Goal: Task Accomplishment & Management: Manage account settings

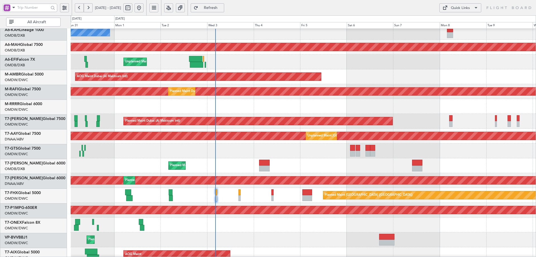
scroll to position [19, 0]
click at [210, 188] on div "Planned Maint [GEOGRAPHIC_DATA] ([GEOGRAPHIC_DATA])" at bounding box center [303, 195] width 465 height 15
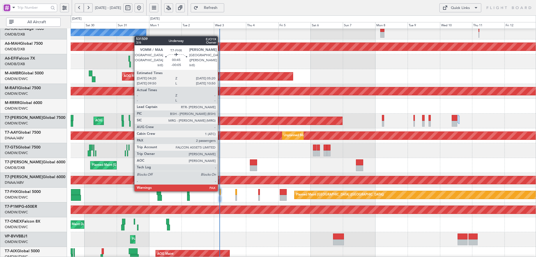
click at [220, 190] on div at bounding box center [219, 192] width 1 height 6
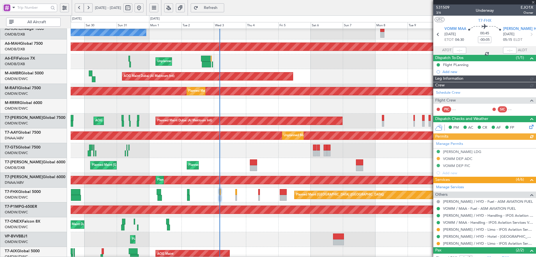
type input "[PERSON_NAME] (SYS)"
type input "7049"
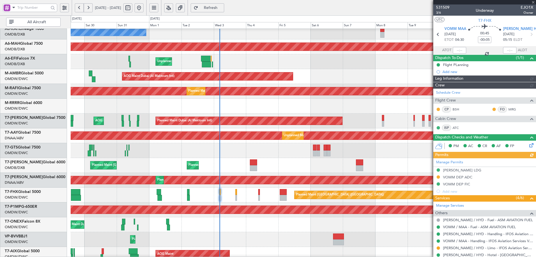
type input "[PERSON_NAME] (SYS)"
type input "7049"
click at [464, 176] on div "Manage Permits [PERSON_NAME] LDG VOMM DEP ADC VOMM DEP FIC Add new" at bounding box center [484, 176] width 103 height 37
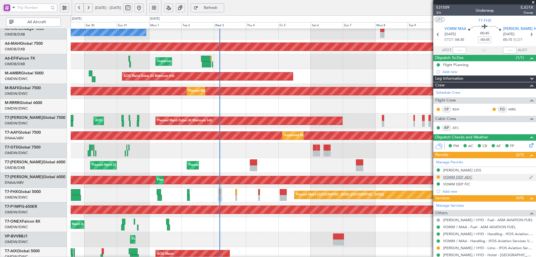
click at [467, 178] on div "VOMM DEP ADC" at bounding box center [457, 176] width 29 height 5
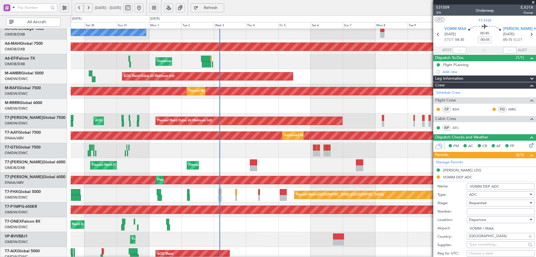
click at [483, 210] on input "Number:" at bounding box center [501, 211] width 68 height 7
paste input "C520D"
type input "C520D"
click at [479, 203] on span "Requested" at bounding box center [478, 202] width 18 height 5
click at [479, 248] on span "Received OK" at bounding box center [498, 247] width 59 height 8
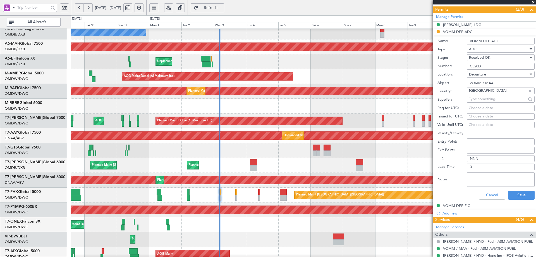
scroll to position [195, 0]
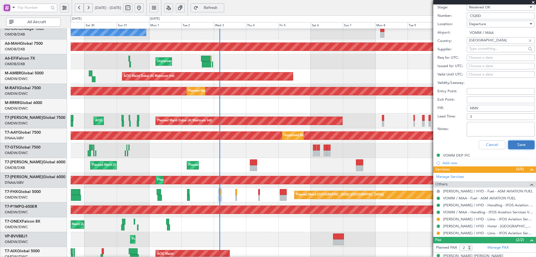
click at [515, 144] on button "Save" at bounding box center [521, 144] width 27 height 9
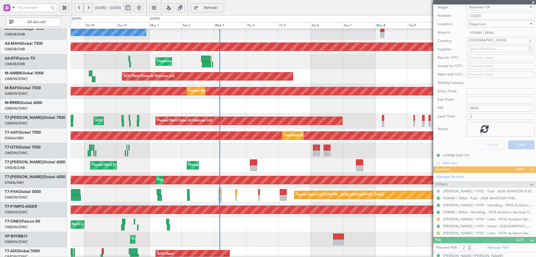
scroll to position [29, 0]
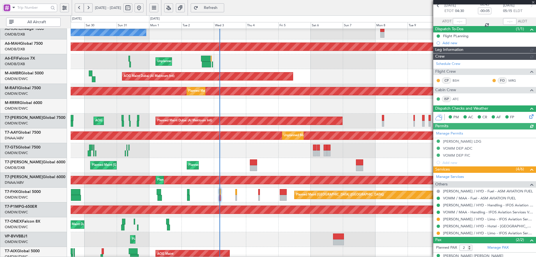
type input "[PERSON_NAME] (SYS)"
type input "7049"
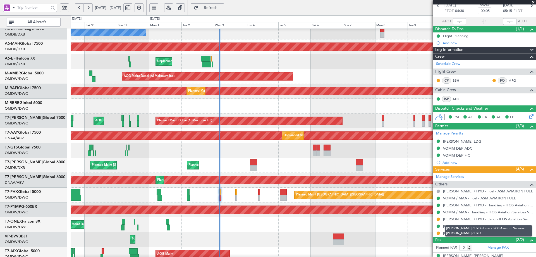
click at [480, 219] on link "[PERSON_NAME] / HYD - Limo - IFOS Aviation Services [PERSON_NAME] / HYD" at bounding box center [488, 218] width 90 height 5
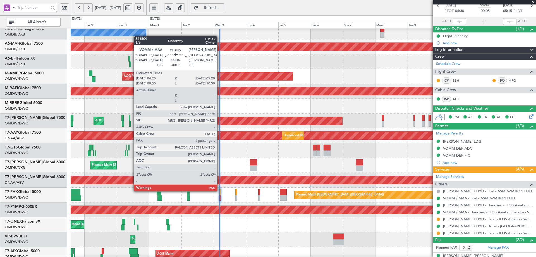
click at [220, 190] on div at bounding box center [219, 192] width 1 height 6
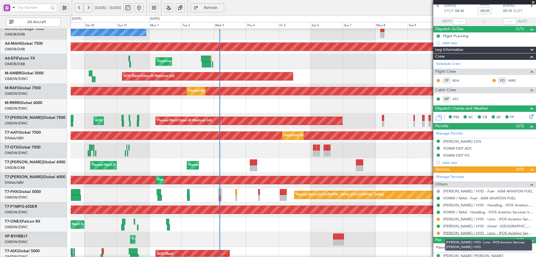
click at [474, 233] on link "[PERSON_NAME] / HYD - Limo - IFOS Aviation Services [PERSON_NAME] / HYD" at bounding box center [488, 232] width 90 height 5
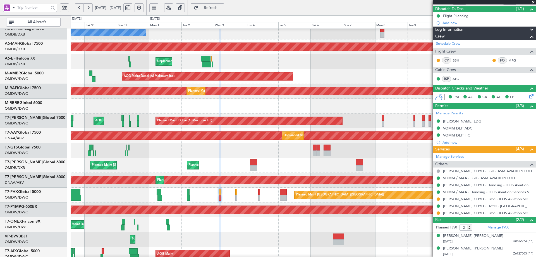
scroll to position [49, 0]
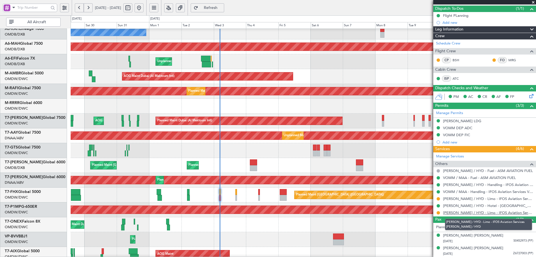
click at [470, 213] on link "[PERSON_NAME] / HYD - Limo - IFOS Aviation Services [PERSON_NAME] / HYD" at bounding box center [488, 212] width 90 height 5
click at [439, 212] on button at bounding box center [438, 212] width 3 height 3
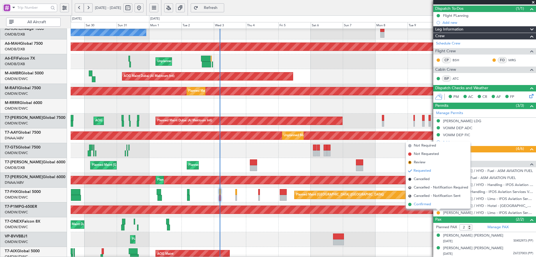
click at [415, 204] on span "Confirmed" at bounding box center [422, 204] width 17 height 6
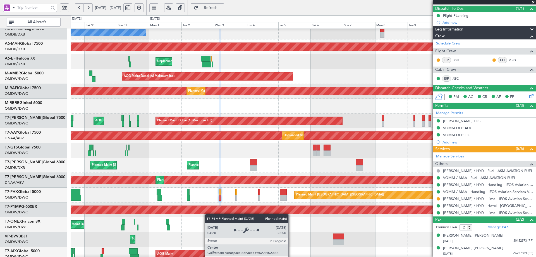
scroll to position [97, 0]
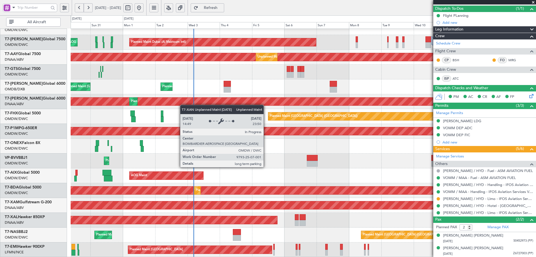
click at [181, 101] on div "Planned Maint Dubai (Al Maktoum Intl) Planned Maint [GEOGRAPHIC_DATA] (Al Makto…" at bounding box center [303, 94] width 465 height 326
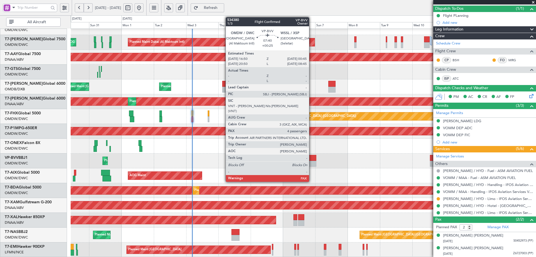
click at [311, 157] on div at bounding box center [310, 158] width 11 height 6
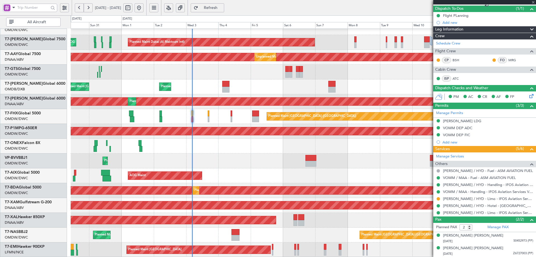
type input "+00:25"
type input "4"
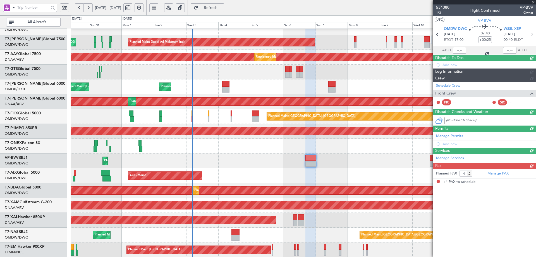
scroll to position [0, 0]
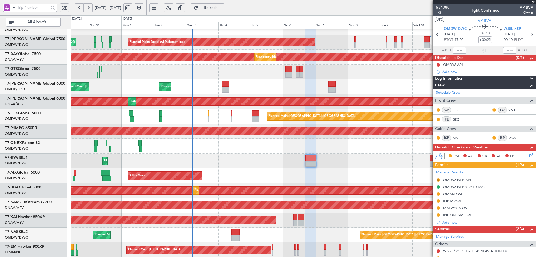
click at [468, 208] on div "MALAYSIA OVF" at bounding box center [456, 207] width 26 height 5
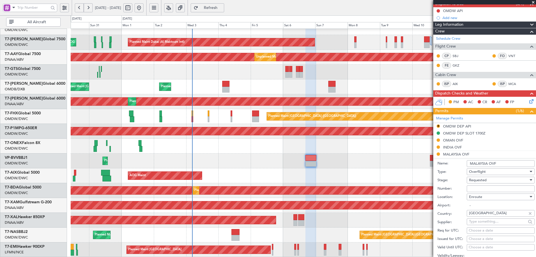
scroll to position [140, 0]
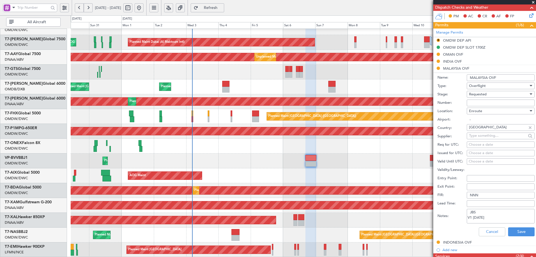
click at [482, 104] on input "Number:" at bounding box center [501, 102] width 68 height 7
paste input "CAAM-NS-0124-09-25"
type input "CAAM-NS-0124-09-25"
click at [487, 95] on div "Requested" at bounding box center [498, 94] width 59 height 8
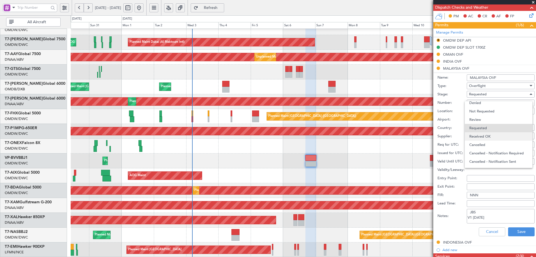
click at [492, 136] on span "Received OK" at bounding box center [498, 136] width 59 height 8
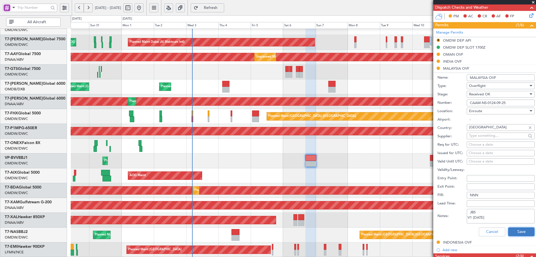
click at [514, 231] on button "Save" at bounding box center [521, 231] width 27 height 9
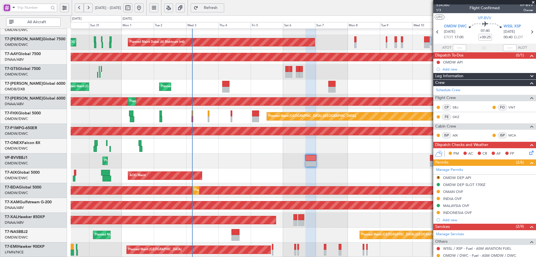
scroll to position [0, 0]
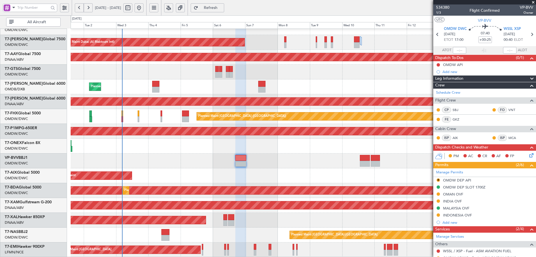
click at [287, 161] on div "Planned Maint Dubai (Al Maktoum Intl) AOG Maint [GEOGRAPHIC_DATA] (Al Maktoum I…" at bounding box center [303, 94] width 465 height 326
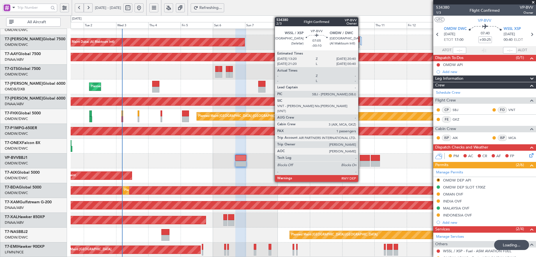
click at [362, 159] on div at bounding box center [365, 158] width 10 height 6
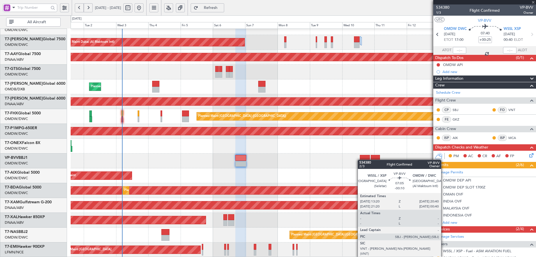
type input "-00:10"
type input "1"
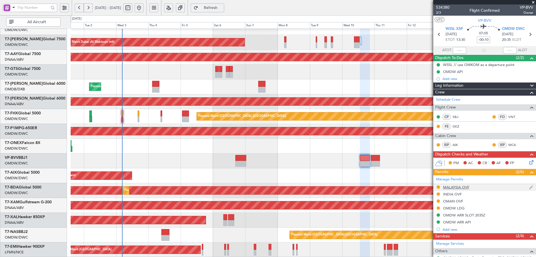
click at [451, 186] on div "MALAYSIA OVF" at bounding box center [456, 187] width 26 height 5
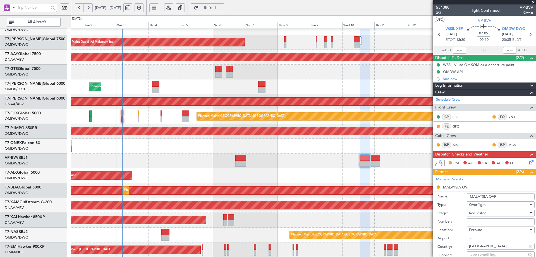
paste input "CAAM-NS-0124-09-25"
type input "CAAM-NS-0124-09-25"
click at [502, 212] on div "Requested" at bounding box center [498, 213] width 59 height 8
click at [486, 256] on span "Received OK" at bounding box center [498, 257] width 59 height 8
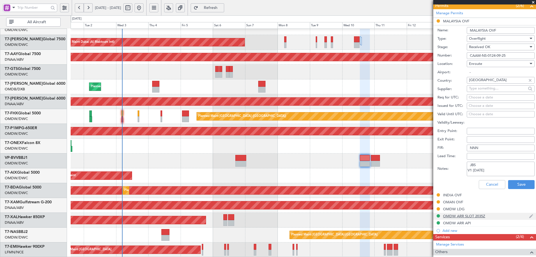
scroll to position [168, 0]
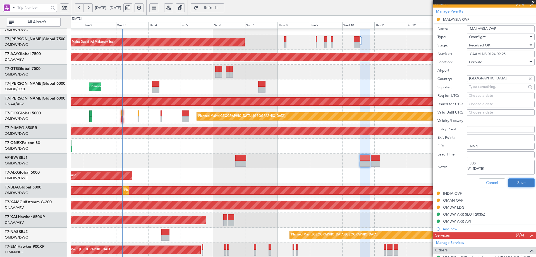
click at [522, 184] on button "Save" at bounding box center [521, 182] width 27 height 9
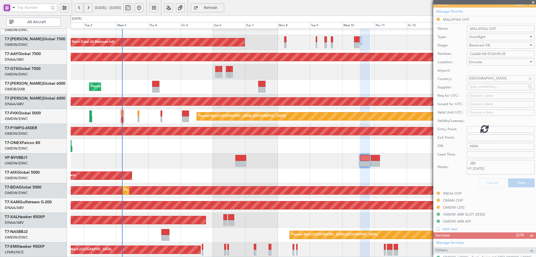
scroll to position [54, 0]
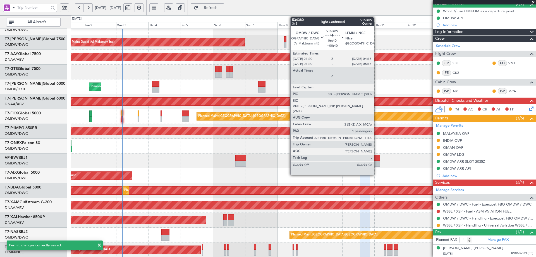
click at [376, 163] on div at bounding box center [375, 164] width 9 height 6
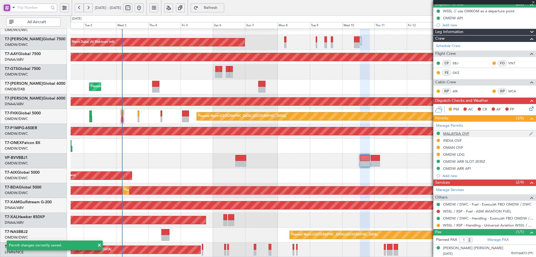
type input "+00:40"
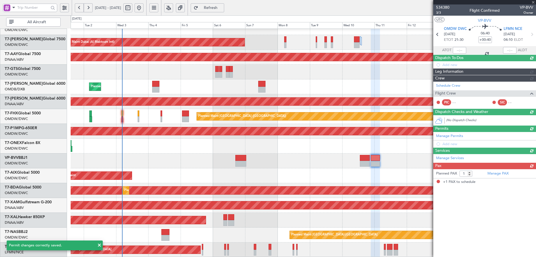
scroll to position [0, 0]
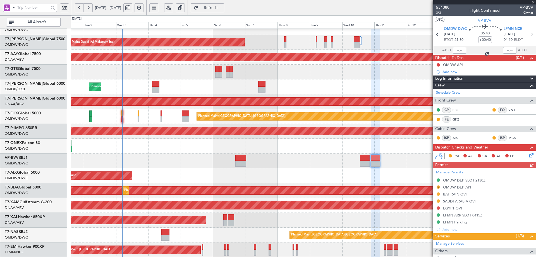
click at [462, 201] on div "Manage Permits OMDW DEP SLOT 2130Z R OMDW DEP API [GEOGRAPHIC_DATA] OVF [GEOGRA…" at bounding box center [484, 200] width 103 height 64
click at [461, 201] on div "SAUDI ARABIA OVF" at bounding box center [460, 200] width 34 height 5
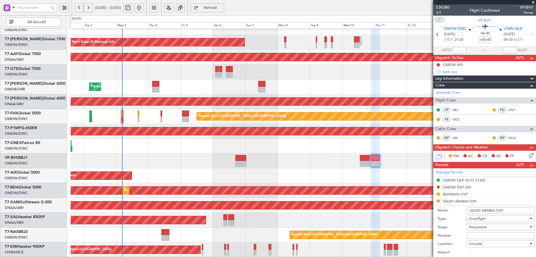
paste input "2501019610"
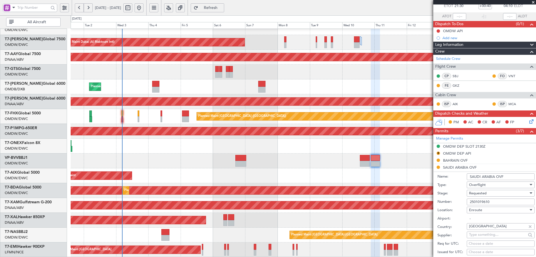
scroll to position [84, 0]
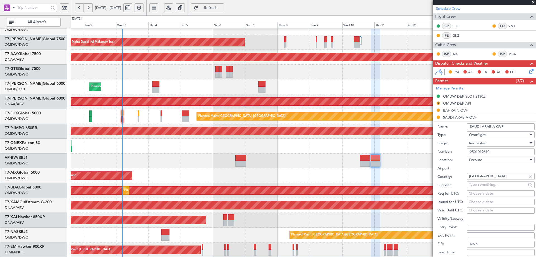
type input "2501019610"
click at [483, 143] on span "Requested" at bounding box center [478, 142] width 18 height 5
click at [481, 188] on span "Received OK" at bounding box center [498, 185] width 59 height 8
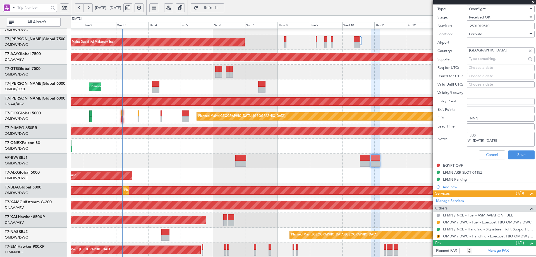
scroll to position [220, 0]
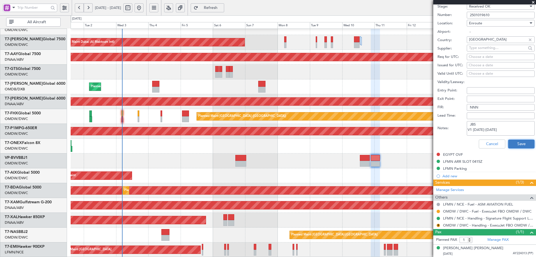
click at [511, 144] on button "Save" at bounding box center [521, 143] width 27 height 9
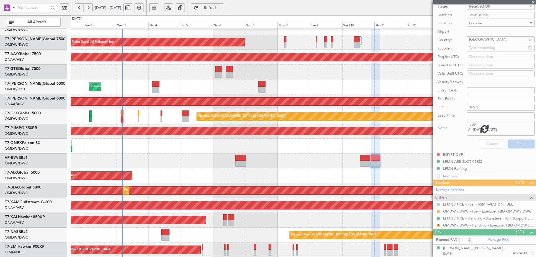
scroll to position [54, 0]
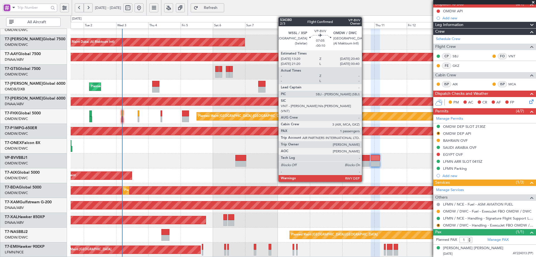
click at [364, 160] on div at bounding box center [365, 158] width 10 height 6
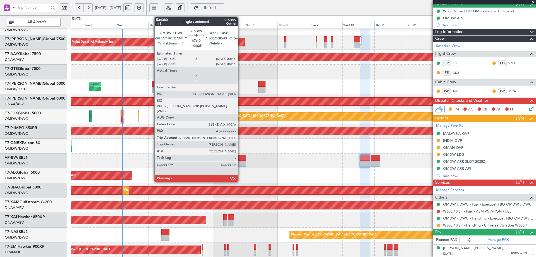
click at [240, 161] on div at bounding box center [240, 164] width 11 height 6
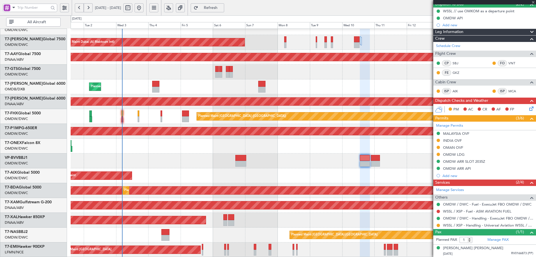
type input "+00:25"
type input "4"
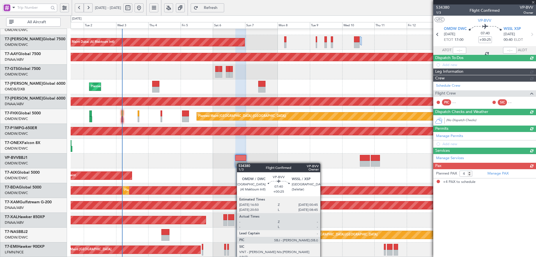
scroll to position [0, 0]
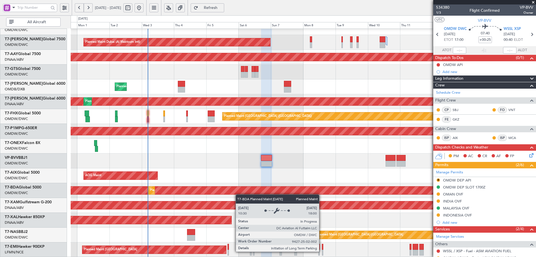
click at [238, 194] on div "Planned Maint Dubai (Al Maktoum Intl) Planned Maint [GEOGRAPHIC_DATA] (Al Makto…" at bounding box center [303, 94] width 465 height 326
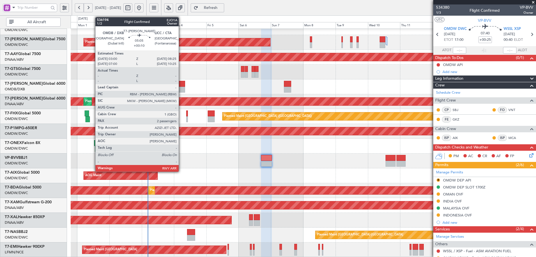
click at [181, 87] on div at bounding box center [182, 90] width 8 height 6
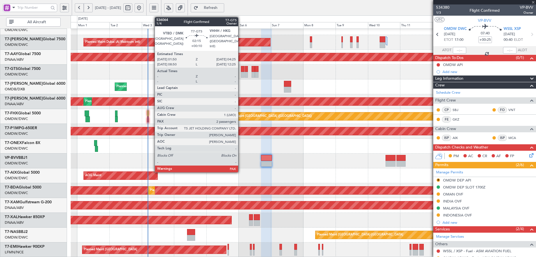
type input "+00:10"
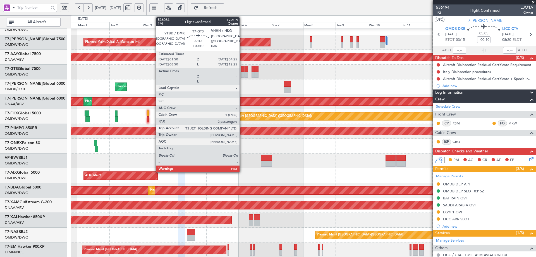
click at [242, 67] on div at bounding box center [243, 69] width 4 height 6
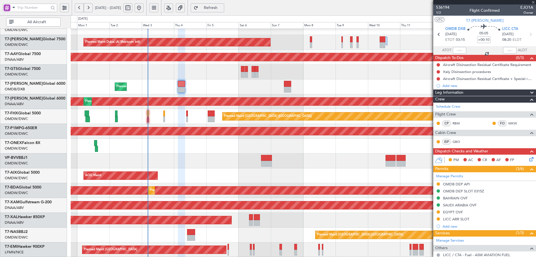
type input "3"
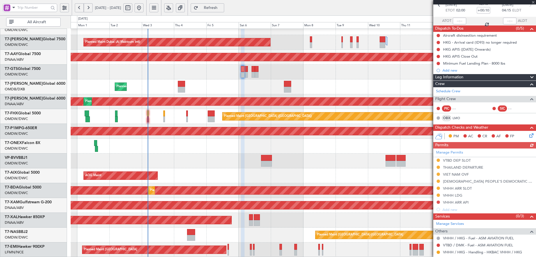
scroll to position [83, 0]
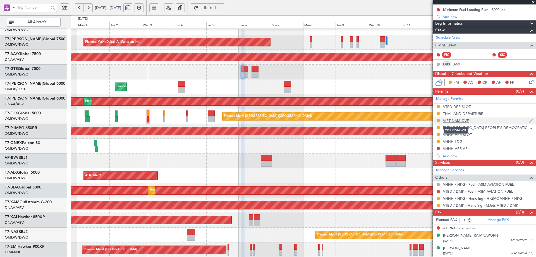
click at [453, 120] on div "VIET NAM OVF" at bounding box center [456, 120] width 26 height 5
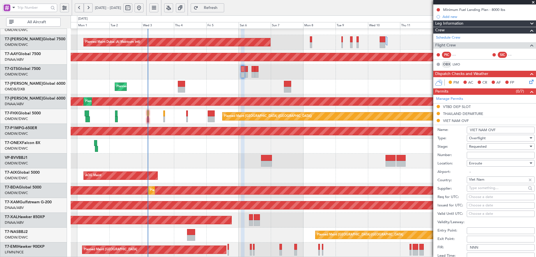
click at [437, 119] on li "VIET NAM OVF Name: VIET NAM OVF Type: Overflight Stage: Requested Number: Locat…" at bounding box center [484, 204] width 103 height 174
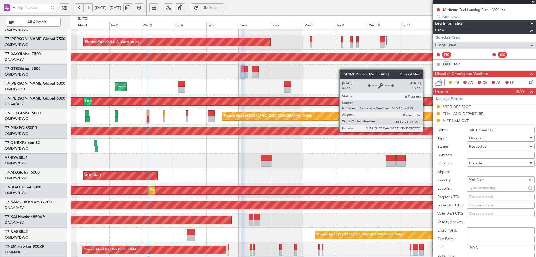
click at [425, 131] on div "Planned Maint Savannah (Savannah/hilton Head Intl)" at bounding box center [303, 131] width 1395 height 8
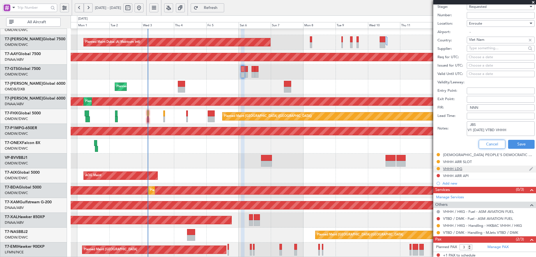
click at [486, 142] on button "Cancel" at bounding box center [492, 144] width 27 height 9
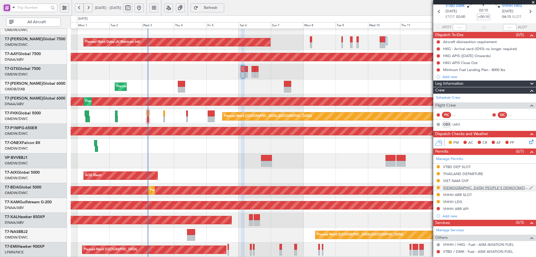
scroll to position [56, 0]
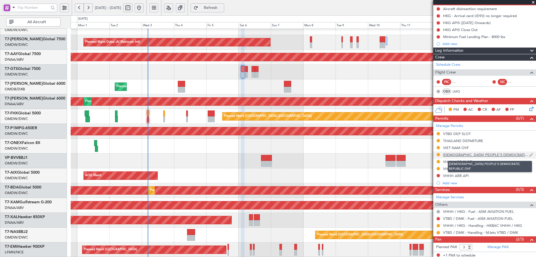
click at [487, 155] on div "[DEMOGRAPHIC_DATA] PEOPLE'S DEMOCRATIC REPUBLIC OVF" at bounding box center [486, 154] width 86 height 5
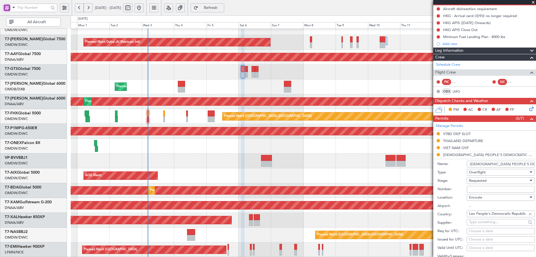
paste input "DCA4281"
type input "DCA4281"
click at [481, 178] on span "Requested" at bounding box center [478, 180] width 18 height 5
click at [483, 222] on span "Received OK" at bounding box center [498, 222] width 59 height 8
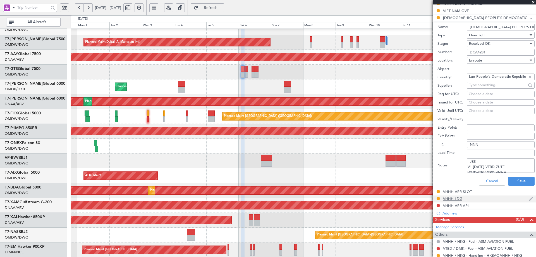
scroll to position [195, 0]
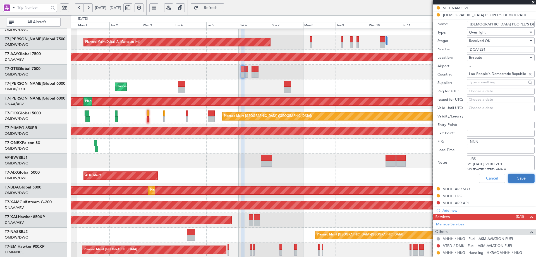
click at [516, 178] on button "Save" at bounding box center [521, 178] width 27 height 9
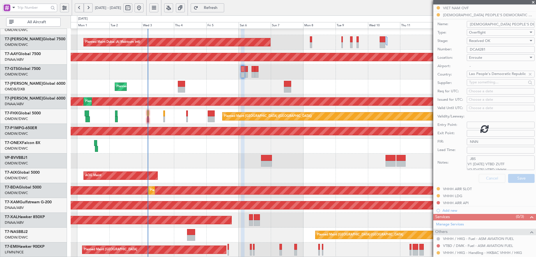
scroll to position [83, 0]
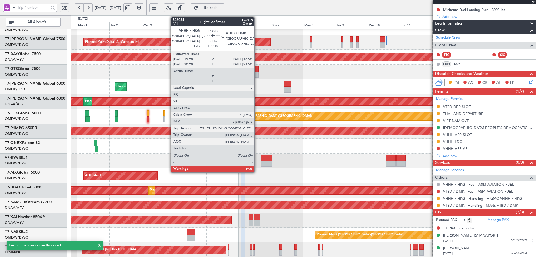
click at [257, 70] on div at bounding box center [257, 69] width 4 height 6
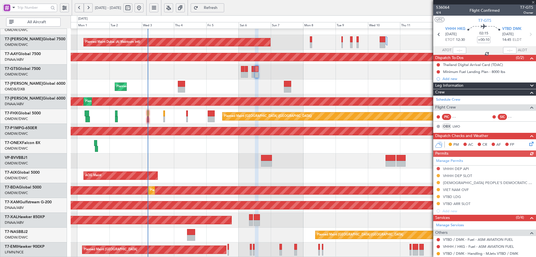
scroll to position [28, 0]
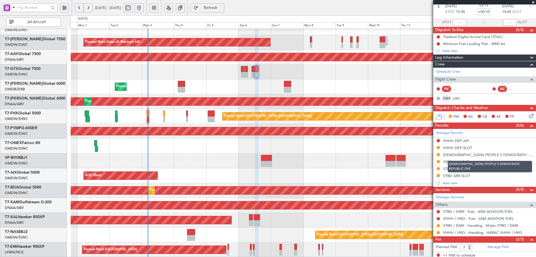
click at [494, 154] on div "[DEMOGRAPHIC_DATA] PEOPLE'S DEMOCRATIC REPUBLIC OVF" at bounding box center [488, 154] width 90 height 5
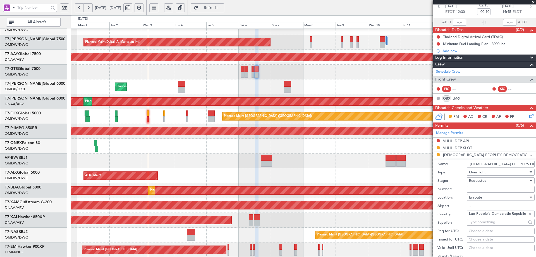
paste input "DCA4281"
type input "DCA4281"
click at [487, 182] on div "Requested" at bounding box center [498, 180] width 59 height 8
click at [491, 224] on span "Received OK" at bounding box center [498, 222] width 59 height 8
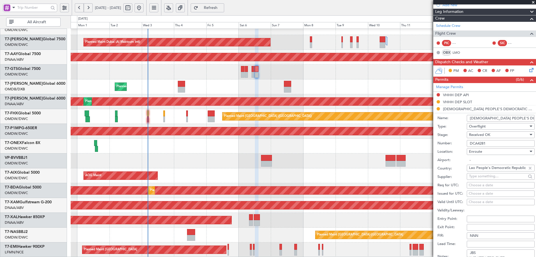
scroll to position [168, 0]
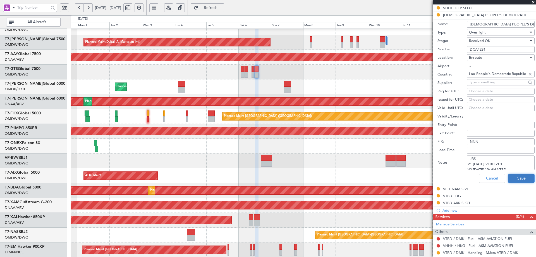
click at [520, 180] on button "Save" at bounding box center [521, 178] width 27 height 9
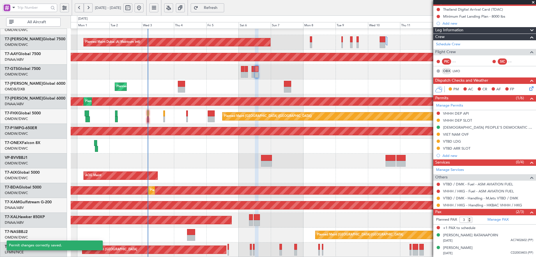
scroll to position [55, 0]
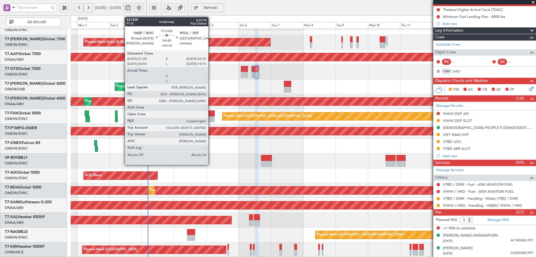
click at [211, 116] on div at bounding box center [211, 113] width 7 height 6
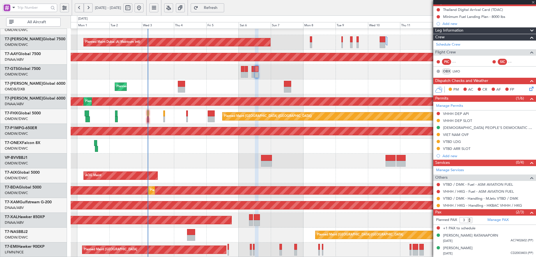
type input "0"
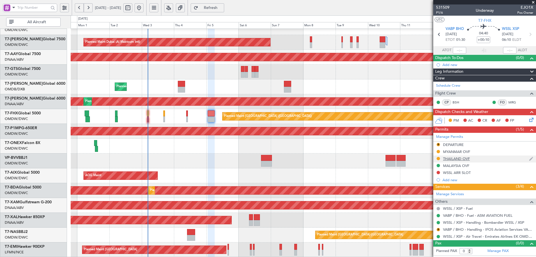
click at [460, 161] on mat-tooltip-component "THAILAND OVF" at bounding box center [456, 168] width 33 height 15
click at [461, 159] on div "THAILAND OVF" at bounding box center [456, 158] width 27 height 5
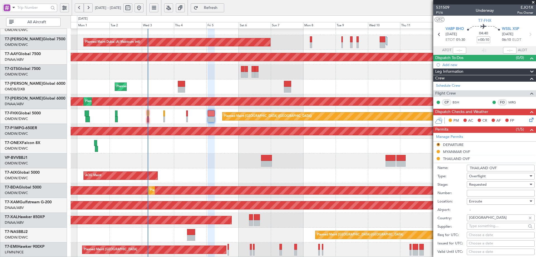
paste input "ATD 10408/09/2025"
type input "ATD 10408/09/2025"
click at [482, 183] on span "Requested" at bounding box center [478, 184] width 18 height 5
click at [490, 228] on span "Received OK" at bounding box center [498, 226] width 59 height 8
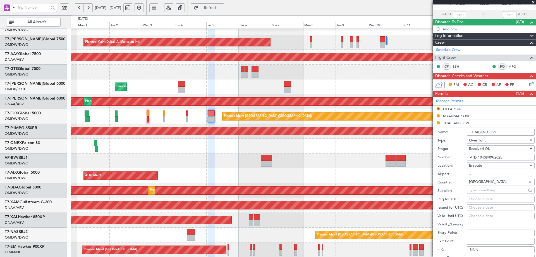
scroll to position [112, 0]
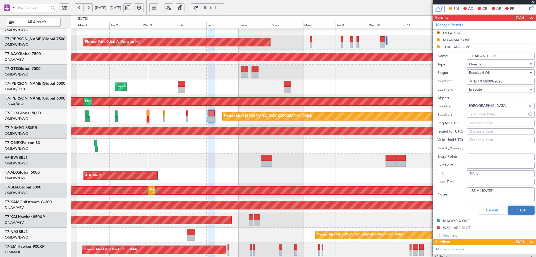
click at [523, 210] on button "Save" at bounding box center [521, 209] width 27 height 9
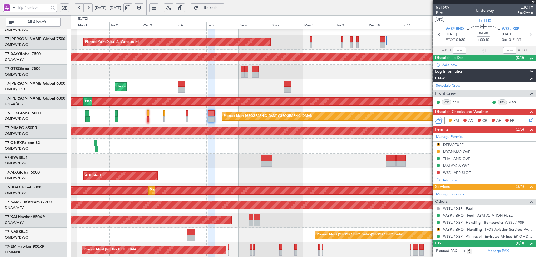
scroll to position [97, 0]
click at [27, 157] on link "VP-BVV BBJ1" at bounding box center [16, 157] width 23 height 4
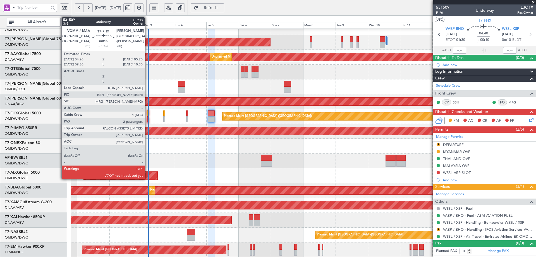
click at [148, 113] on div at bounding box center [147, 113] width 1 height 6
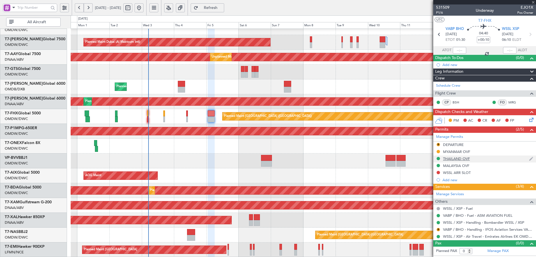
type input "-00:05"
type input "2"
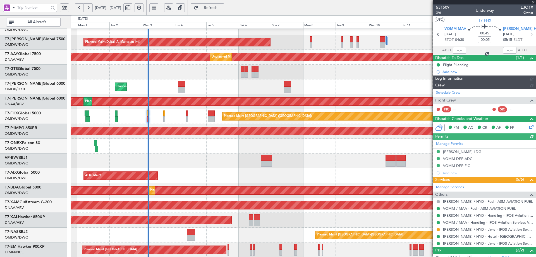
type input "[PERSON_NAME] (SYS)"
type input "7049"
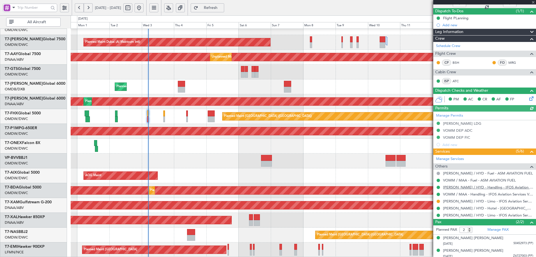
scroll to position [49, 0]
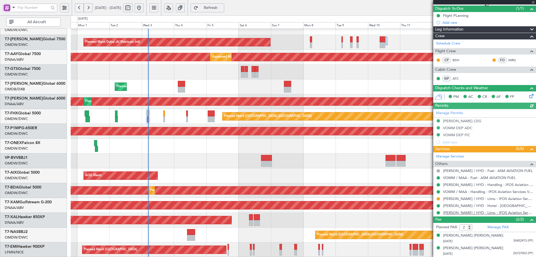
click at [468, 213] on link "[PERSON_NAME] / HYD - Limo - IFOS Aviation Services [PERSON_NAME] / HYD" at bounding box center [488, 212] width 90 height 5
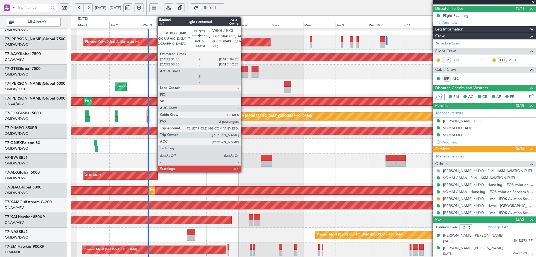
click at [243, 71] on div at bounding box center [243, 69] width 4 height 6
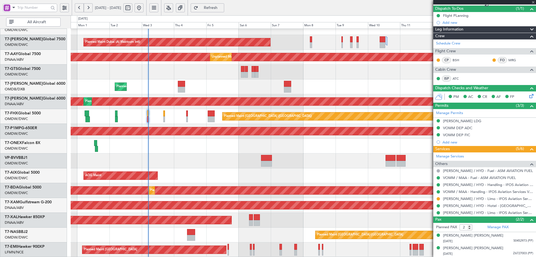
type input "+00:10"
type input "3"
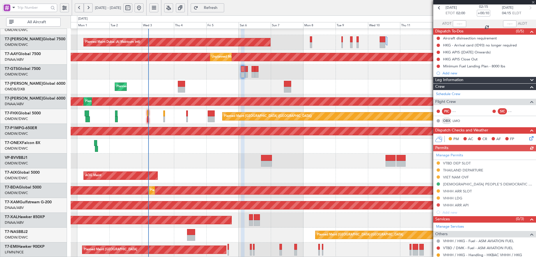
scroll to position [56, 0]
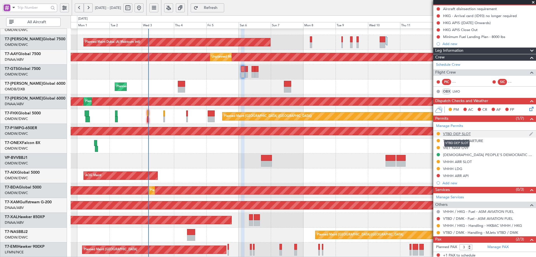
click at [460, 134] on div "VTBD DEP SLOT" at bounding box center [457, 133] width 28 height 5
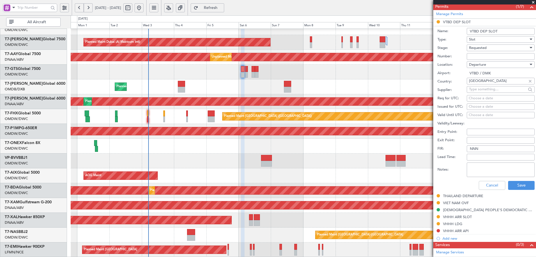
scroll to position [140, 0]
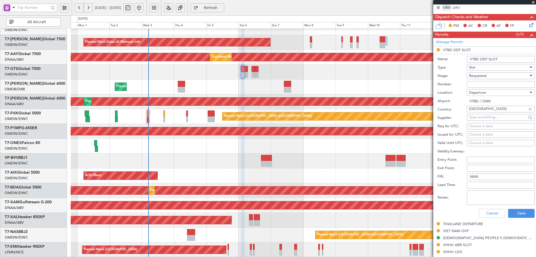
paste input "VHHHAGN9684000"
type input "VHHHAGN9684000"
click at [484, 76] on span "Requested" at bounding box center [478, 75] width 18 height 5
drag, startPoint x: 488, startPoint y: 117, endPoint x: 488, endPoint y: 120, distance: 3.1
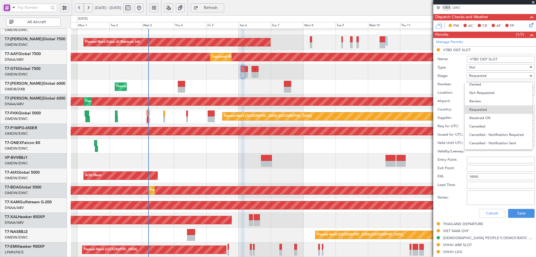
click at [488, 117] on span "Received OK" at bounding box center [498, 118] width 59 height 8
click at [477, 126] on div "Choose a date" at bounding box center [501, 126] width 64 height 6
select select "9"
select select "2025"
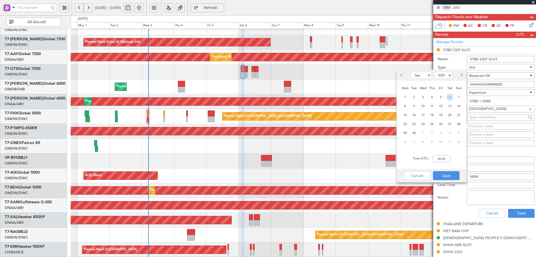
click at [450, 97] on span "6" at bounding box center [449, 97] width 7 height 7
click at [448, 157] on input "00:00" at bounding box center [441, 158] width 18 height 7
type input "04:15"
click at [446, 176] on button "Save" at bounding box center [446, 175] width 27 height 9
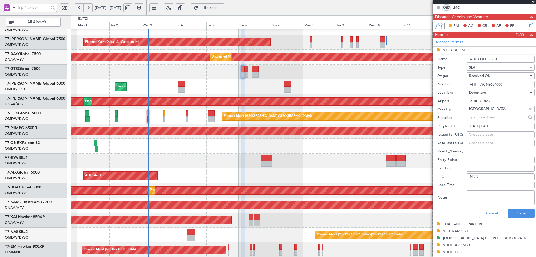
click at [479, 132] on div "Choose a date" at bounding box center [501, 135] width 64 height 6
select select "9"
select select "2025"
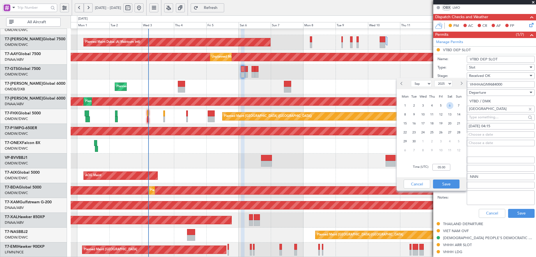
click at [451, 106] on span "6" at bounding box center [449, 105] width 7 height 7
click at [446, 164] on input "00:00" at bounding box center [441, 167] width 18 height 7
type input "04:15"
click at [448, 184] on button "Save" at bounding box center [446, 183] width 27 height 9
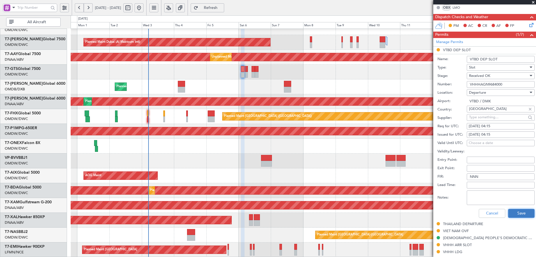
click at [522, 212] on button "Save" at bounding box center [521, 213] width 27 height 9
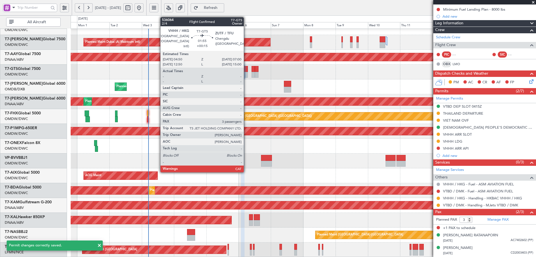
scroll to position [83, 0]
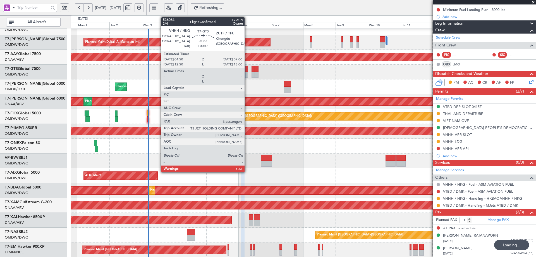
click at [247, 68] on div at bounding box center [246, 69] width 3 height 6
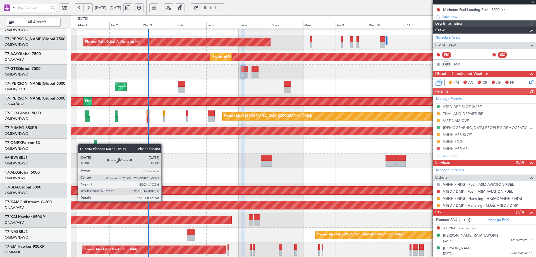
type input "+00:15"
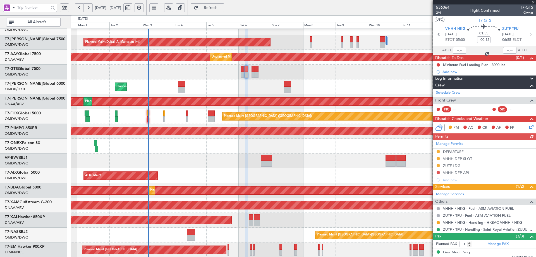
scroll to position [28, 0]
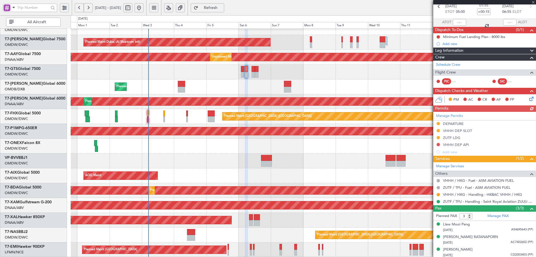
click at [460, 130] on div "Manage Permits DEPARTURE VHHH DEP SLOT ZUTF LDG VHHH DEP API Add new" at bounding box center [484, 134] width 103 height 44
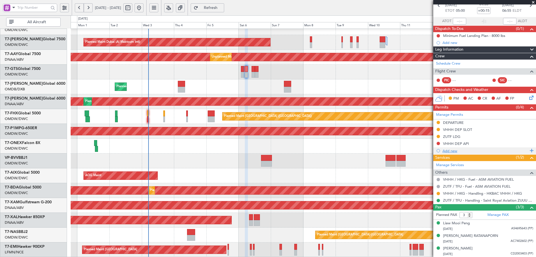
scroll to position [29, 0]
click at [466, 128] on div "VHHH DEP SLOT" at bounding box center [457, 129] width 29 height 5
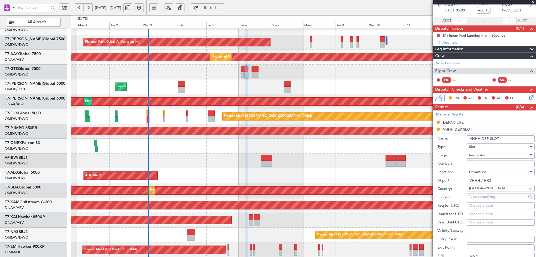
click at [478, 161] on input "Number:" at bounding box center [501, 163] width 68 height 7
paste input "VHHHDGN9686000"
type input "VHHHDGN9686000"
click at [483, 154] on span "Requested" at bounding box center [478, 154] width 18 height 5
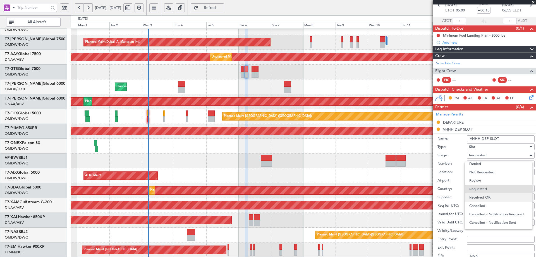
click at [479, 194] on span "Received OK" at bounding box center [498, 197] width 59 height 8
click at [493, 204] on div "Choose a date" at bounding box center [501, 206] width 64 height 6
select select "9"
select select "2025"
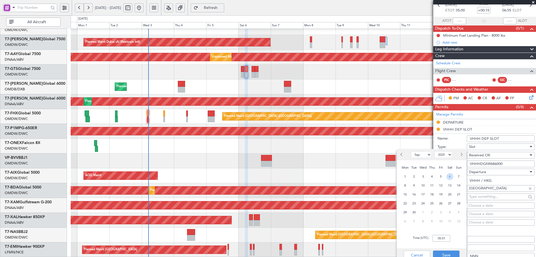
click at [451, 178] on span "6" at bounding box center [449, 176] width 7 height 7
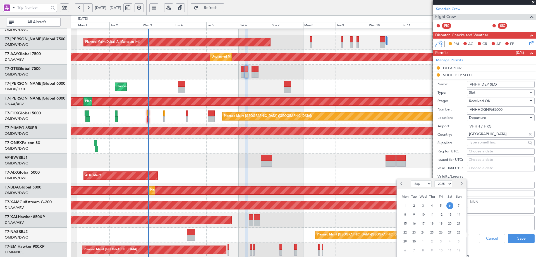
scroll to position [84, 0]
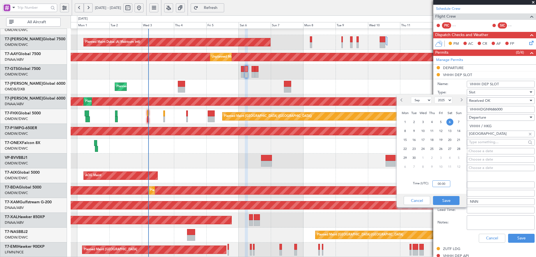
click at [441, 183] on input "00:00" at bounding box center [441, 183] width 18 height 7
click at [442, 182] on input "05:00" at bounding box center [441, 183] width 18 height 7
drag, startPoint x: 447, startPoint y: 184, endPoint x: 444, endPoint y: 184, distance: 2.8
click at [444, 184] on input "05:00" at bounding box center [441, 183] width 18 height 7
type input "05:05"
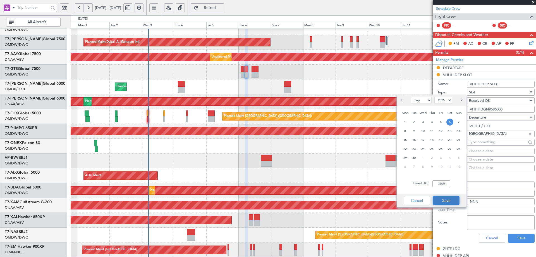
click at [447, 198] on button "Save" at bounding box center [446, 200] width 27 height 9
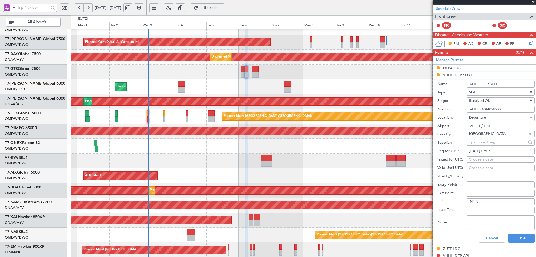
drag, startPoint x: 472, startPoint y: 158, endPoint x: 468, endPoint y: 146, distance: 12.7
click at [472, 157] on div "Choose a date" at bounding box center [501, 160] width 64 height 6
select select "9"
select select "2025"
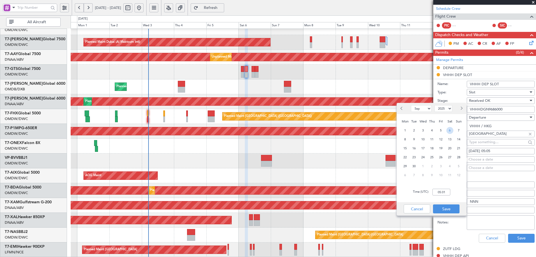
click at [452, 130] on span "6" at bounding box center [449, 130] width 7 height 7
click at [446, 192] on input "00:00" at bounding box center [441, 191] width 18 height 7
type input "05:05"
click at [436, 208] on button "Save" at bounding box center [446, 208] width 27 height 9
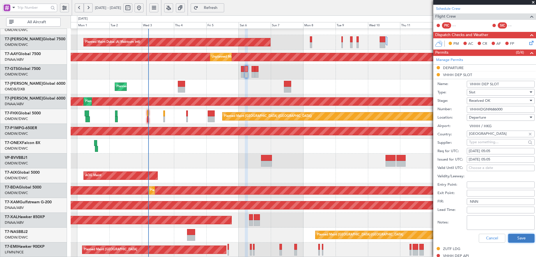
click at [519, 236] on button "Save" at bounding box center [521, 237] width 27 height 9
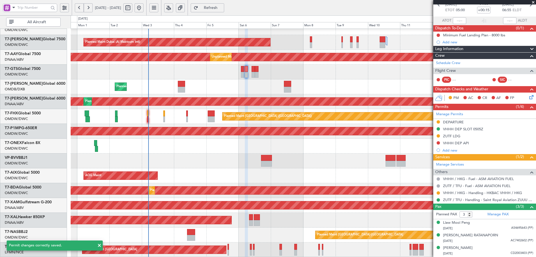
scroll to position [29, 0]
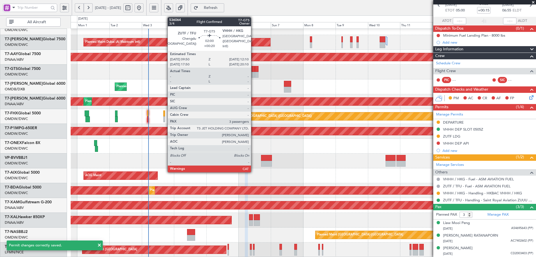
click at [253, 72] on div at bounding box center [253, 75] width 3 height 6
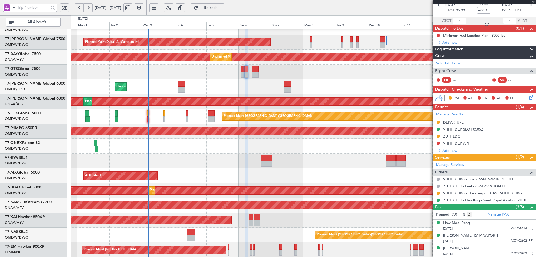
type input "+00:20"
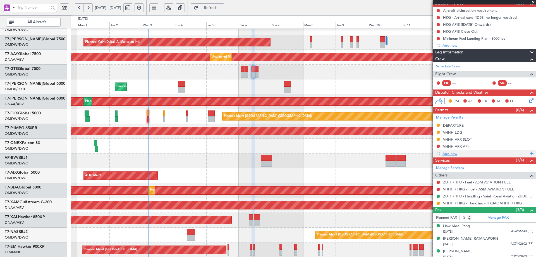
scroll to position [56, 0]
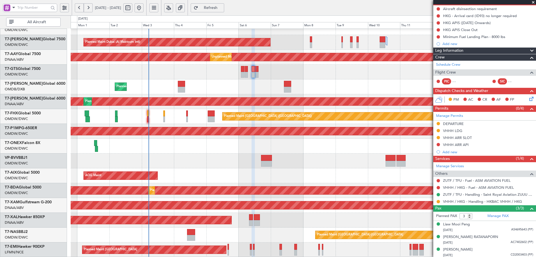
click at [465, 138] on div "VHHH ARR SLOT" at bounding box center [457, 137] width 29 height 5
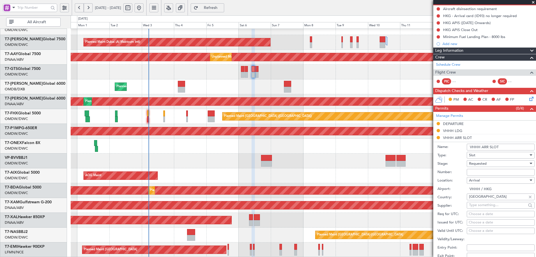
paste input "VHHHAGN9690000"
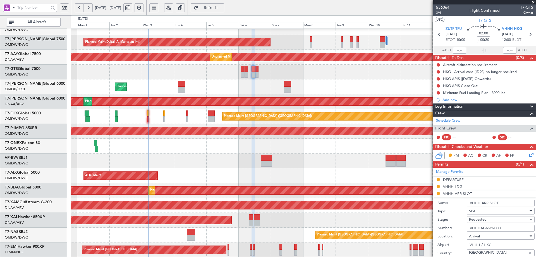
scroll to position [168, 0]
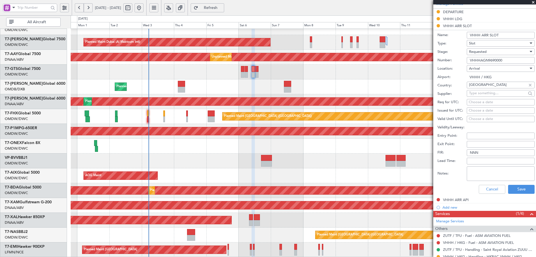
type input "VHHHAGN9690000"
click at [477, 101] on div "Choose a date" at bounding box center [501, 102] width 64 height 6
select select "9"
select select "2025"
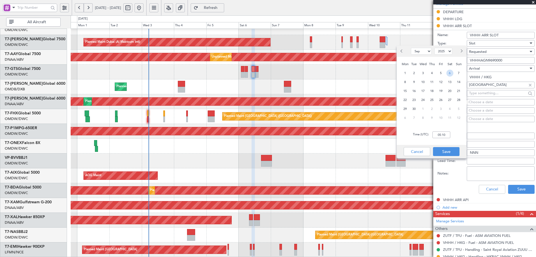
click at [449, 74] on span "6" at bounding box center [449, 73] width 7 height 7
click at [446, 135] on input "00:00" at bounding box center [441, 134] width 18 height 7
type input "12:05"
click at [439, 150] on button "Save" at bounding box center [446, 151] width 27 height 9
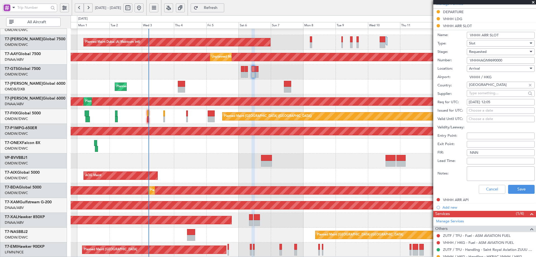
drag, startPoint x: 479, startPoint y: 111, endPoint x: 475, endPoint y: 108, distance: 4.4
click at [479, 110] on div "Choose a date" at bounding box center [501, 111] width 64 height 6
select select "9"
select select "2025"
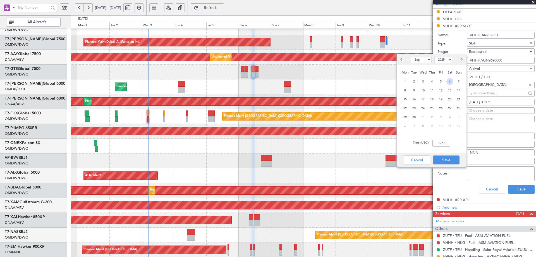
click at [448, 80] on span "6" at bounding box center [449, 81] width 7 height 7
click at [446, 142] on input "00:00" at bounding box center [441, 143] width 18 height 7
type input "12:05"
click at [444, 162] on button "Save" at bounding box center [446, 159] width 27 height 9
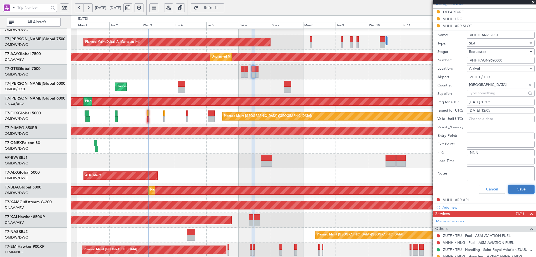
click at [516, 189] on button "Save" at bounding box center [521, 189] width 27 height 9
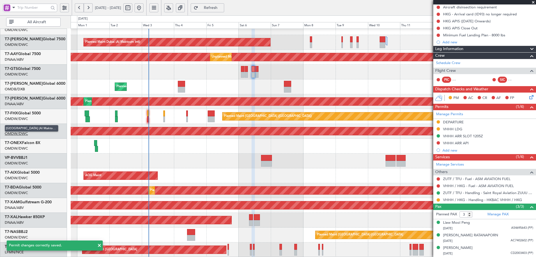
scroll to position [57, 0]
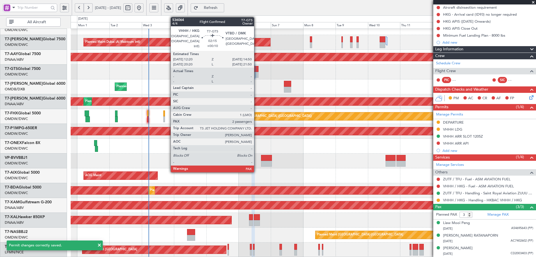
click at [257, 70] on div at bounding box center [257, 69] width 4 height 6
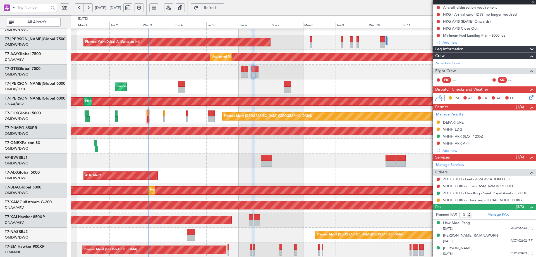
type input "+00:10"
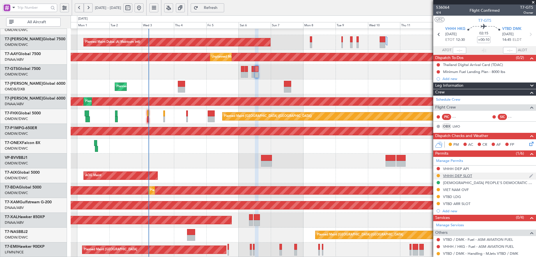
click at [449, 176] on div "VHHH DEP SLOT" at bounding box center [457, 175] width 29 height 5
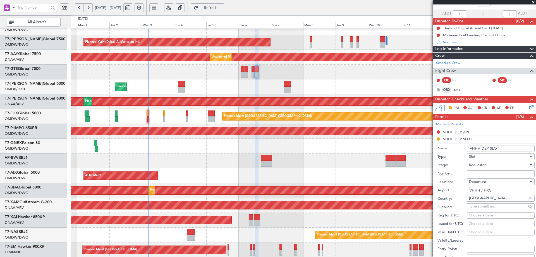
scroll to position [112, 0]
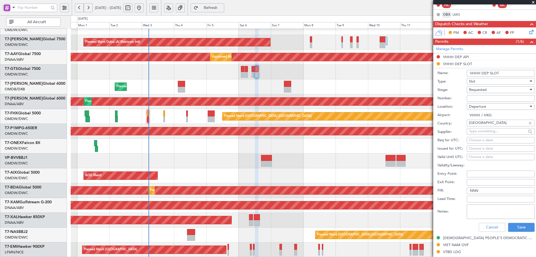
click at [479, 99] on input "Number:" at bounding box center [501, 98] width 68 height 7
paste input "VHHHDGN9692000"
type input "VHHHDGN9692000"
click at [485, 88] on span "Requested" at bounding box center [478, 89] width 18 height 5
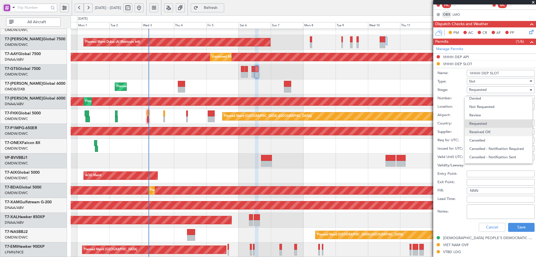
click at [488, 130] on span "Received OK" at bounding box center [498, 132] width 59 height 8
click at [470, 141] on div "Choose a date" at bounding box center [501, 140] width 64 height 6
select select "9"
select select "2025"
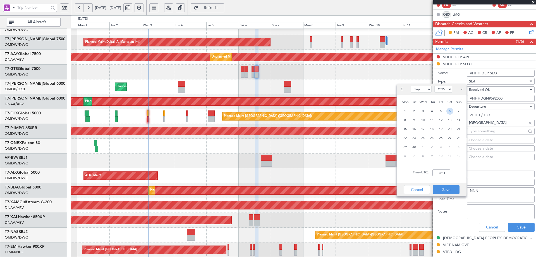
click at [449, 112] on span "6" at bounding box center [449, 110] width 7 height 7
click at [444, 172] on input "00:00" at bounding box center [441, 172] width 18 height 7
type input "12:35"
click at [444, 188] on button "Save" at bounding box center [446, 189] width 27 height 9
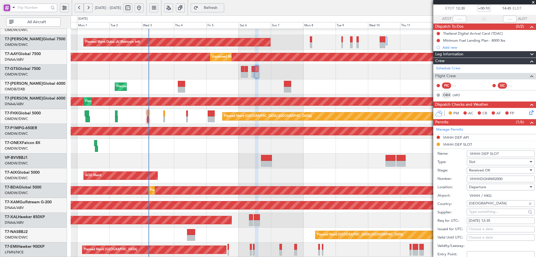
scroll to position [168, 0]
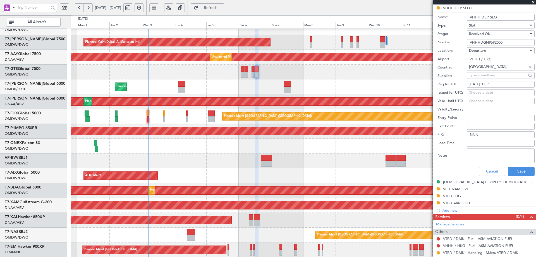
click at [493, 83] on div "06/09/2025 12:35" at bounding box center [501, 85] width 64 height 6
select select "9"
select select "2025"
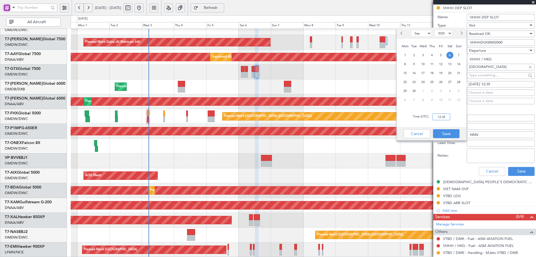
click at [444, 116] on input "12:35" at bounding box center [441, 116] width 18 height 7
type input "12:30"
click at [449, 132] on button "Save" at bounding box center [446, 133] width 27 height 9
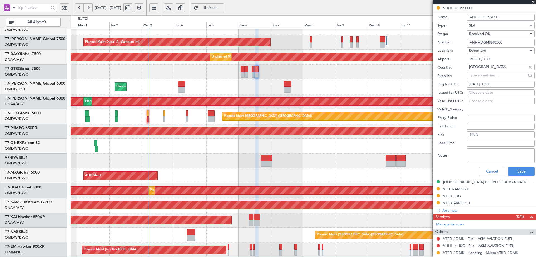
click at [481, 92] on div "Choose a date" at bounding box center [501, 93] width 64 height 6
select select "9"
select select "2025"
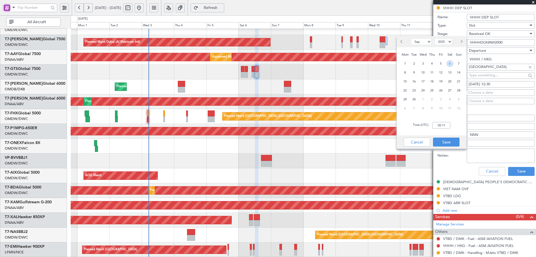
click at [449, 65] on span "6" at bounding box center [449, 63] width 7 height 7
click at [442, 124] on input "00:00" at bounding box center [441, 125] width 18 height 7
type input "12:35"
click at [446, 138] on button "Save" at bounding box center [446, 141] width 27 height 9
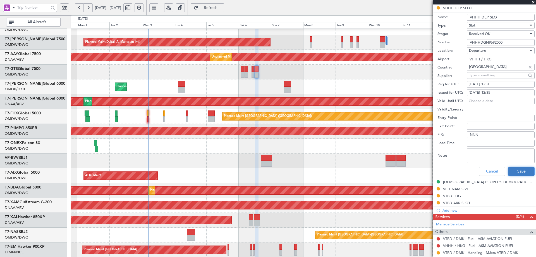
click at [513, 174] on button "Save" at bounding box center [521, 171] width 27 height 9
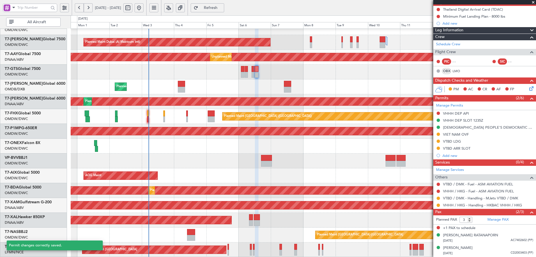
scroll to position [1, 0]
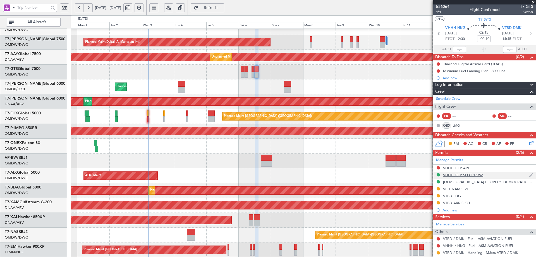
click at [480, 174] on div "VHHH DEP SLOT 1235Z" at bounding box center [463, 174] width 40 height 5
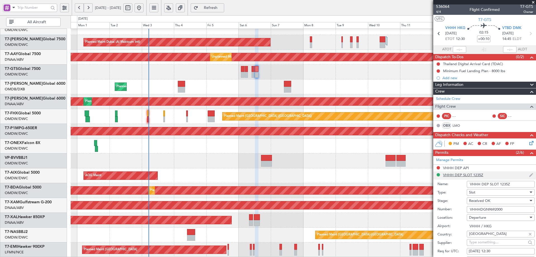
scroll to position [168, 0]
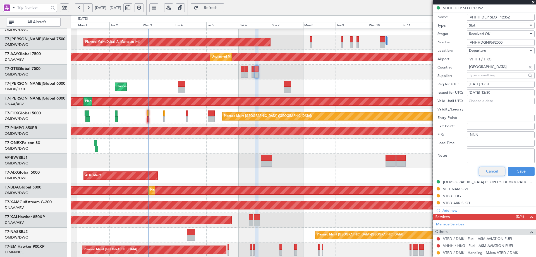
click at [490, 170] on button "Cancel" at bounding box center [492, 171] width 27 height 9
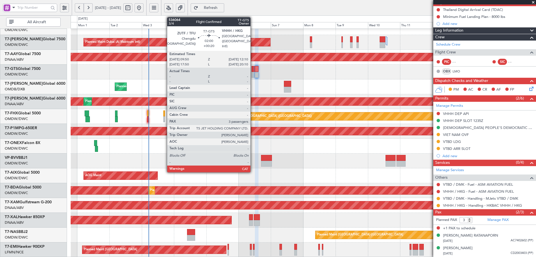
click at [253, 68] on div at bounding box center [253, 69] width 3 height 6
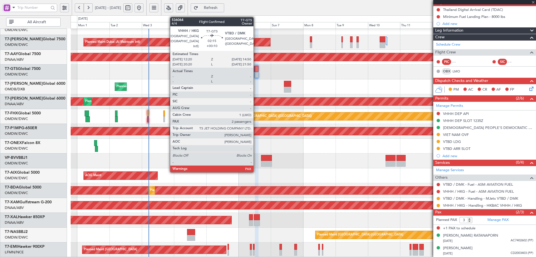
type input "+00:20"
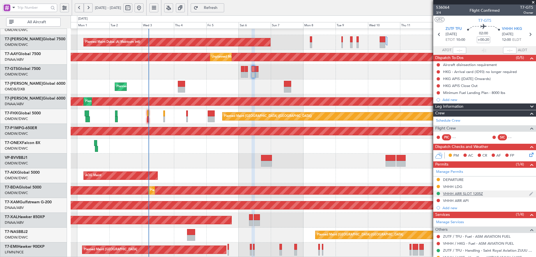
click at [479, 192] on div "VHHH ARR SLOT 1205Z" at bounding box center [463, 193] width 40 height 5
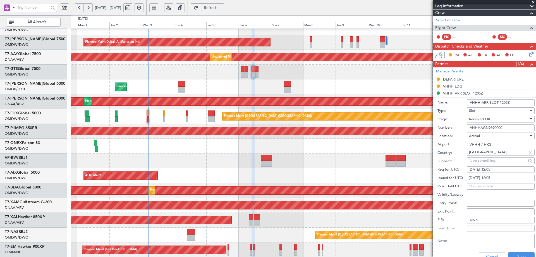
scroll to position [195, 0]
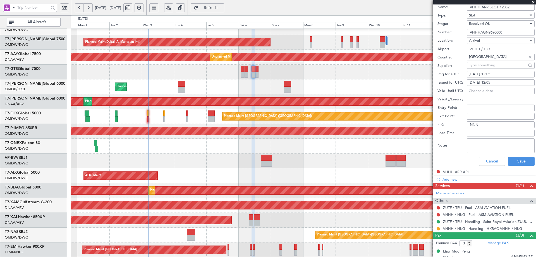
click at [493, 74] on div "06/09/2025 12:05" at bounding box center [501, 74] width 64 height 6
select select "9"
select select "2025"
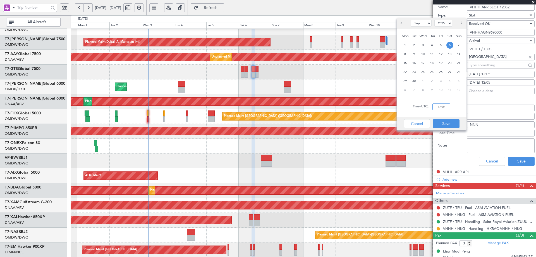
click at [448, 105] on input "12:05" at bounding box center [441, 106] width 18 height 7
type input "12:00"
click at [442, 122] on button "Save" at bounding box center [446, 123] width 27 height 9
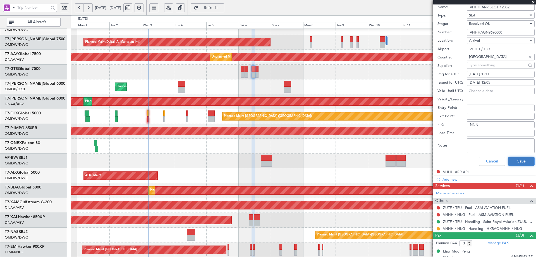
click at [513, 159] on button "Save" at bounding box center [521, 161] width 27 height 9
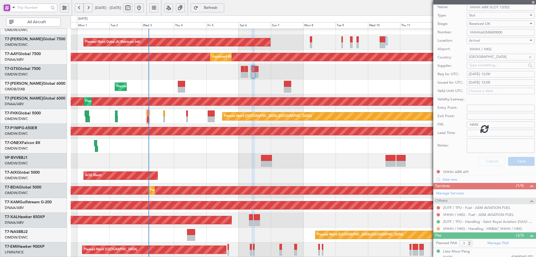
scroll to position [29, 0]
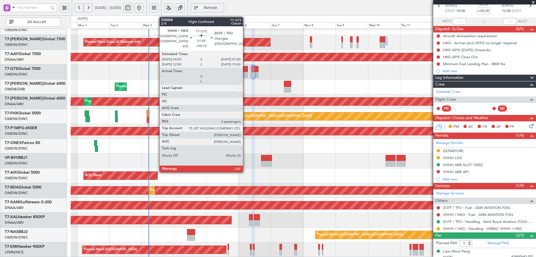
click at [245, 72] on div at bounding box center [246, 75] width 3 height 6
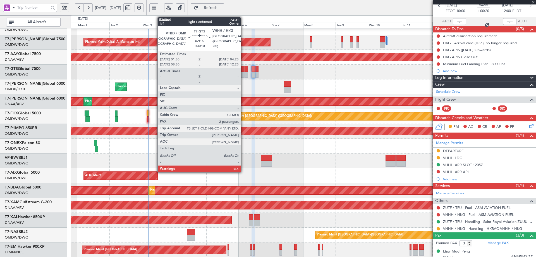
type input "+00:15"
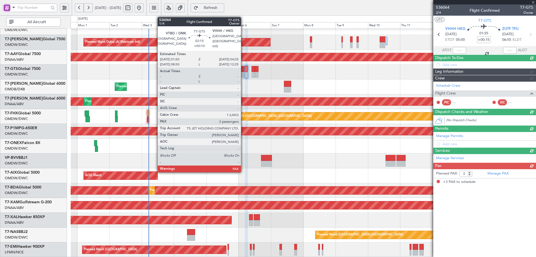
scroll to position [0, 0]
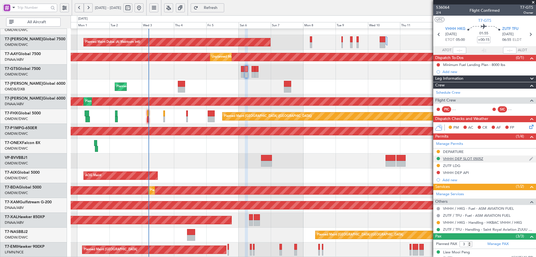
click at [475, 159] on div "VHHH DEP SLOT 0505Z" at bounding box center [463, 158] width 40 height 5
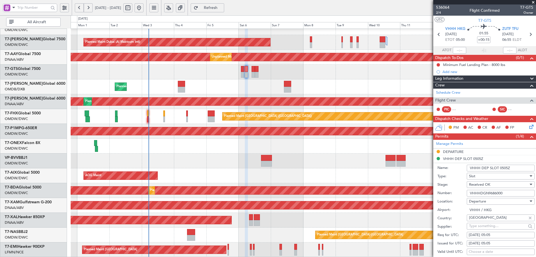
click at [496, 233] on div "06/09/2025 05:05" at bounding box center [501, 235] width 64 height 6
select select "9"
select select "2025"
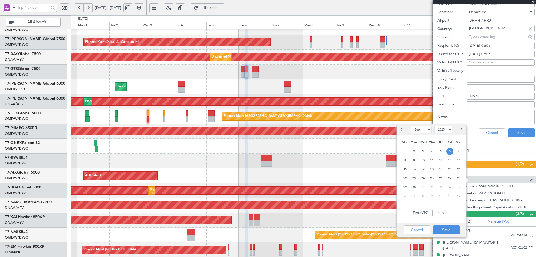
scroll to position [195, 0]
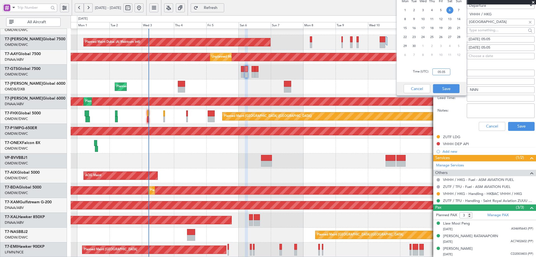
click at [445, 73] on input "05:05" at bounding box center [441, 71] width 18 height 7
type input "05:00"
click at [444, 86] on button "Save" at bounding box center [446, 88] width 27 height 9
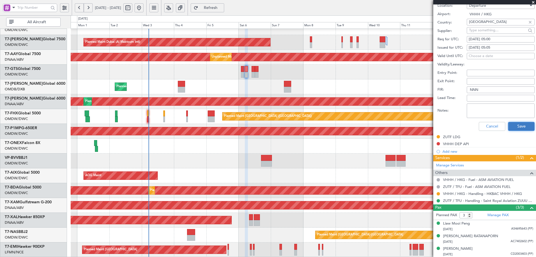
click at [508, 124] on button "Save" at bounding box center [521, 126] width 27 height 9
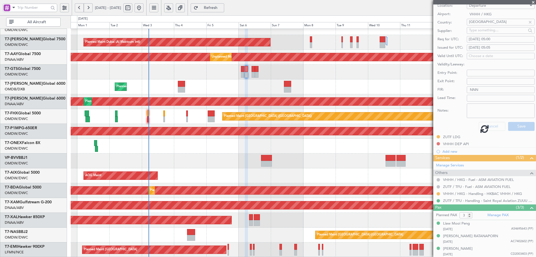
scroll to position [29, 0]
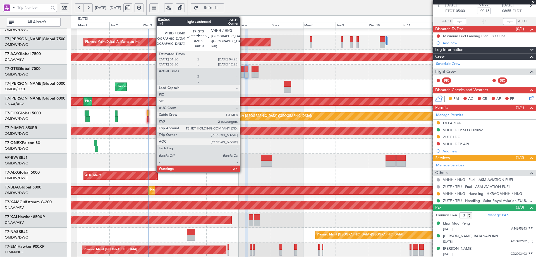
click at [242, 68] on div at bounding box center [243, 69] width 4 height 6
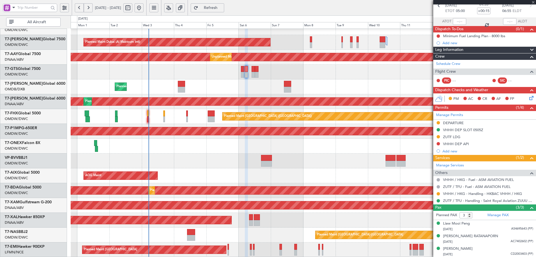
type input "+00:10"
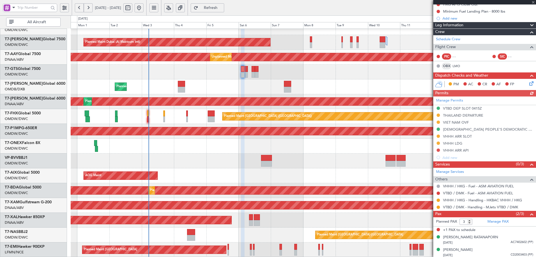
scroll to position [83, 0]
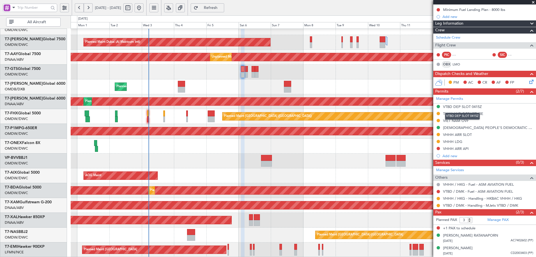
click at [465, 106] on div "VTBD DEP SLOT 0415Z" at bounding box center [462, 106] width 39 height 5
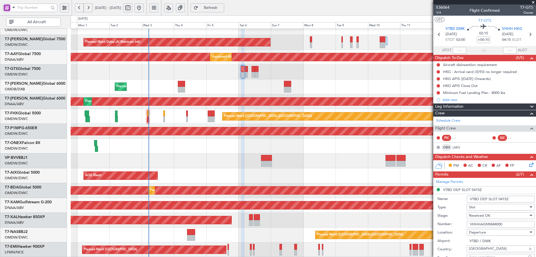
scroll to position [195, 0]
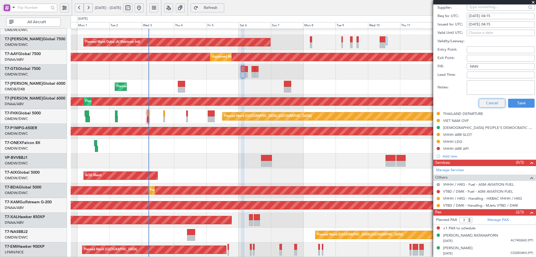
click at [487, 104] on button "Cancel" at bounding box center [492, 103] width 27 height 9
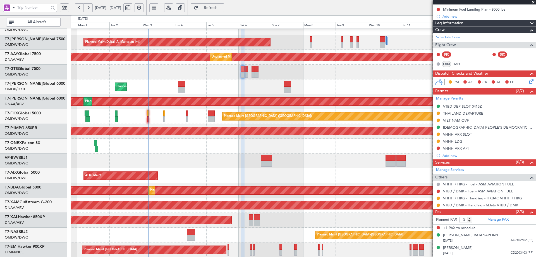
scroll to position [83, 0]
click at [477, 106] on div "VTBD DEP SLOT 0415Z" at bounding box center [462, 106] width 39 height 5
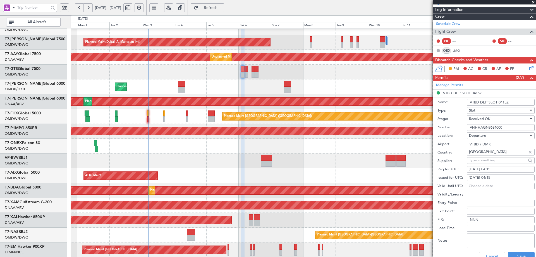
scroll to position [70, 0]
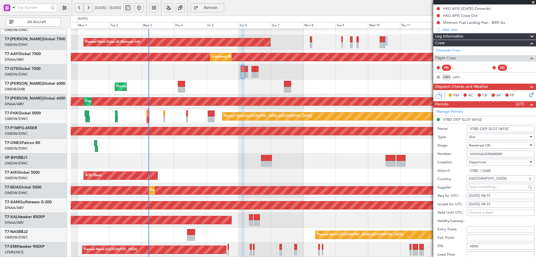
drag, startPoint x: 508, startPoint y: 154, endPoint x: 451, endPoint y: 154, distance: 56.7
click at [451, 154] on div "Number: VHHHAGN9684000" at bounding box center [485, 154] width 97 height 8
click at [473, 144] on span "Received OK" at bounding box center [479, 145] width 21 height 5
click at [480, 172] on span "Requested" at bounding box center [498, 172] width 59 height 8
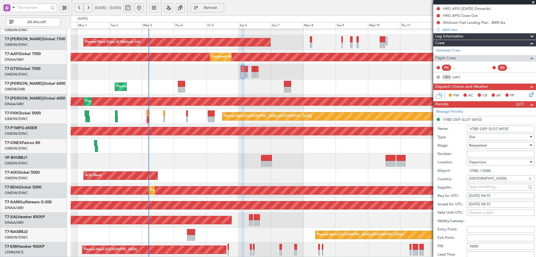
scroll to position [154, 0]
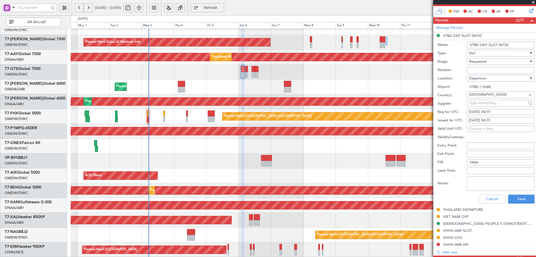
click at [496, 112] on div "06/09/2025 04:15" at bounding box center [501, 112] width 64 height 6
select select "9"
select select "2025"
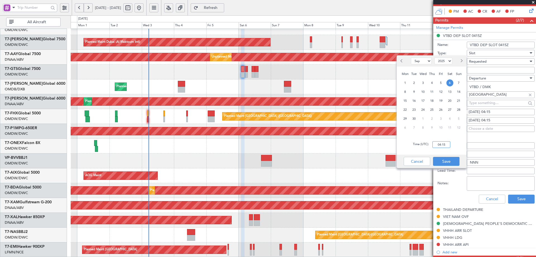
click at [440, 145] on input "04:15" at bounding box center [441, 144] width 18 height 7
type input "00:00"
drag, startPoint x: 444, startPoint y: 159, endPoint x: 453, endPoint y: 152, distance: 11.5
click at [449, 157] on button "Save" at bounding box center [446, 161] width 27 height 9
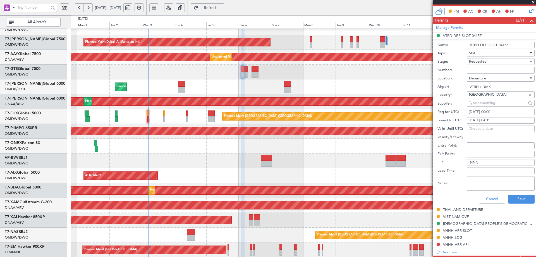
click at [488, 119] on div "06/09/2025 04:15" at bounding box center [501, 121] width 64 height 6
select select "9"
select select "2025"
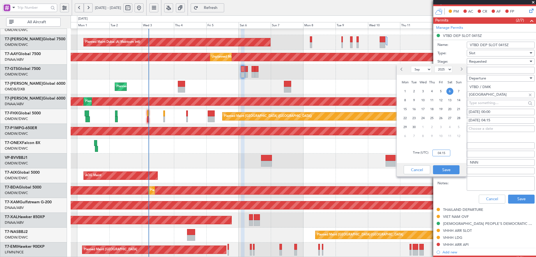
click at [443, 154] on input "04:15" at bounding box center [441, 152] width 18 height 7
type input "00:00"
drag, startPoint x: 441, startPoint y: 171, endPoint x: 513, endPoint y: 196, distance: 77.0
click at [441, 172] on button "Save" at bounding box center [446, 169] width 27 height 9
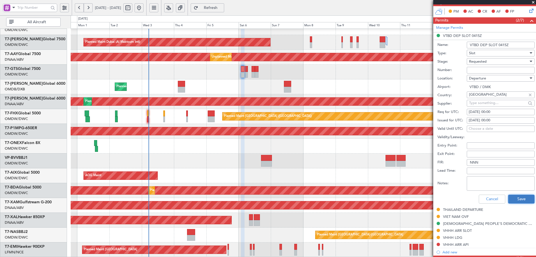
click at [522, 198] on button "Save" at bounding box center [521, 198] width 27 height 9
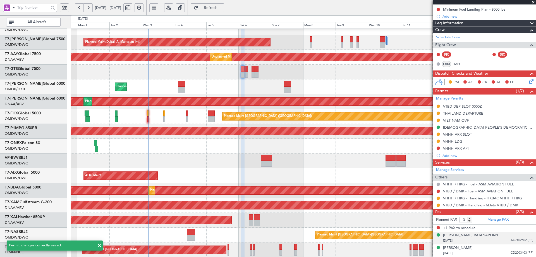
scroll to position [83, 0]
click at [456, 135] on div "VHHH ARR SLOT" at bounding box center [457, 134] width 29 height 5
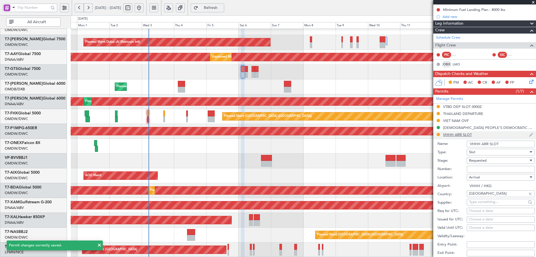
scroll to position [154, 0]
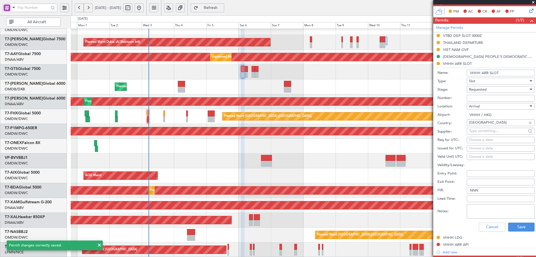
click at [484, 97] on input "Number:" at bounding box center [501, 98] width 68 height 7
paste input "VHHHAGN9684000"
type input "VHHHAGN9684000"
click at [488, 90] on div "Requested" at bounding box center [498, 89] width 59 height 8
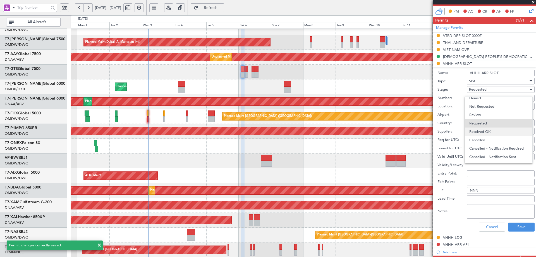
click at [493, 134] on span "Received OK" at bounding box center [498, 131] width 59 height 8
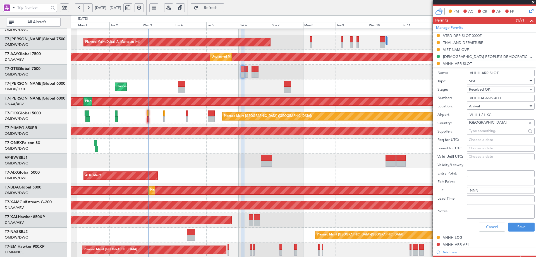
click at [479, 137] on div "Choose a date" at bounding box center [501, 140] width 64 height 6
select select "9"
select select "2025"
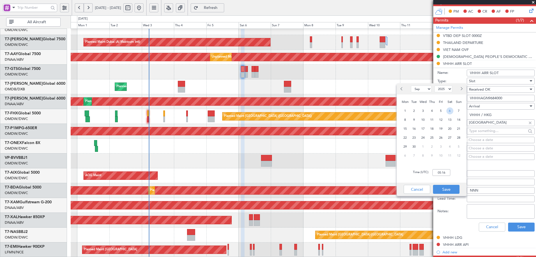
click at [448, 110] on span "6" at bounding box center [449, 110] width 7 height 7
click at [437, 173] on input "00:00" at bounding box center [441, 172] width 18 height 7
type input "04:15"
click at [453, 187] on button "Save" at bounding box center [446, 189] width 27 height 9
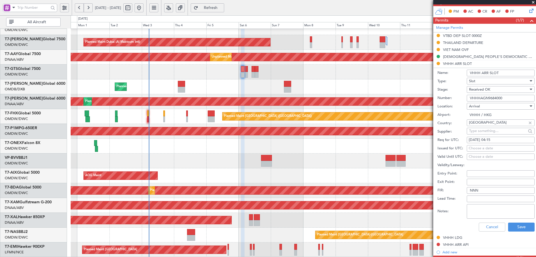
click at [475, 147] on div "Choose a date" at bounding box center [501, 148] width 64 height 6
select select "9"
select select "2025"
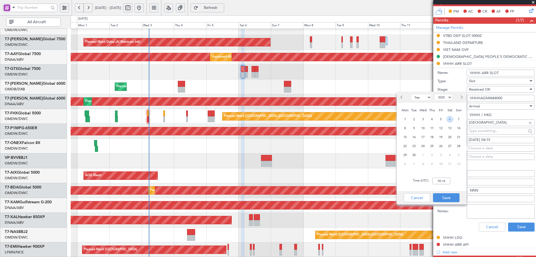
click at [448, 119] on span "6" at bounding box center [449, 119] width 7 height 7
click at [442, 181] on input "00:00" at bounding box center [441, 180] width 18 height 7
type input "04:15"
click at [444, 195] on button "Save" at bounding box center [446, 197] width 27 height 9
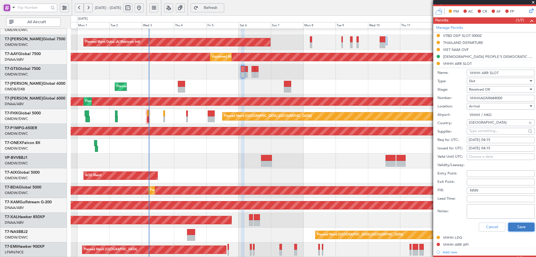
click at [510, 226] on button "Save" at bounding box center [521, 226] width 27 height 9
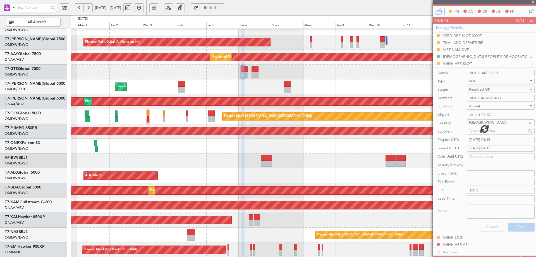
scroll to position [83, 0]
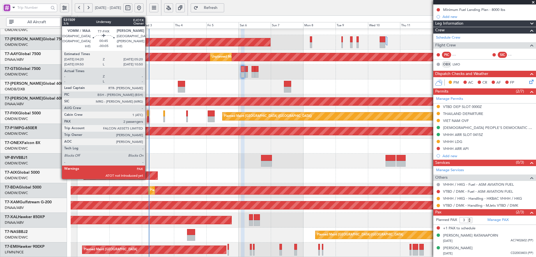
click at [148, 113] on div at bounding box center [147, 113] width 1 height 6
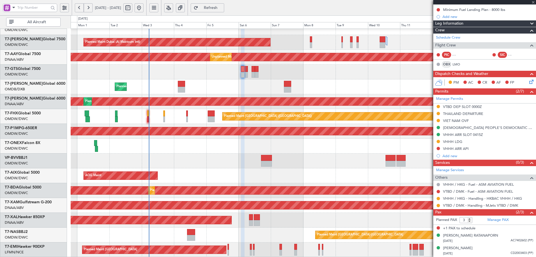
type input "-00:05"
type input "2"
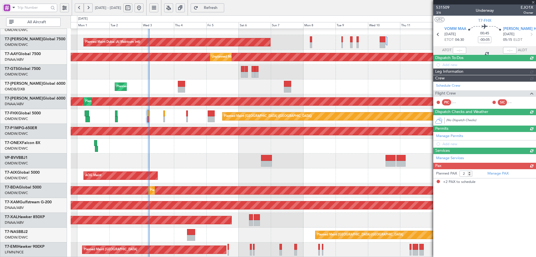
scroll to position [0, 0]
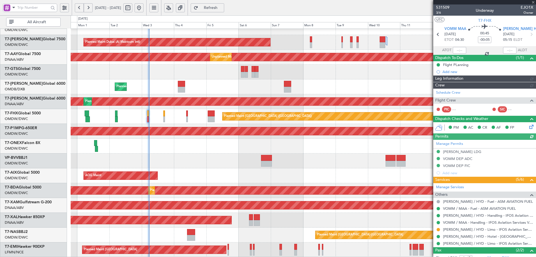
type input "Syed Shakeel (SYS)"
type input "7049"
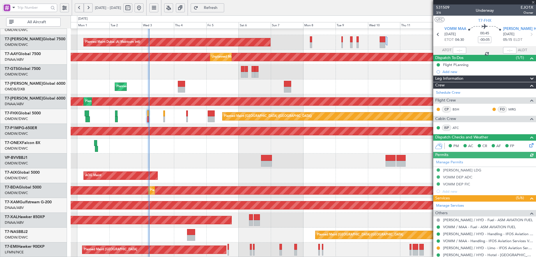
scroll to position [49, 0]
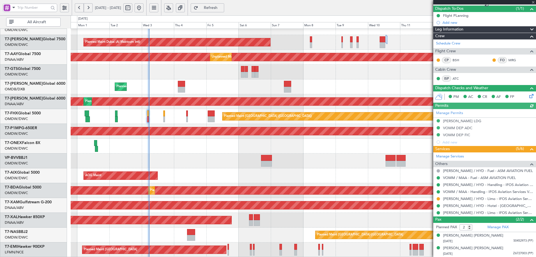
type input "Syed Shakeel (SYS)"
type input "7049"
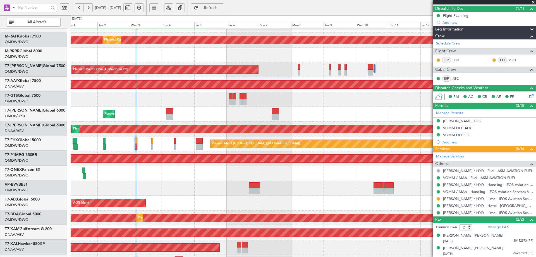
scroll to position [70, 0]
click at [305, 151] on div "Planned Maint Savannah (Savannah/hilton Head Intl)" at bounding box center [303, 158] width 465 height 15
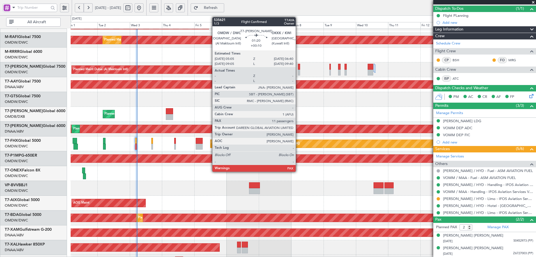
click at [298, 68] on div at bounding box center [299, 67] width 2 height 6
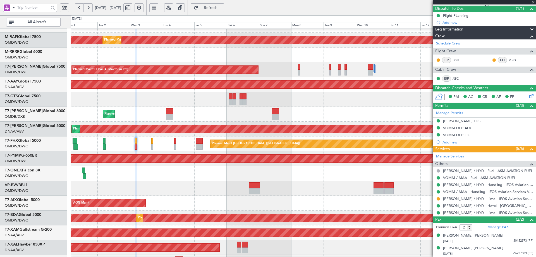
type input "+00:10"
type input "11"
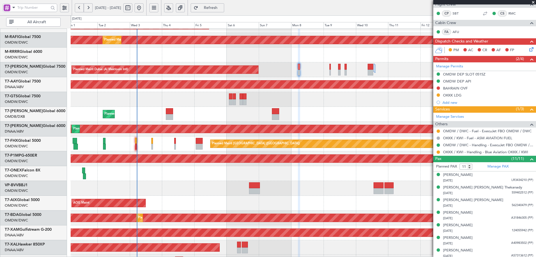
scroll to position [112, 0]
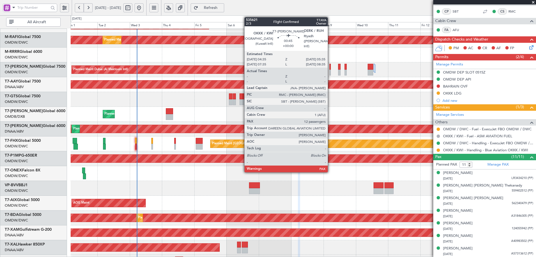
click at [330, 69] on div at bounding box center [329, 67] width 1 height 6
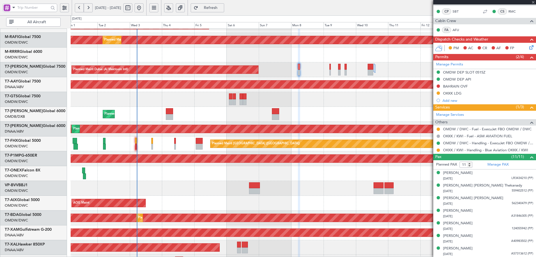
type input "12"
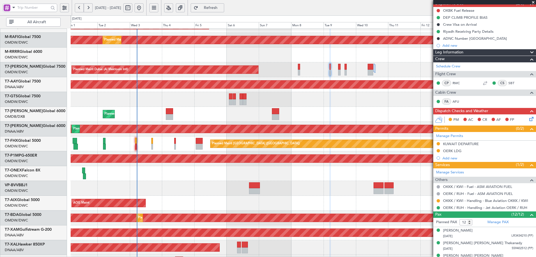
scroll to position [168, 0]
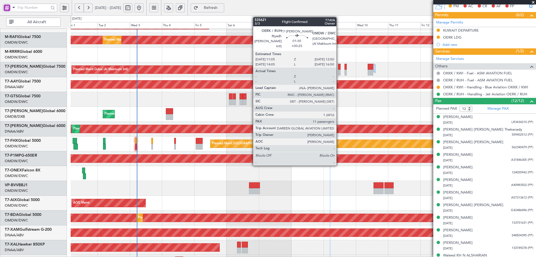
click at [339, 67] on div at bounding box center [339, 67] width 3 height 6
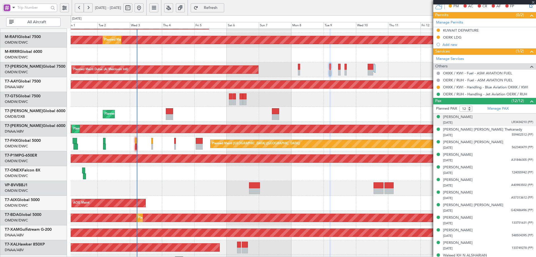
type input "+00:25"
type input "11"
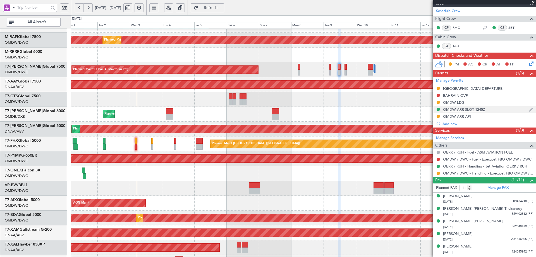
scroll to position [140, 0]
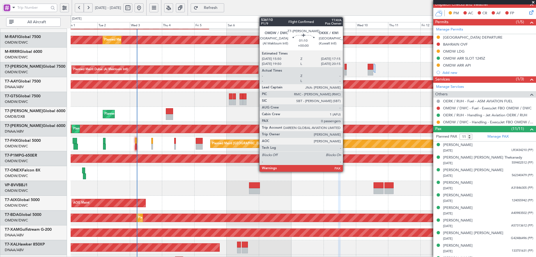
click at [345, 67] on div at bounding box center [345, 67] width 2 height 6
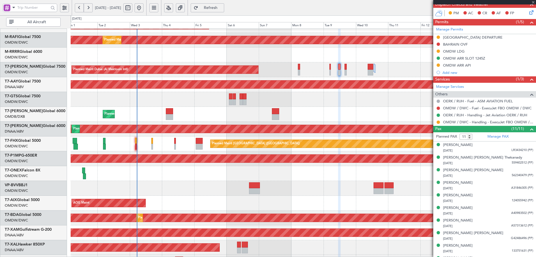
type input "0"
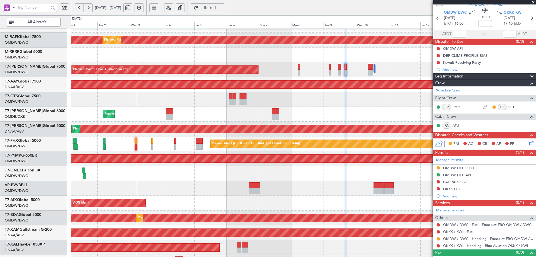
scroll to position [24, 0]
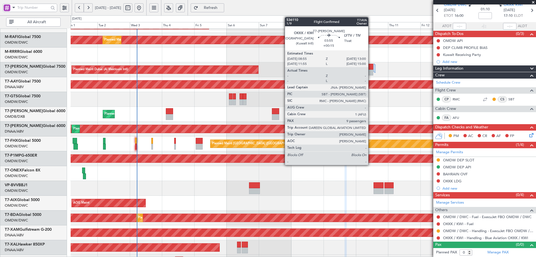
click at [371, 67] on div at bounding box center [371, 67] width 6 height 6
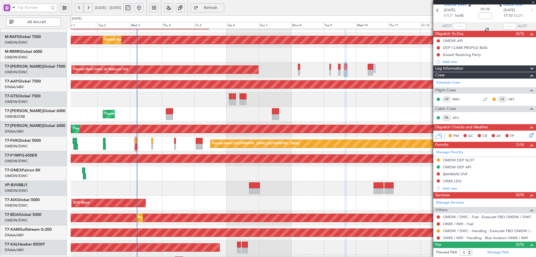
type input "+00:15"
type input "9"
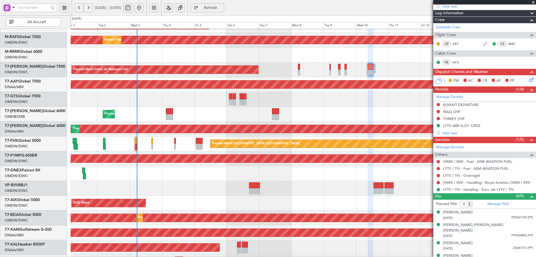
scroll to position [137, 0]
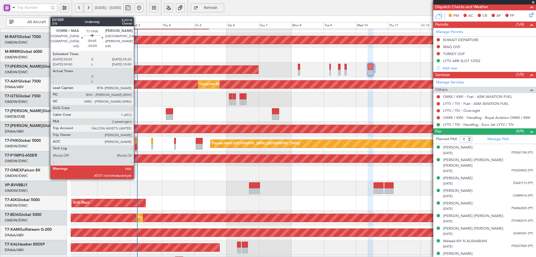
click at [136, 138] on div at bounding box center [135, 141] width 1 height 6
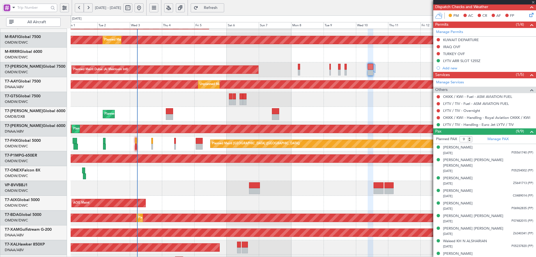
type input "-00:05"
type input "2"
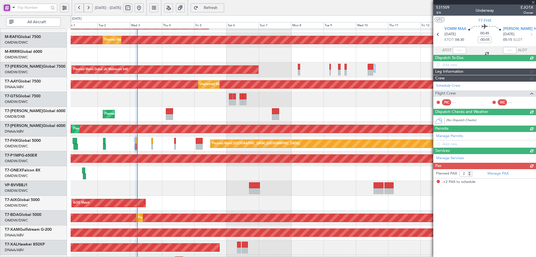
scroll to position [0, 0]
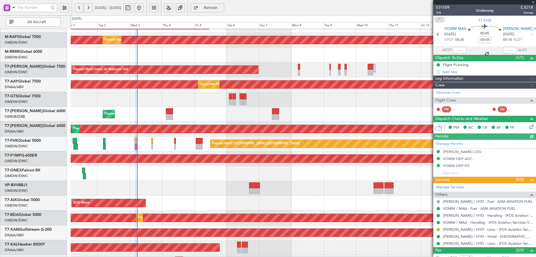
type input "Syed Shakeel (SYS)"
type input "7049"
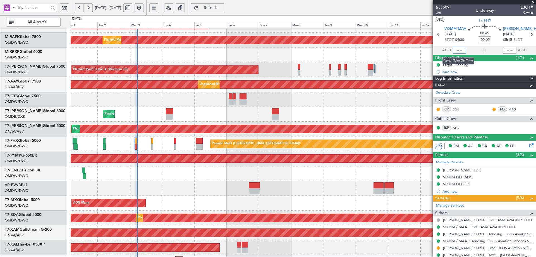
click at [458, 50] on input "text" at bounding box center [459, 50] width 13 height 7
type input "05:36"
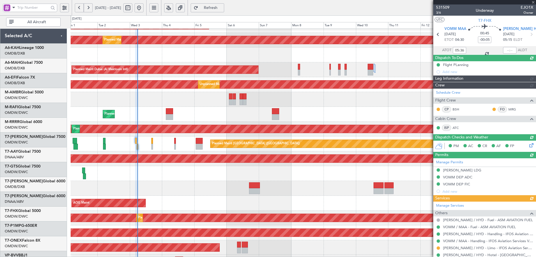
type input "[PERSON_NAME] (SYS)"
type input "7049"
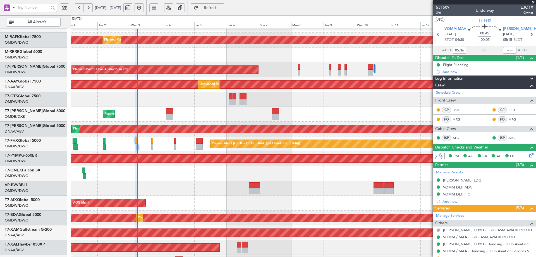
scroll to position [97, 0]
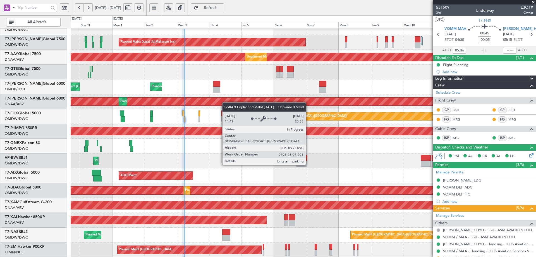
click at [228, 97] on div "Planned Maint Dubai (Al Maktoum Intl) Planned Maint [GEOGRAPHIC_DATA] (Al Makto…" at bounding box center [303, 94] width 465 height 326
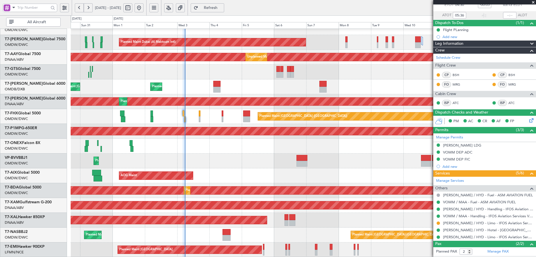
scroll to position [59, 0]
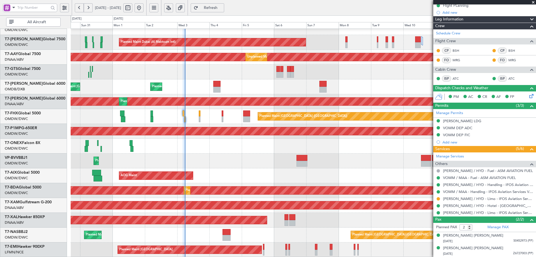
click at [461, 201] on mat-tooltip-component "[PERSON_NAME] / HYD - Limo - IFOS Aviation Services [PERSON_NAME] / HYD" at bounding box center [488, 209] width 95 height 19
click at [472, 197] on link "[PERSON_NAME] / HYD - Limo - IFOS Aviation Services [PERSON_NAME] / HYD" at bounding box center [488, 198] width 90 height 5
click at [222, 8] on span "Refresh" at bounding box center [210, 8] width 23 height 4
type input "[PERSON_NAME] (SYS)"
type input "7049"
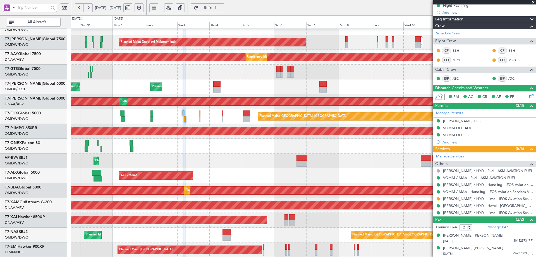
drag, startPoint x: 439, startPoint y: 197, endPoint x: 437, endPoint y: 200, distance: 3.4
click at [439, 197] on button at bounding box center [438, 198] width 3 height 3
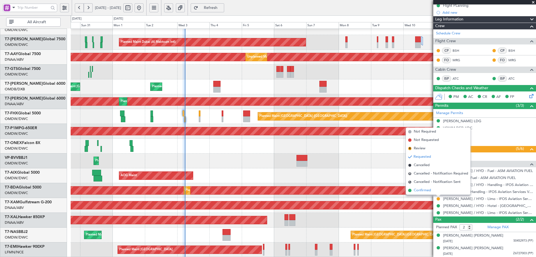
click at [422, 193] on span "Confirmed" at bounding box center [422, 190] width 17 height 6
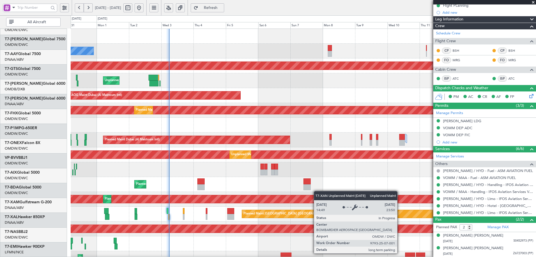
scroll to position [0, 0]
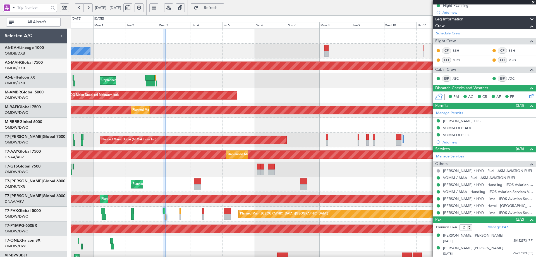
click at [308, 232] on div "No Crew Planned Maint Dubai (Dubai Intl) Planned Maint Dubai (Dubai Intl) Unpla…" at bounding box center [303, 192] width 465 height 326
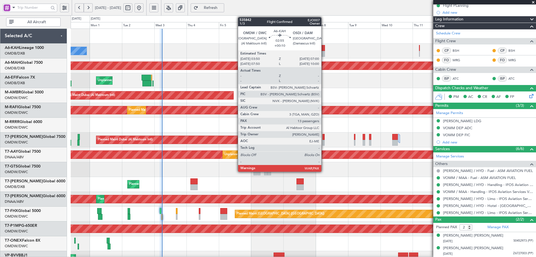
click at [324, 46] on div at bounding box center [323, 48] width 4 height 6
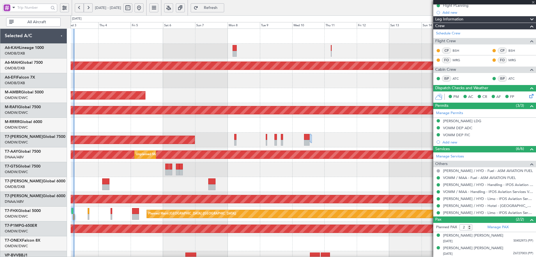
click at [257, 73] on div "Planned Maint [GEOGRAPHIC_DATA] ([GEOGRAPHIC_DATA] Intl)" at bounding box center [303, 65] width 465 height 15
type input "+00:10"
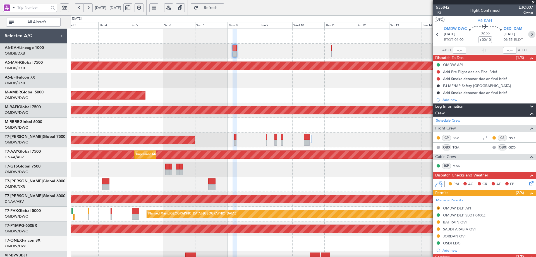
click at [529, 33] on icon at bounding box center [531, 34] width 7 height 7
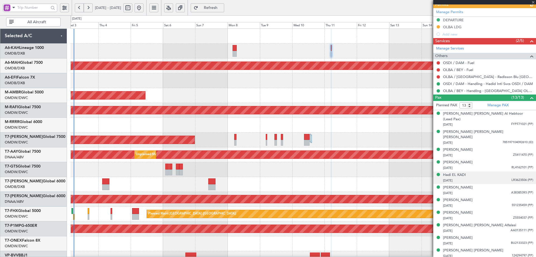
scroll to position [183, 0]
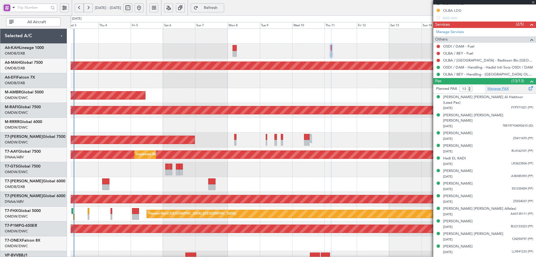
click at [499, 87] on link "Manage PAX" at bounding box center [497, 89] width 21 height 6
click at [493, 89] on link "Manage PAX" at bounding box center [497, 89] width 21 height 6
click at [222, 8] on span "Refresh" at bounding box center [210, 8] width 23 height 4
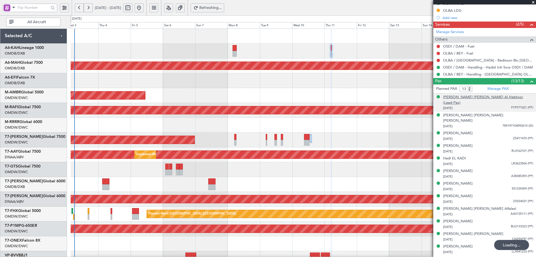
type input "14"
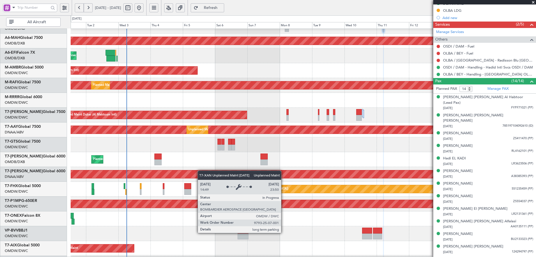
scroll to position [25, 0]
click at [202, 170] on div "Unplanned Maint [GEOGRAPHIC_DATA] (Al Maktoum Intl)" at bounding box center [298, 174] width 1384 height 8
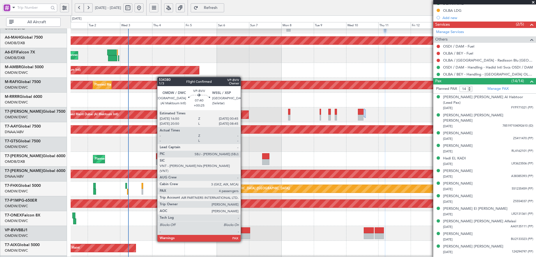
click at [243, 231] on div at bounding box center [244, 230] width 11 height 6
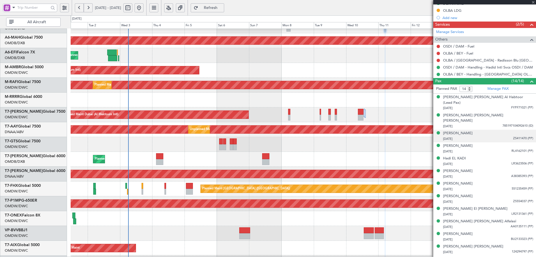
type input "+00:25"
type input "4"
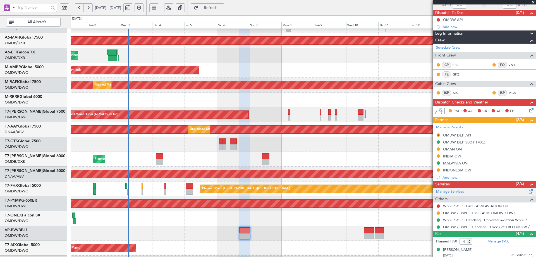
scroll to position [84, 0]
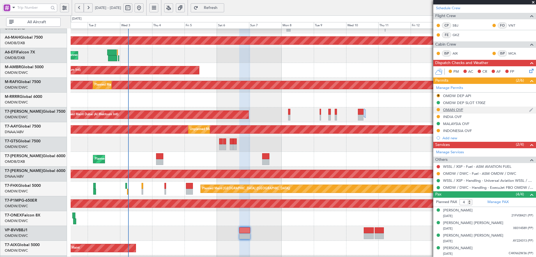
click at [456, 111] on div "OMAN OVF" at bounding box center [453, 109] width 20 height 5
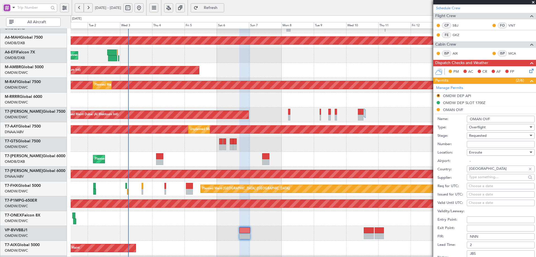
click at [478, 142] on input "Number:" at bounding box center [501, 144] width 68 height 7
paste input "DAT/OF/EXBO/0019/2025"
type input "DAT/OF/EXBO/0019/2025"
click at [483, 135] on span "Requested" at bounding box center [478, 135] width 18 height 5
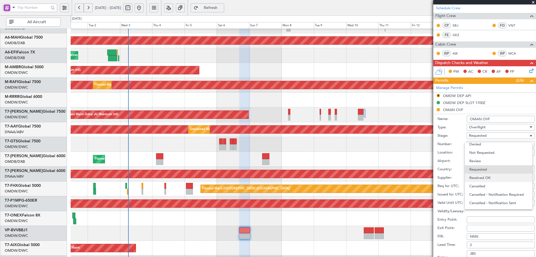
click at [485, 178] on span "Received OK" at bounding box center [498, 177] width 59 height 8
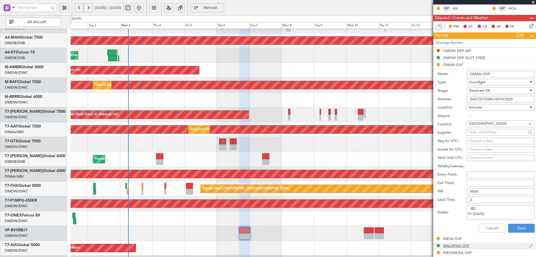
scroll to position [196, 0]
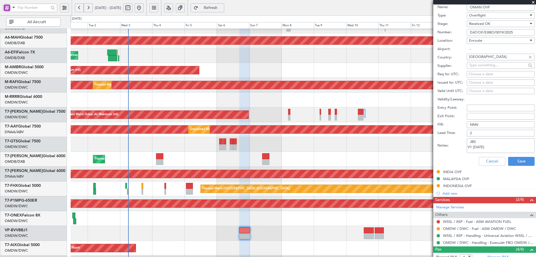
click at [515, 155] on div "Cancel Save" at bounding box center [485, 161] width 97 height 15
click at [516, 160] on button "Save" at bounding box center [521, 161] width 27 height 9
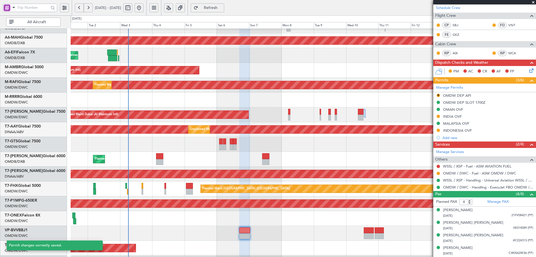
scroll to position [29, 0]
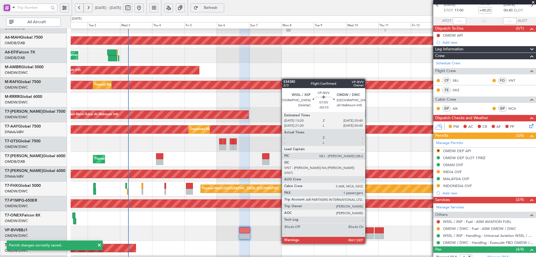
click at [368, 233] on div at bounding box center [369, 230] width 10 height 6
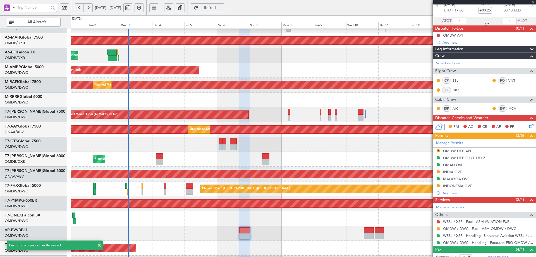
type input "-00:10"
type input "1"
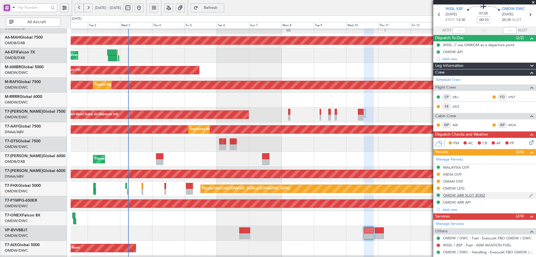
scroll to position [54, 0]
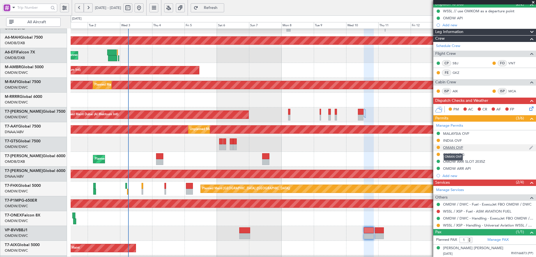
click at [450, 148] on div "OMAN OVF" at bounding box center [453, 147] width 20 height 5
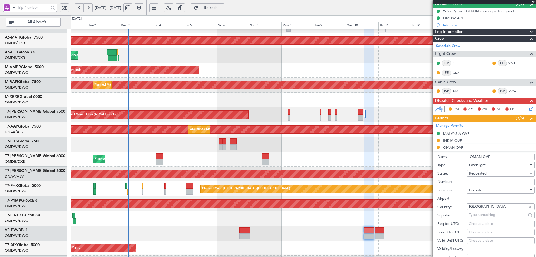
drag, startPoint x: 481, startPoint y: 184, endPoint x: 483, endPoint y: 180, distance: 4.5
click at [480, 184] on input "Number:" at bounding box center [501, 181] width 68 height 7
paste input "DAT/OF/EXBO/0019/2025"
type input "DAT/OF/EXBO/0019/2025"
click at [485, 175] on span "Requested" at bounding box center [478, 173] width 18 height 5
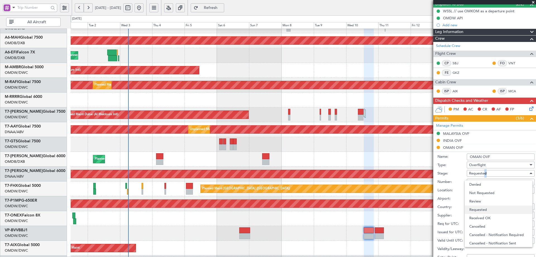
scroll to position [3, 0]
click at [486, 215] on span "Received OK" at bounding box center [498, 215] width 59 height 8
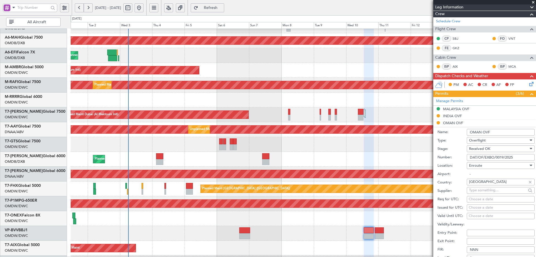
scroll to position [220, 0]
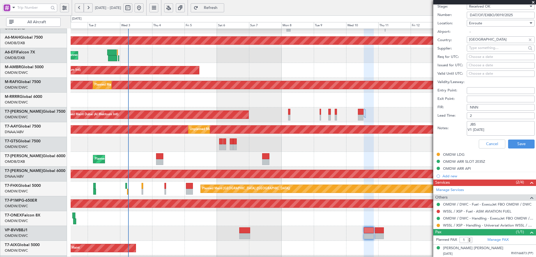
click at [518, 149] on div "Cancel Save" at bounding box center [485, 144] width 97 height 15
click at [520, 144] on button "Save" at bounding box center [521, 143] width 27 height 9
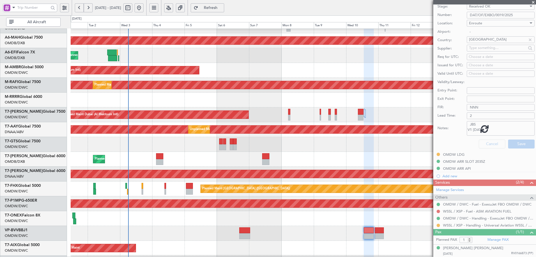
scroll to position [54, 0]
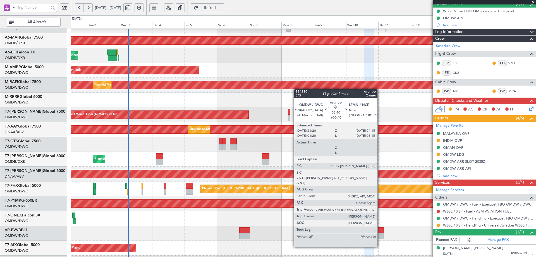
click at [380, 236] on div at bounding box center [379, 236] width 9 height 6
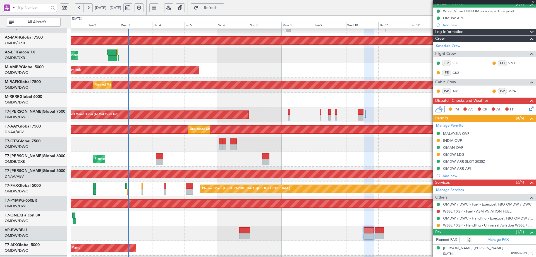
type input "+00:40"
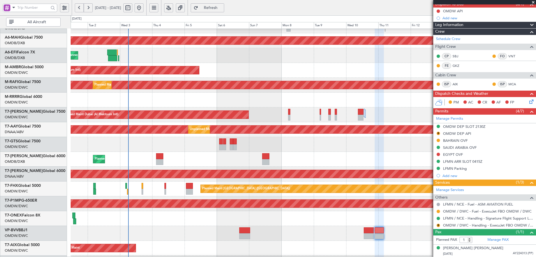
click at [453, 141] on div "BAHRAIN OVF" at bounding box center [455, 140] width 25 height 5
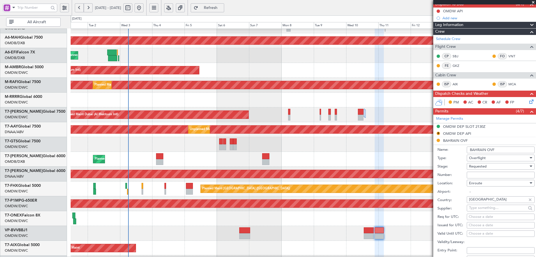
click at [478, 174] on input "Number:" at bounding box center [501, 174] width 68 height 7
paste input "AT/P/25-09/ON/000127"
type input "AT/P/25-09/ON/000127"
click at [488, 167] on div "Requested" at bounding box center [498, 166] width 59 height 8
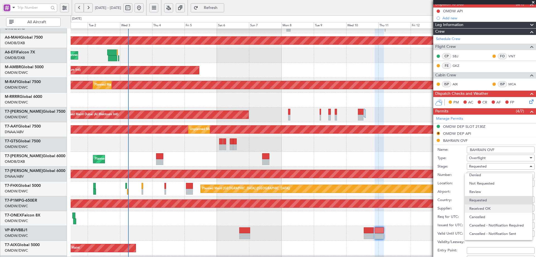
click at [494, 210] on span "Received OK" at bounding box center [498, 208] width 59 height 8
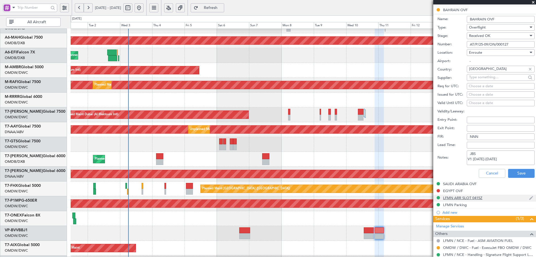
scroll to position [193, 0]
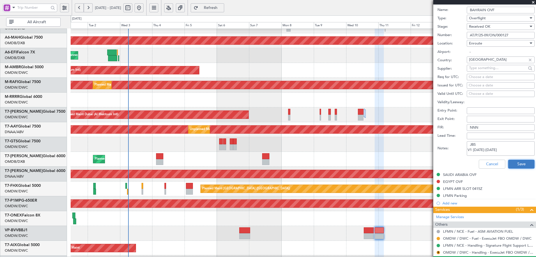
click at [519, 164] on button "Save" at bounding box center [521, 163] width 27 height 9
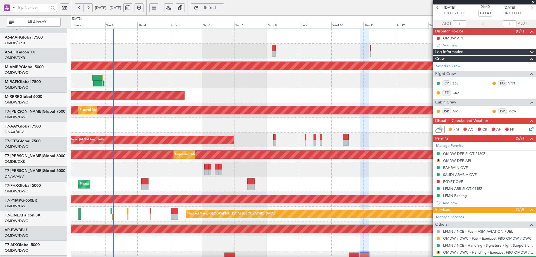
scroll to position [0, 0]
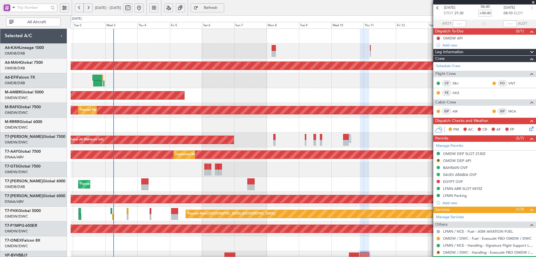
click at [247, 199] on div "No Crew Planned Maint Dubai (Dubai Intl) Unplanned Maint Paris (Le Bourget) AOG…" at bounding box center [303, 192] width 465 height 326
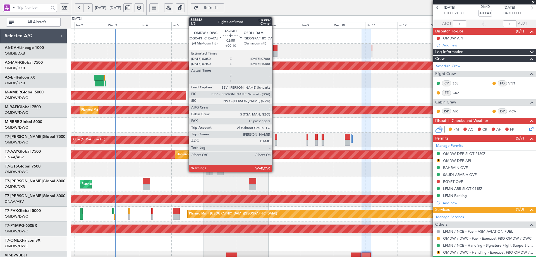
click at [275, 49] on div at bounding box center [275, 48] width 4 height 6
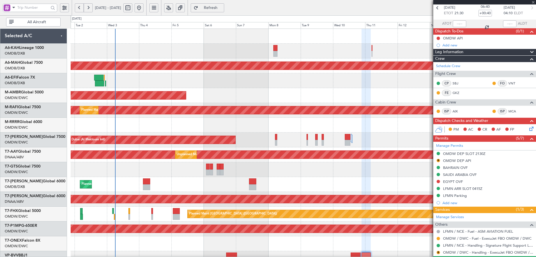
type input "+00:10"
type input "13"
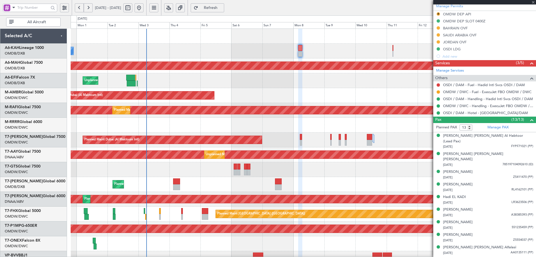
scroll to position [195, 0]
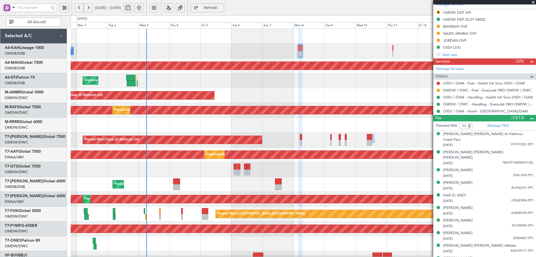
click at [443, 27] on div "BAHRAIN OVF" at bounding box center [455, 26] width 25 height 5
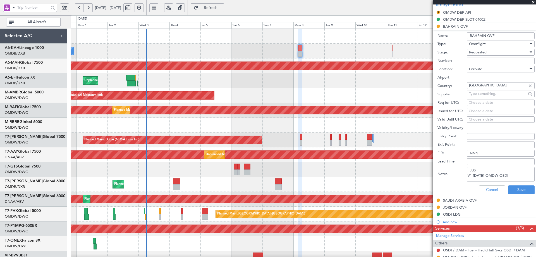
click at [478, 60] on input "Number:" at bounding box center [501, 61] width 68 height 7
paste input "AT/P/25-09/ON/000125"
type input "AT/P/25-09/ON/000125"
click at [483, 55] on div "Requested" at bounding box center [498, 52] width 59 height 8
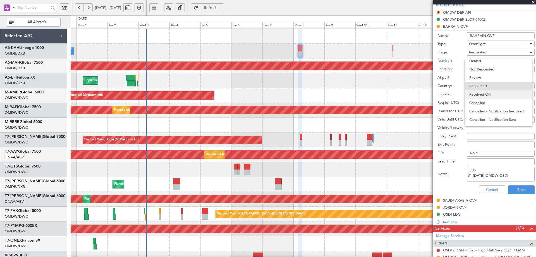
click at [487, 95] on span "Received OK" at bounding box center [498, 94] width 59 height 8
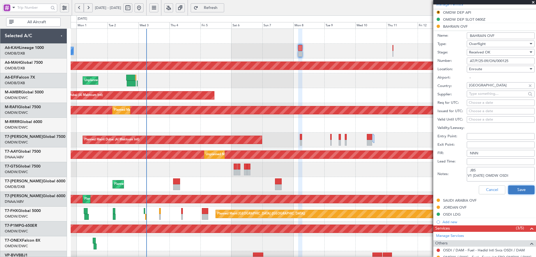
click at [515, 187] on button "Save" at bounding box center [521, 189] width 27 height 9
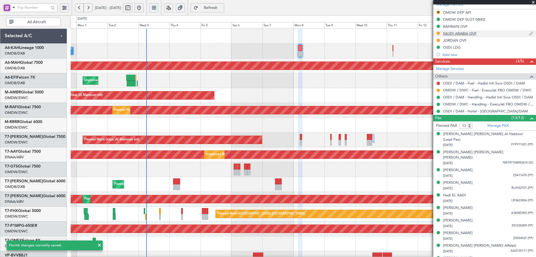
click at [453, 35] on div "SAUDI ARABIA OVF" at bounding box center [460, 33] width 34 height 5
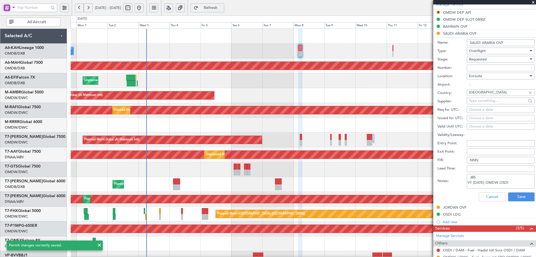
click at [477, 69] on input "Number:" at bounding box center [501, 67] width 68 height 7
paste input "2501019595"
type input "2501019595"
click at [484, 60] on span "Requested" at bounding box center [478, 59] width 18 height 5
click at [483, 102] on span "Received OK" at bounding box center [498, 101] width 59 height 8
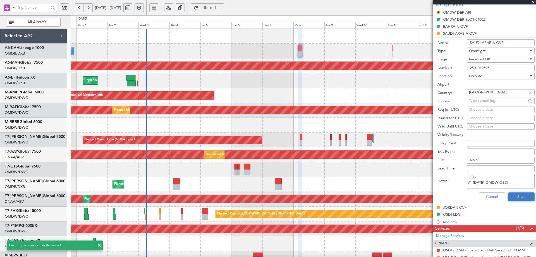
drag, startPoint x: 519, startPoint y: 196, endPoint x: 520, endPoint y: 193, distance: 3.5
click at [520, 193] on button "Save" at bounding box center [521, 196] width 27 height 9
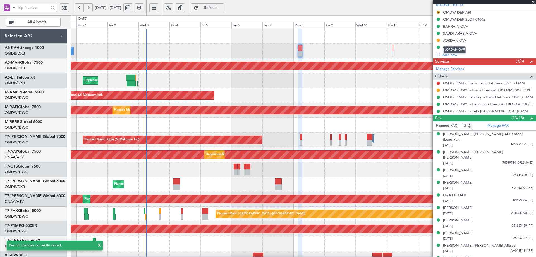
drag, startPoint x: 456, startPoint y: 39, endPoint x: 468, endPoint y: 44, distance: 12.1
click at [456, 39] on div "JORDAN OVF" at bounding box center [454, 40] width 23 height 5
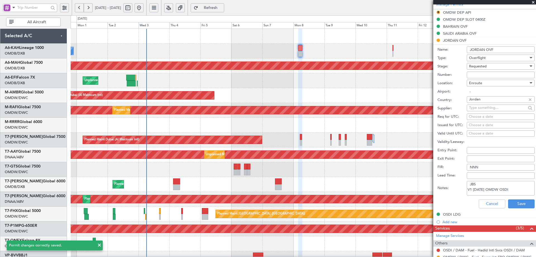
click at [484, 75] on input "Number:" at bounding box center [501, 74] width 68 height 7
paste input "JOR/OP/25/00885"
type input "JOR/OP/25/00885"
click at [485, 67] on span "Requested" at bounding box center [478, 66] width 18 height 5
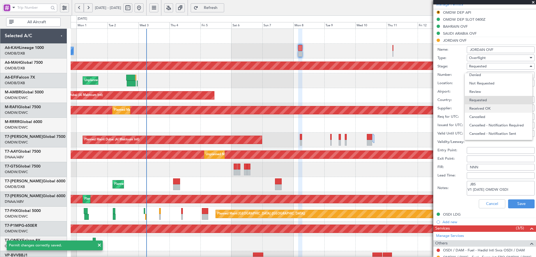
click at [485, 111] on span "Received OK" at bounding box center [498, 108] width 59 height 8
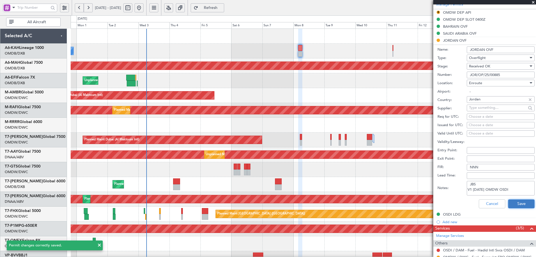
click at [509, 202] on button "Save" at bounding box center [521, 203] width 27 height 9
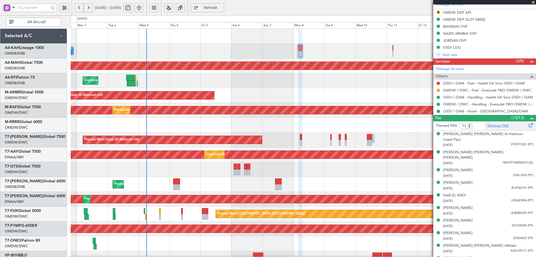
click at [492, 127] on link "Manage PAX" at bounding box center [497, 126] width 21 height 6
click at [222, 8] on span "Refresh" at bounding box center [210, 8] width 23 height 4
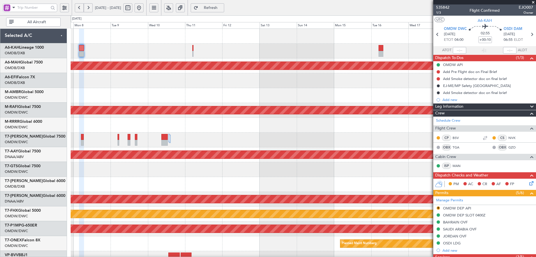
scroll to position [0, 0]
click at [159, 83] on div at bounding box center [303, 80] width 465 height 15
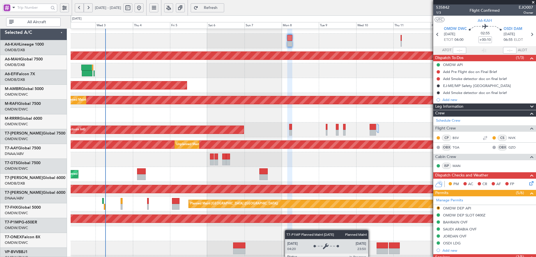
scroll to position [97, 0]
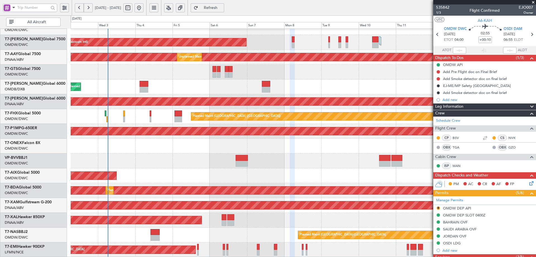
click at [293, 111] on div "Planned Maint Dubai (Al Maktoum Intl) AOG Maint Dubai (Al Maktoum Intl) Unplann…" at bounding box center [303, 94] width 465 height 326
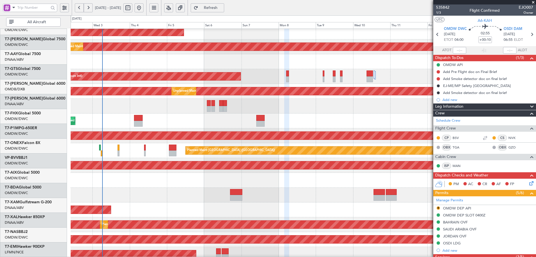
scroll to position [0, 0]
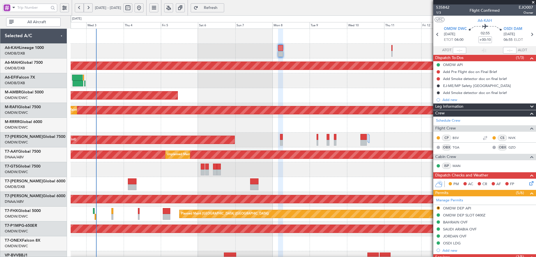
click at [281, 256] on html "02 Sep 2025 - 14 Sep 2025 Refresh Quick Links All Aircraft No Crew Planned Main…" at bounding box center [268, 128] width 536 height 257
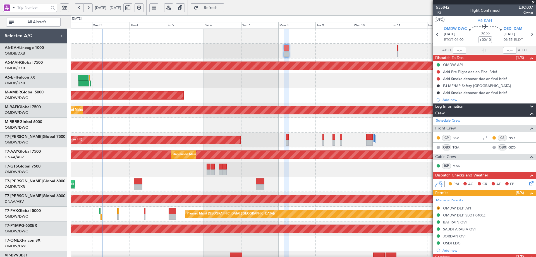
click at [313, 167] on div "No Crew Planned Maint Dubai (Dubai Intl) Unplanned Maint Paris (Le Bourget) AOG…" at bounding box center [303, 192] width 465 height 326
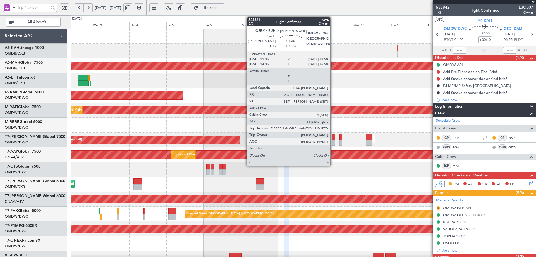
click at [333, 138] on div at bounding box center [333, 137] width 3 height 6
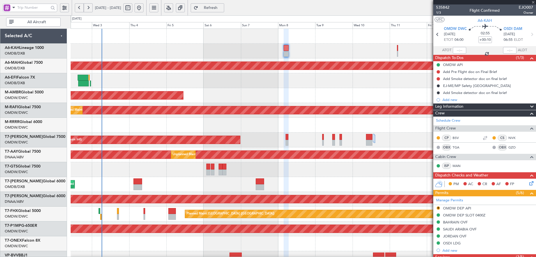
type input "+00:25"
type input "11"
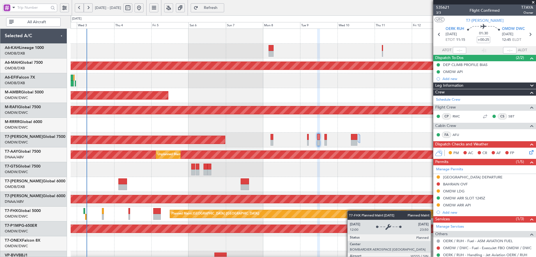
click at [348, 214] on div "Planned Maint [GEOGRAPHIC_DATA] ([GEOGRAPHIC_DATA])" at bounding box center [303, 213] width 465 height 15
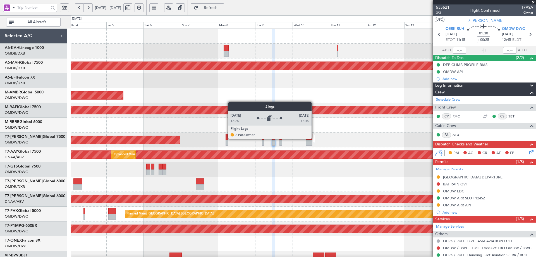
click at [314, 138] on div at bounding box center [313, 138] width 1 height 8
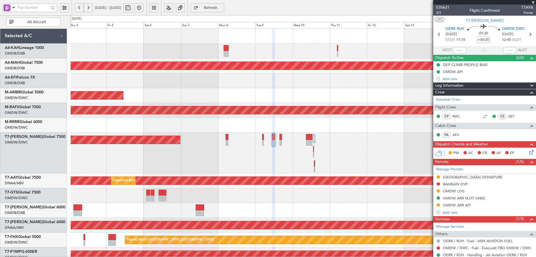
click at [343, 154] on div "Planned Maint Dubai (Al Maktoum Intl)" at bounding box center [303, 152] width 465 height 41
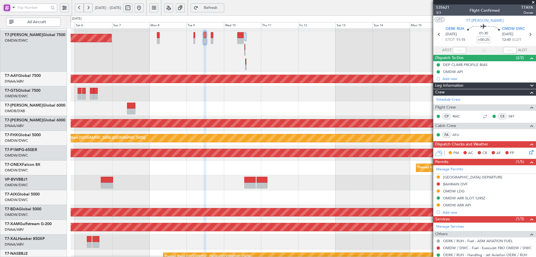
click at [283, 53] on div "Planned Maint Dubai (Al Maktoum Intl)" at bounding box center [303, 51] width 465 height 41
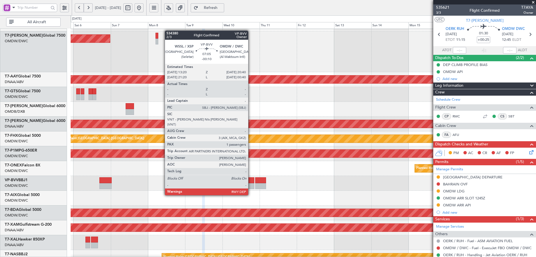
click at [251, 184] on div at bounding box center [248, 186] width 11 height 6
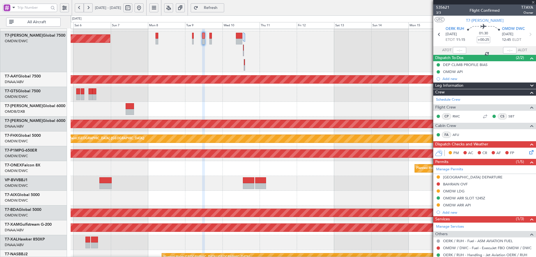
type input "-00:10"
type input "1"
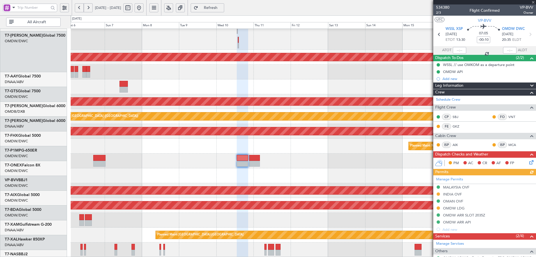
scroll to position [123, 0]
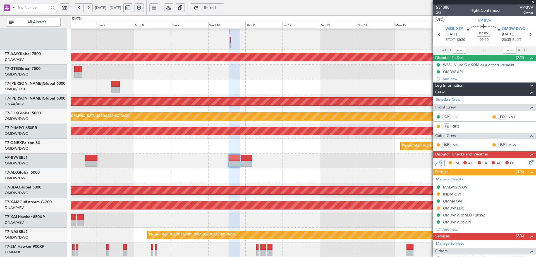
click at [289, 150] on div "Planned Maint Dubai (Al Maktoum Intl) Unplanned Maint Dubai (Al Maktoum Intl) U…" at bounding box center [303, 80] width 465 height 351
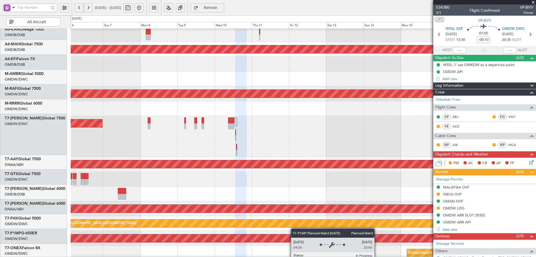
scroll to position [15, 0]
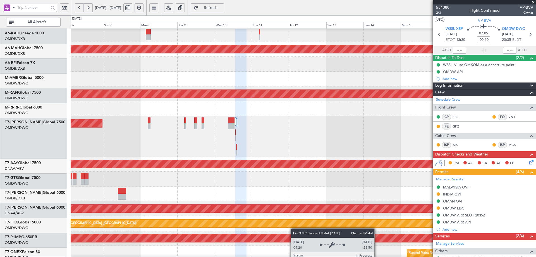
click at [293, 241] on div "Planned Maint Savannah (Savannah/hilton Head Intl)" at bounding box center [303, 238] width 1395 height 8
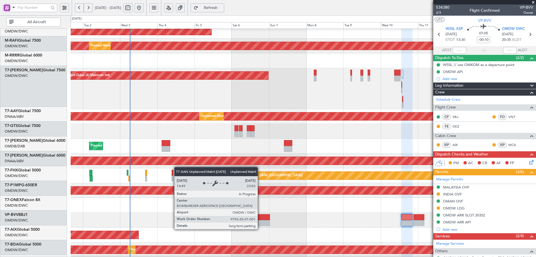
click at [332, 158] on div "Unplanned Maint [GEOGRAPHIC_DATA] (Al Maktoum Intl)" at bounding box center [303, 161] width 1395 height 8
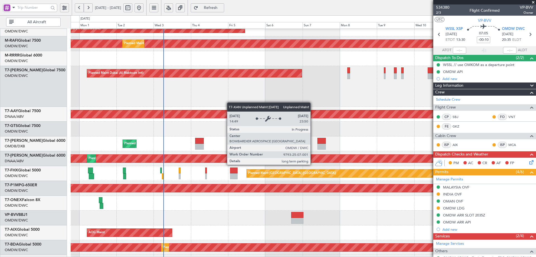
scroll to position [66, 0]
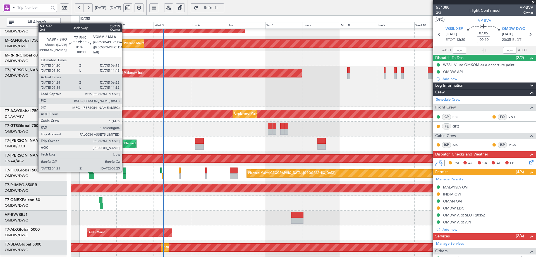
click at [124, 170] on div at bounding box center [124, 170] width 3 height 6
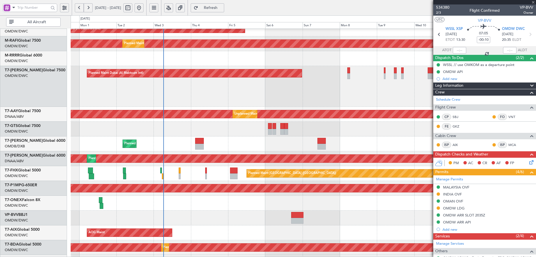
type input "04:34"
type input "06:17"
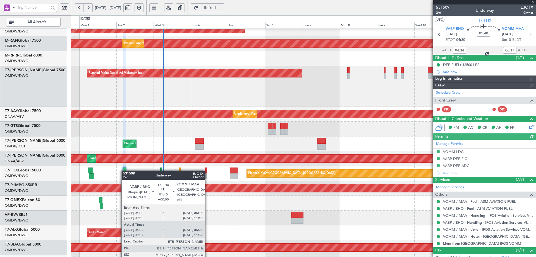
type input "[PERSON_NAME] (SYS)"
type input "7048"
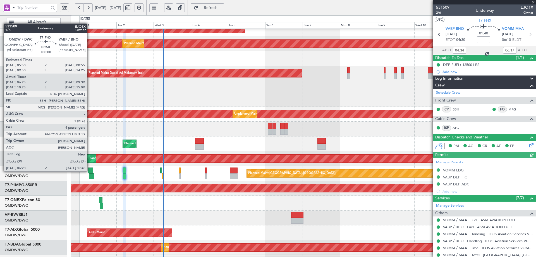
click at [90, 171] on div at bounding box center [90, 170] width 5 height 6
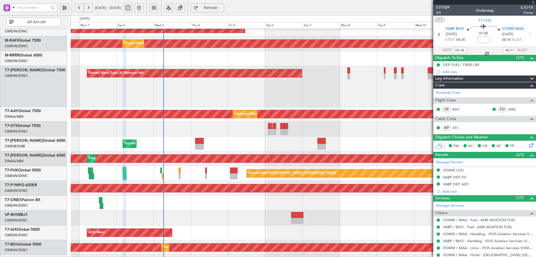
type input "06:35"
type input "09:34"
type input "4"
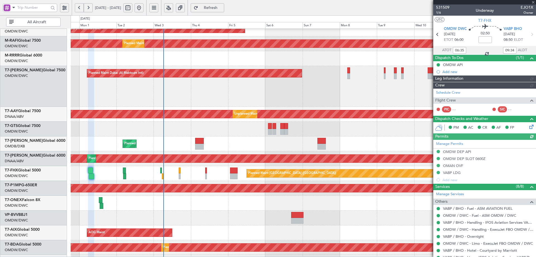
type input "Anita Mani (ANI)"
type input "7053"
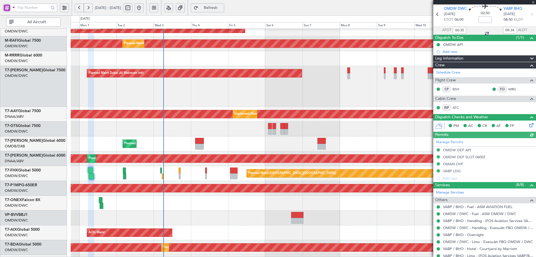
scroll to position [88, 0]
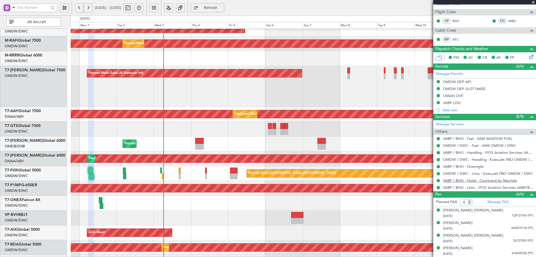
click at [495, 181] on link "VABP / BHO - Hotel - Courtyard by Marriott" at bounding box center [480, 180] width 74 height 5
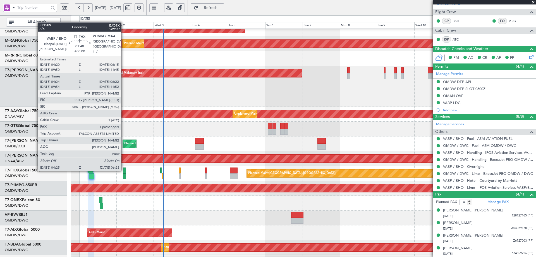
click at [124, 169] on div at bounding box center [124, 170] width 3 height 6
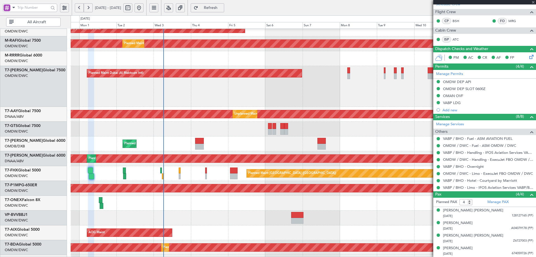
type input "04:34"
type input "06:17"
type input "1"
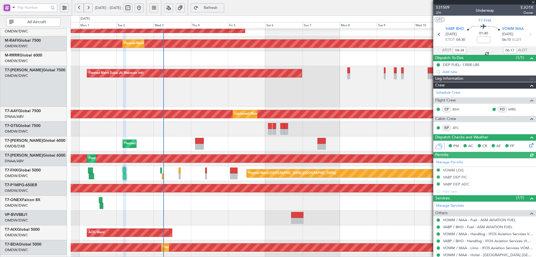
type input "[PERSON_NAME] (SYS)"
type input "7048"
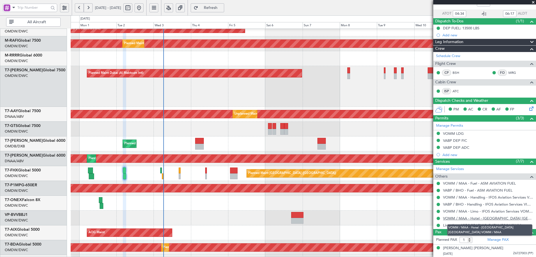
click at [472, 219] on link "VOMM / MAA - Hotel - Westin Chennai VOMM / MAA" at bounding box center [488, 218] width 90 height 5
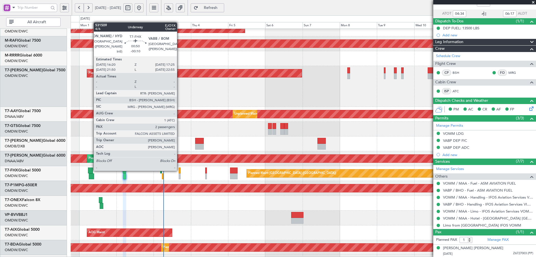
click at [180, 170] on div at bounding box center [180, 170] width 2 height 6
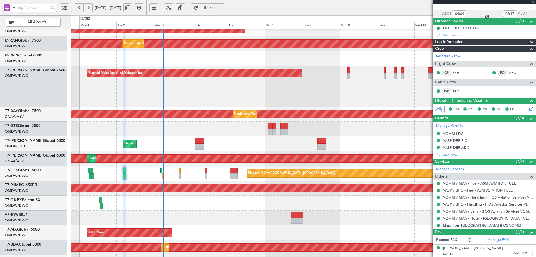
type input "-00:10"
type input "2"
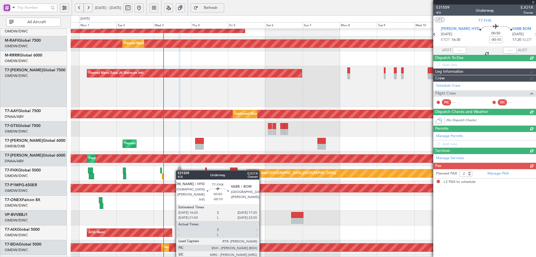
scroll to position [0, 0]
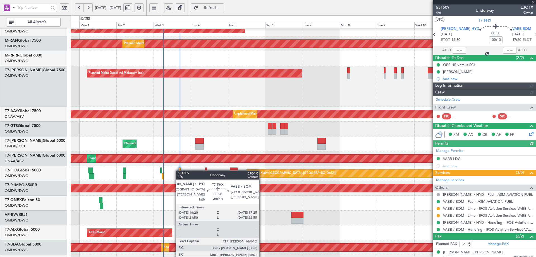
type input "[PERSON_NAME] (SYS)"
type input "7050"
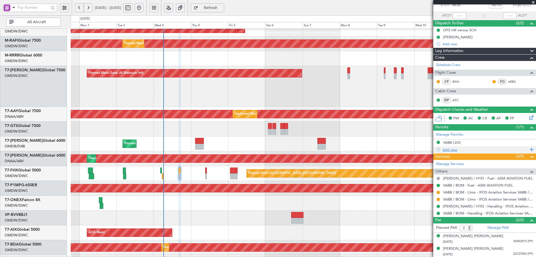
scroll to position [35, 0]
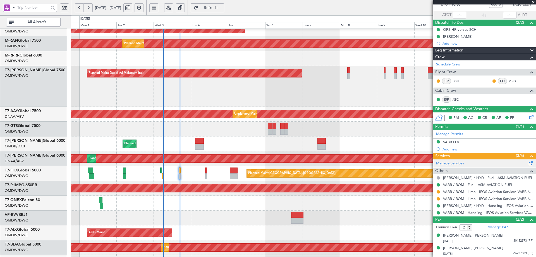
click at [447, 164] on link "Manage Services" at bounding box center [450, 164] width 28 height 6
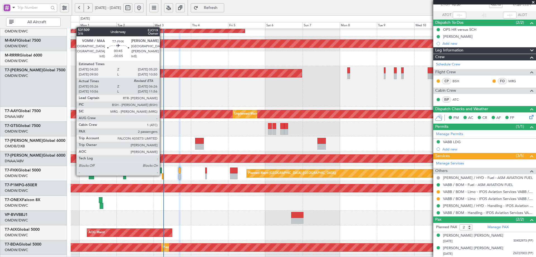
click at [162, 175] on div at bounding box center [163, 176] width 2 height 6
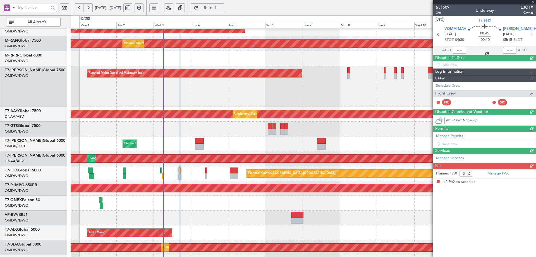
type input "-00:05"
type input "05:36"
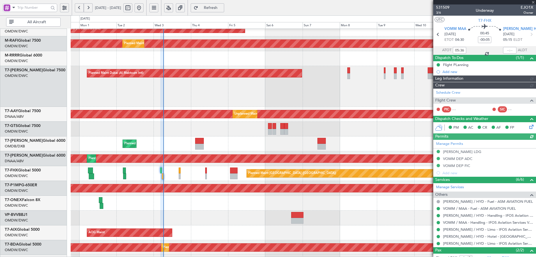
type input "[PERSON_NAME] (SYS)"
type input "7049"
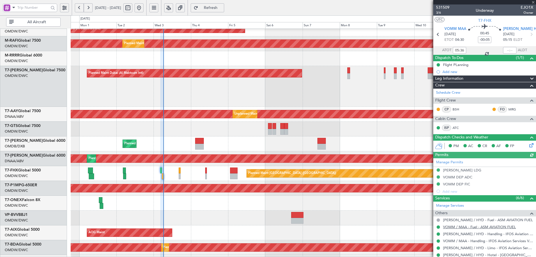
scroll to position [49, 0]
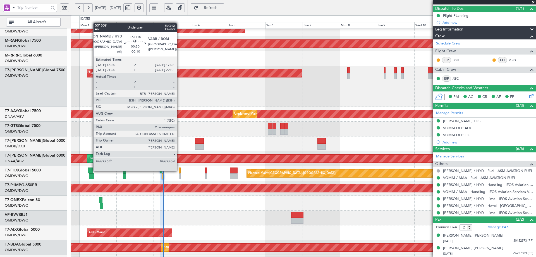
click at [180, 170] on div at bounding box center [180, 170] width 2 height 6
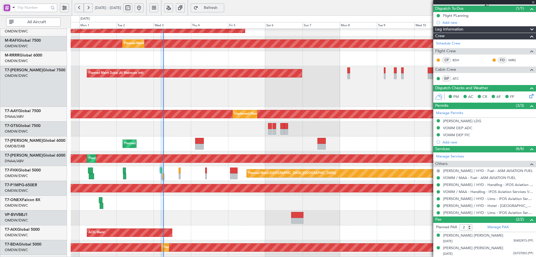
type input "-00:10"
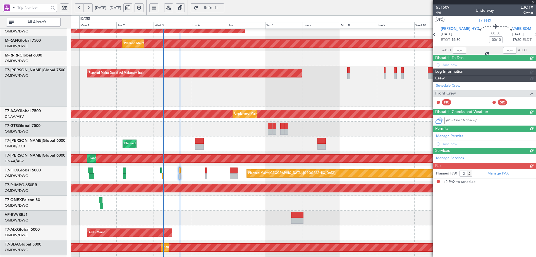
scroll to position [0, 0]
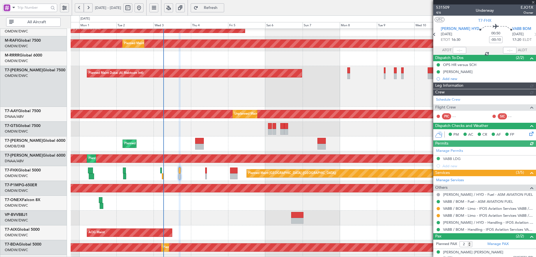
type input "[PERSON_NAME] (SYS)"
type input "7050"
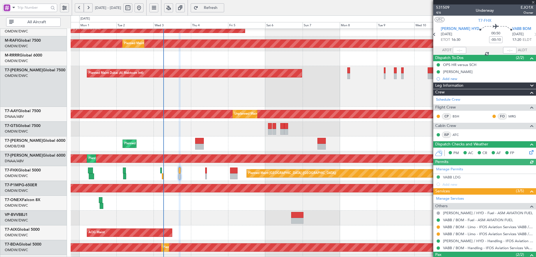
scroll to position [35, 0]
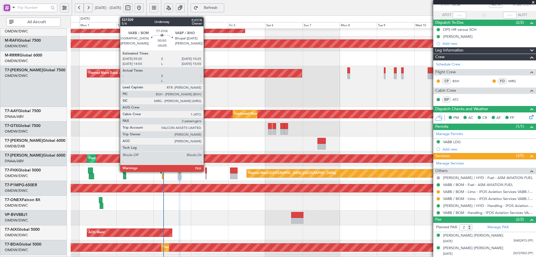
click at [206, 170] on div at bounding box center [206, 170] width 2 height 6
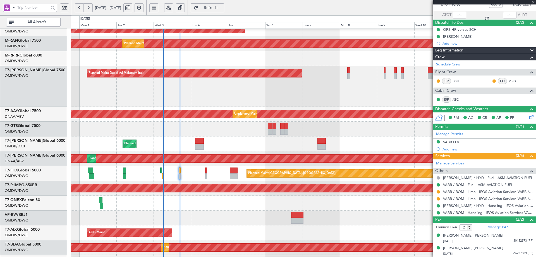
type input "-00:05"
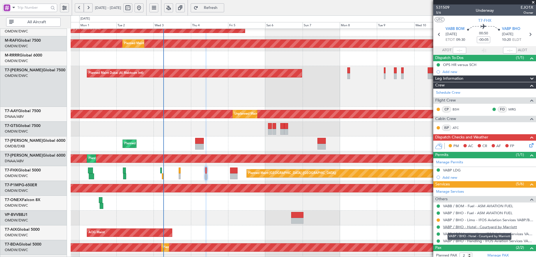
click at [497, 226] on link "VABP / BHO - Hotel - Courtyard by Marriott" at bounding box center [480, 226] width 74 height 5
click at [222, 10] on span "Refresh" at bounding box center [210, 8] width 23 height 4
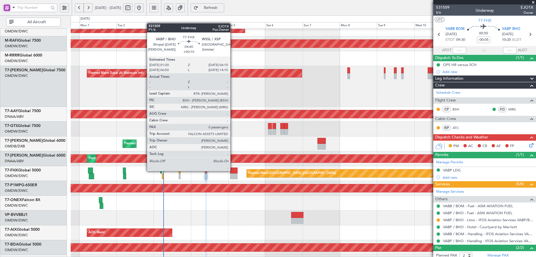
click at [233, 170] on div at bounding box center [234, 170] width 8 height 6
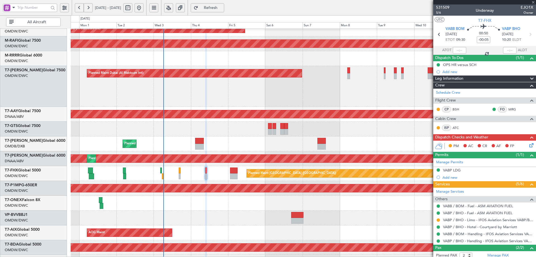
type input "+00:10"
type input "0"
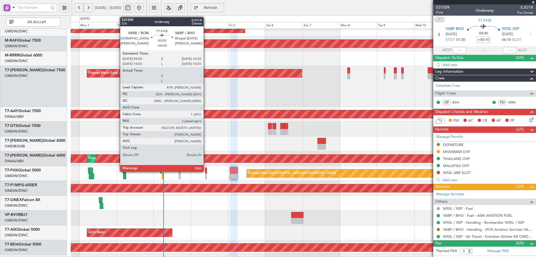
click at [206, 171] on div at bounding box center [206, 170] width 2 height 6
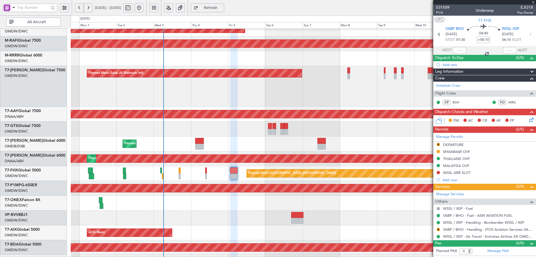
type input "-00:05"
type input "2"
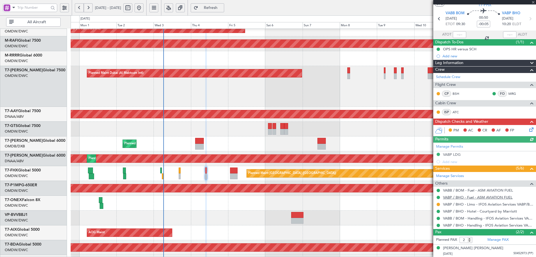
scroll to position [28, 0]
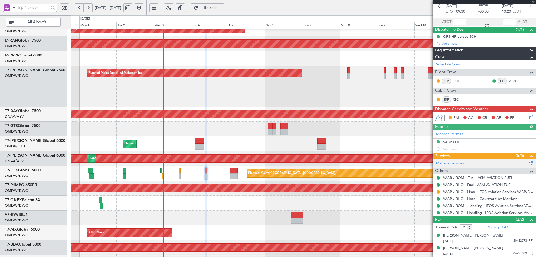
click at [461, 164] on link "Manage Services" at bounding box center [450, 164] width 28 height 6
click at [219, 10] on button "Refresh" at bounding box center [208, 7] width 34 height 9
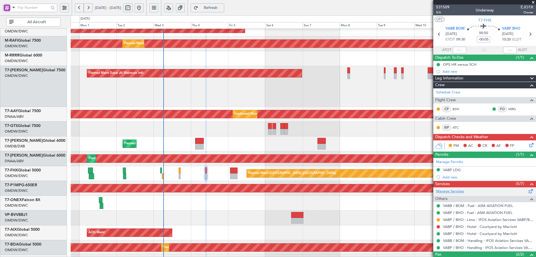
scroll to position [0, 0]
click at [441, 12] on span "5/6" at bounding box center [442, 12] width 13 height 5
click at [222, 8] on span "Refresh" at bounding box center [210, 8] width 23 height 4
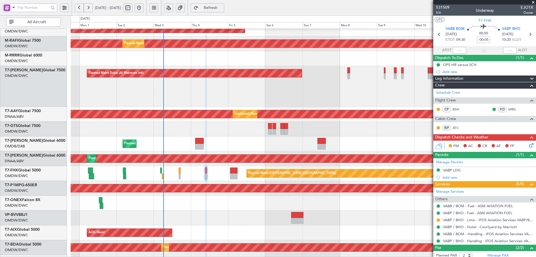
click at [222, 10] on span "Refresh" at bounding box center [210, 8] width 23 height 4
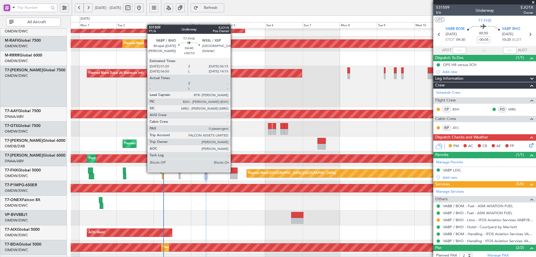
click at [233, 172] on div at bounding box center [234, 170] width 8 height 6
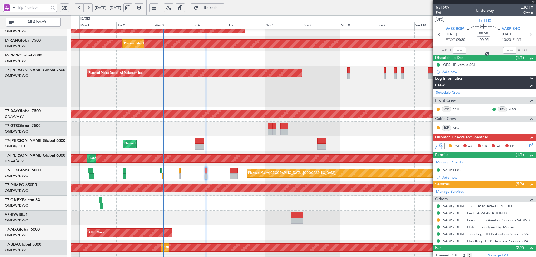
type input "+00:10"
type input "0"
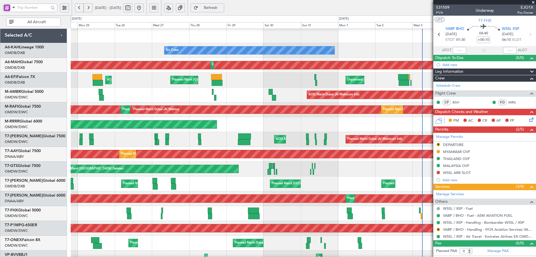
click at [379, 171] on div "No Crew Planned Maint Dubai (Al Maktoum Intl) Planned Maint Dubai (Dubai Intl) …" at bounding box center [303, 191] width 465 height 326
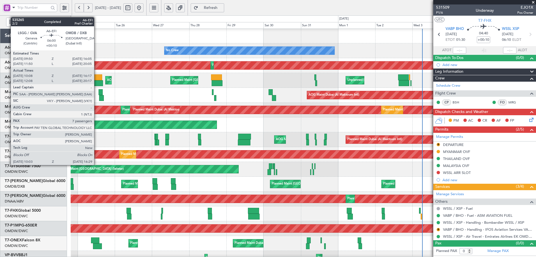
click at [97, 79] on div at bounding box center [97, 77] width 10 height 6
type input "10:18"
type input "16:12"
type input "7"
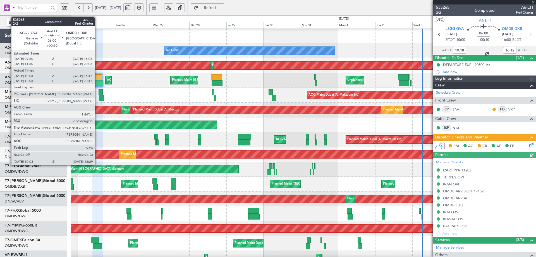
type input "Syed Shakeel (SYS)"
type input "7113"
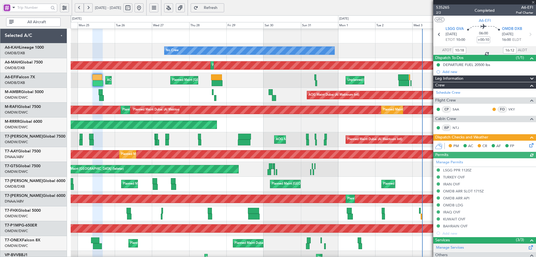
scroll to position [133, 0]
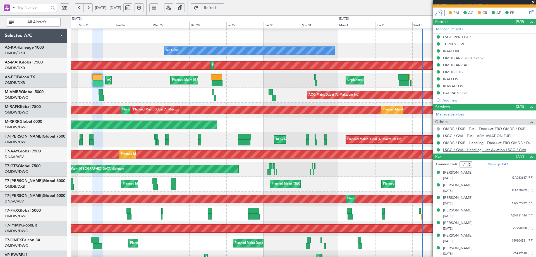
click at [508, 150] on link "LSGG / GVA - Handling - Jet Aviation LSGG / GVA" at bounding box center [484, 149] width 83 height 5
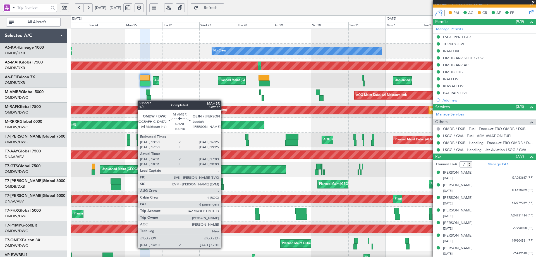
scroll to position [0, 0]
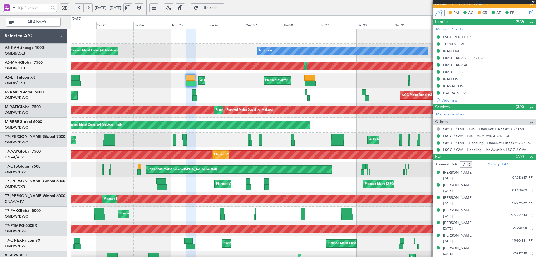
click at [265, 117] on div "No Crew Planned Maint Dubai (Al Maktoum Intl) Planned Maint Dubai (Dubai Intl) …" at bounding box center [303, 192] width 465 height 326
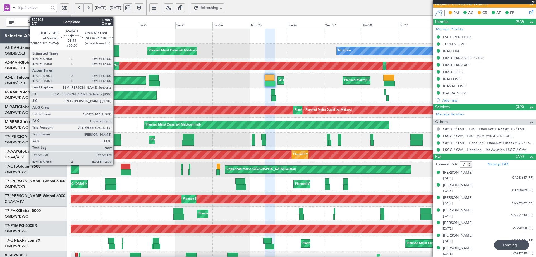
click at [116, 49] on div at bounding box center [116, 48] width 7 height 6
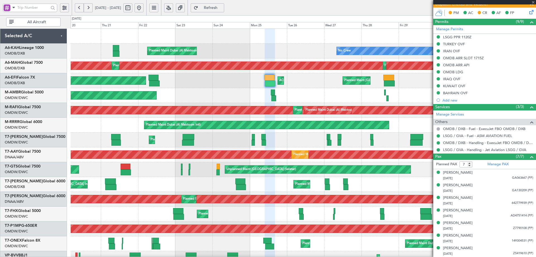
type input "+00:20"
type input "08:04"
type input "12:00"
type input "13"
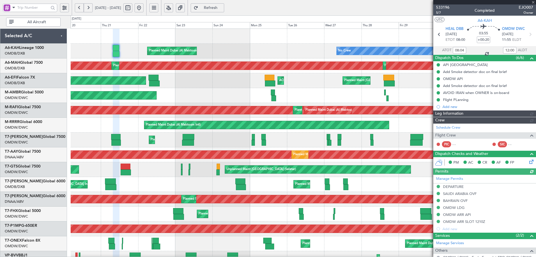
type input "Rohit Roy (ROY)"
type input "7078"
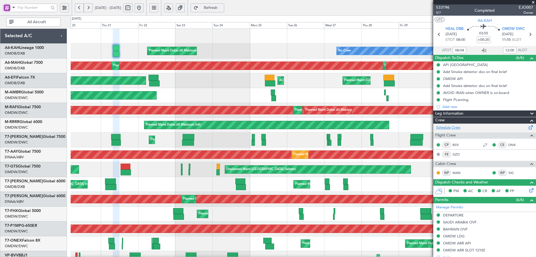
click at [446, 128] on link "Schedule Crew" at bounding box center [448, 128] width 24 height 6
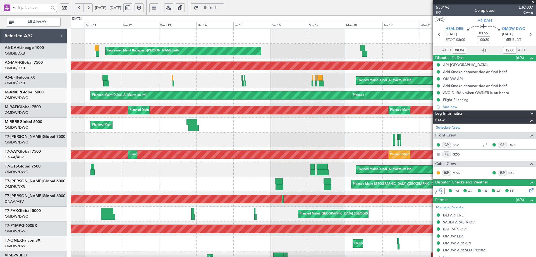
click at [475, 152] on fb-app "20 Aug 2025 - 01 Sep 2025 Refresh Quick Links All Aircraft Planned Maint Dubai …" at bounding box center [268, 132] width 536 height 250
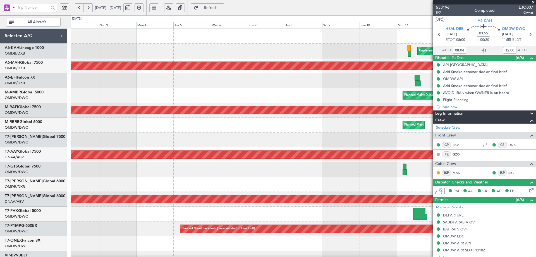
click at [426, 101] on div "Unplanned Maint Budapest (Ferenc Liszt Intl) Planned Maint Dubai (Dubai Intl) P…" at bounding box center [303, 192] width 465 height 326
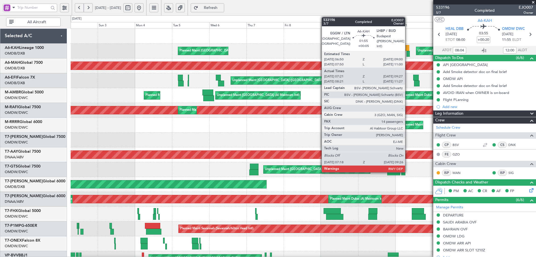
click at [408, 48] on div at bounding box center [408, 48] width 4 height 6
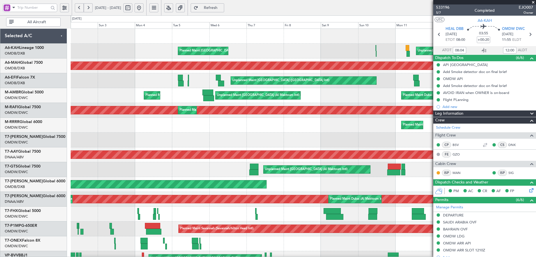
type input "Rohit Roy (ROY)"
type input "7078"
type input "Rohit Roy (ROY)"
type input "7078"
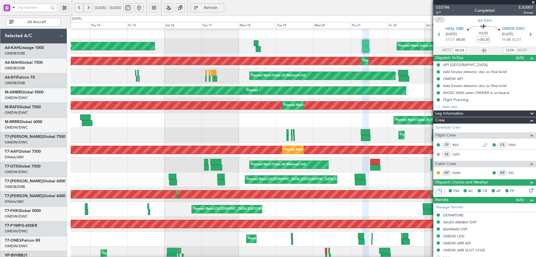
click at [0, 162] on html "02 Aug 2025 - 14 Aug 2025 Refresh Quick Links All Aircraft Unplanned Maint Buda…" at bounding box center [268, 128] width 536 height 257
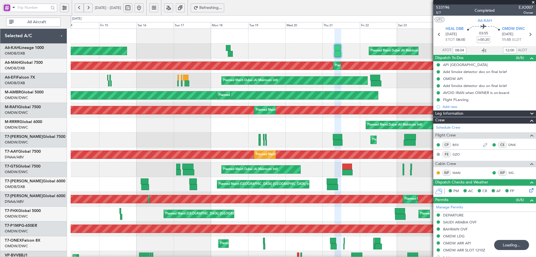
drag, startPoint x: 158, startPoint y: 8, endPoint x: 166, endPoint y: 15, distance: 10.5
click at [143, 8] on button at bounding box center [139, 7] width 9 height 9
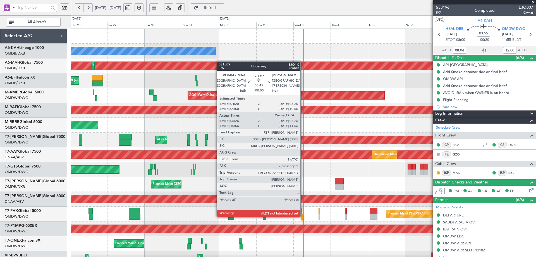
click at [303, 216] on div at bounding box center [303, 217] width 2 height 6
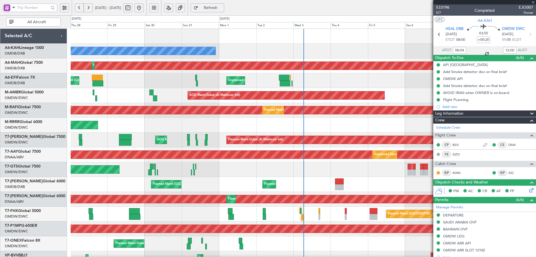
type input "-00:05"
type input "05:36"
type input "2"
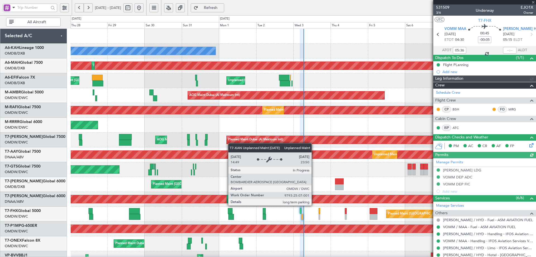
type input "Syed Shakeel (SYS)"
type input "7049"
click at [509, 48] on div at bounding box center [509, 50] width 13 height 7
click at [508, 49] on input "text" at bounding box center [509, 50] width 13 height 7
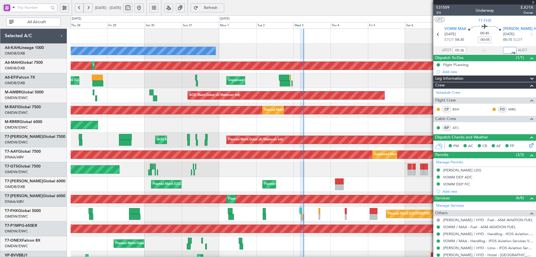
type input "06:25"
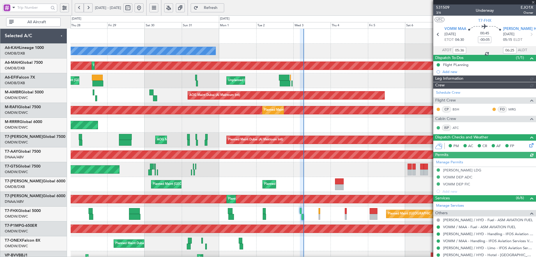
type input "Syed Shakeel (SYS)"
type input "7049"
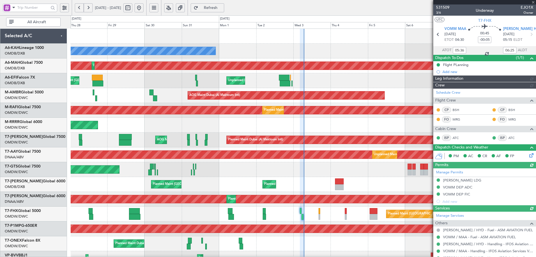
type input "Syed Shakeel (SYS)"
type input "7049"
type input "Syed Shakeel (SYS)"
type input "7049"
type input "Syed Shakeel (SYS)"
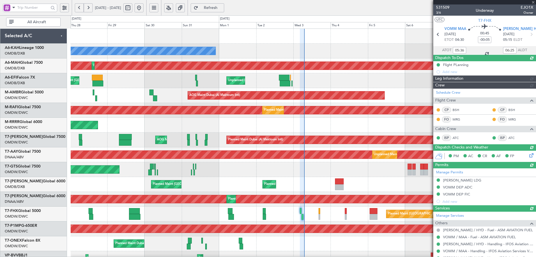
type input "7049"
type input "Syed Shakeel (SYS)"
type input "7049"
type input "Syed Shakeel (SYS)"
type input "7049"
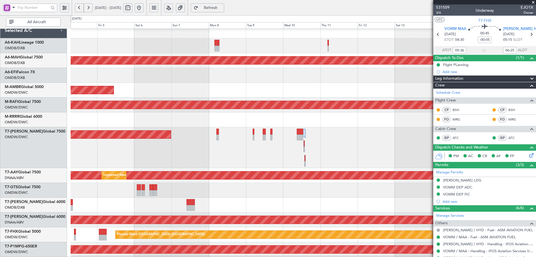
click at [51, 123] on div "Planned Maint Dubai (Dubai Intl) Unplanned Maint Paris (Le Bourget) AOG Maint D…" at bounding box center [268, 135] width 536 height 241
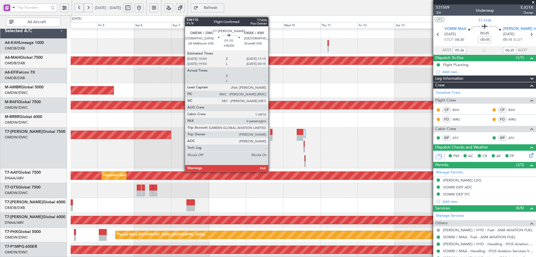
click at [271, 133] on div at bounding box center [271, 132] width 2 height 6
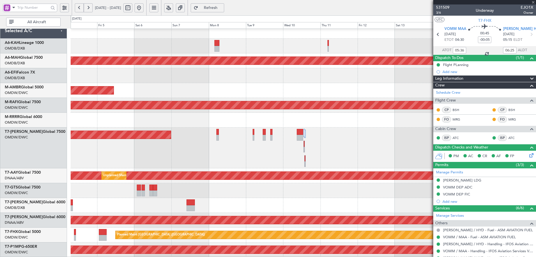
type input "0"
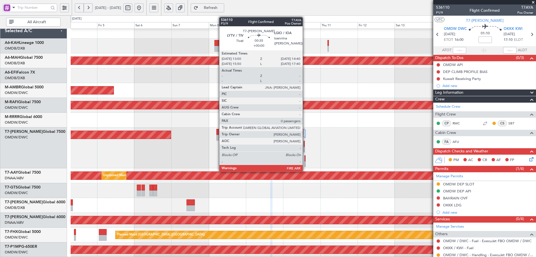
click at [305, 159] on div at bounding box center [305, 158] width 1 height 6
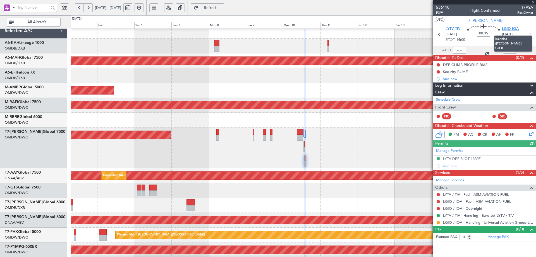
click at [515, 28] on span "LGIO IOA" at bounding box center [510, 29] width 17 height 6
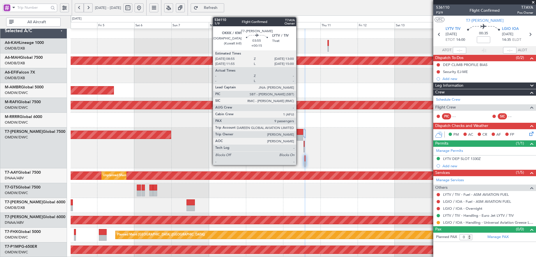
click at [299, 132] on div at bounding box center [300, 132] width 6 height 6
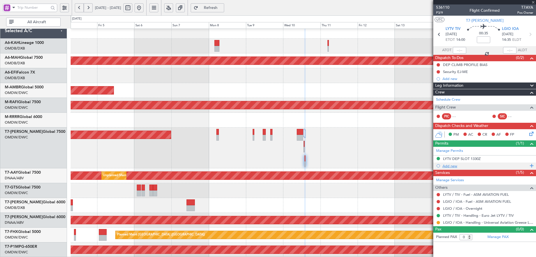
type input "+00:15"
type input "9"
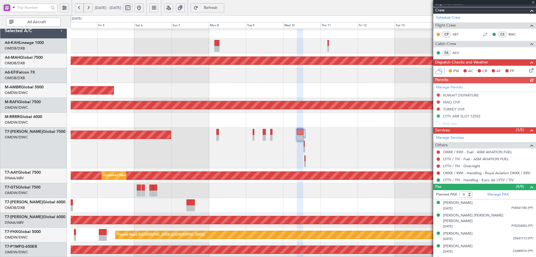
scroll to position [137, 0]
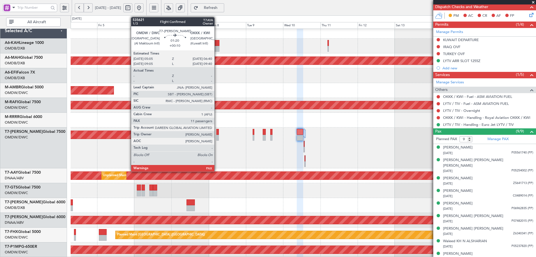
click at [217, 132] on div at bounding box center [217, 132] width 3 height 6
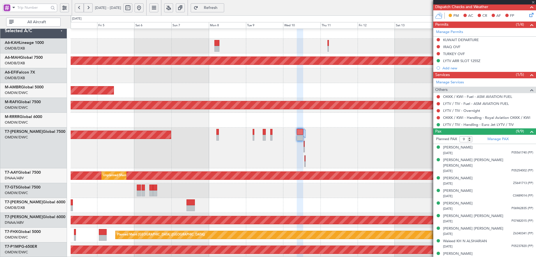
type input "+00:10"
type input "11"
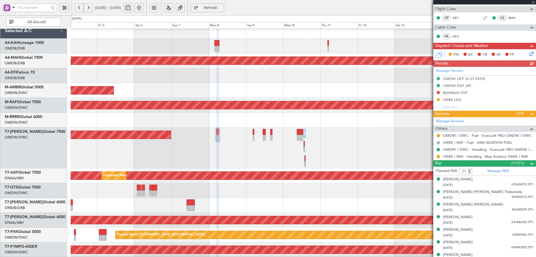
scroll to position [162, 0]
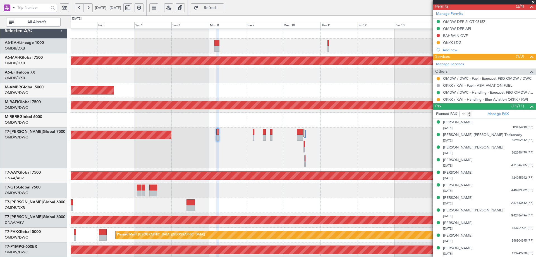
click at [473, 100] on link "OKKK / KWI - Handling - Blue Aviation OKKK / KWI" at bounding box center [485, 99] width 85 height 5
click at [438, 35] on button at bounding box center [438, 35] width 3 height 3
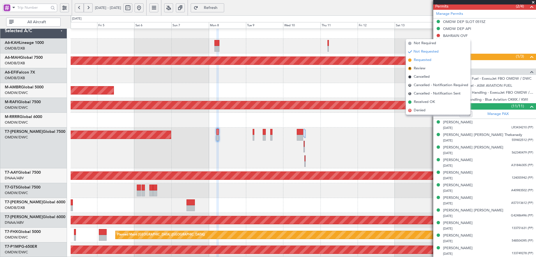
click at [424, 61] on span "Requested" at bounding box center [423, 60] width 18 height 6
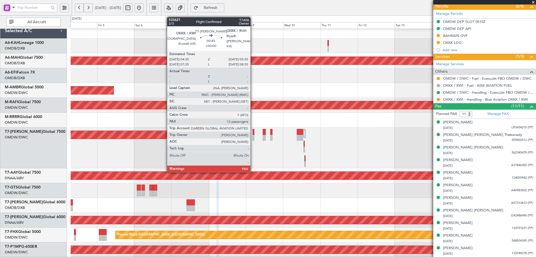
click at [253, 130] on div at bounding box center [254, 132] width 2 height 6
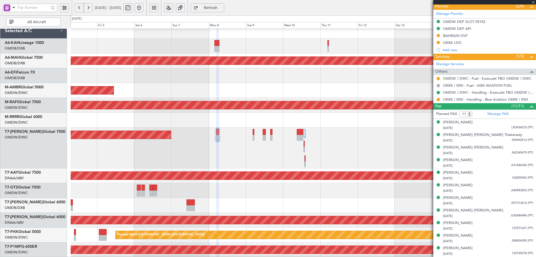
type input "12"
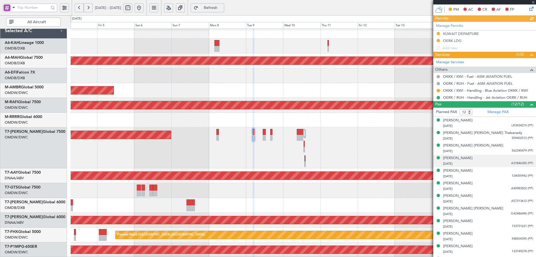
scroll to position [168, 0]
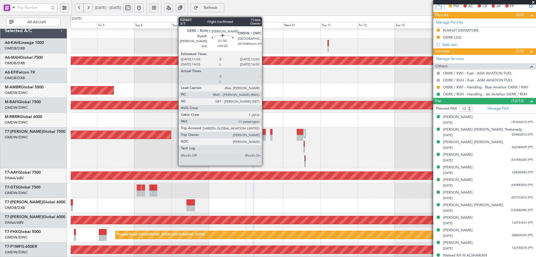
click at [265, 130] on div at bounding box center [264, 132] width 3 height 6
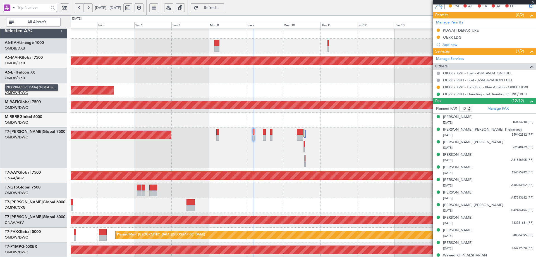
type input "+00:25"
type input "11"
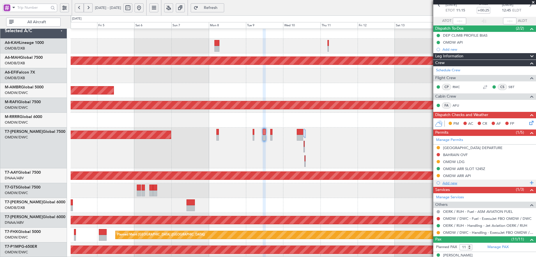
scroll to position [56, 0]
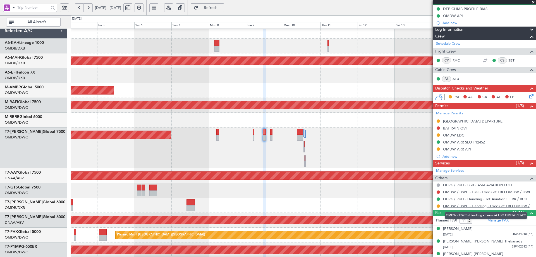
click at [462, 205] on link "OMDW / DWC - Handling - ExecuJet FBO OMDW / DWC" at bounding box center [488, 205] width 90 height 5
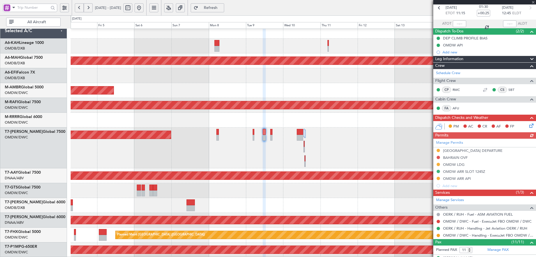
scroll to position [0, 0]
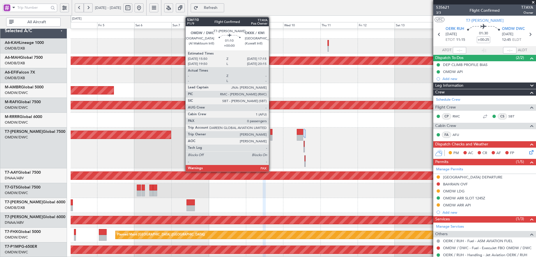
click at [271, 130] on div at bounding box center [271, 132] width 2 height 6
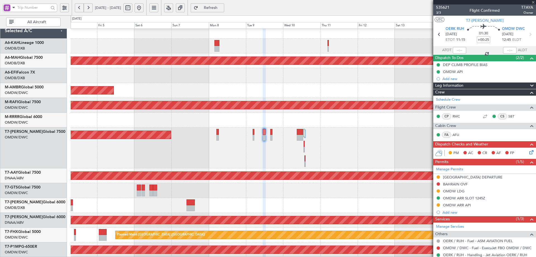
type input "0"
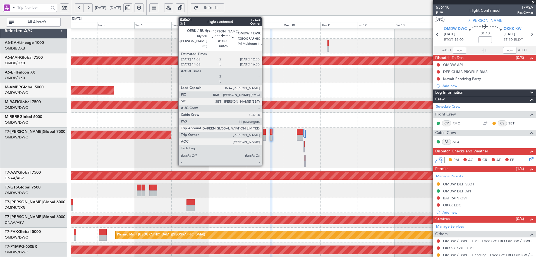
click at [264, 133] on div at bounding box center [264, 132] width 3 height 6
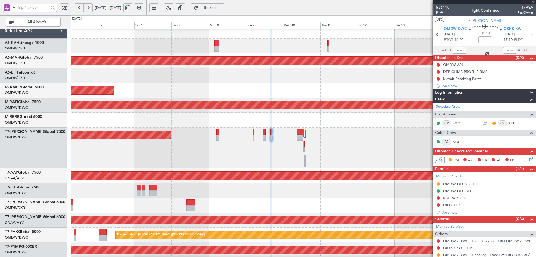
type input "+00:25"
type input "11"
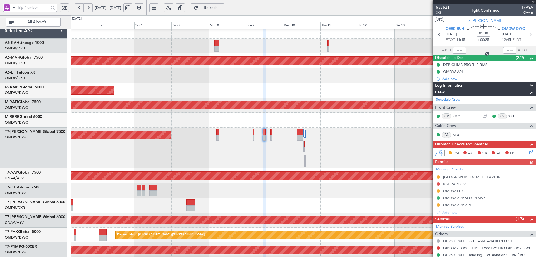
click at [437, 184] on div "Manage Permits SAUDI ARABIA DEPARTURE BAHRAIN OVF OMDW LDG OMDW ARR SLOT 1245Z …" at bounding box center [484, 190] width 103 height 51
click at [438, 182] on button at bounding box center [438, 183] width 3 height 3
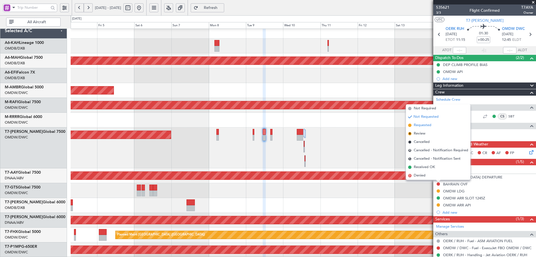
click at [425, 125] on span "Requested" at bounding box center [423, 125] width 18 height 6
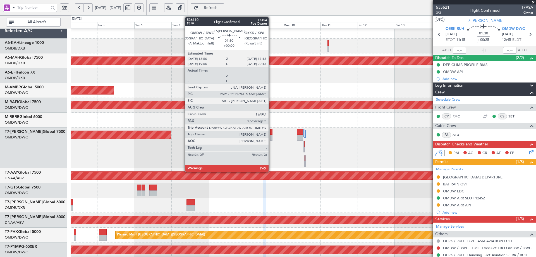
click at [271, 132] on div at bounding box center [271, 132] width 2 height 6
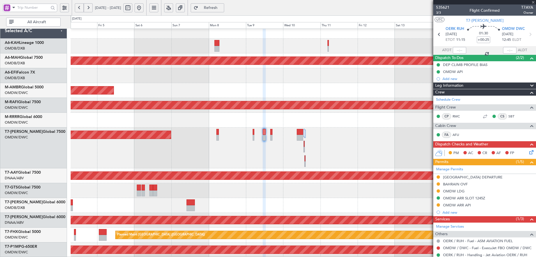
type input "0"
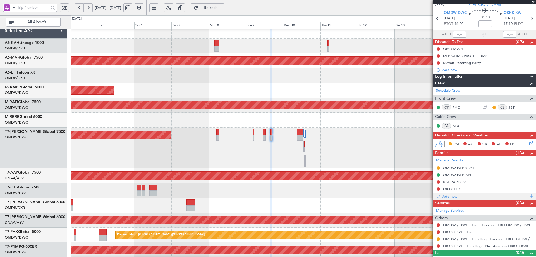
scroll to position [24, 0]
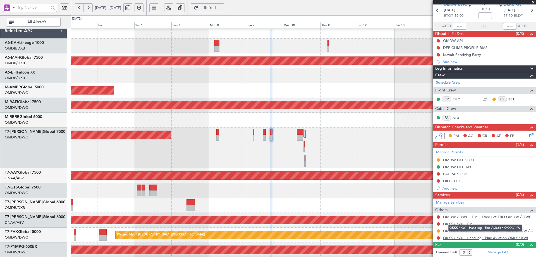
click at [457, 237] on link "OKKK / KWI - Handling - Blue Aviation OKKK / KWI" at bounding box center [485, 237] width 85 height 5
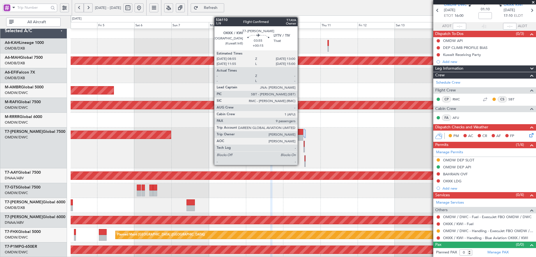
click at [300, 135] on div at bounding box center [300, 138] width 6 height 6
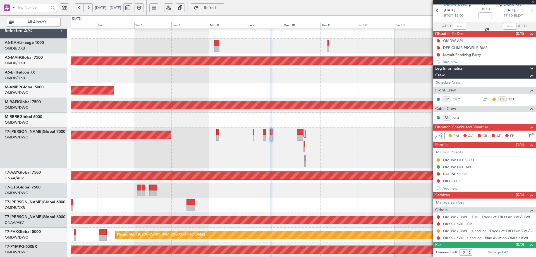
type input "+00:15"
type input "9"
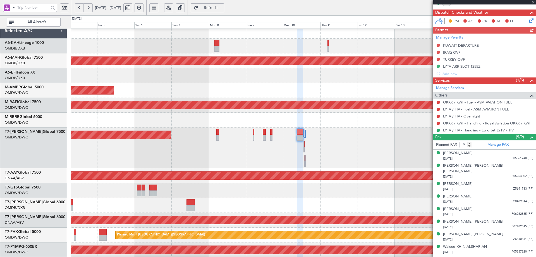
scroll to position [137, 0]
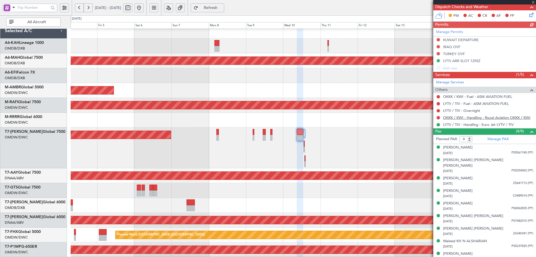
click at [499, 117] on link "OKKK / KWI - Handling - Royal Aviation OKKK / KWI" at bounding box center [486, 117] width 87 height 5
click at [221, 9] on span "Refresh" at bounding box center [210, 8] width 23 height 4
click at [482, 118] on link "OKKK / KWI - Handling - Blue Aviation OKKK / KWI" at bounding box center [485, 117] width 85 height 5
click at [439, 47] on button at bounding box center [438, 46] width 3 height 3
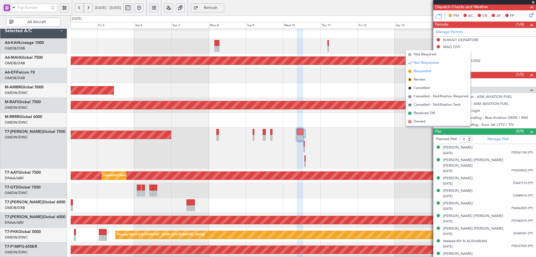
click at [422, 72] on span "Requested" at bounding box center [423, 71] width 18 height 6
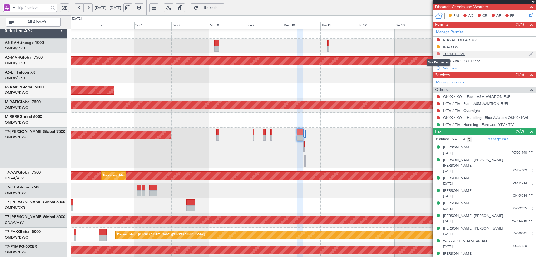
click at [439, 53] on button at bounding box center [438, 53] width 3 height 3
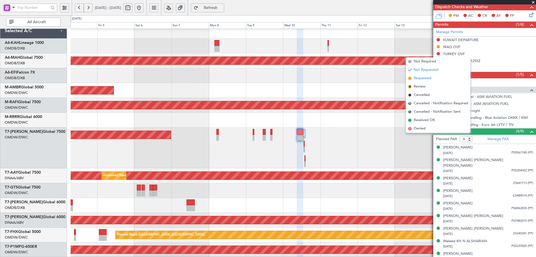
click at [423, 77] on span "Requested" at bounding box center [423, 78] width 18 height 6
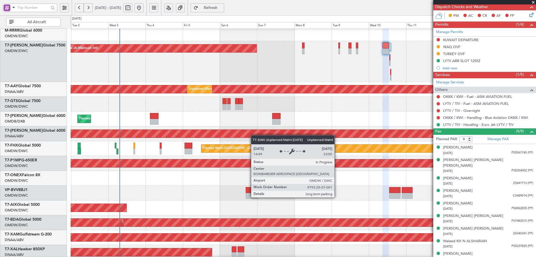
scroll to position [91, 0]
click at [252, 134] on div "Unplanned Maint [GEOGRAPHIC_DATA] (Al Maktoum Intl)" at bounding box center [303, 134] width 1395 height 8
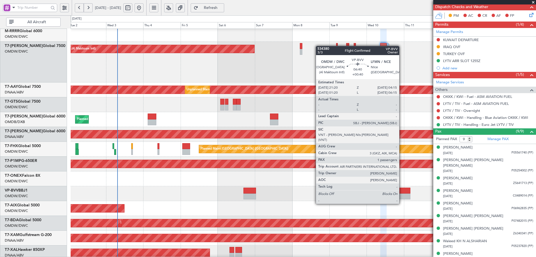
click at [401, 192] on div at bounding box center [404, 190] width 11 height 6
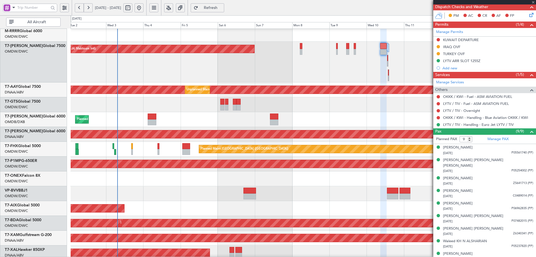
type input "+00:40"
type input "1"
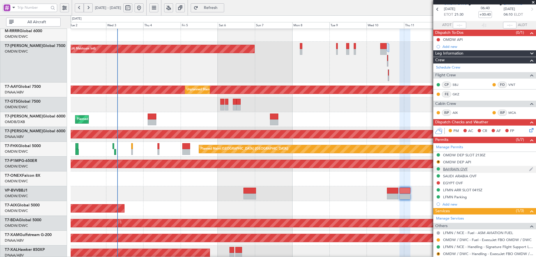
scroll to position [54, 0]
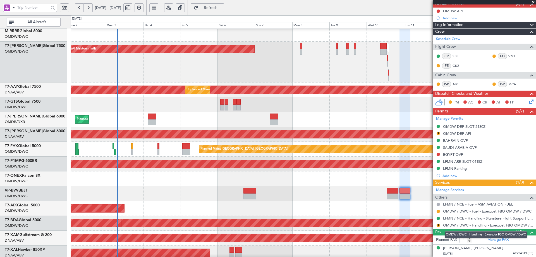
click at [453, 225] on link "OMDW / DWC - Handling - ExecuJet FBO OMDW / DWC" at bounding box center [488, 224] width 90 height 5
click at [467, 225] on link "OMDW / DWC - Handling - ExecuJet FBO OMDW / DWC" at bounding box center [488, 224] width 90 height 5
click at [334, 207] on div "AOG Maint" at bounding box center [303, 208] width 465 height 15
click at [437, 153] on button at bounding box center [438, 153] width 3 height 3
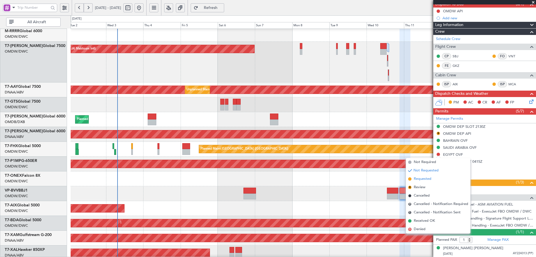
click at [423, 179] on span "Requested" at bounding box center [423, 179] width 18 height 6
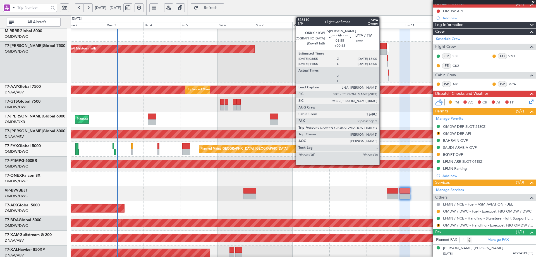
click at [382, 49] on div at bounding box center [383, 52] width 6 height 6
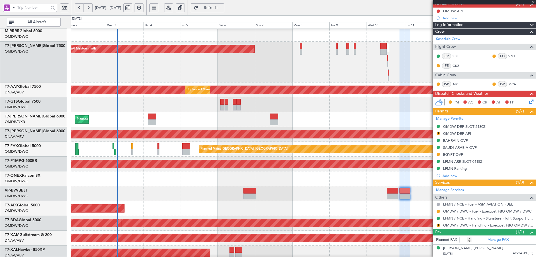
type input "+00:15"
type input "9"
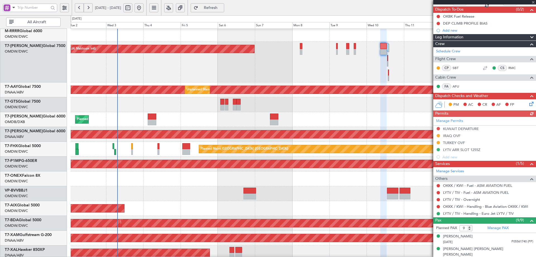
scroll to position [137, 0]
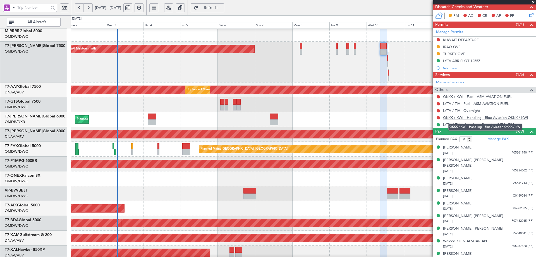
click at [495, 118] on link "OKKK / KWI - Handling - Blue Aviation OKKK / KWI" at bounding box center [485, 117] width 85 height 5
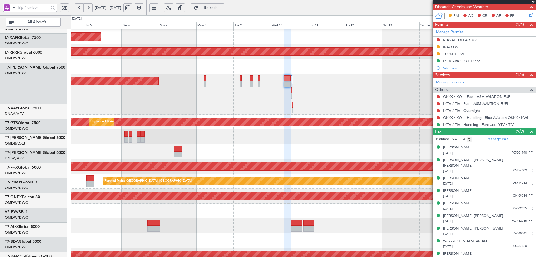
scroll to position [57, 0]
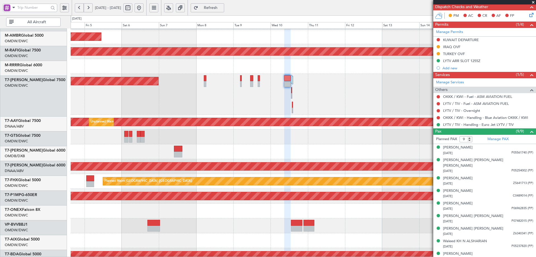
click at [253, 144] on div at bounding box center [303, 136] width 465 height 15
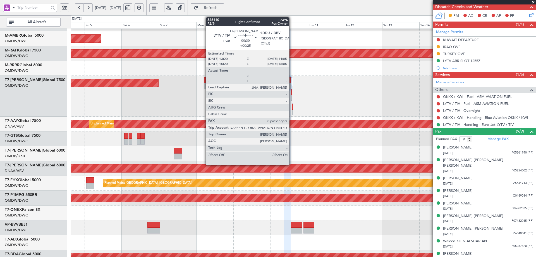
click at [292, 93] on div at bounding box center [291, 92] width 1 height 6
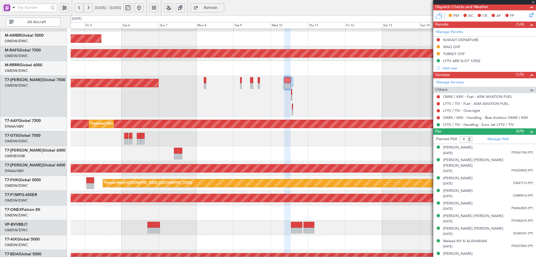
type input "+00:25"
type input "0"
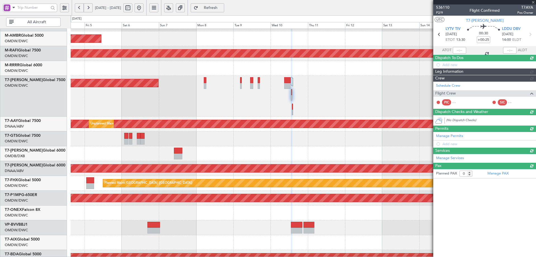
scroll to position [0, 0]
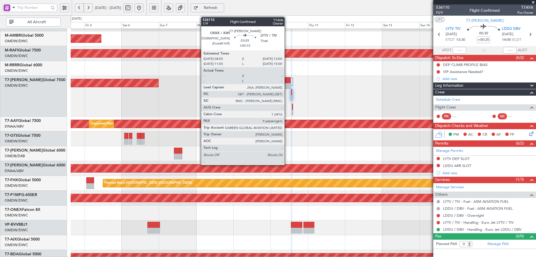
click at [287, 83] on div at bounding box center [287, 86] width 6 height 6
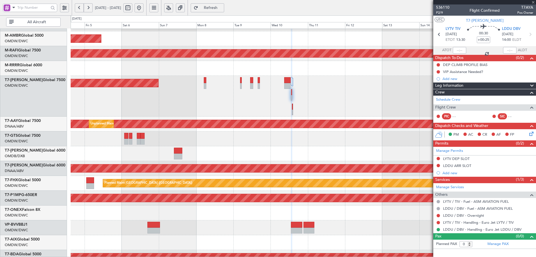
type input "+00:15"
type input "9"
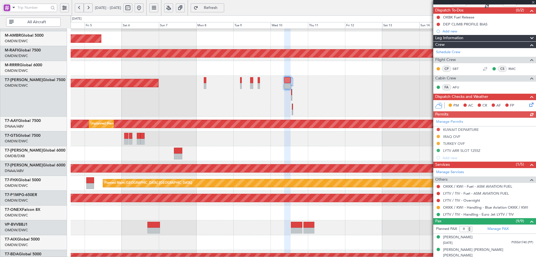
scroll to position [137, 0]
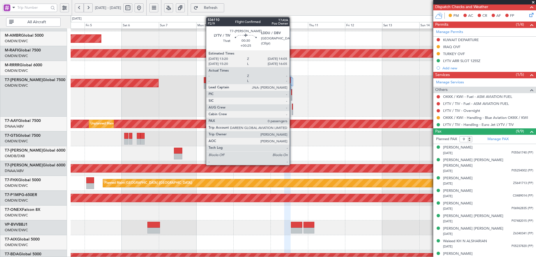
click at [292, 94] on div at bounding box center [291, 95] width 1 height 12
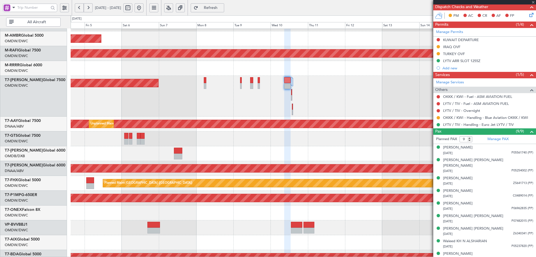
type input "+00:25"
type input "0"
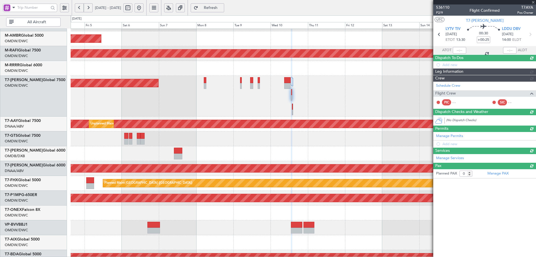
scroll to position [0, 0]
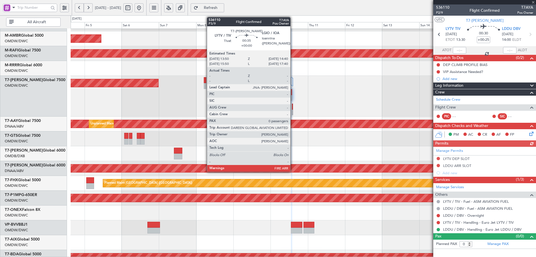
click at [293, 107] on div at bounding box center [292, 107] width 1 height 6
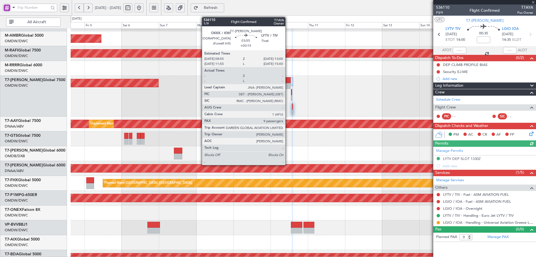
click at [288, 83] on div at bounding box center [287, 80] width 6 height 6
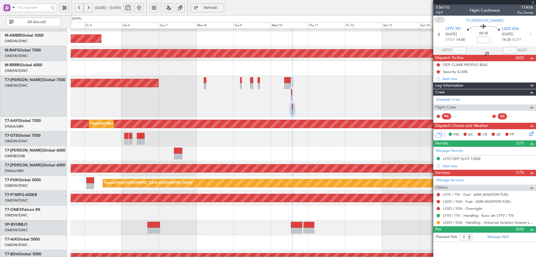
type input "+00:15"
type input "9"
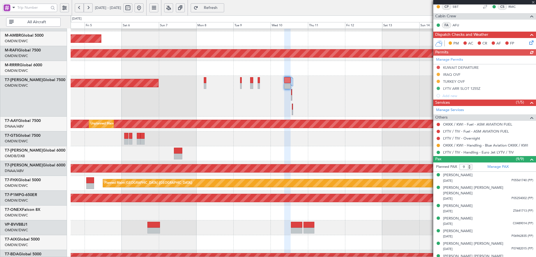
scroll to position [112, 0]
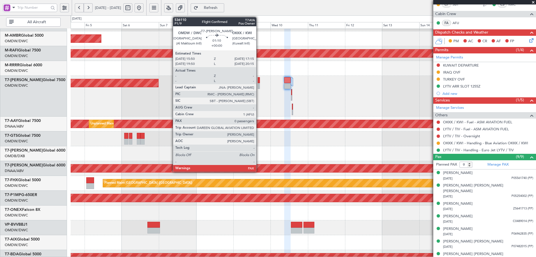
click at [259, 83] on div at bounding box center [259, 80] width 2 height 6
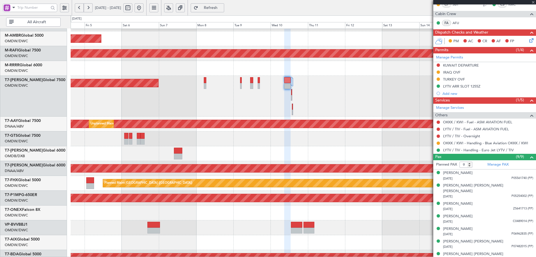
type input "0"
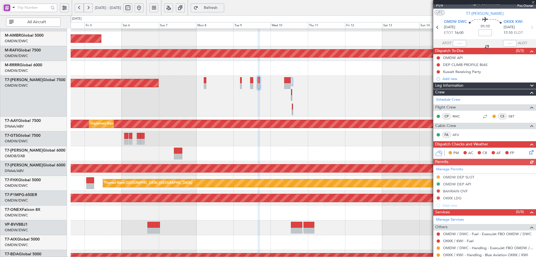
scroll to position [0, 0]
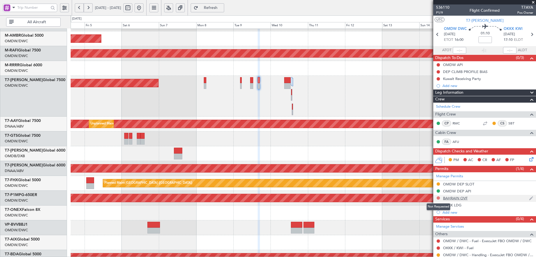
click at [439, 197] on button at bounding box center [438, 197] width 3 height 3
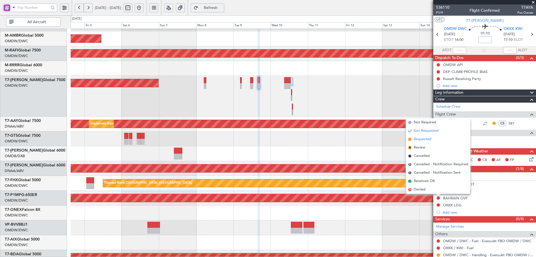
click at [419, 139] on span "Requested" at bounding box center [423, 139] width 18 height 6
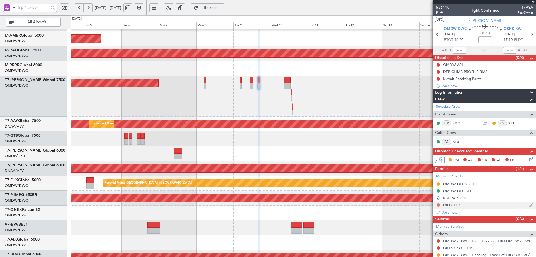
click at [438, 204] on button at bounding box center [438, 204] width 3 height 3
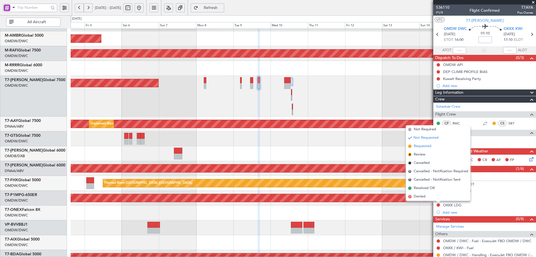
click at [419, 146] on span "Requested" at bounding box center [423, 146] width 18 height 6
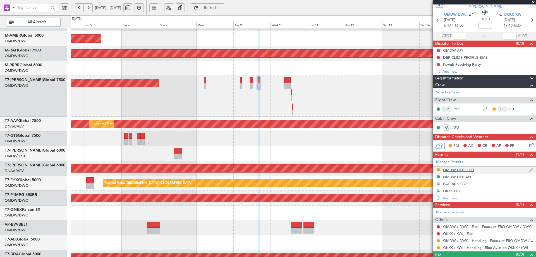
scroll to position [24, 0]
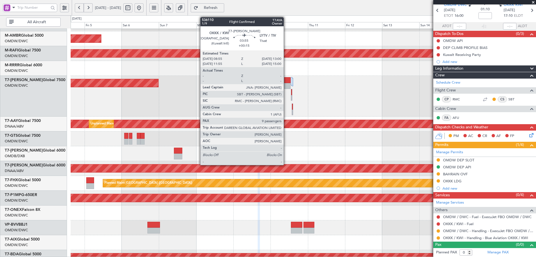
click at [286, 84] on div at bounding box center [287, 86] width 6 height 6
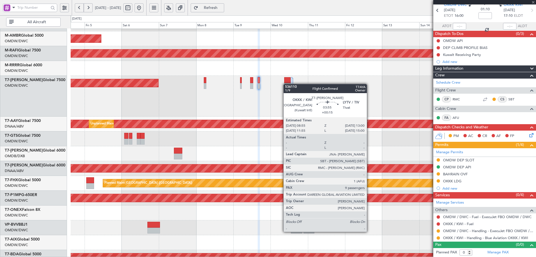
type input "+00:15"
type input "9"
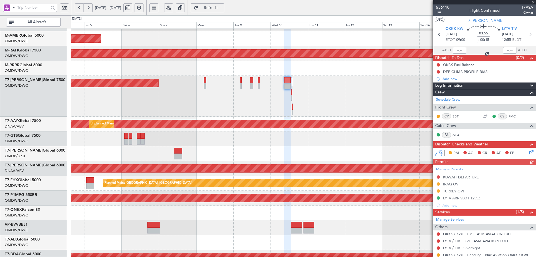
click at [438, 176] on div "Manage Permits KUWAIT DEPARTURE IRAQ OVF TURKEY OVF LYTV ARR SLOT 1255Z Add new" at bounding box center [484, 187] width 103 height 44
click at [438, 178] on button at bounding box center [438, 176] width 3 height 3
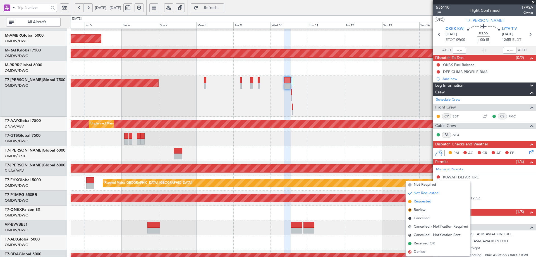
click at [422, 201] on span "Requested" at bounding box center [423, 201] width 18 height 6
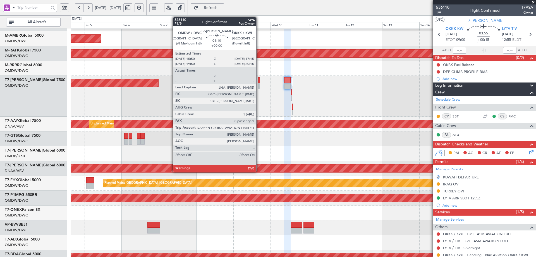
click at [259, 80] on div at bounding box center [259, 80] width 2 height 6
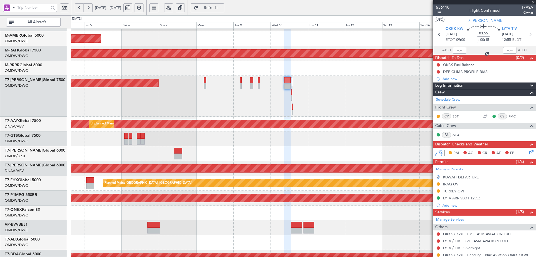
type input "0"
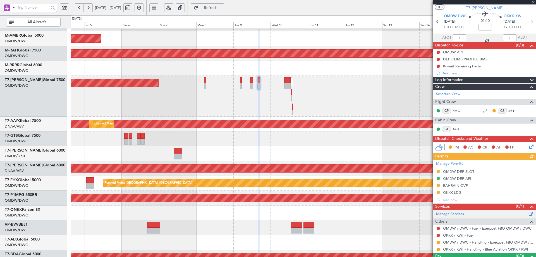
scroll to position [24, 0]
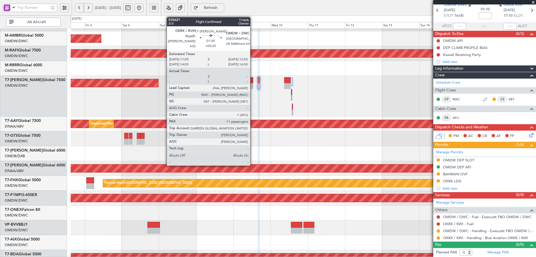
click at [253, 84] on div at bounding box center [251, 86] width 3 height 6
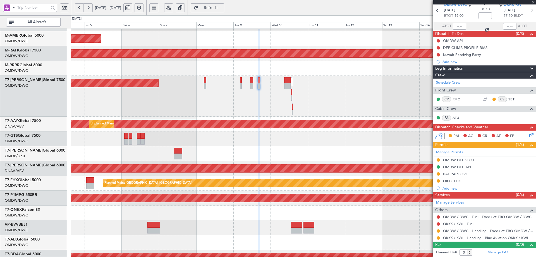
type input "+00:25"
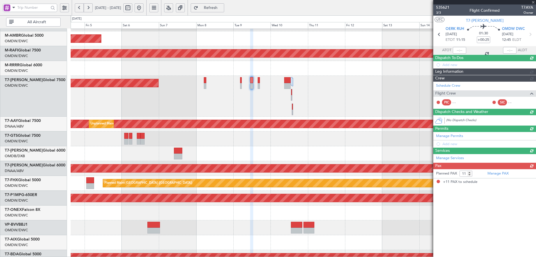
scroll to position [0, 0]
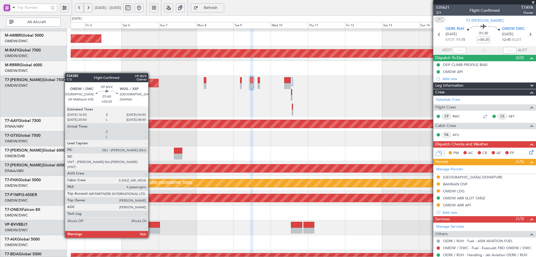
click at [151, 227] on div at bounding box center [153, 224] width 12 height 6
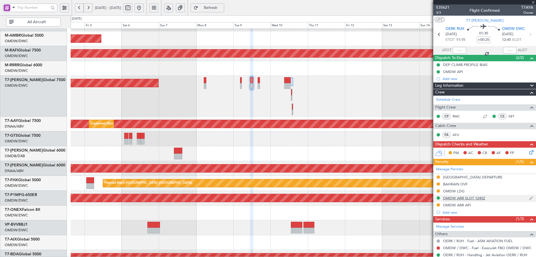
type input "4"
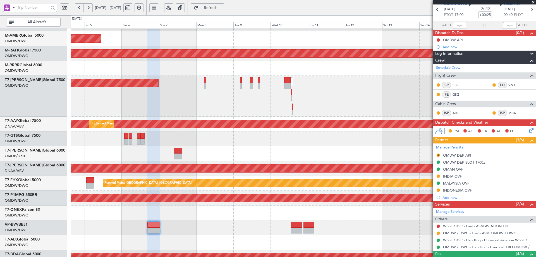
scroll to position [56, 0]
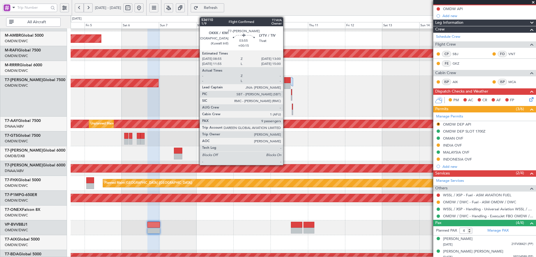
click at [286, 82] on div at bounding box center [287, 80] width 6 height 6
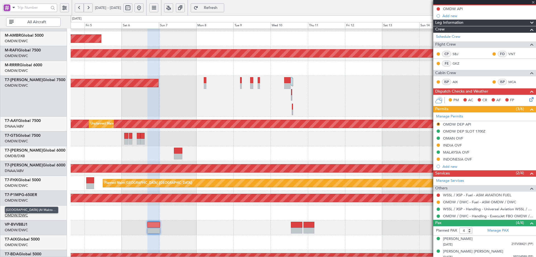
type input "+00:15"
type input "9"
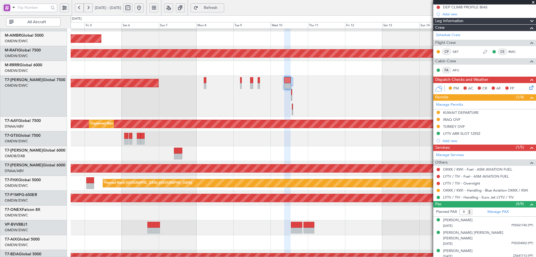
scroll to position [137, 0]
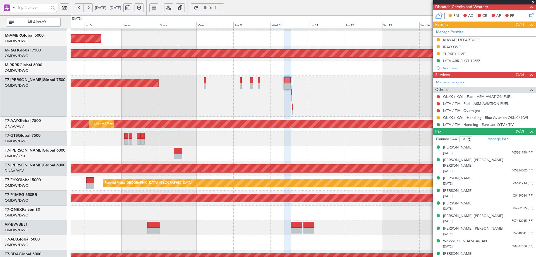
click at [240, 80] on div "Planned Maint Dubai (Al Maktoum Intl)" at bounding box center [303, 96] width 465 height 41
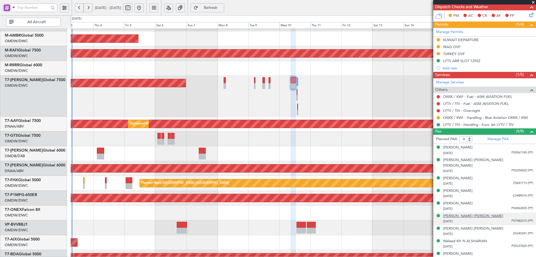
click at [464, 213] on div "[PERSON_NAME] [PERSON_NAME]" at bounding box center [473, 216] width 60 height 6
click at [463, 54] on div "TURKEY OVF" at bounding box center [454, 53] width 22 height 5
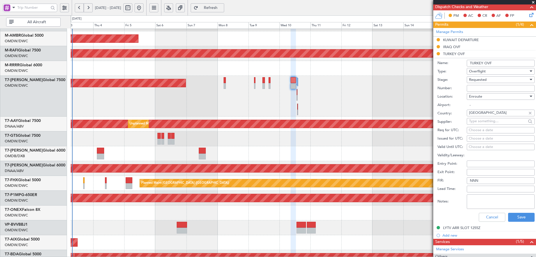
click at [486, 89] on input "Number:" at bounding box center [501, 88] width 68 height 7
type input "APPROVED ECAC BUSINES FLT"
click at [489, 79] on div "Requested" at bounding box center [498, 79] width 59 height 8
click at [487, 120] on span "Received OK" at bounding box center [498, 122] width 59 height 8
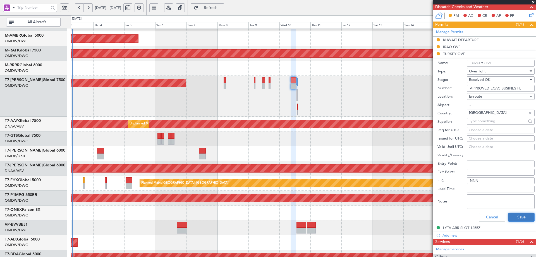
click at [522, 215] on button "Save" at bounding box center [521, 216] width 27 height 9
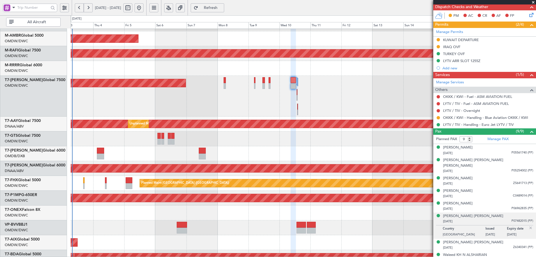
click at [224, 79] on div "Planned Maint Dubai (Al Maktoum Intl) AOG Maint Dubai (Al Maktoum Intl)" at bounding box center [303, 96] width 465 height 41
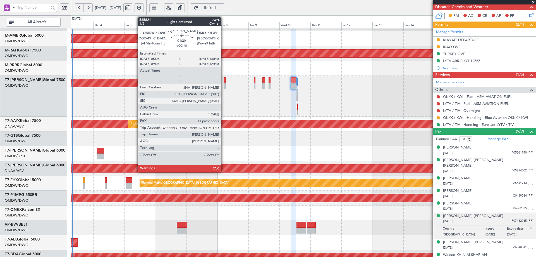
click at [224, 79] on div at bounding box center [225, 80] width 2 height 6
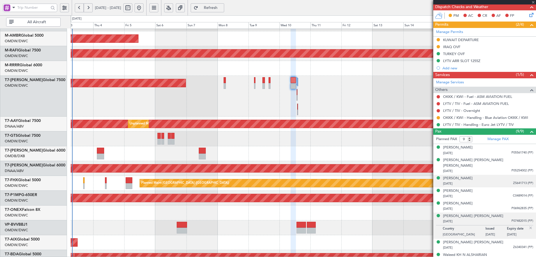
type input "+00:10"
type input "11"
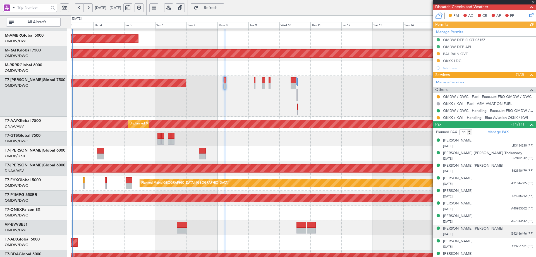
scroll to position [162, 0]
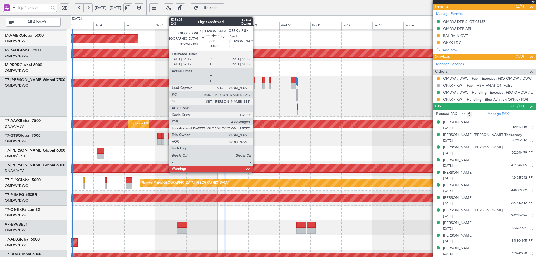
click at [255, 83] on div at bounding box center [254, 86] width 1 height 6
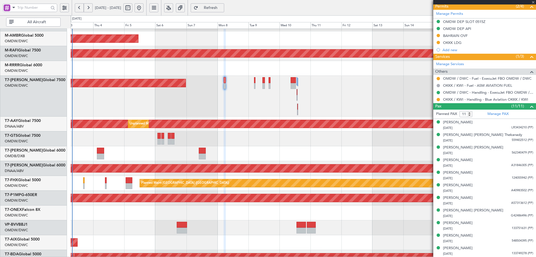
type input "12"
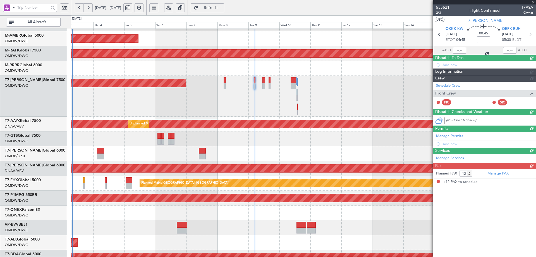
scroll to position [0, 0]
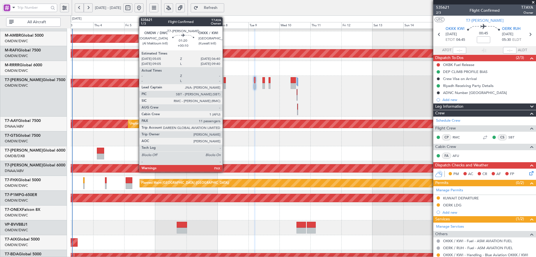
click at [225, 80] on div at bounding box center [225, 80] width 2 height 6
type input "+00:10"
type input "11"
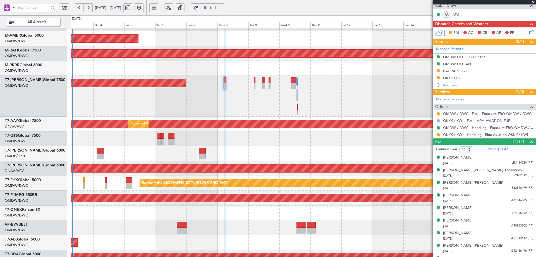
scroll to position [140, 0]
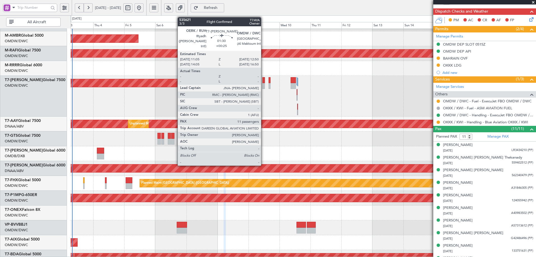
click at [264, 80] on div at bounding box center [263, 80] width 3 height 6
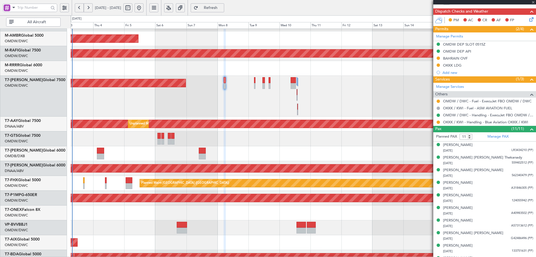
type input "+00:25"
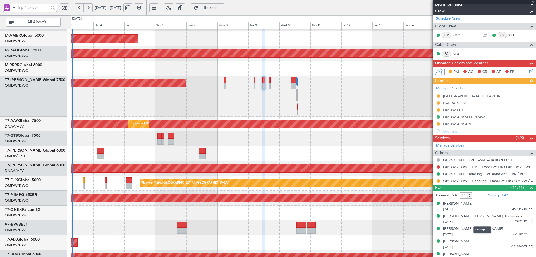
scroll to position [84, 0]
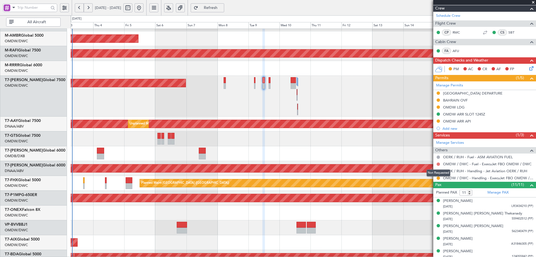
click at [437, 164] on button at bounding box center [438, 163] width 3 height 3
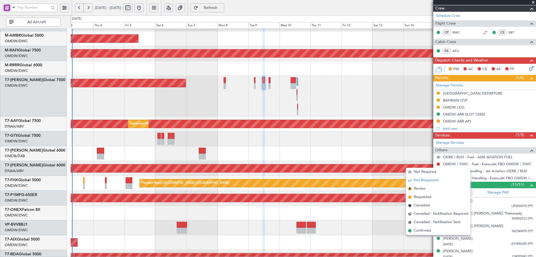
click at [422, 173] on span "Not Required" at bounding box center [425, 172] width 22 height 6
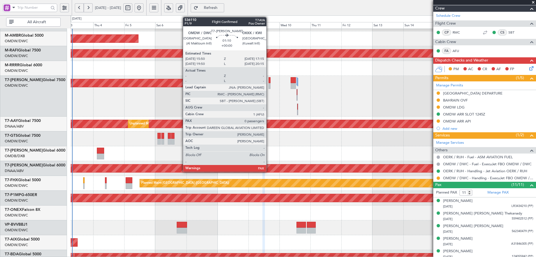
click at [269, 81] on div at bounding box center [270, 80] width 2 height 6
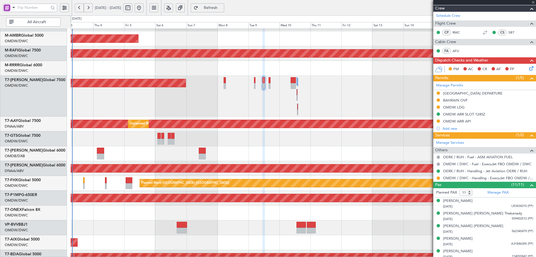
type input "0"
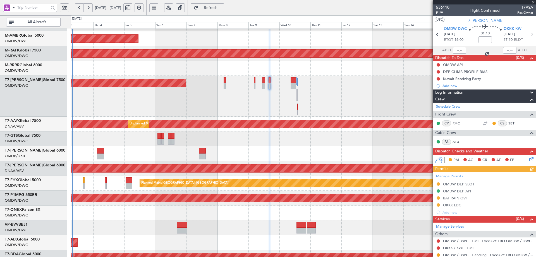
scroll to position [24, 0]
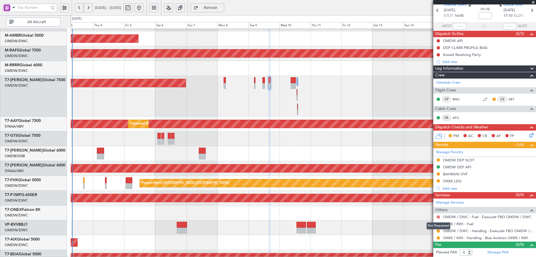
click at [437, 215] on button at bounding box center [438, 216] width 3 height 3
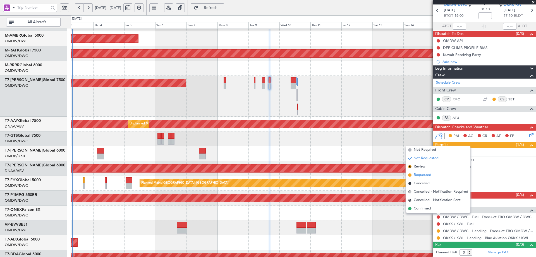
click at [418, 174] on span "Requested" at bounding box center [423, 175] width 18 height 6
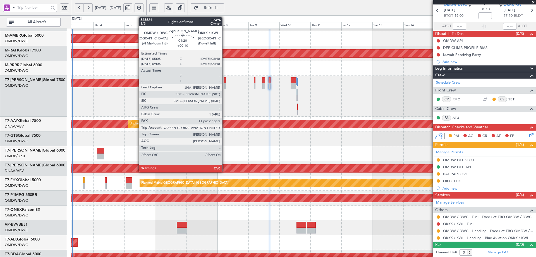
click at [225, 80] on div at bounding box center [225, 80] width 2 height 6
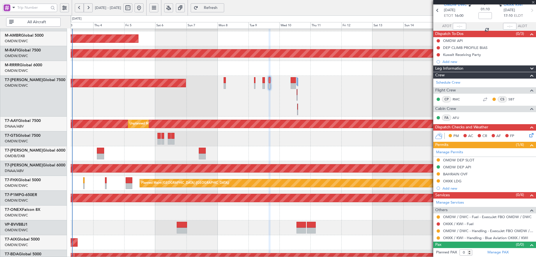
type input "+00:10"
type input "11"
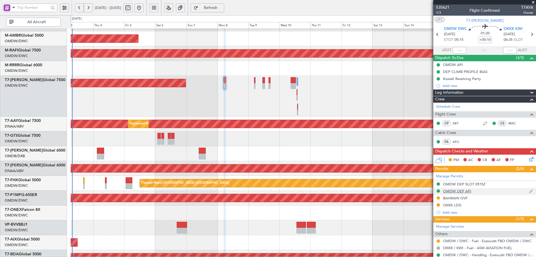
scroll to position [162, 0]
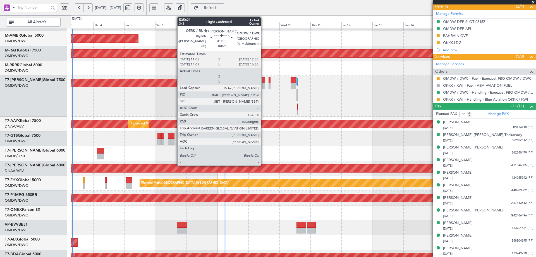
click at [263, 84] on div at bounding box center [263, 86] width 3 height 6
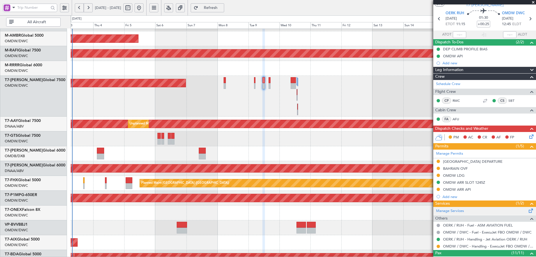
scroll to position [28, 0]
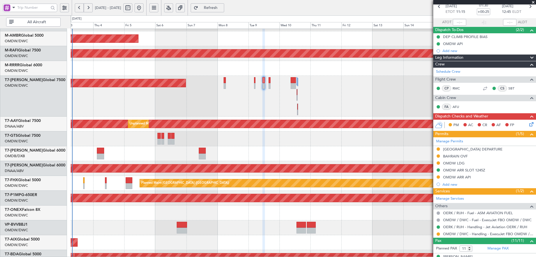
click at [333, 237] on div "AOG Maint" at bounding box center [303, 242] width 465 height 15
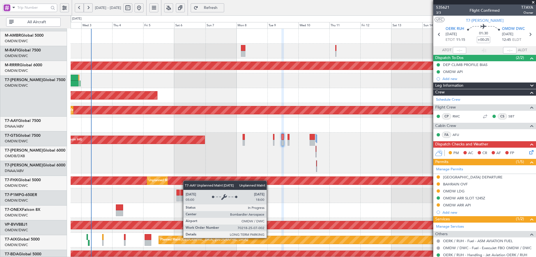
scroll to position [0, 0]
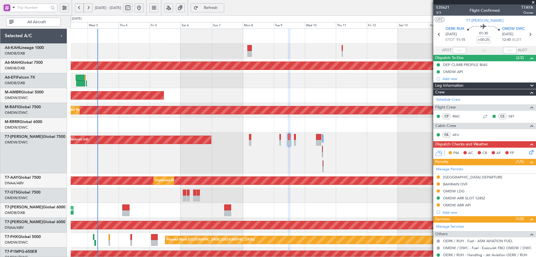
click at [193, 205] on div "No Crew Planned Maint Dubai (Dubai Intl) Unplanned Maint Paris (Le Bourget) AOG…" at bounding box center [303, 204] width 465 height 351
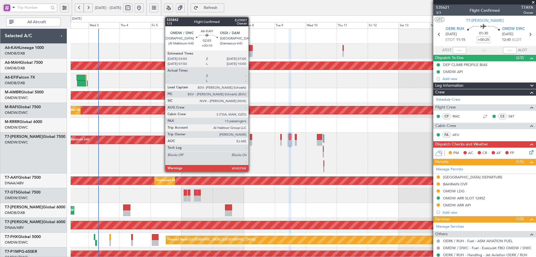
click at [251, 50] on div at bounding box center [250, 48] width 4 height 6
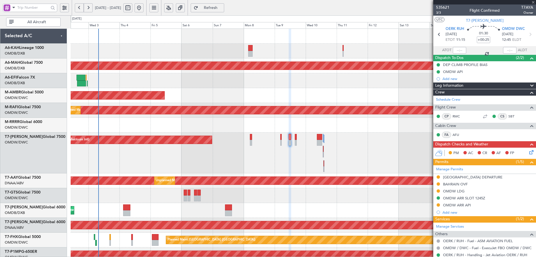
type input "+00:10"
type input "13"
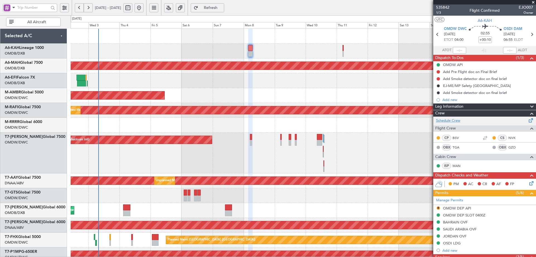
click at [449, 121] on link "Schedule Crew" at bounding box center [448, 121] width 24 height 6
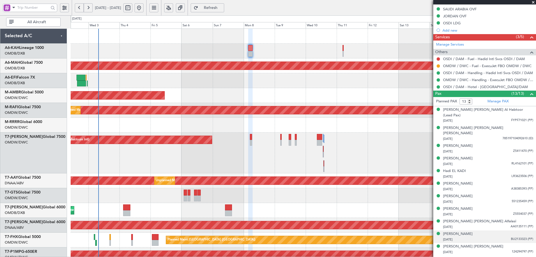
scroll to position [223, 0]
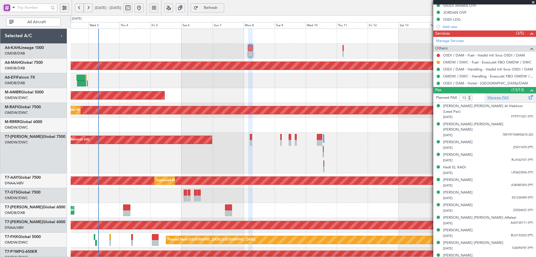
click at [498, 96] on link "Manage PAX" at bounding box center [497, 98] width 21 height 6
click at [492, 96] on link "Manage PAX" at bounding box center [497, 98] width 21 height 6
click at [222, 9] on span "Refresh" at bounding box center [210, 8] width 23 height 4
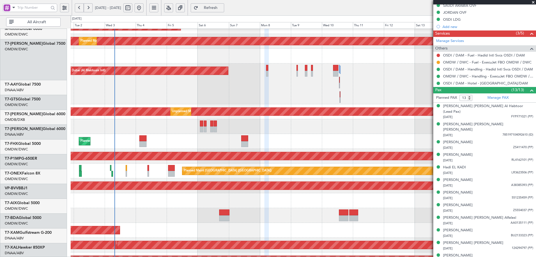
scroll to position [99, 0]
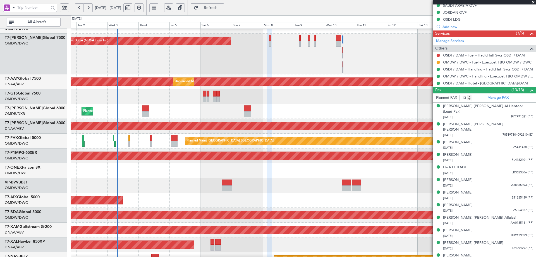
click at [170, 115] on div "Planned Maint Dubai (Dubai Intl) Planned Maint Dubai (Dubai Intl)" at bounding box center [303, 111] width 465 height 15
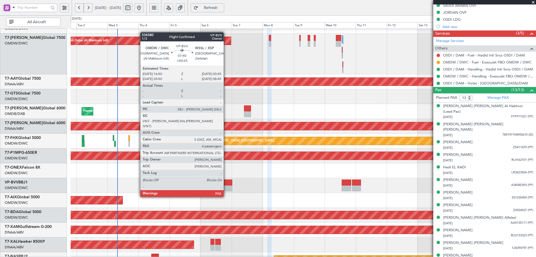
click at [226, 183] on div at bounding box center [227, 182] width 10 height 6
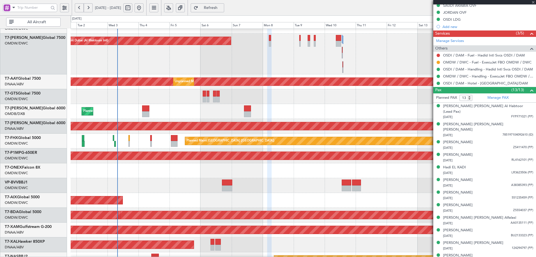
type input "+00:25"
type input "4"
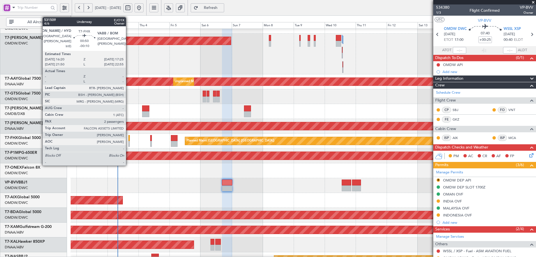
click at [128, 138] on div at bounding box center [129, 138] width 2 height 6
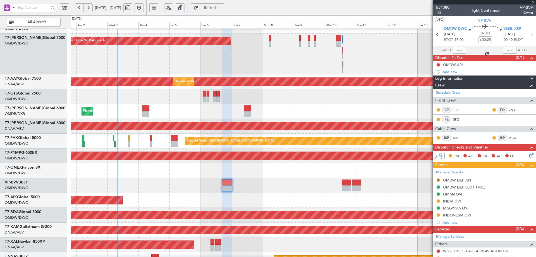
type input "-00:10"
type input "2"
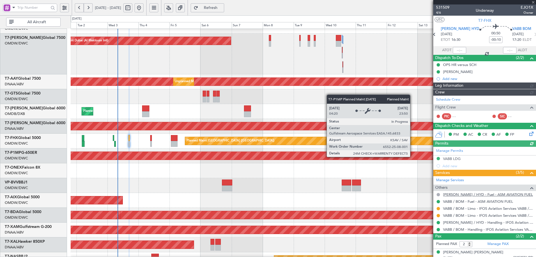
type input "[PERSON_NAME] (SYS)"
type input "7050"
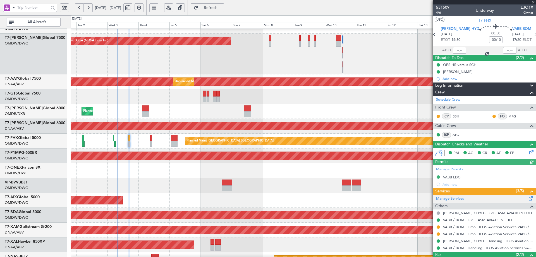
scroll to position [35, 0]
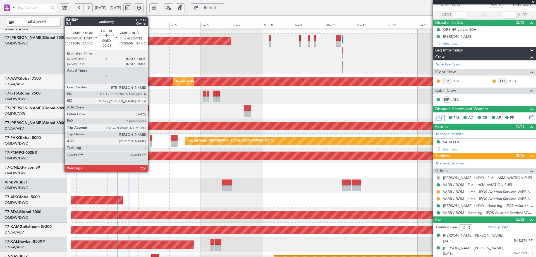
click at [150, 138] on div at bounding box center [151, 138] width 2 height 6
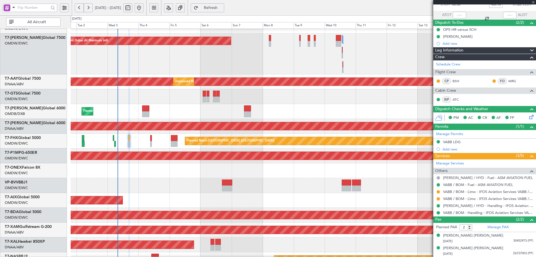
type input "-00:05"
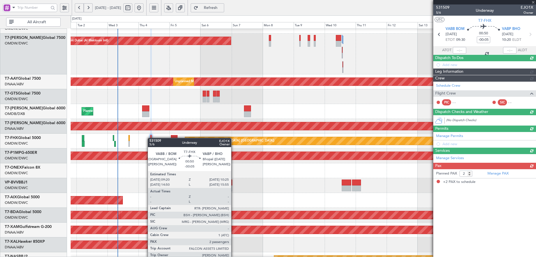
scroll to position [0, 0]
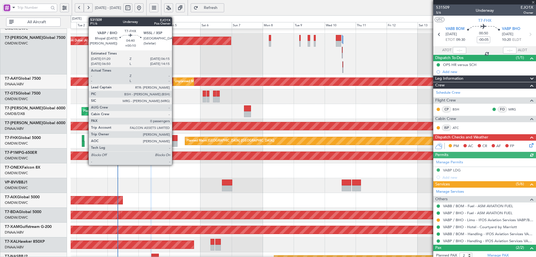
click at [174, 142] on div at bounding box center [174, 144] width 6 height 6
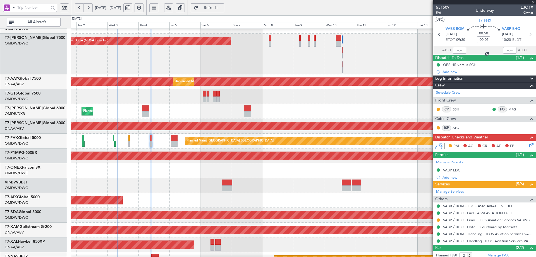
type input "+00:10"
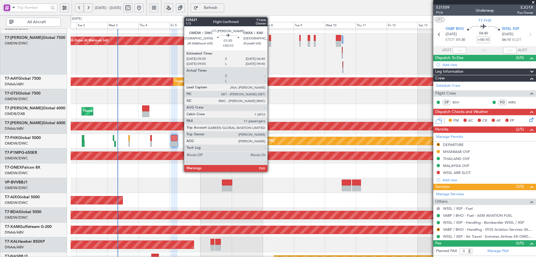
click at [270, 39] on div at bounding box center [270, 38] width 2 height 6
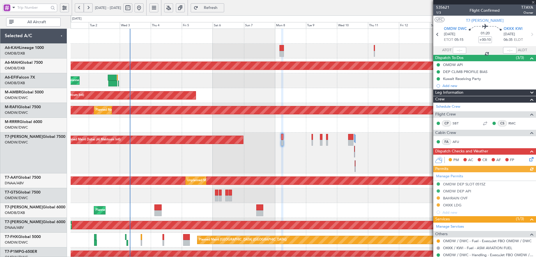
click at [251, 178] on div "No Crew Planned Maint Dubai (Dubai Intl) Unplanned Maint Paris (Le Bourget) AOG…" at bounding box center [303, 204] width 465 height 351
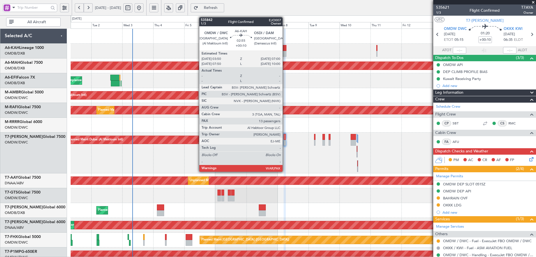
click at [285, 47] on div at bounding box center [284, 48] width 4 height 6
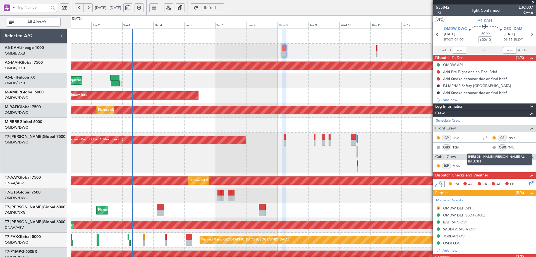
click at [508, 147] on link "TAL" at bounding box center [514, 147] width 13 height 5
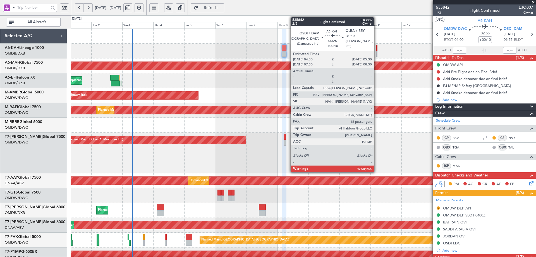
click at [377, 47] on div at bounding box center [376, 48] width 1 height 6
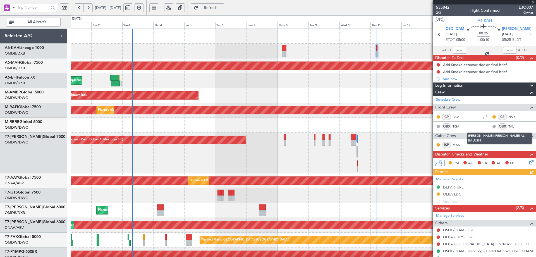
click at [508, 126] on link "TAL" at bounding box center [514, 126] width 13 height 5
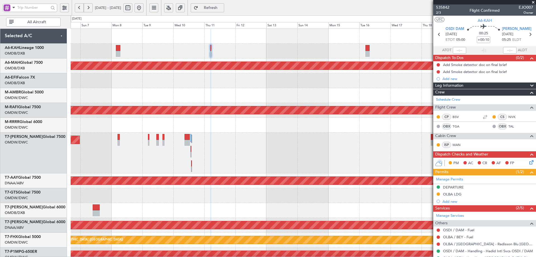
click at [157, 76] on div "Planned Maint Dubai (Dubai Intl) Planned Maint Singapore (Seletar) AOG Maint Du…" at bounding box center [303, 204] width 465 height 351
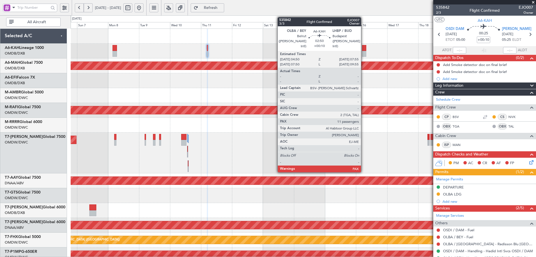
click at [363, 45] on div at bounding box center [364, 48] width 4 height 6
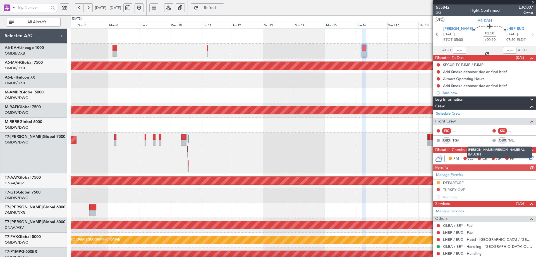
click at [508, 140] on link "TAL" at bounding box center [514, 140] width 13 height 5
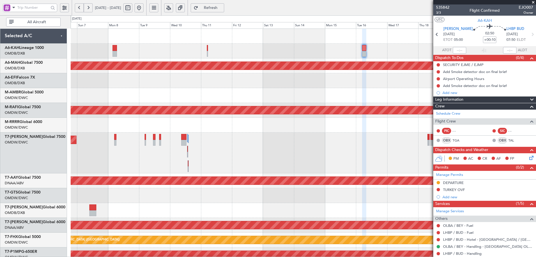
click at [222, 6] on span "Refresh" at bounding box center [210, 8] width 23 height 4
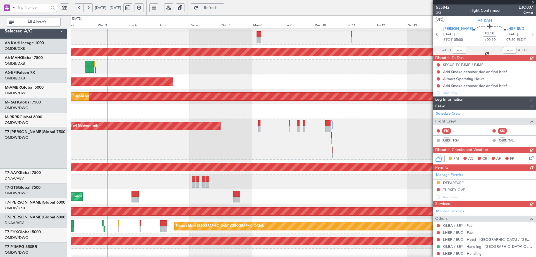
scroll to position [15, 0]
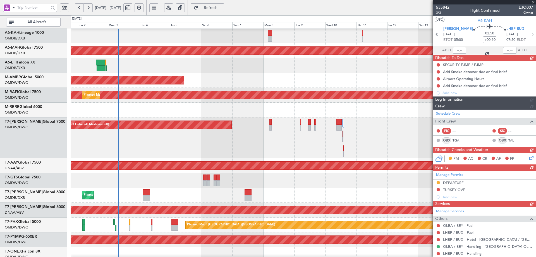
click at [306, 117] on div at bounding box center [303, 109] width 465 height 15
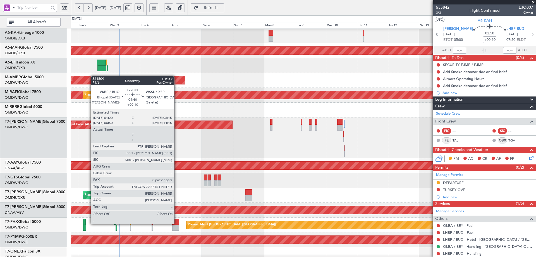
click at [177, 223] on div at bounding box center [175, 222] width 6 height 6
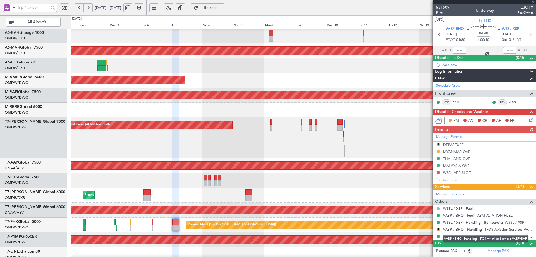
click at [486, 230] on link "VABP / BHO - Handling - IFOS Aviation Services VABP/BHP" at bounding box center [488, 229] width 90 height 5
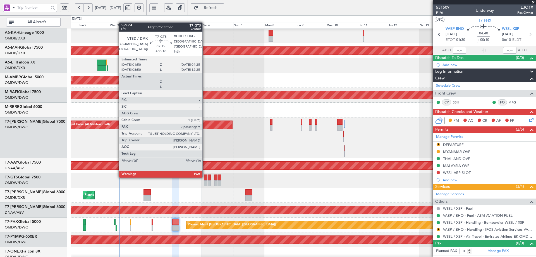
click at [205, 176] on div at bounding box center [205, 177] width 3 height 6
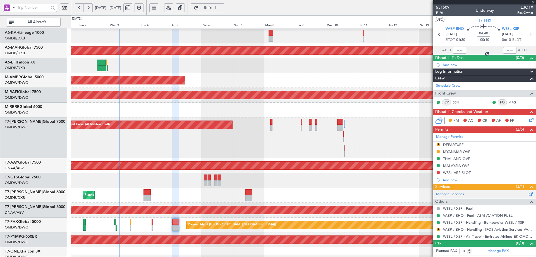
type input "3"
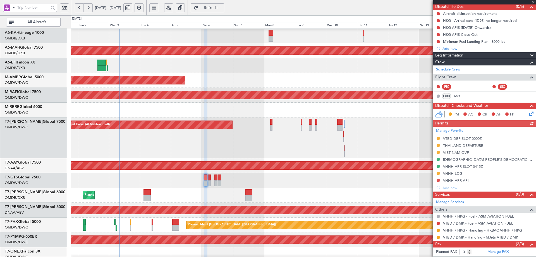
scroll to position [83, 0]
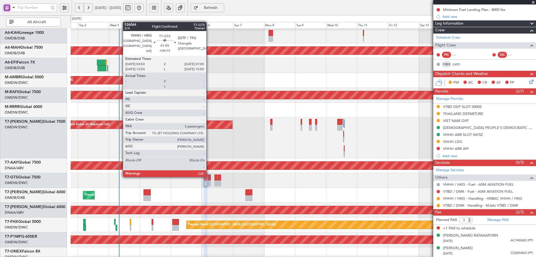
click at [209, 176] on div at bounding box center [209, 177] width 3 height 6
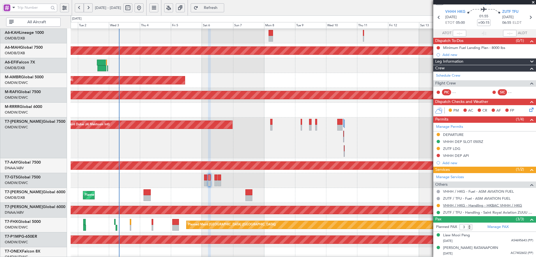
scroll to position [29, 0]
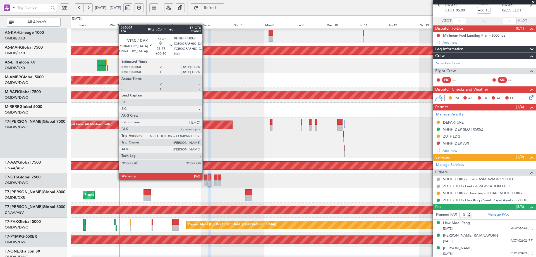
click at [205, 179] on div at bounding box center [205, 177] width 3 height 6
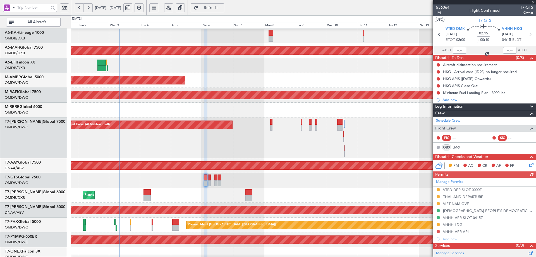
scroll to position [83, 0]
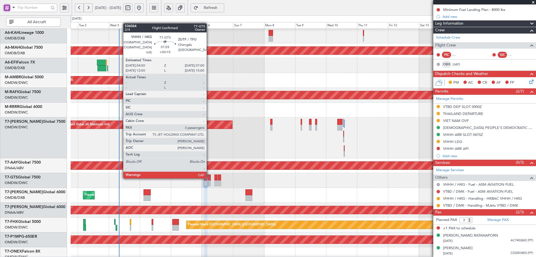
click at [209, 178] on div at bounding box center [209, 177] width 3 height 6
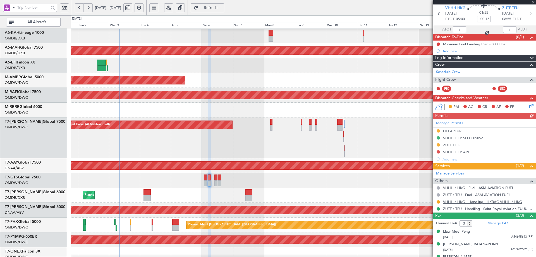
scroll to position [29, 0]
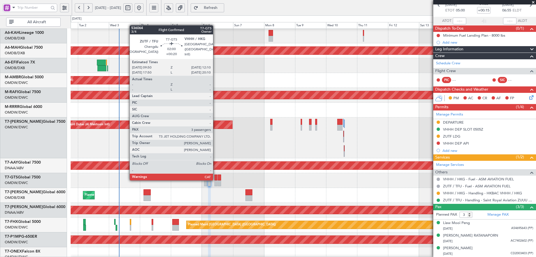
click at [216, 180] on div at bounding box center [215, 177] width 3 height 6
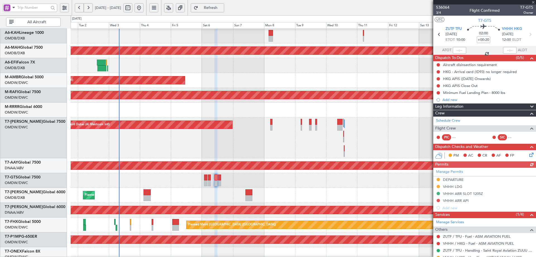
scroll to position [57, 0]
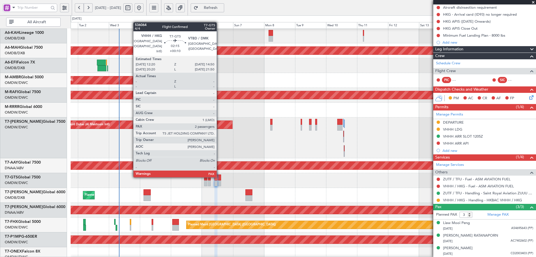
click at [219, 176] on div at bounding box center [219, 177] width 3 height 6
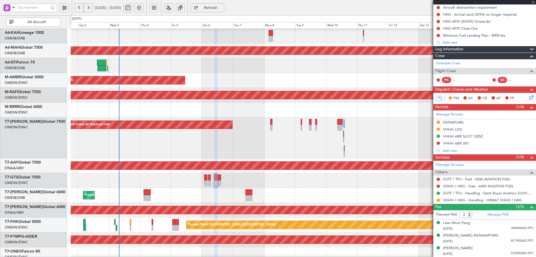
type input "+00:10"
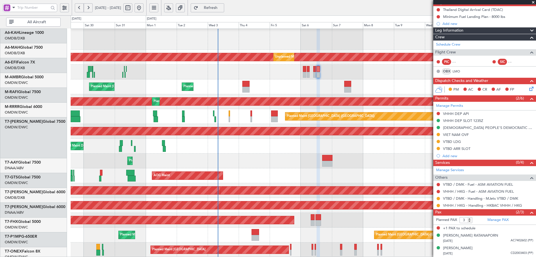
scroll to position [123, 0]
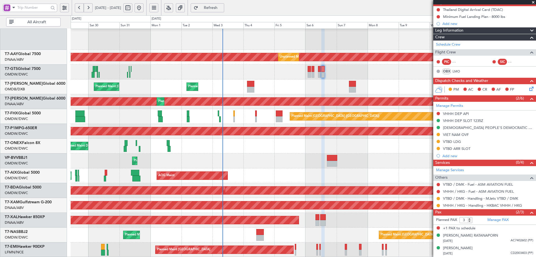
click at [241, 86] on div "Planned Maint Dubai (Al Maktoum Intl) AOG Maint Dubai (Al Maktoum Intl) Unplann…" at bounding box center [303, 80] width 465 height 351
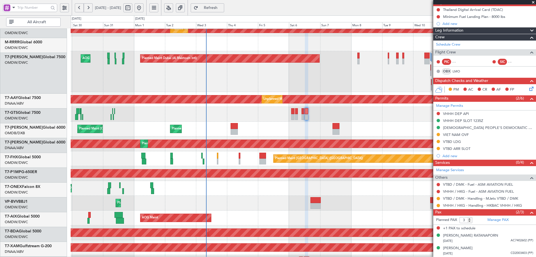
click at [220, 221] on div "AOG Maint Unplanned Maint Munich Oberpfaffenhofen" at bounding box center [303, 217] width 465 height 15
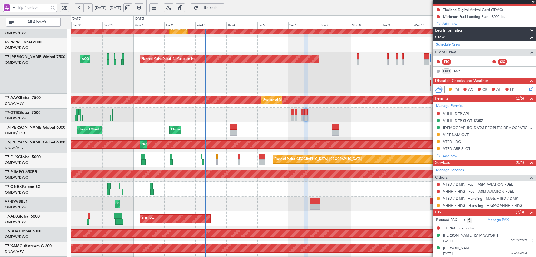
scroll to position [80, 0]
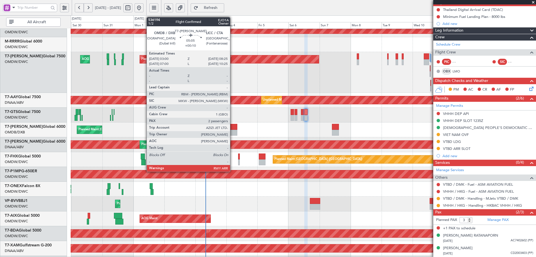
click at [233, 126] on div at bounding box center [233, 127] width 7 height 6
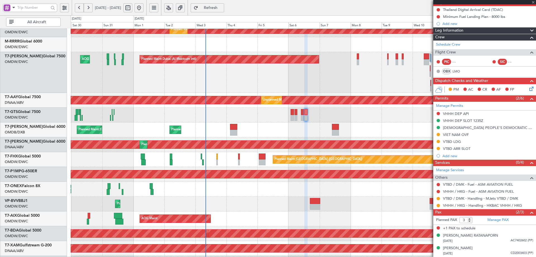
type input "2"
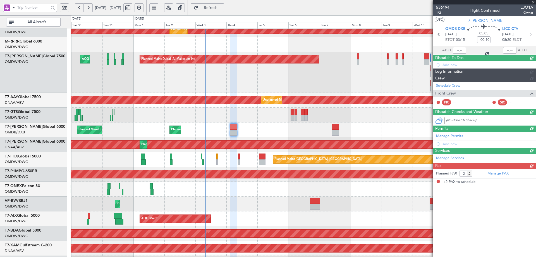
scroll to position [0, 0]
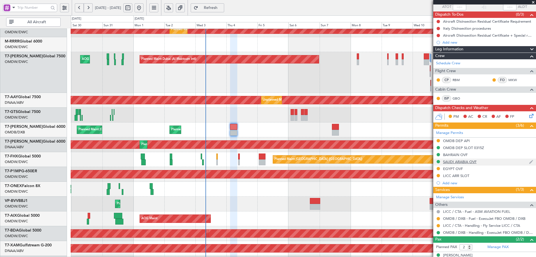
scroll to position [63, 0]
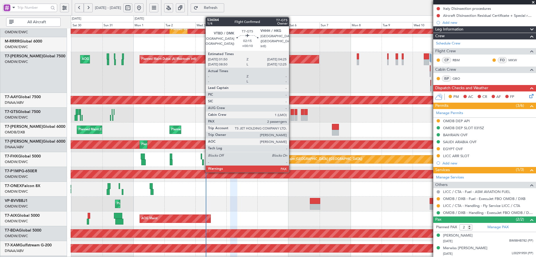
click at [292, 112] on div at bounding box center [292, 112] width 3 height 6
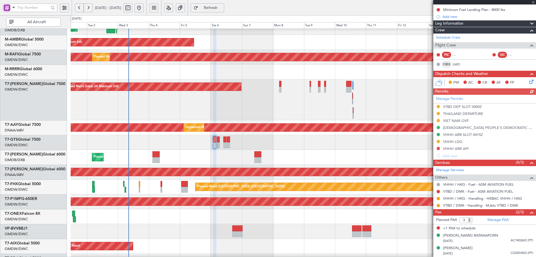
scroll to position [52, 0]
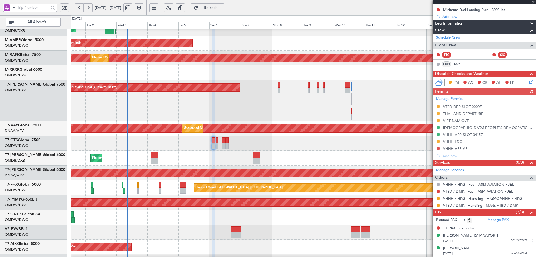
click at [174, 146] on div "Unplanned Maint [GEOGRAPHIC_DATA] (Seletar)" at bounding box center [303, 143] width 465 height 15
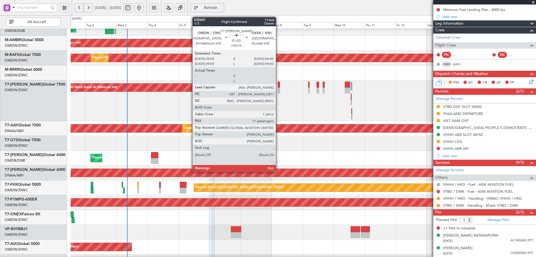
click at [278, 88] on div at bounding box center [279, 90] width 2 height 6
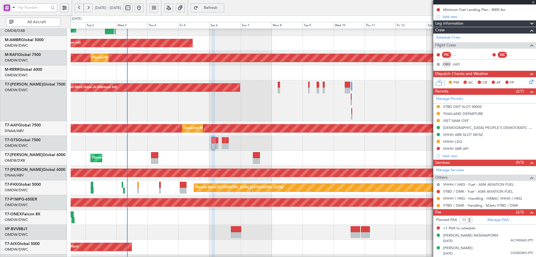
scroll to position [0, 0]
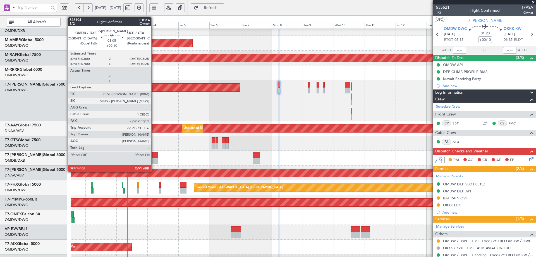
click at [154, 155] on div at bounding box center [154, 155] width 7 height 6
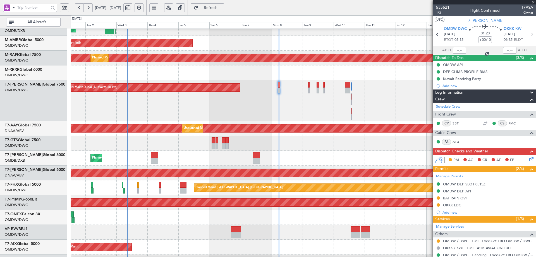
click at [154, 155] on div at bounding box center [154, 155] width 7 height 6
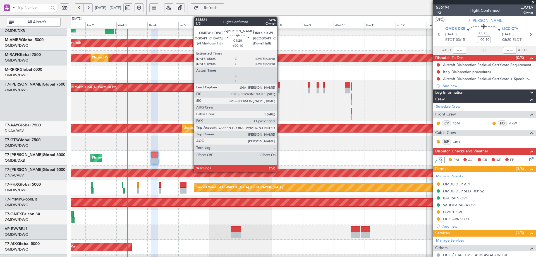
click at [280, 85] on div at bounding box center [279, 85] width 2 height 6
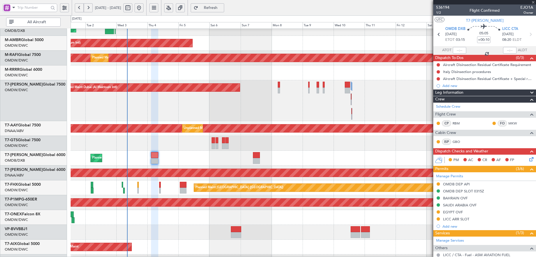
type input "11"
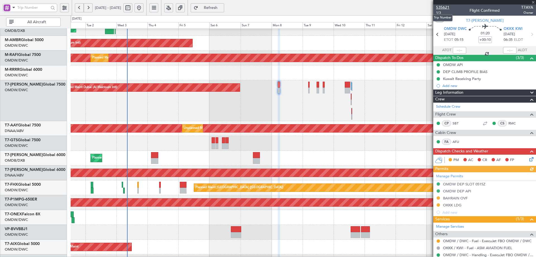
click at [444, 6] on span "535621" at bounding box center [442, 7] width 13 height 6
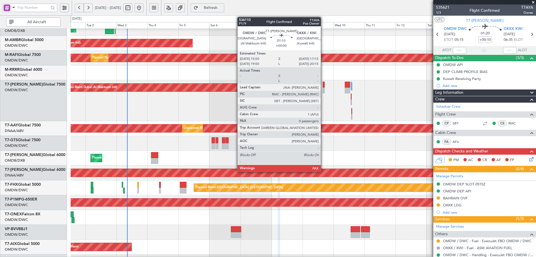
click at [324, 86] on div at bounding box center [324, 85] width 2 height 6
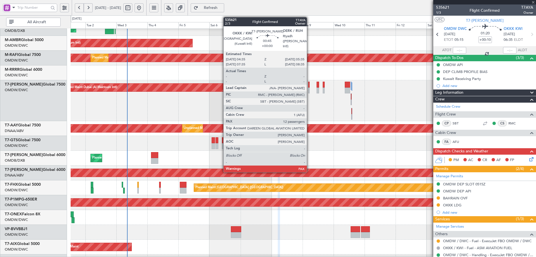
type input "0"
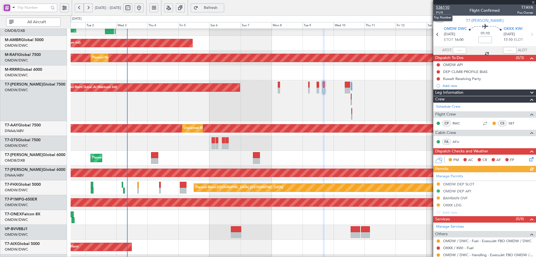
click at [441, 7] on span "536110" at bounding box center [442, 7] width 13 height 6
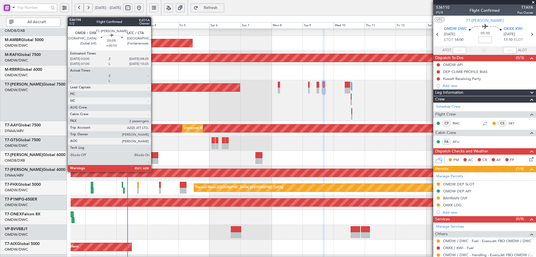
click at [154, 158] on div at bounding box center [154, 161] width 7 height 6
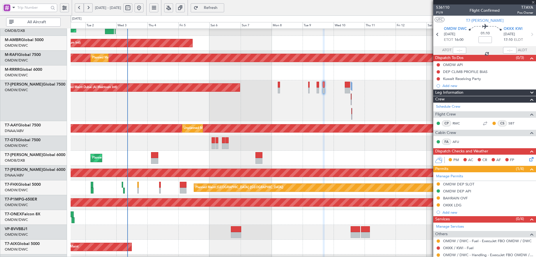
type input "+00:10"
type input "2"
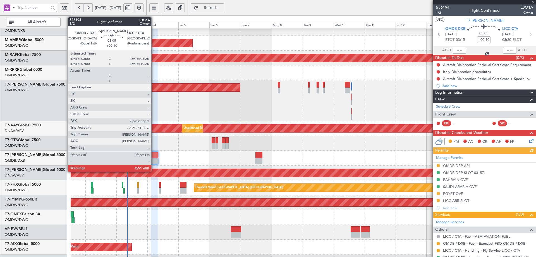
click at [154, 158] on div at bounding box center [154, 161] width 7 height 6
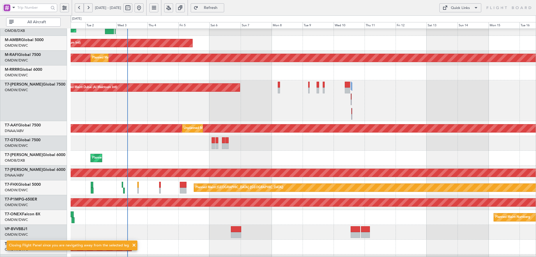
click at [222, 9] on span "Refresh" at bounding box center [210, 8] width 23 height 4
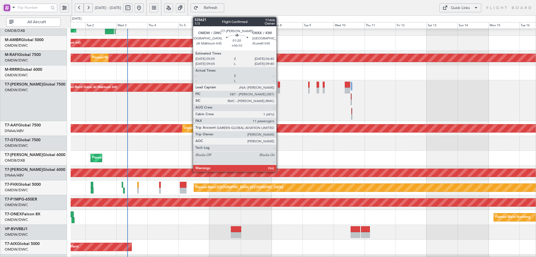
click at [279, 84] on div at bounding box center [279, 85] width 2 height 6
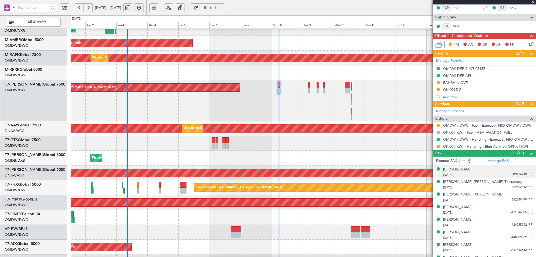
scroll to position [140, 0]
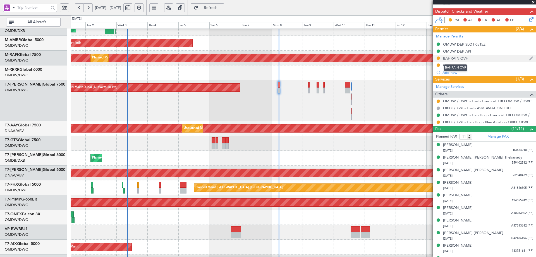
click at [460, 59] on div "BAHRAIN OVF" at bounding box center [455, 58] width 25 height 5
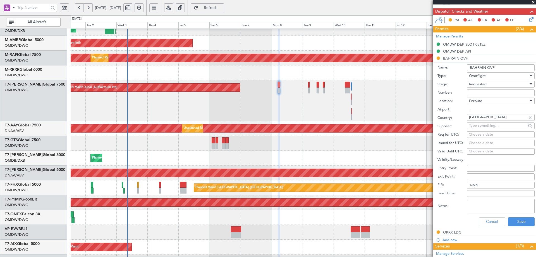
click at [476, 93] on input "Number:" at bounding box center [501, 92] width 68 height 7
paste input "AT/P/25-09/ON/000156"
type input "AT/P/25-09/ON/000156"
click at [484, 84] on span "Requested" at bounding box center [478, 84] width 18 height 5
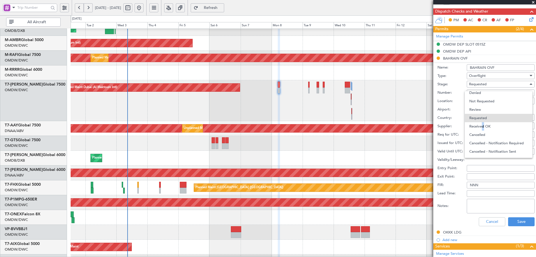
drag, startPoint x: 481, startPoint y: 126, endPoint x: 496, endPoint y: 139, distance: 20.0
click at [481, 126] on span "Received OK" at bounding box center [498, 126] width 59 height 8
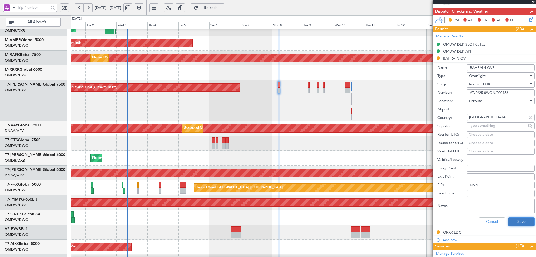
click at [517, 217] on button "Save" at bounding box center [521, 221] width 27 height 9
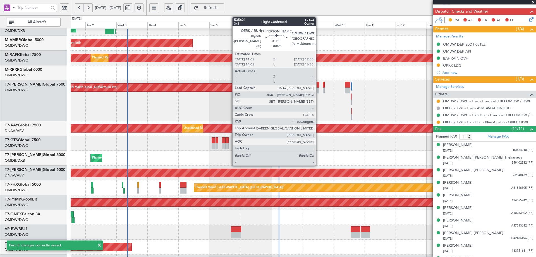
click at [318, 82] on div at bounding box center [318, 85] width 3 height 6
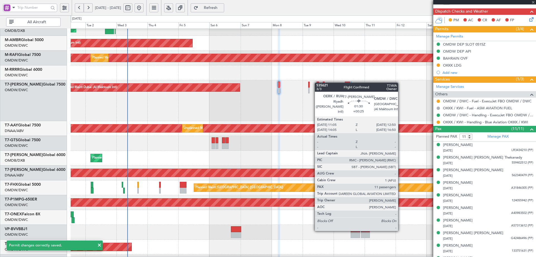
type input "+00:25"
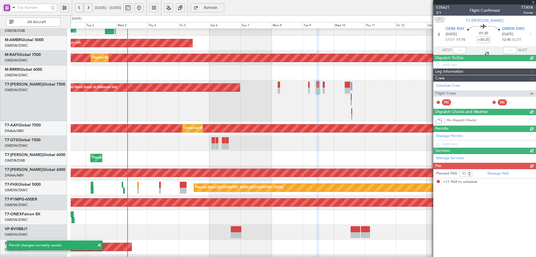
scroll to position [0, 0]
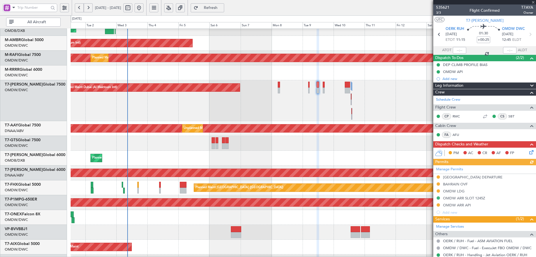
click at [458, 183] on div "Manage Permits SAUDI ARABIA DEPARTURE BAHRAIN OVF OMDW LDG OMDW ARR SLOT 1245Z …" at bounding box center [484, 190] width 103 height 51
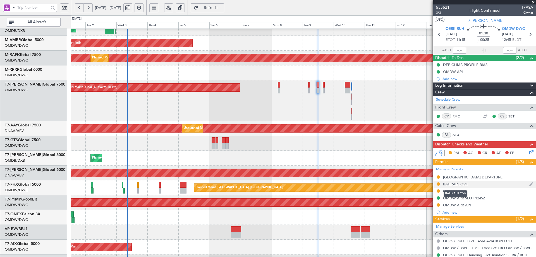
click at [461, 185] on div "BAHRAIN OVF" at bounding box center [455, 183] width 25 height 5
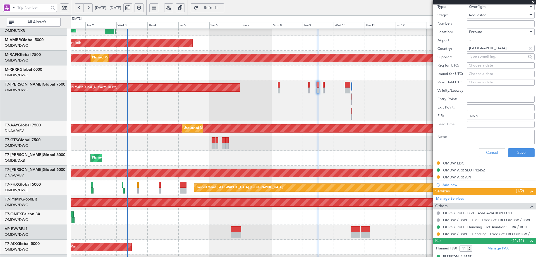
scroll to position [195, 0]
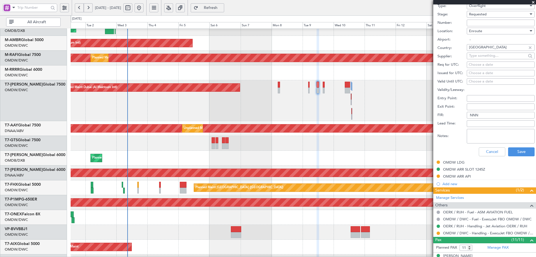
click at [493, 22] on input "Number:" at bounding box center [501, 23] width 68 height 7
paste input "AT/P/25-09/ON/000156"
type input "AT/P/25-09/ON/000156"
click at [492, 15] on div "Requested" at bounding box center [498, 14] width 59 height 8
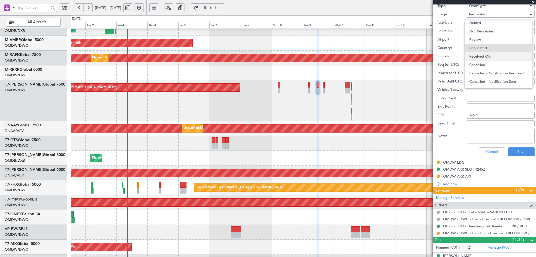
click at [487, 58] on span "Received OK" at bounding box center [498, 56] width 59 height 8
click at [516, 152] on button "Save" at bounding box center [521, 151] width 27 height 9
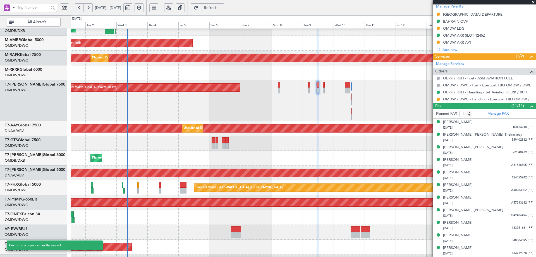
scroll to position [29, 0]
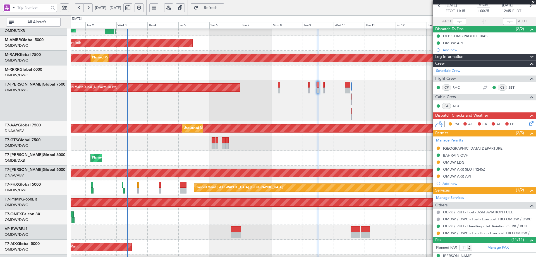
click at [222, 6] on span "Refresh" at bounding box center [210, 8] width 23 height 4
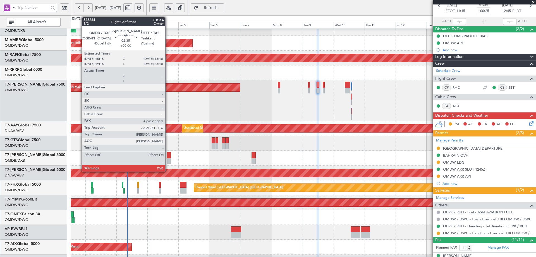
click at [168, 158] on div at bounding box center [169, 161] width 4 height 6
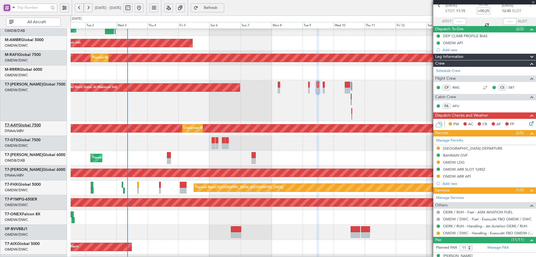
type input "4"
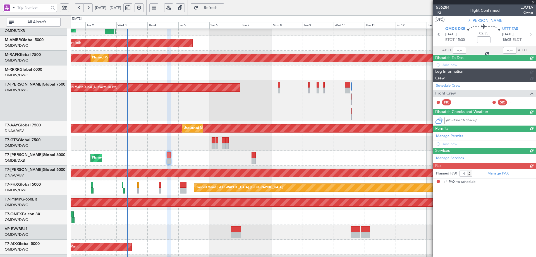
scroll to position [0, 0]
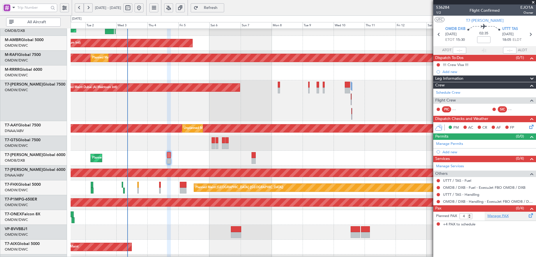
click at [494, 217] on link "Manage PAX" at bounding box center [497, 216] width 21 height 6
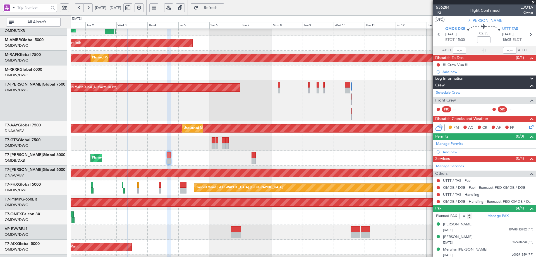
click at [222, 7] on span "Refresh" at bounding box center [210, 8] width 23 height 4
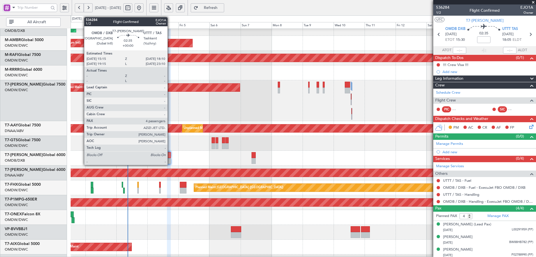
click at [170, 154] on div at bounding box center [169, 155] width 4 height 6
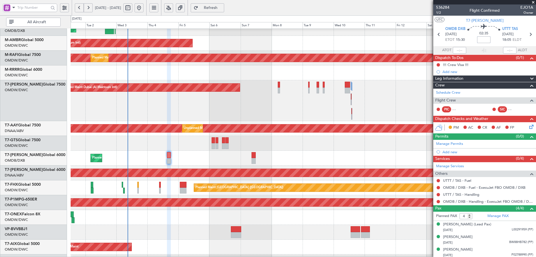
click at [487, 39] on input at bounding box center [483, 39] width 13 height 7
type input "+10"
type input "+00:10"
click at [507, 27] on span "UTTT TAS" at bounding box center [510, 29] width 16 height 6
click at [451, 143] on link "Manage Permits" at bounding box center [449, 144] width 27 height 6
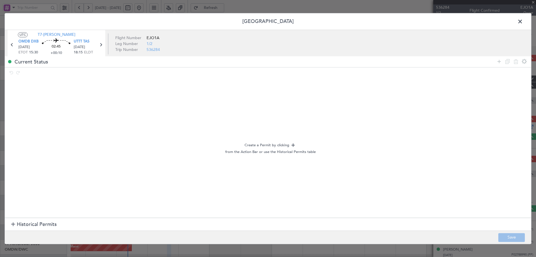
click at [37, 224] on span "Historical Permits" at bounding box center [37, 225] width 40 height 8
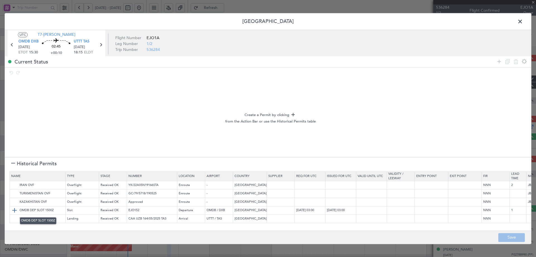
click at [15, 210] on img at bounding box center [14, 210] width 7 height 7
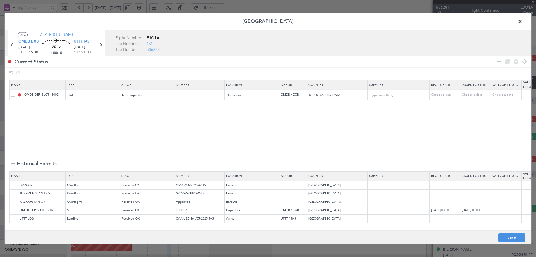
drag, startPoint x: 497, startPoint y: 61, endPoint x: 455, endPoint y: 68, distance: 43.0
click at [495, 62] on div at bounding box center [512, 62] width 34 height 8
drag, startPoint x: 501, startPoint y: 60, endPoint x: 410, endPoint y: 71, distance: 91.7
click at [499, 59] on icon at bounding box center [499, 61] width 7 height 7
click at [101, 106] on div "Type" at bounding box center [91, 105] width 46 height 8
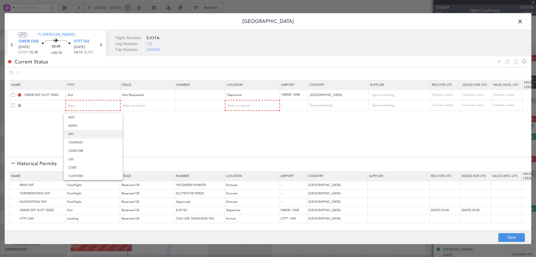
click at [82, 133] on span "API" at bounding box center [93, 134] width 50 height 8
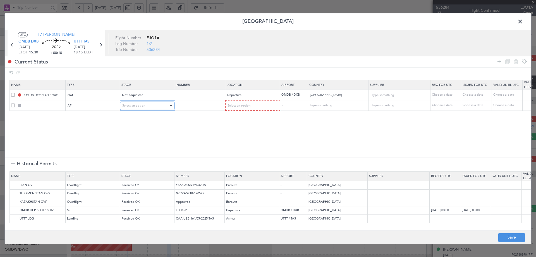
click at [157, 107] on div "Select an option" at bounding box center [145, 105] width 46 height 8
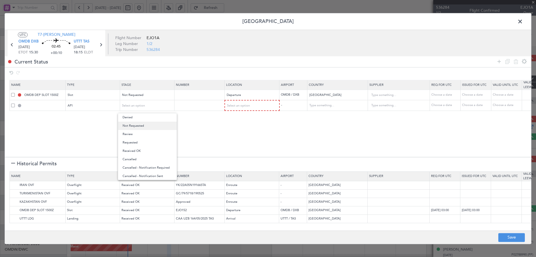
click at [140, 125] on span "Not Requested" at bounding box center [148, 125] width 50 height 8
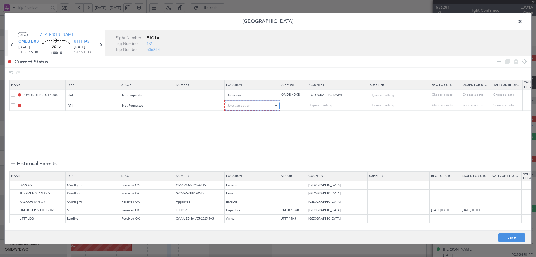
click at [233, 106] on span "Select an option" at bounding box center [238, 105] width 23 height 4
drag, startPoint x: 229, startPoint y: 116, endPoint x: 32, endPoint y: 201, distance: 214.2
click at [228, 117] on span "Departure" at bounding box center [253, 117] width 50 height 8
drag, startPoint x: 14, startPoint y: 184, endPoint x: 13, endPoint y: 190, distance: 5.6
click at [0, 0] on img at bounding box center [0, 0] width 0 height 0
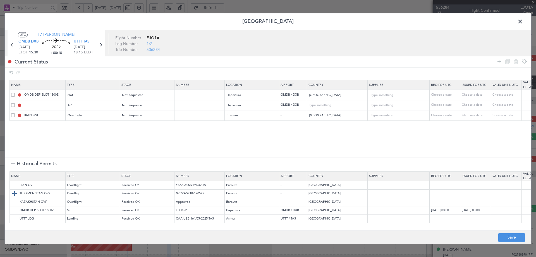
click at [13, 190] on td "TURKMENISTAN OVF" at bounding box center [38, 193] width 56 height 8
click at [15, 199] on img at bounding box center [14, 201] width 7 height 7
click at [14, 219] on img at bounding box center [14, 218] width 7 height 7
click at [11, 162] on div at bounding box center [13, 164] width 4 height 4
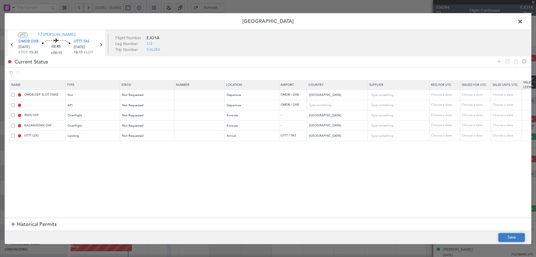
click at [510, 235] on button "Save" at bounding box center [511, 237] width 27 height 9
type input "OMDB DEP SLOT"
type input "NNN"
type input "1"
type input "OMDB DEP API"
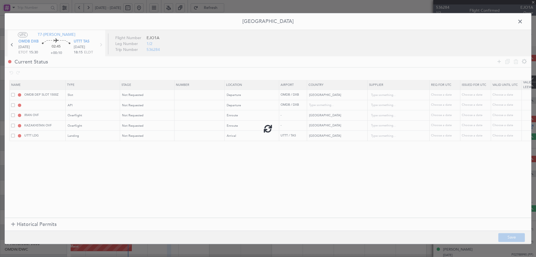
type input "United Arab Emirates"
type input "NNN"
type input "1"
type input "NNN"
type input "2"
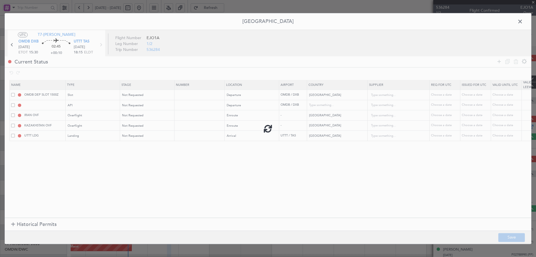
type input "NNN"
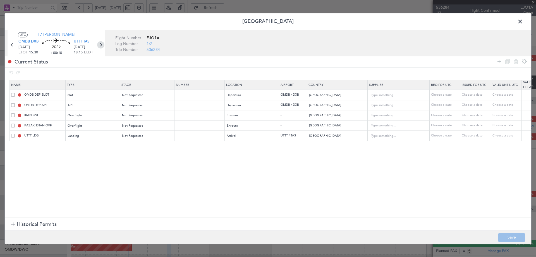
click at [101, 45] on icon at bounding box center [100, 44] width 7 height 7
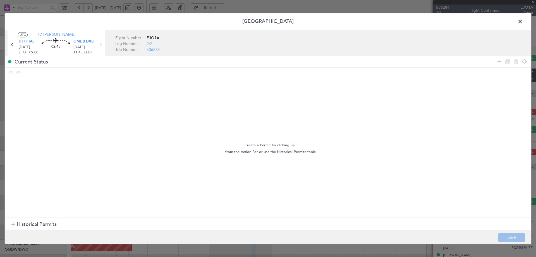
drag, startPoint x: 37, startPoint y: 225, endPoint x: 32, endPoint y: 230, distance: 6.9
click at [36, 226] on span "Historical Permits" at bounding box center [37, 225] width 40 height 8
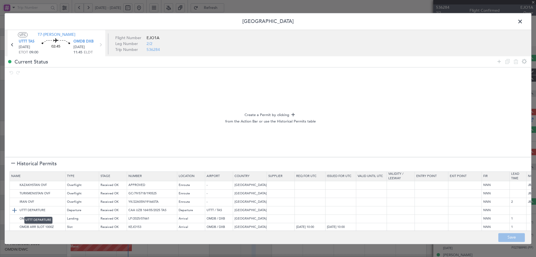
click at [14, 210] on img at bounding box center [14, 210] width 7 height 7
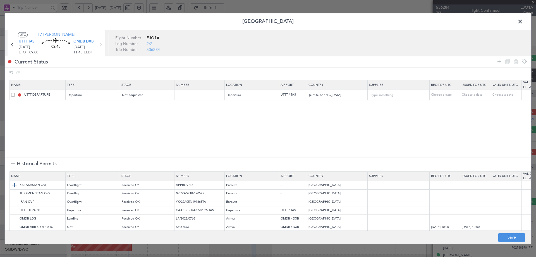
click at [16, 185] on img at bounding box center [14, 185] width 7 height 7
drag, startPoint x: 16, startPoint y: 192, endPoint x: 14, endPoint y: 200, distance: 7.9
click at [0, 0] on img at bounding box center [0, 0] width 0 height 0
click at [15, 201] on img at bounding box center [14, 201] width 7 height 7
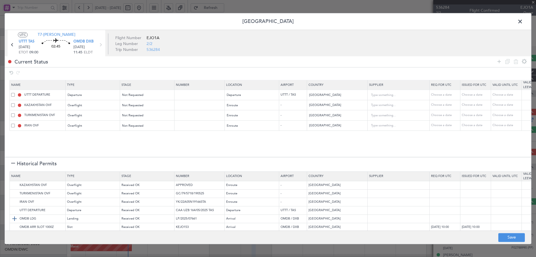
click at [15, 217] on img at bounding box center [14, 218] width 7 height 7
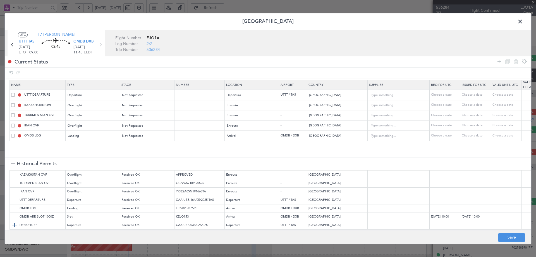
scroll to position [15, 0]
click at [14, 213] on img at bounding box center [14, 216] width 7 height 7
click at [11, 162] on section "Historical Permits" at bounding box center [268, 163] width 527 height 13
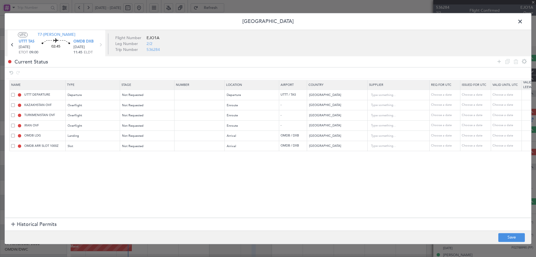
drag, startPoint x: 499, startPoint y: 62, endPoint x: 437, endPoint y: 71, distance: 63.3
click at [499, 61] on icon at bounding box center [499, 61] width 7 height 7
click at [71, 156] on span "Type" at bounding box center [71, 156] width 7 height 4
drag, startPoint x: 71, startPoint y: 183, endPoint x: 136, endPoint y: 161, distance: 68.2
click at [71, 183] on span "API" at bounding box center [93, 185] width 50 height 8
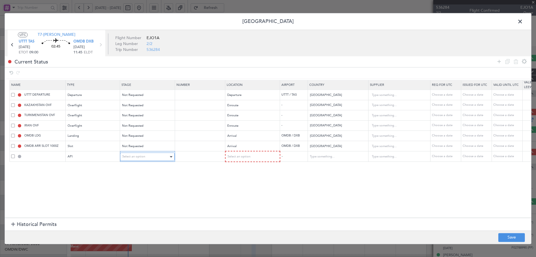
drag, startPoint x: 136, startPoint y: 156, endPoint x: 135, endPoint y: 159, distance: 3.0
click at [136, 157] on span "Select an option" at bounding box center [133, 156] width 23 height 4
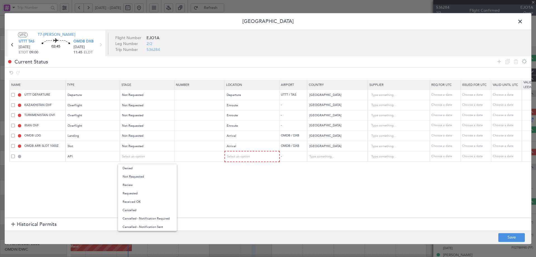
drag, startPoint x: 135, startPoint y: 178, endPoint x: 231, endPoint y: 163, distance: 96.9
click at [136, 178] on span "Not Requested" at bounding box center [148, 176] width 50 height 8
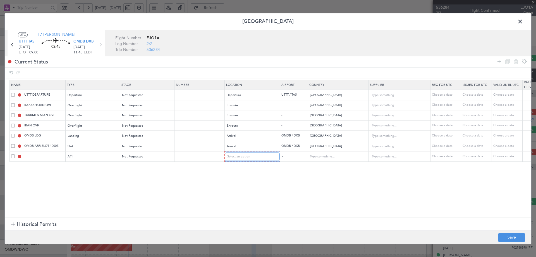
click at [249, 160] on div "Select an option" at bounding box center [250, 156] width 46 height 8
click at [239, 184] on span "Arrival" at bounding box center [253, 185] width 50 height 8
click at [170, 204] on section "Name Type Stage Number Location Airport Country Supplier Req For Utc Issued For…" at bounding box center [268, 148] width 527 height 139
drag, startPoint x: 505, startPoint y: 240, endPoint x: 501, endPoint y: 244, distance: 5.7
click at [506, 240] on button "Save" at bounding box center [511, 237] width 27 height 9
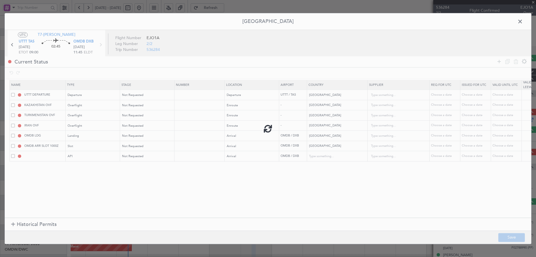
type input "UZBEKISTAN DEPARTURE"
type input "NNN"
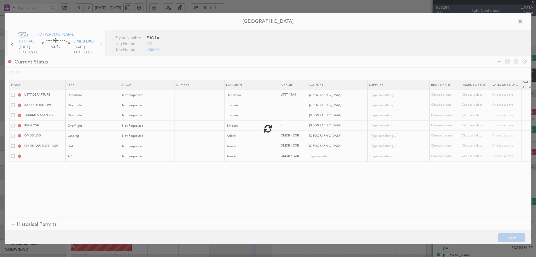
type input "2"
type input "NNN"
type input "1"
type input "OMDB ARR SLOT"
type input "NNN"
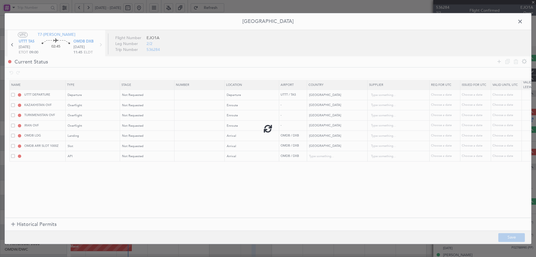
type input "1"
type input "OMDB ARR API"
type input "United Arab Emirates"
type input "NNN"
type input "1"
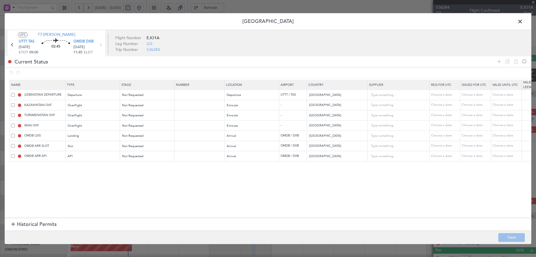
drag, startPoint x: 520, startPoint y: 21, endPoint x: 181, endPoint y: 53, distance: 340.4
click at [523, 20] on span at bounding box center [523, 22] width 0 height 11
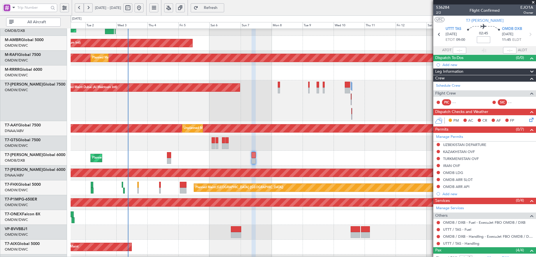
click at [483, 39] on input at bounding box center [483, 39] width 13 height 7
type input "+00:20"
click at [490, 235] on link "OMDB / DXB - Handling - ExecuJet FBO OMDB / DXB" at bounding box center [488, 236] width 90 height 5
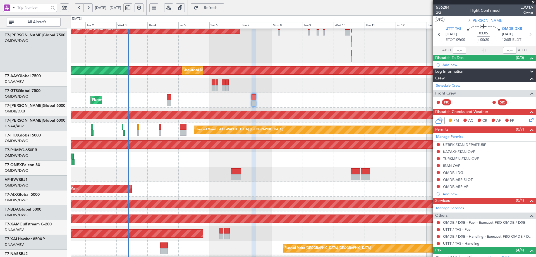
scroll to position [123, 0]
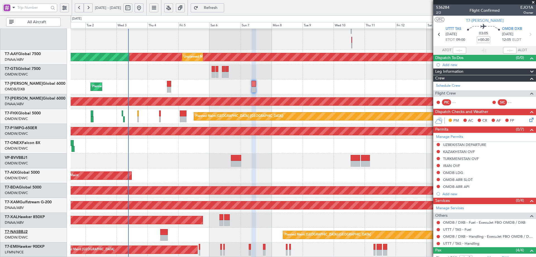
click at [25, 232] on link "T7-NAS BBJ2" at bounding box center [16, 231] width 23 height 4
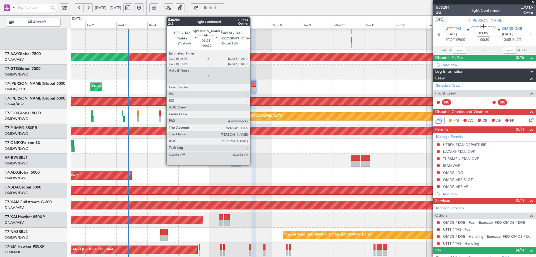
click at [252, 83] on div at bounding box center [254, 84] width 4 height 6
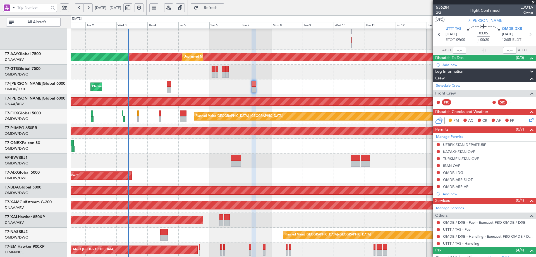
click at [216, 9] on button "Refresh" at bounding box center [208, 7] width 34 height 9
click at [222, 6] on span "Refresh" at bounding box center [210, 8] width 23 height 4
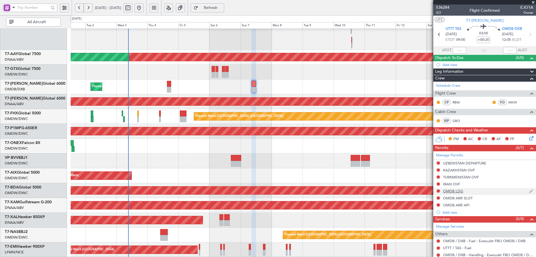
scroll to position [74, 0]
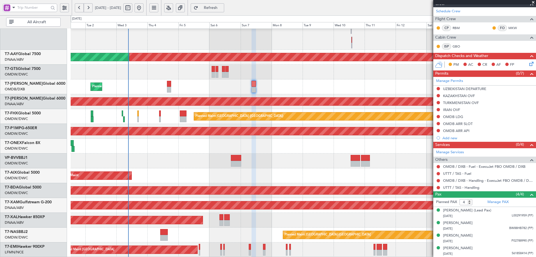
click at [217, 9] on span "Refresh" at bounding box center [210, 8] width 23 height 4
click at [439, 179] on div "Manage Services Others OMDB / DXB - Fuel - ExecuJet FBO OMDB / DXB UTTT / TAS -…" at bounding box center [484, 169] width 103 height 43
click at [464, 187] on link "UTTT / TAS - Handling" at bounding box center [461, 187] width 36 height 5
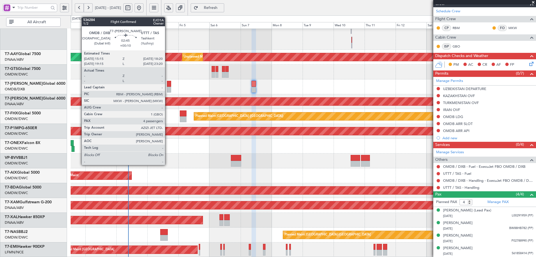
click at [168, 85] on div at bounding box center [169, 84] width 4 height 6
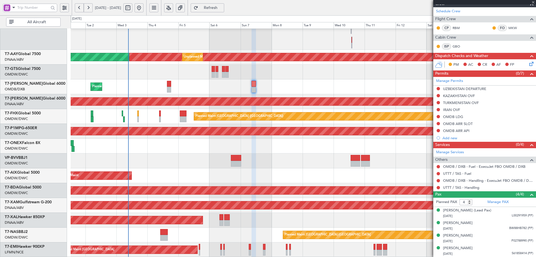
type input "+00:10"
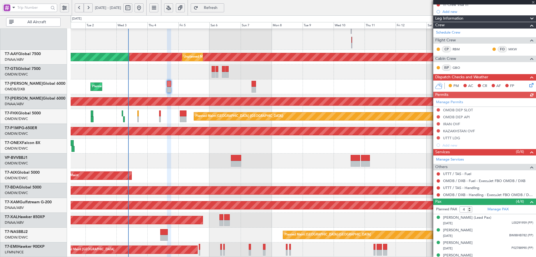
scroll to position [67, 0]
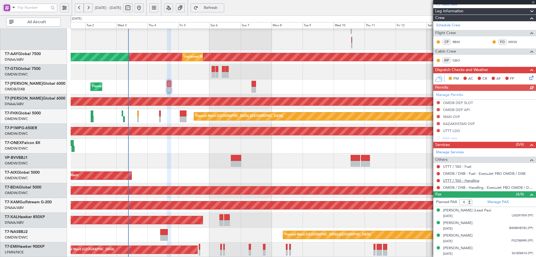
click at [473, 180] on link "UTTT / TAS - Handling" at bounding box center [461, 180] width 36 height 5
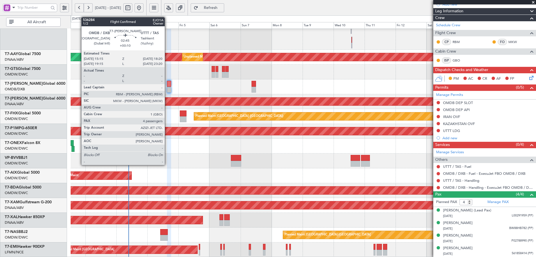
click at [167, 83] on div at bounding box center [169, 84] width 4 height 6
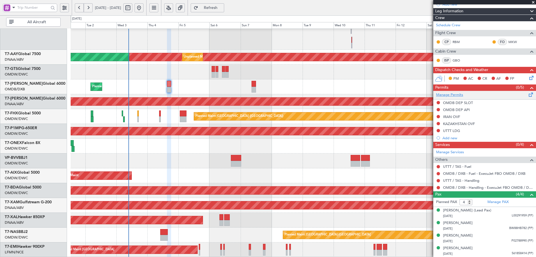
click at [450, 92] on link "Manage Permits" at bounding box center [449, 95] width 27 height 6
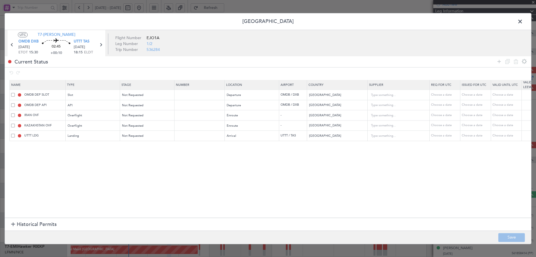
click at [15, 224] on div at bounding box center [13, 224] width 4 height 4
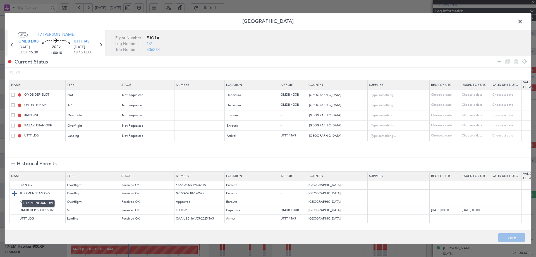
click at [15, 194] on img at bounding box center [14, 193] width 7 height 7
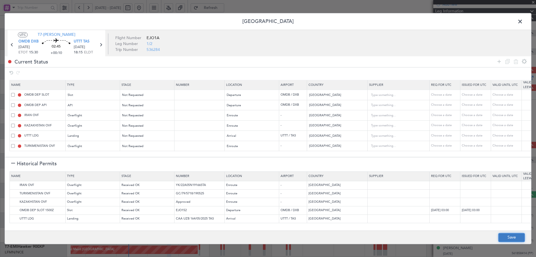
click at [506, 236] on button "Save" at bounding box center [511, 237] width 27 height 9
type input "NNN"
click at [101, 45] on icon at bounding box center [100, 44] width 7 height 7
type input "+00:20"
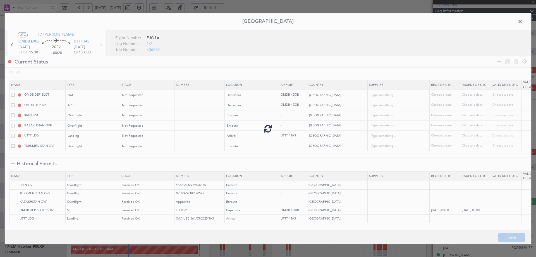
scroll to position [0, 0]
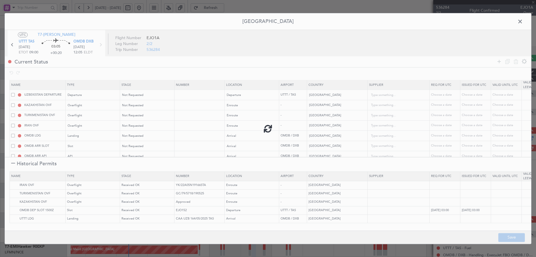
click at [13, 162] on div at bounding box center [268, 128] width 527 height 230
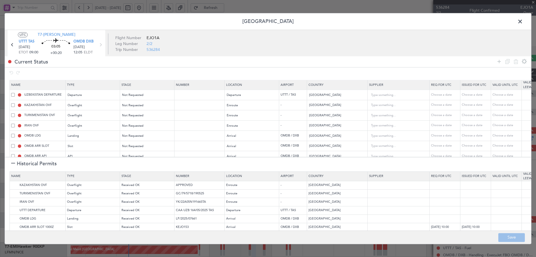
click at [13, 164] on div at bounding box center [13, 164] width 4 height 4
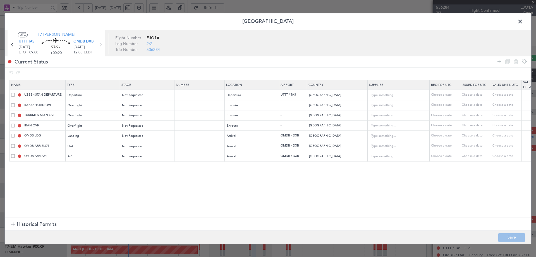
click at [523, 20] on span at bounding box center [523, 22] width 0 height 11
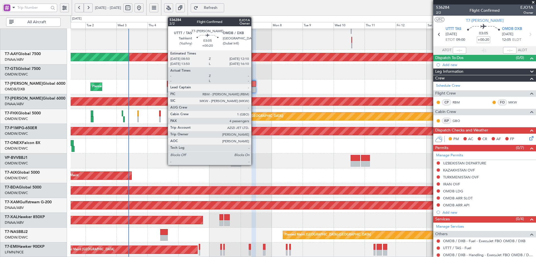
click at [254, 83] on div at bounding box center [254, 84] width 4 height 6
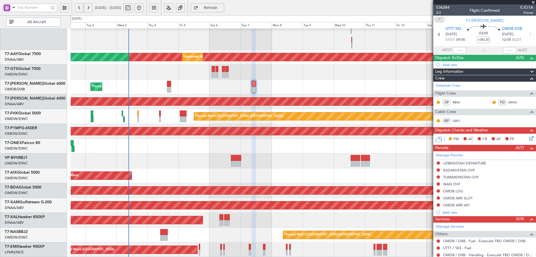
click at [222, 6] on span "Refresh" at bounding box center [210, 8] width 23 height 4
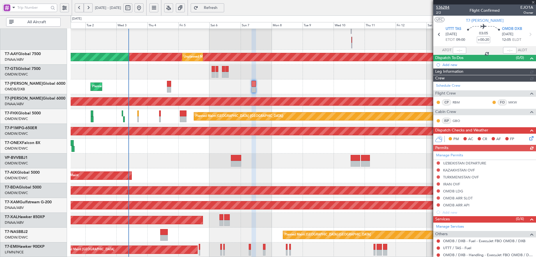
click at [445, 7] on span "536284" at bounding box center [442, 7] width 13 height 6
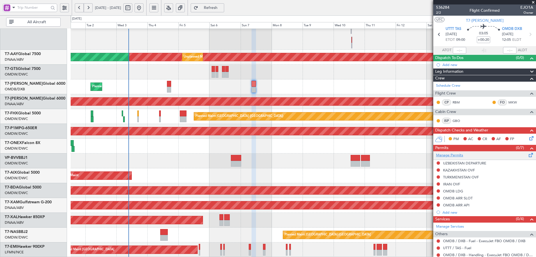
click at [446, 156] on link "Manage Permits" at bounding box center [449, 155] width 27 height 6
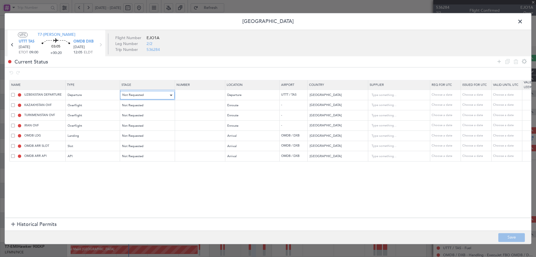
click at [138, 93] on span "Not Requested" at bounding box center [132, 95] width 21 height 4
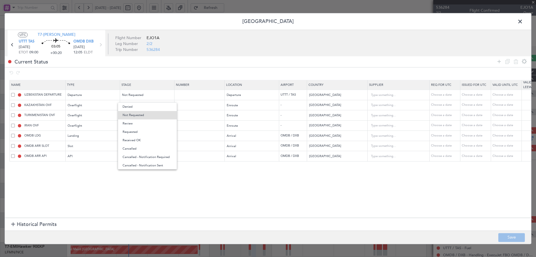
drag, startPoint x: 135, startPoint y: 139, endPoint x: 137, endPoint y: 135, distance: 4.6
click at [135, 139] on span "Received OK" at bounding box center [148, 140] width 50 height 8
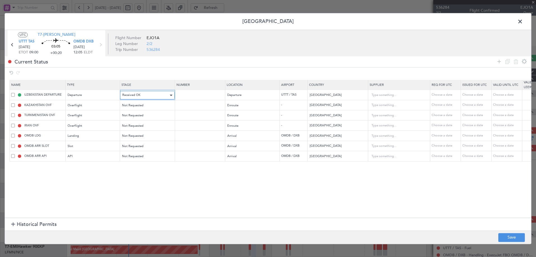
click at [137, 93] on span "Received OK" at bounding box center [131, 95] width 18 height 4
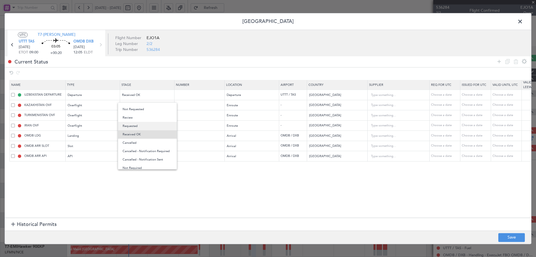
click at [136, 126] on span "Requested" at bounding box center [148, 126] width 50 height 8
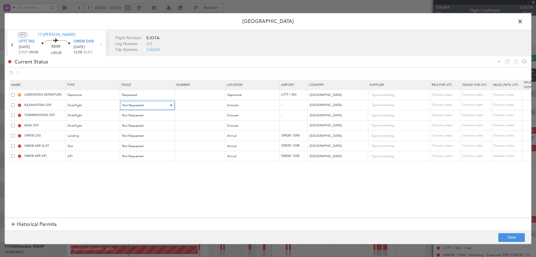
click at [143, 107] on span "Not Requested" at bounding box center [132, 105] width 21 height 4
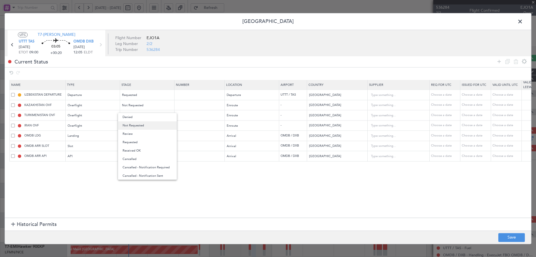
click at [133, 127] on span "Not Requested" at bounding box center [148, 125] width 50 height 8
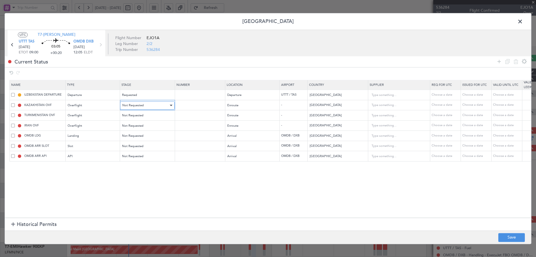
drag, startPoint x: 137, startPoint y: 106, endPoint x: 138, endPoint y: 109, distance: 3.4
click at [137, 106] on span "Not Requested" at bounding box center [132, 105] width 21 height 4
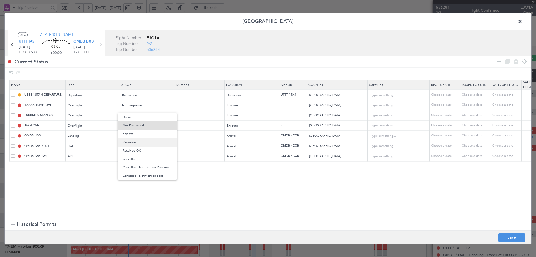
click at [132, 143] on span "Requested" at bounding box center [148, 142] width 50 height 8
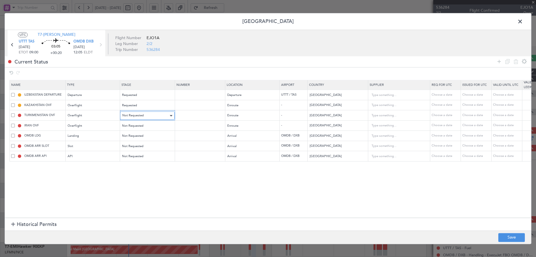
click at [136, 115] on span "Not Requested" at bounding box center [132, 115] width 21 height 4
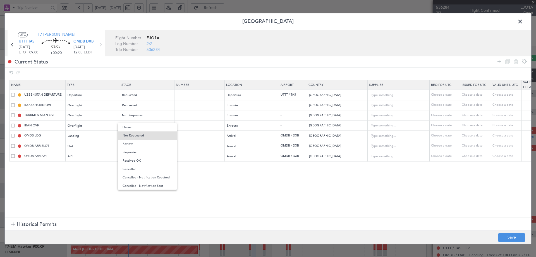
click at [130, 153] on span "Requested" at bounding box center [148, 152] width 50 height 8
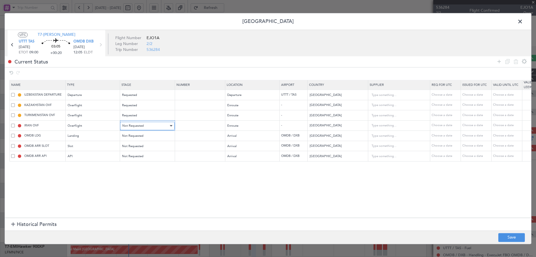
click at [138, 124] on span "Not Requested" at bounding box center [132, 125] width 21 height 4
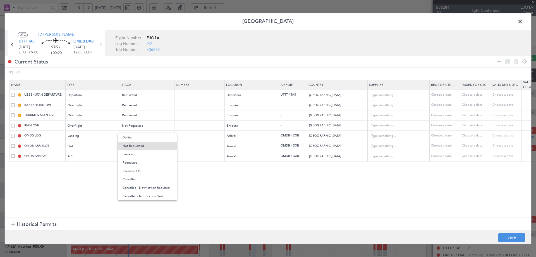
click at [128, 163] on span "Requested" at bounding box center [148, 162] width 50 height 8
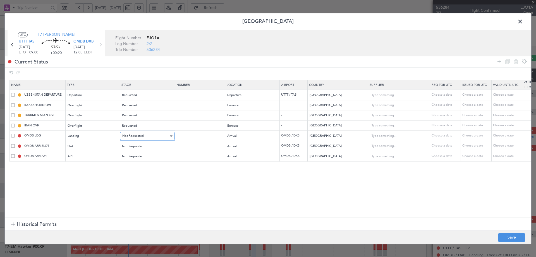
click at [136, 136] on span "Not Requested" at bounding box center [132, 136] width 21 height 4
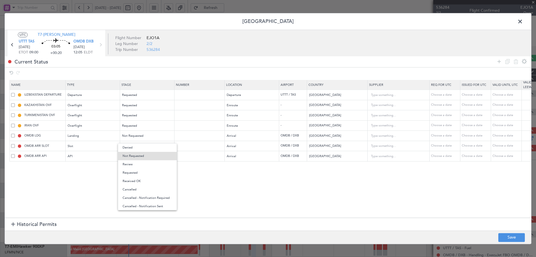
click at [133, 174] on span "Requested" at bounding box center [148, 172] width 50 height 8
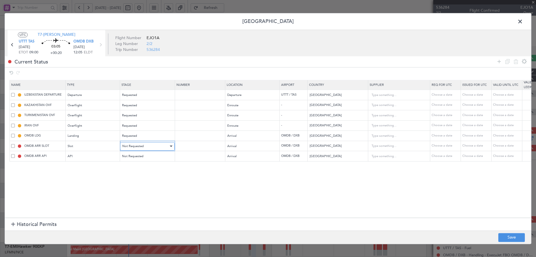
click at [137, 145] on span "Not Requested" at bounding box center [132, 146] width 21 height 4
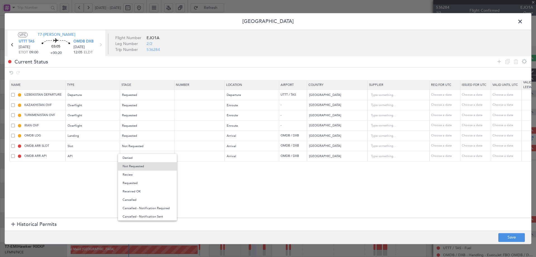
drag, startPoint x: 133, startPoint y: 184, endPoint x: 139, endPoint y: 169, distance: 15.7
click at [133, 184] on span "Requested" at bounding box center [148, 183] width 50 height 8
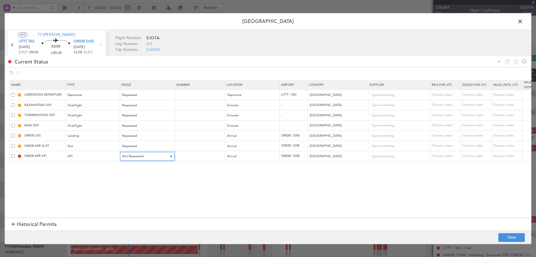
click at [142, 158] on span "Not Requested" at bounding box center [132, 156] width 21 height 4
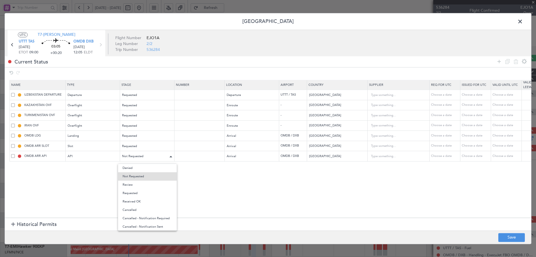
drag, startPoint x: 130, startPoint y: 192, endPoint x: 140, endPoint y: 157, distance: 35.6
click at [130, 192] on span "Requested" at bounding box center [148, 193] width 50 height 8
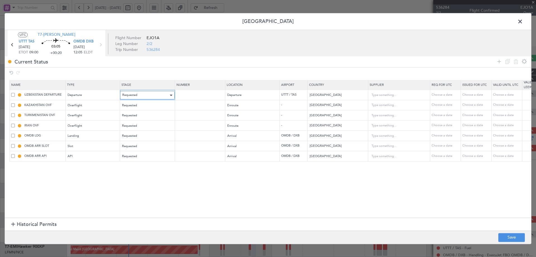
click at [139, 94] on div "Requested" at bounding box center [145, 95] width 46 height 8
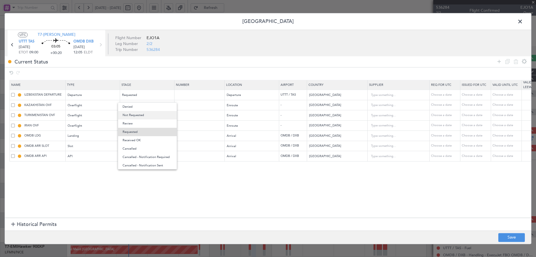
click at [139, 117] on span "Not Requested" at bounding box center [148, 115] width 50 height 8
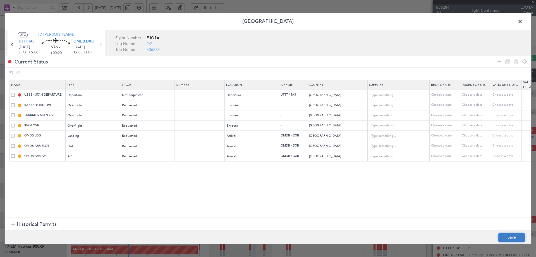
click at [505, 241] on button "Save" at bounding box center [511, 237] width 27 height 9
click at [14, 44] on icon at bounding box center [12, 44] width 7 height 7
type input "+00:10"
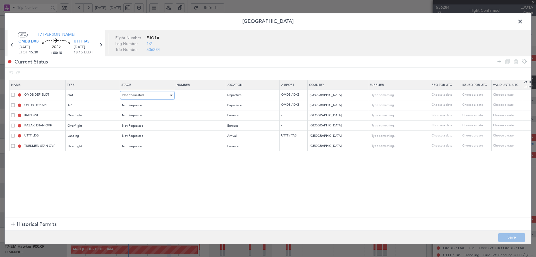
click at [140, 95] on span "Not Requested" at bounding box center [132, 95] width 21 height 4
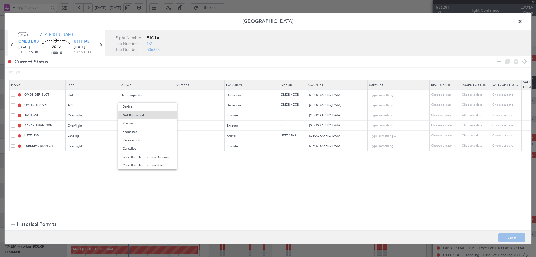
drag, startPoint x: 134, startPoint y: 133, endPoint x: 140, endPoint y: 109, distance: 24.9
click at [134, 133] on span "Requested" at bounding box center [148, 132] width 50 height 8
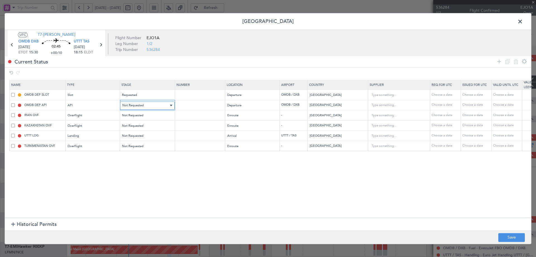
click at [140, 106] on span "Not Requested" at bounding box center [132, 105] width 21 height 4
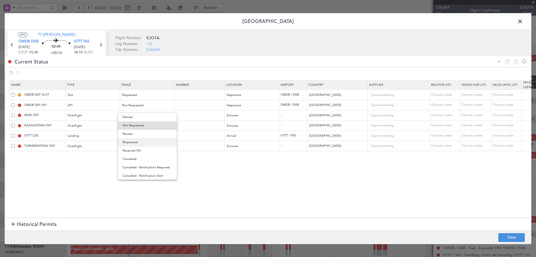
click at [133, 143] on span "Requested" at bounding box center [148, 142] width 50 height 8
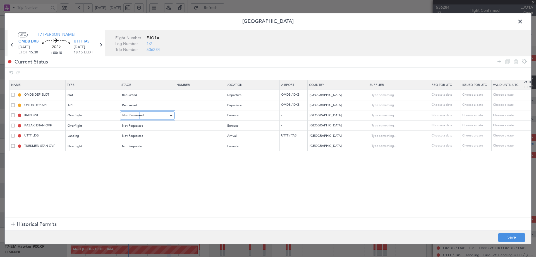
click at [139, 114] on span "Not Requested" at bounding box center [132, 115] width 21 height 4
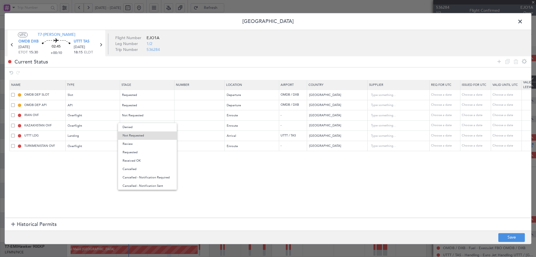
drag, startPoint x: 133, startPoint y: 154, endPoint x: 138, endPoint y: 144, distance: 11.1
click at [132, 154] on span "Requested" at bounding box center [148, 152] width 50 height 8
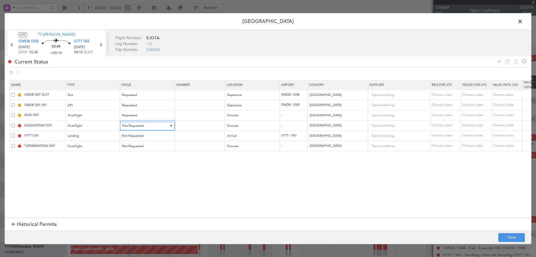
click at [140, 123] on div "Not Requested" at bounding box center [145, 125] width 46 height 8
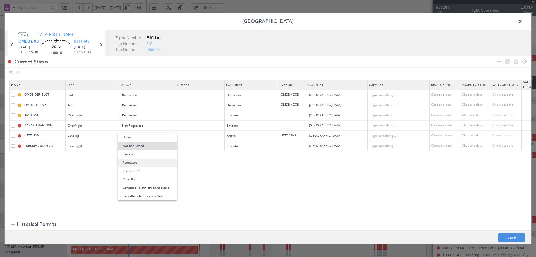
click at [130, 163] on span "Requested" at bounding box center [148, 162] width 50 height 8
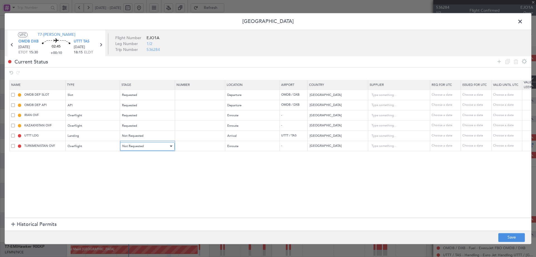
click at [136, 145] on span "Not Requested" at bounding box center [132, 146] width 21 height 4
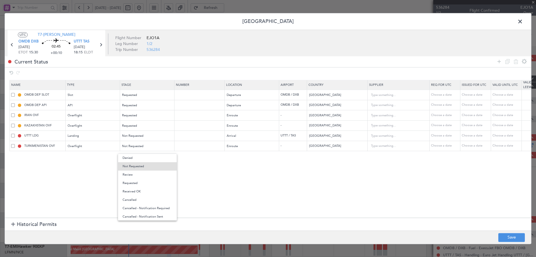
click at [132, 184] on span "Requested" at bounding box center [148, 183] width 50 height 8
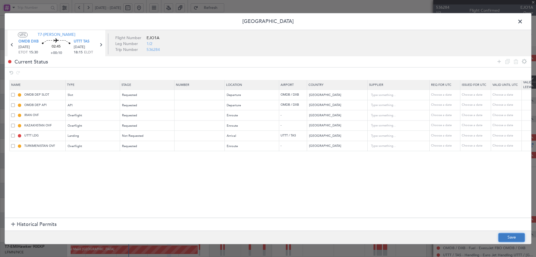
click at [509, 236] on button "Save" at bounding box center [511, 237] width 27 height 9
drag, startPoint x: 520, startPoint y: 21, endPoint x: 519, endPoint y: 23, distance: 3.0
click at [523, 21] on span at bounding box center [523, 22] width 0 height 11
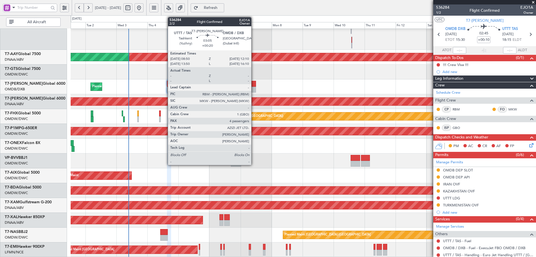
click at [254, 83] on div at bounding box center [254, 84] width 4 height 6
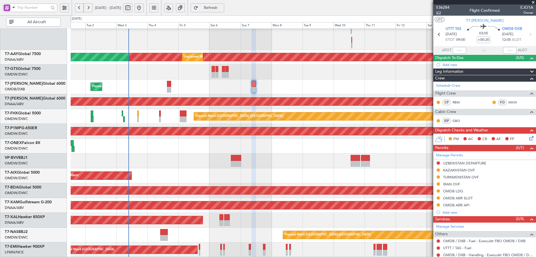
click at [440, 13] on span "2/2" at bounding box center [442, 12] width 13 height 5
click at [222, 7] on span "Refresh" at bounding box center [210, 8] width 23 height 4
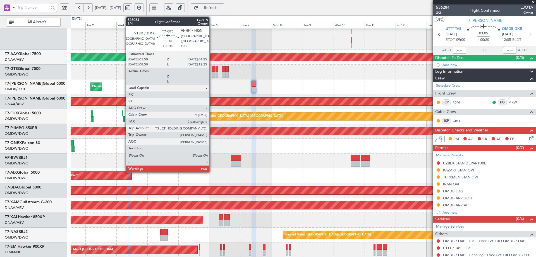
click at [212, 71] on div at bounding box center [213, 69] width 3 height 6
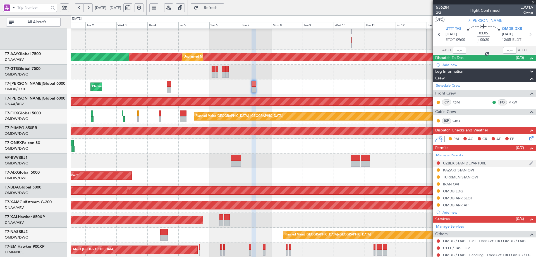
type input "+00:10"
type input "3"
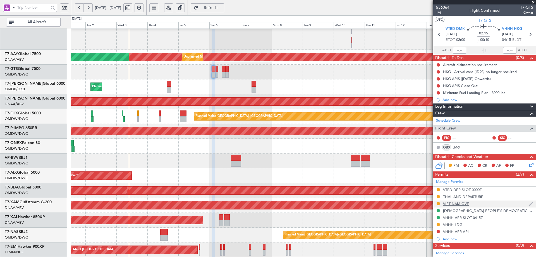
click at [445, 204] on div "VIET NAM OVF" at bounding box center [456, 203] width 26 height 5
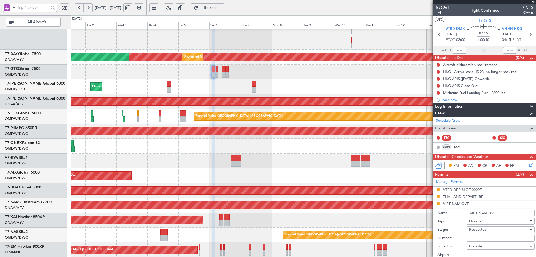
click at [473, 239] on input "Number:" at bounding box center [501, 238] width 68 height 7
paste input "O/F-5779/09/2025VN"
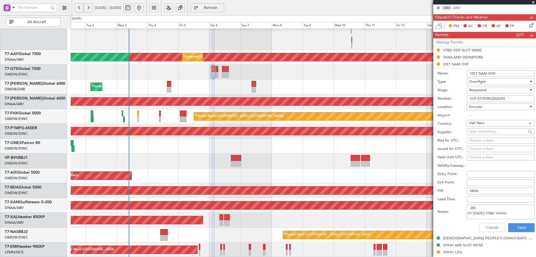
scroll to position [140, 0]
type input "O/F-5779/09/2025VN"
click at [486, 90] on span "Requested" at bounding box center [478, 89] width 18 height 5
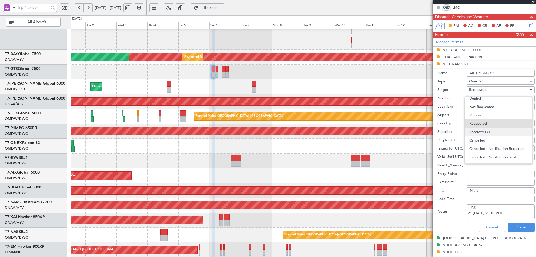
click at [482, 130] on span "Received OK" at bounding box center [498, 132] width 59 height 8
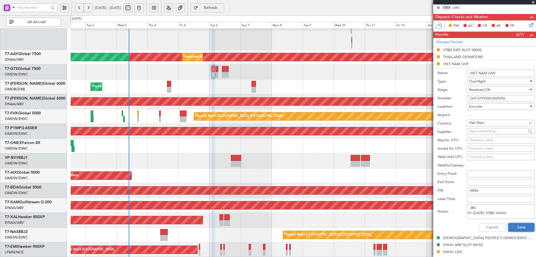
click at [519, 227] on button "Save" at bounding box center [521, 226] width 27 height 9
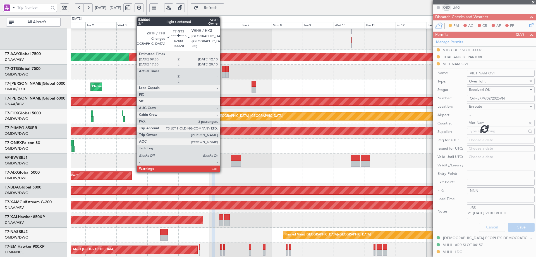
scroll to position [83, 0]
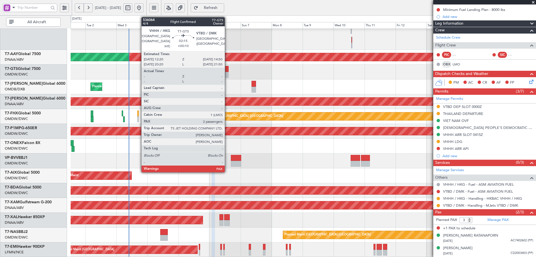
click at [227, 68] on div at bounding box center [226, 69] width 3 height 6
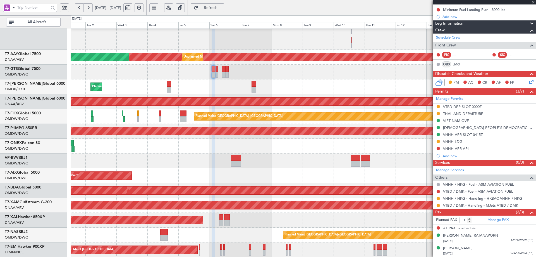
scroll to position [0, 0]
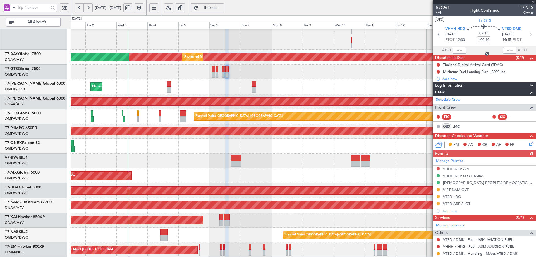
click at [455, 190] on div "Manage Permits VHHH DEP API VHHH DEP SLOT 1235Z LAO PEOPLE'S DEMOCRATIC REPUBLI…" at bounding box center [484, 186] width 103 height 58
click at [464, 192] on div "VIET NAM OVF" at bounding box center [484, 189] width 103 height 7
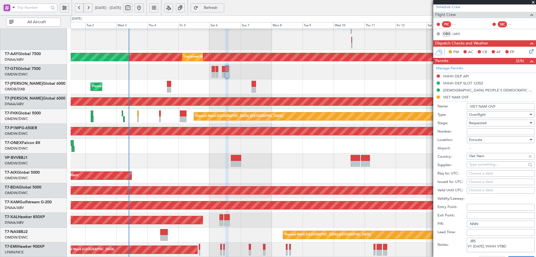
scroll to position [195, 0]
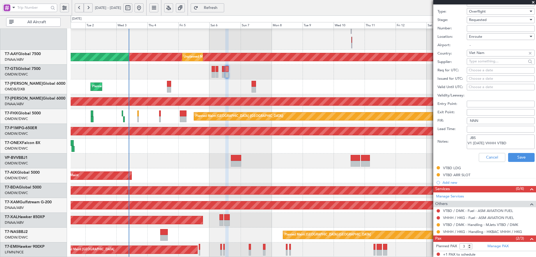
click at [486, 28] on input "Number:" at bounding box center [501, 28] width 68 height 7
paste input "O/F-5779/09/2025VN"
type input "O/F-5779/09/2025VN"
click at [489, 20] on div "Requested" at bounding box center [498, 20] width 59 height 8
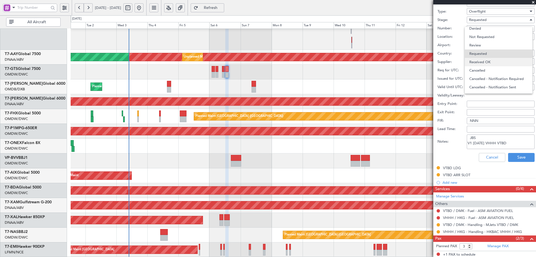
click at [489, 64] on span "Received OK" at bounding box center [498, 62] width 59 height 8
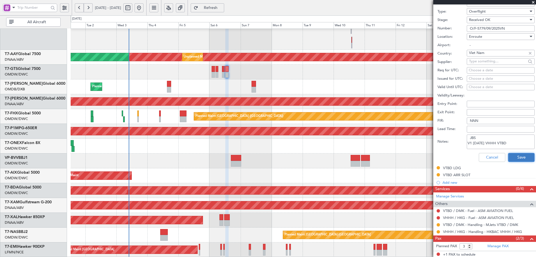
click at [513, 157] on button "Save" at bounding box center [521, 157] width 27 height 9
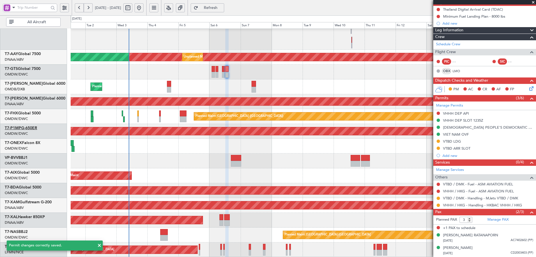
scroll to position [29, 0]
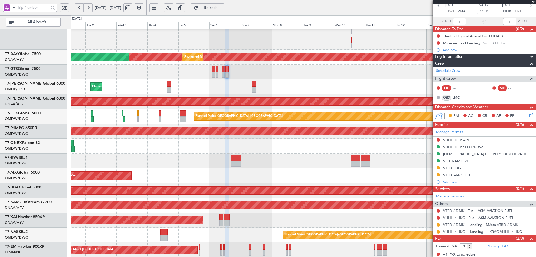
click at [222, 8] on span "Refresh" at bounding box center [210, 8] width 23 height 4
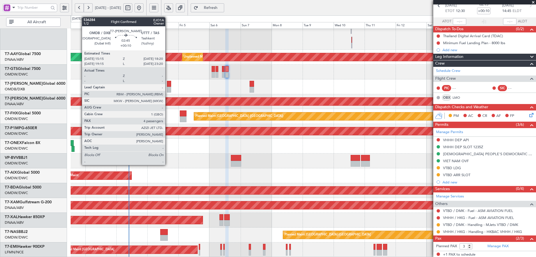
click at [168, 82] on div at bounding box center [169, 84] width 4 height 6
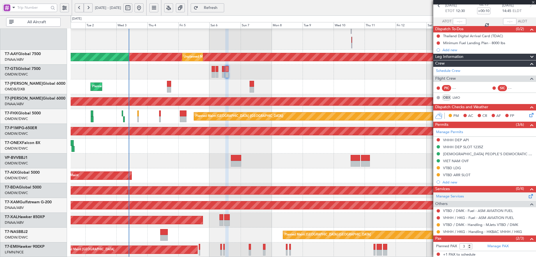
type input "4"
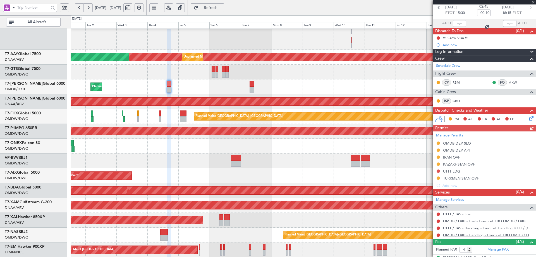
scroll to position [74, 0]
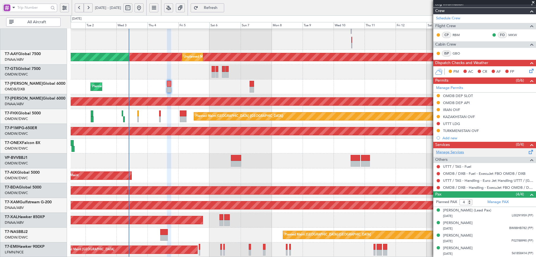
click at [458, 152] on link "Manage Services" at bounding box center [450, 152] width 28 height 6
click at [438, 172] on button at bounding box center [438, 173] width 3 height 3
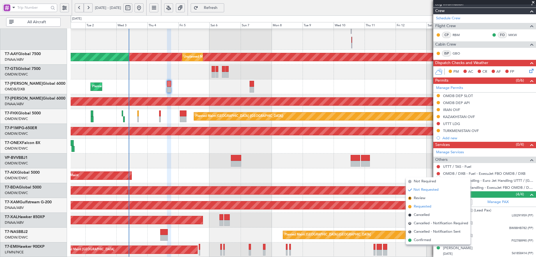
click at [422, 206] on span "Requested" at bounding box center [423, 207] width 18 height 6
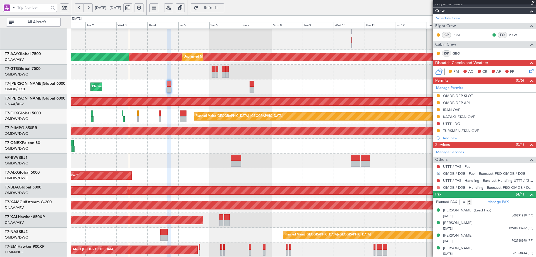
click at [439, 186] on button at bounding box center [438, 187] width 3 height 3
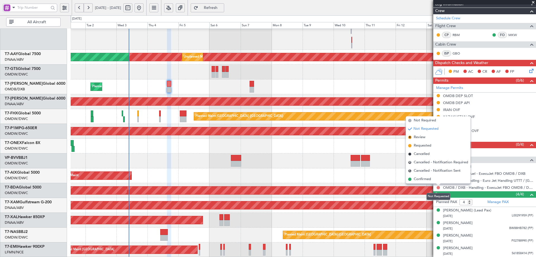
click at [438, 186] on button at bounding box center [438, 187] width 3 height 3
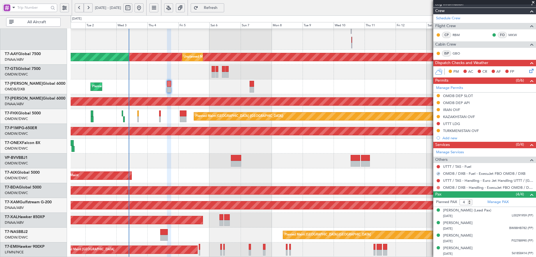
click at [439, 188] on button at bounding box center [438, 187] width 3 height 3
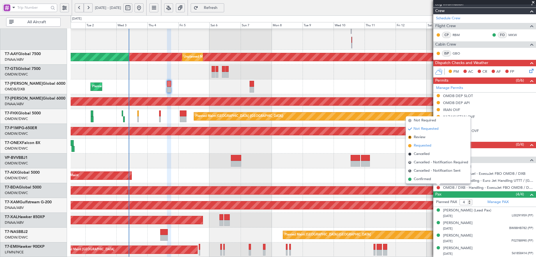
click at [422, 146] on span "Requested" at bounding box center [423, 146] width 18 height 6
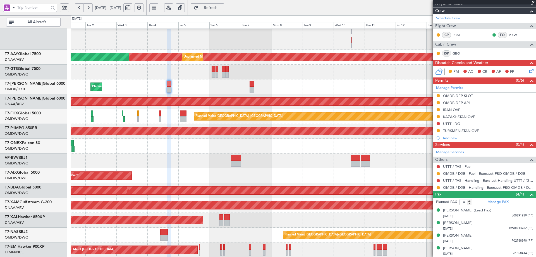
click at [222, 9] on span "Refresh" at bounding box center [210, 8] width 23 height 4
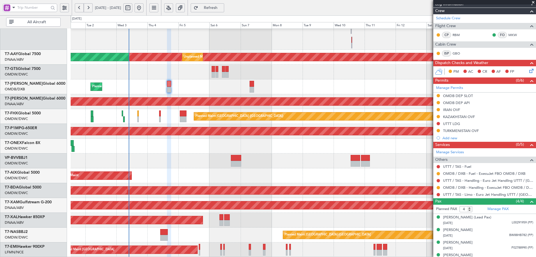
click at [222, 9] on span "Refresh" at bounding box center [210, 8] width 23 height 4
click at [473, 181] on link "UTTT / TAS - Handling - Euro Jet Handling UTTT / TAS" at bounding box center [488, 180] width 90 height 5
click at [222, 8] on span "Refresh" at bounding box center [210, 8] width 23 height 4
click at [437, 123] on button at bounding box center [438, 123] width 3 height 3
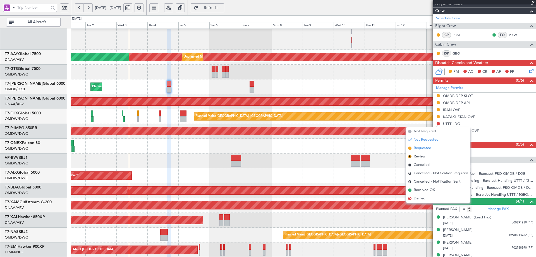
click at [422, 149] on span "Requested" at bounding box center [423, 148] width 18 height 6
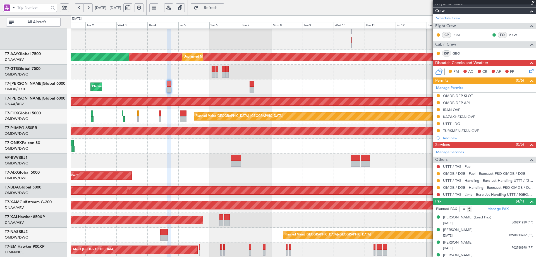
click at [494, 194] on link "UTTT / TAS - Limo - Euro Jet Handling UTTT / TAS" at bounding box center [488, 194] width 90 height 5
click at [458, 94] on div "OMDB DEP SLOT" at bounding box center [458, 95] width 30 height 5
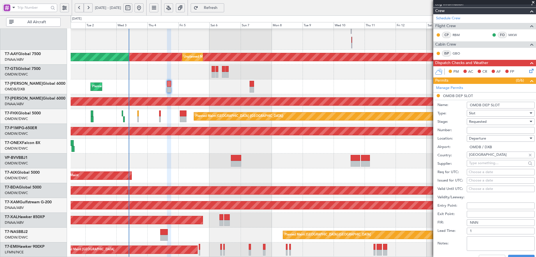
click at [473, 131] on input "Number:" at bounding box center [501, 130] width 68 height 7
paste input "EJO111"
type input "EJO111"
click at [480, 123] on span "Requested" at bounding box center [478, 121] width 18 height 5
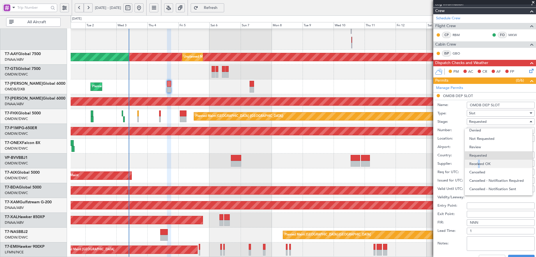
click at [478, 164] on span "Received OK" at bounding box center [498, 163] width 59 height 8
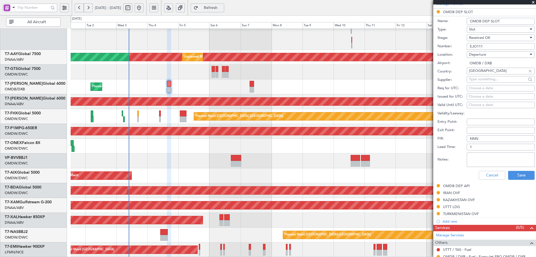
click at [481, 88] on div "Choose a date" at bounding box center [501, 88] width 64 height 6
select select "9"
select select "2025"
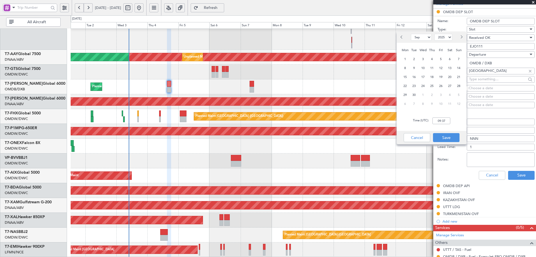
click at [434, 59] on span "4" at bounding box center [432, 59] width 7 height 7
click at [446, 124] on div "Time (UTC): 00:00" at bounding box center [432, 121] width 70 height 20
type input "15:30"
click at [441, 134] on button "Save" at bounding box center [446, 137] width 27 height 9
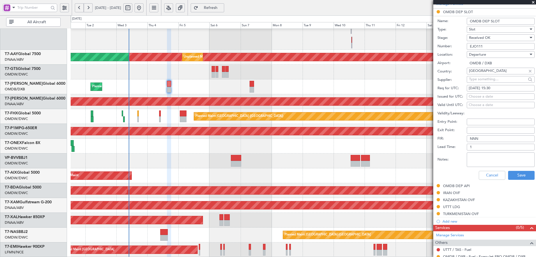
click at [488, 95] on div "Choose a date" at bounding box center [501, 97] width 64 height 6
select select "9"
select select "2025"
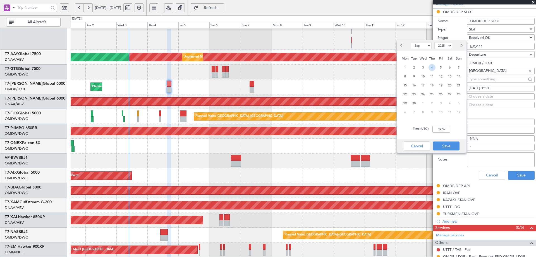
click at [432, 68] on span "4" at bounding box center [432, 67] width 7 height 7
drag, startPoint x: 448, startPoint y: 129, endPoint x: 464, endPoint y: 109, distance: 26.2
click at [448, 129] on input "00:00" at bounding box center [441, 129] width 18 height 7
type input "15:30"
click at [451, 147] on button "Save" at bounding box center [446, 145] width 27 height 9
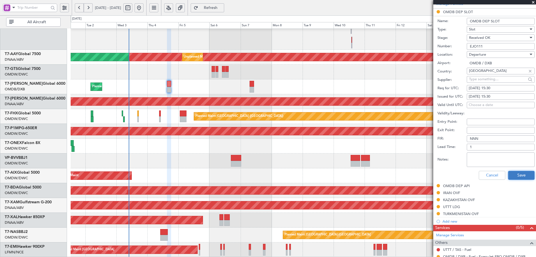
click at [512, 173] on button "Save" at bounding box center [521, 175] width 27 height 9
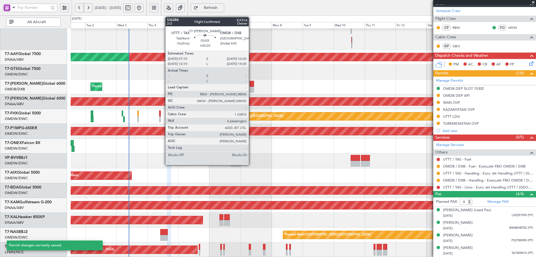
scroll to position [81, 0]
click at [251, 87] on div at bounding box center [252, 90] width 4 height 6
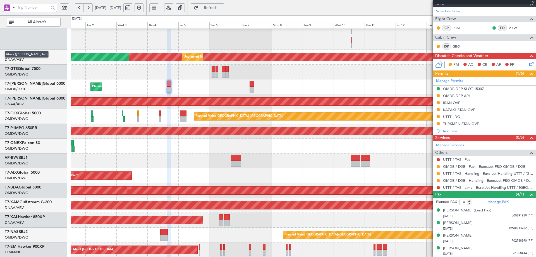
type input "+00:20"
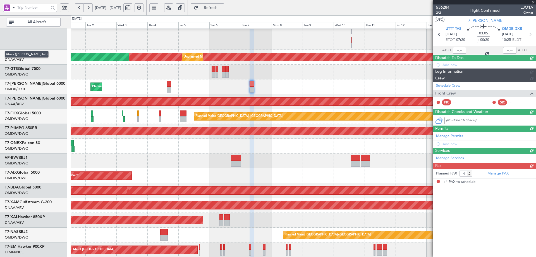
scroll to position [0, 0]
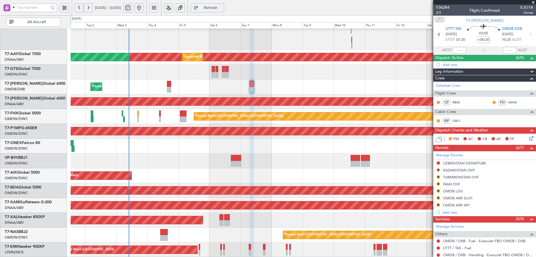
drag, startPoint x: 437, startPoint y: 169, endPoint x: 439, endPoint y: 173, distance: 3.8
click at [437, 169] on button "R" at bounding box center [438, 169] width 3 height 3
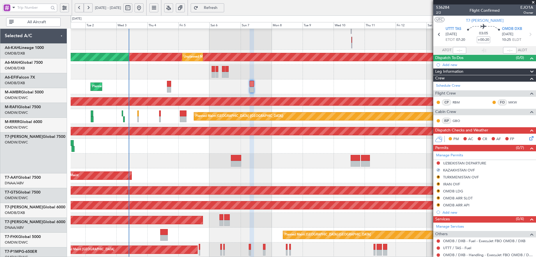
click at [439, 176] on button "R" at bounding box center [438, 176] width 3 height 3
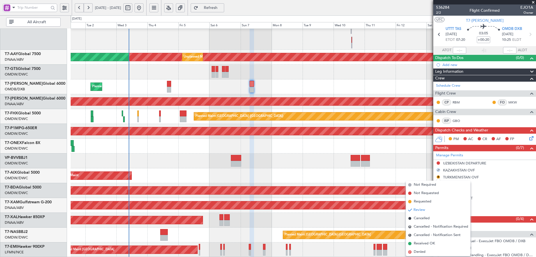
drag, startPoint x: 425, startPoint y: 202, endPoint x: 432, endPoint y: 176, distance: 27.5
click at [425, 202] on span "Requested" at bounding box center [423, 201] width 18 height 6
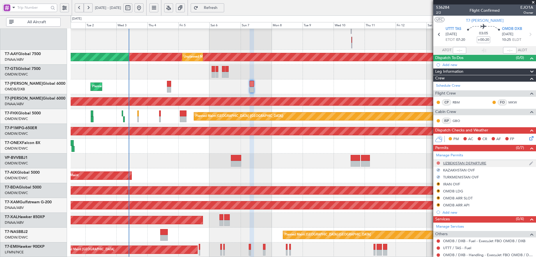
click at [440, 162] on button at bounding box center [438, 162] width 3 height 3
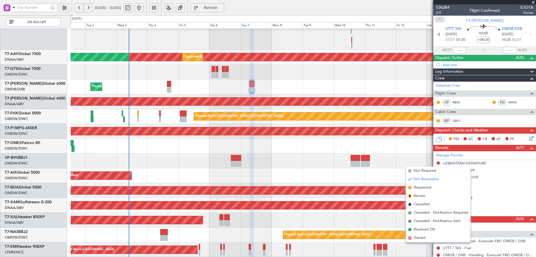
click at [423, 187] on span "Requested" at bounding box center [423, 188] width 18 height 6
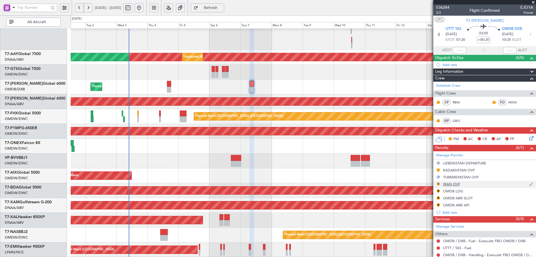
click at [438, 184] on button "R" at bounding box center [438, 183] width 3 height 3
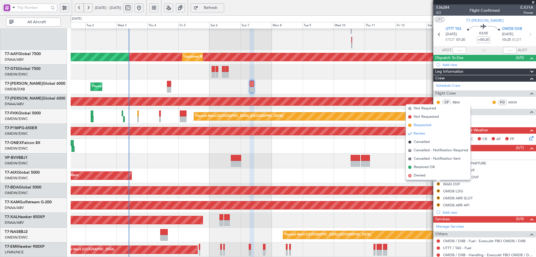
click at [423, 127] on span "Requested" at bounding box center [423, 125] width 18 height 6
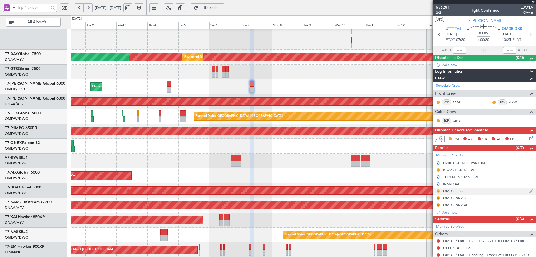
click at [437, 188] on div "R" at bounding box center [438, 190] width 4 height 4
click at [438, 190] on button "R" at bounding box center [438, 190] width 3 height 3
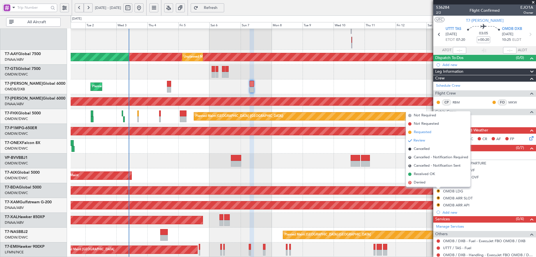
click at [418, 132] on span "Requested" at bounding box center [423, 132] width 18 height 6
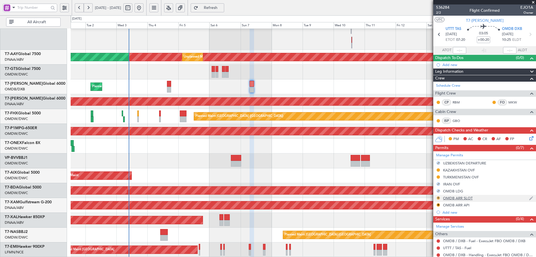
click at [438, 197] on button "R" at bounding box center [438, 197] width 3 height 3
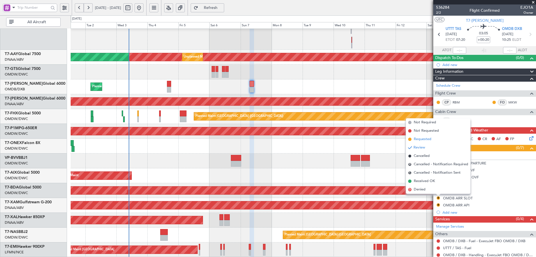
click at [426, 139] on span "Requested" at bounding box center [423, 139] width 18 height 6
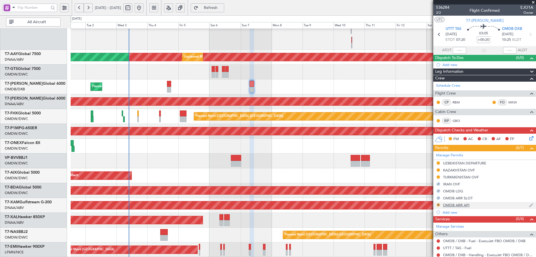
click at [439, 205] on button "R" at bounding box center [438, 204] width 3 height 3
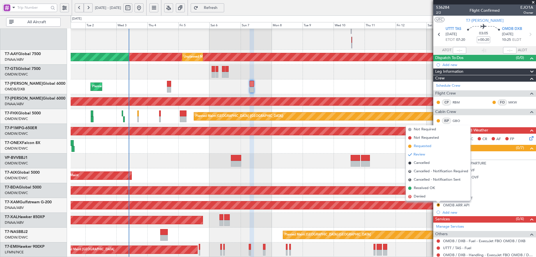
click at [421, 145] on span "Requested" at bounding box center [423, 146] width 18 height 6
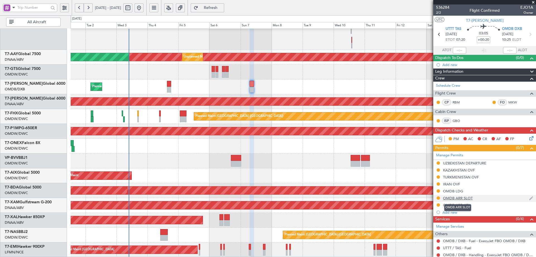
click at [454, 196] on div "OMDB ARR SLOT" at bounding box center [458, 197] width 30 height 5
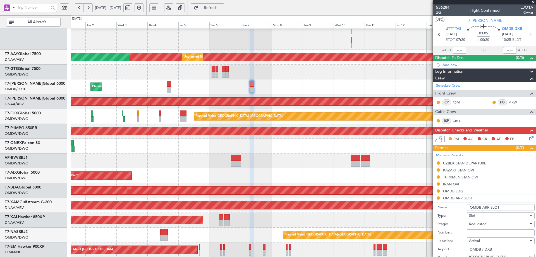
scroll to position [112, 0]
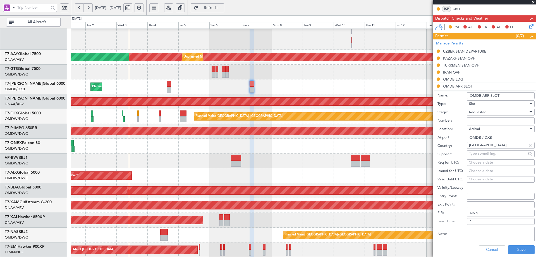
click at [478, 121] on input "Number:" at bounding box center [501, 120] width 68 height 7
paste input "KEJO112"
type input "KEJO112"
click at [486, 113] on span "Requested" at bounding box center [478, 111] width 18 height 5
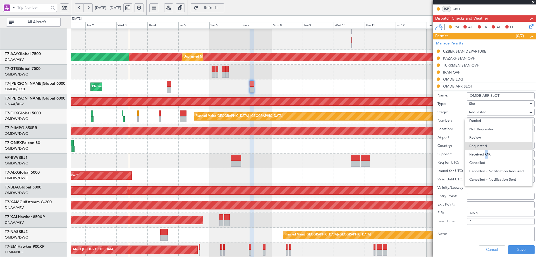
click at [485, 154] on span "Received OK" at bounding box center [498, 154] width 59 height 8
click at [480, 161] on div "Choose a date" at bounding box center [501, 163] width 64 height 6
select select "9"
select select "2025"
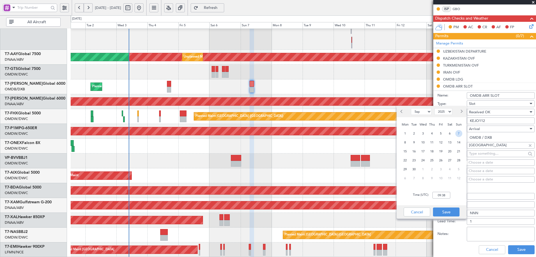
click at [457, 132] on span "7" at bounding box center [458, 133] width 7 height 7
type input "10:25"
click at [445, 209] on button "Save" at bounding box center [446, 211] width 27 height 9
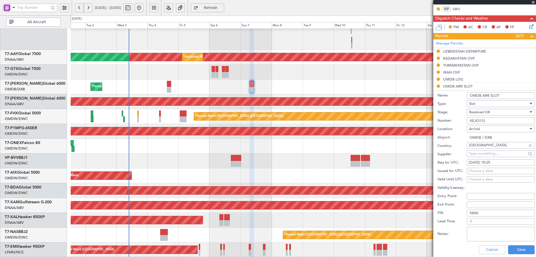
click at [473, 168] on div "Choose a date" at bounding box center [501, 171] width 64 height 6
select select "9"
select select "2025"
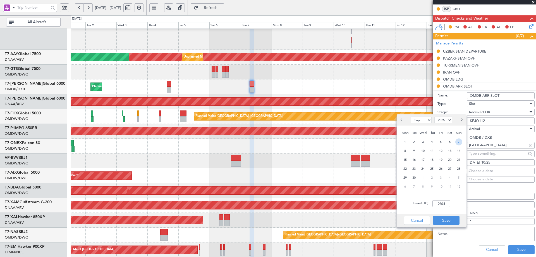
click at [457, 141] on span "7" at bounding box center [458, 141] width 7 height 7
click at [446, 205] on input "00:00" at bounding box center [441, 203] width 18 height 7
type input "10:25"
click at [448, 220] on button "Save" at bounding box center [446, 220] width 27 height 9
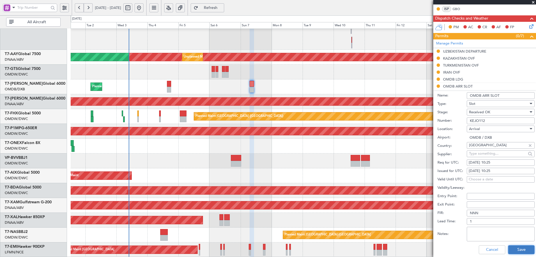
click at [514, 251] on button "Save" at bounding box center [521, 249] width 27 height 9
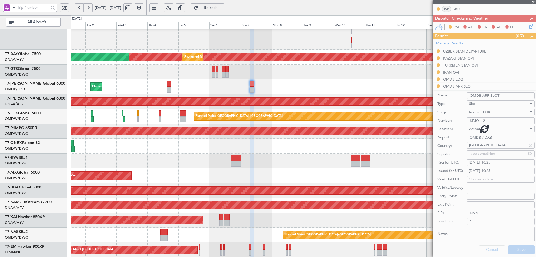
scroll to position [74, 0]
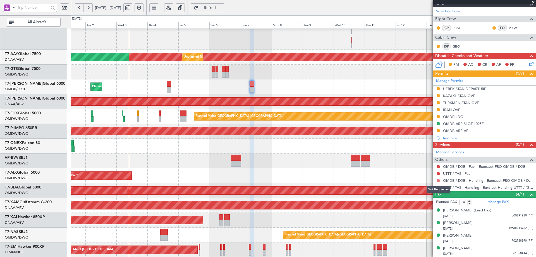
click at [439, 179] on button at bounding box center [438, 180] width 3 height 3
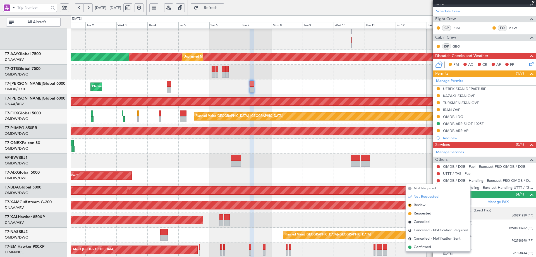
drag, startPoint x: 417, startPoint y: 247, endPoint x: 439, endPoint y: 216, distance: 38.7
click at [417, 247] on span "Confirmed" at bounding box center [422, 247] width 17 height 6
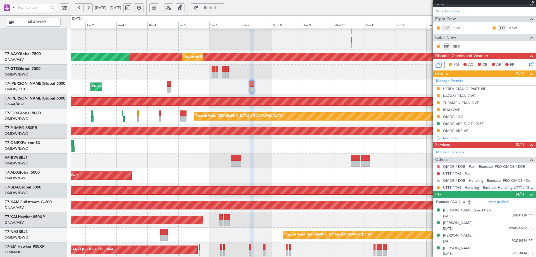
click at [439, 166] on button at bounding box center [438, 166] width 3 height 3
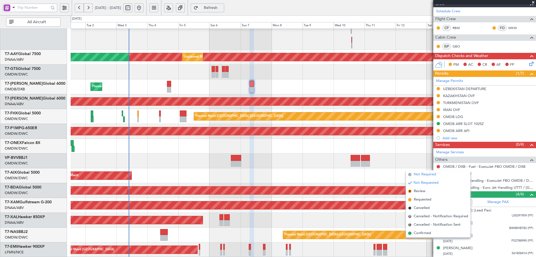
click at [415, 175] on span "Not Required" at bounding box center [425, 174] width 22 height 6
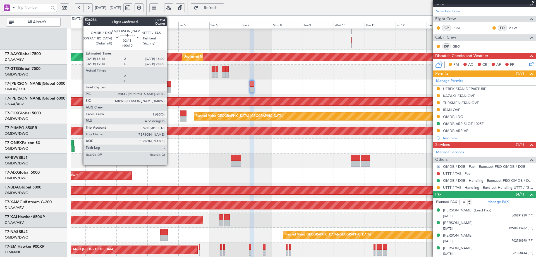
click at [169, 83] on div at bounding box center [169, 84] width 4 height 6
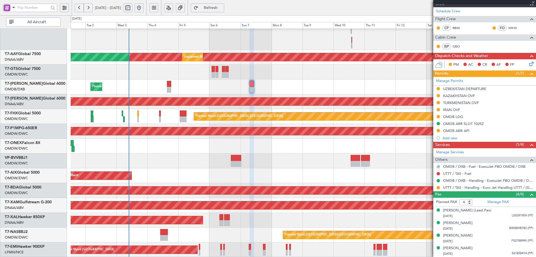
type input "+00:10"
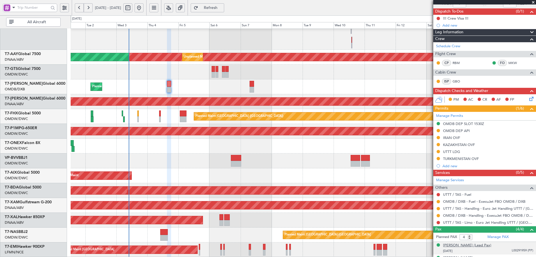
scroll to position [81, 0]
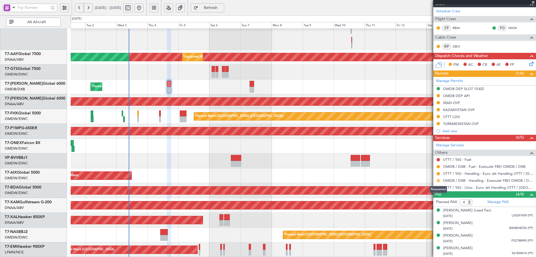
click at [438, 180] on button at bounding box center [438, 180] width 3 height 3
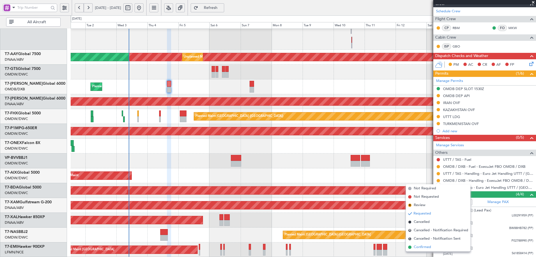
click at [419, 247] on span "Confirmed" at bounding box center [422, 247] width 17 height 6
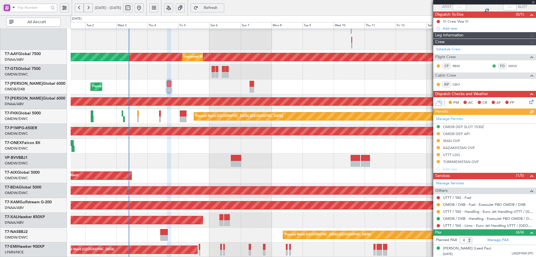
scroll to position [0, 0]
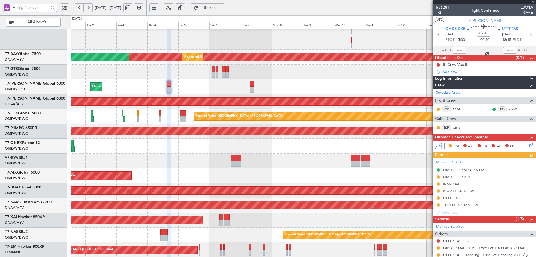
click at [439, 12] on span "1/2" at bounding box center [442, 12] width 13 height 5
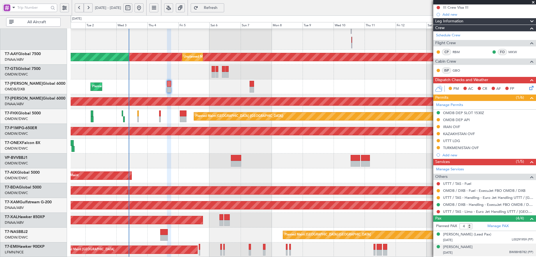
scroll to position [81, 0]
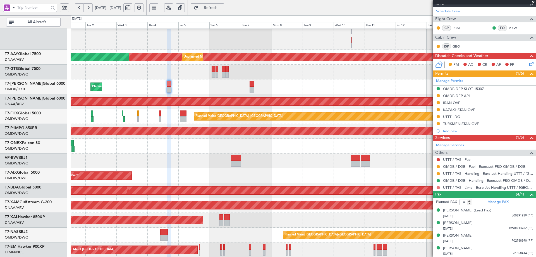
click at [438, 188] on button at bounding box center [438, 187] width 3 height 3
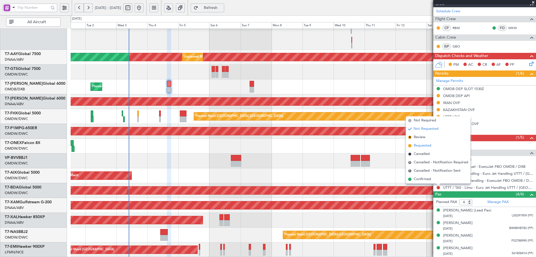
click at [421, 144] on span "Requested" at bounding box center [423, 146] width 18 height 6
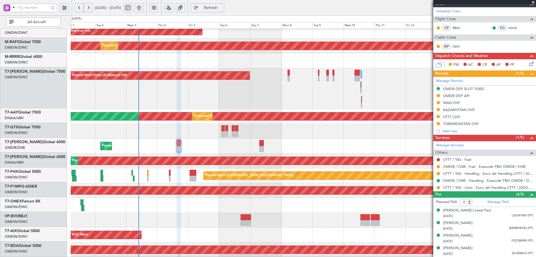
scroll to position [66, 0]
click at [196, 150] on div "Planned Maint [GEOGRAPHIC_DATA] ([GEOGRAPHIC_DATA] Intl) Planned Maint [GEOGRAP…" at bounding box center [303, 145] width 465 height 15
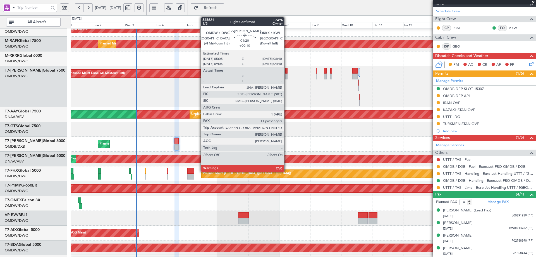
click at [287, 69] on div at bounding box center [286, 71] width 2 height 6
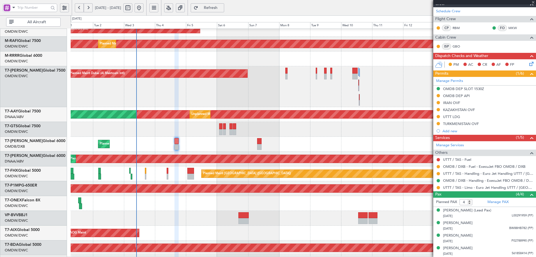
type input "11"
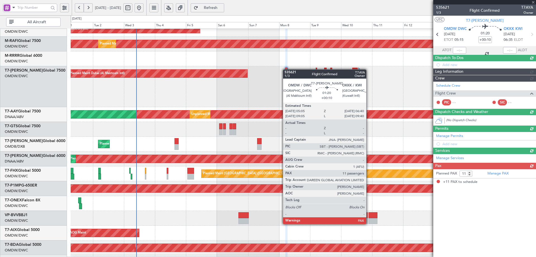
scroll to position [0, 0]
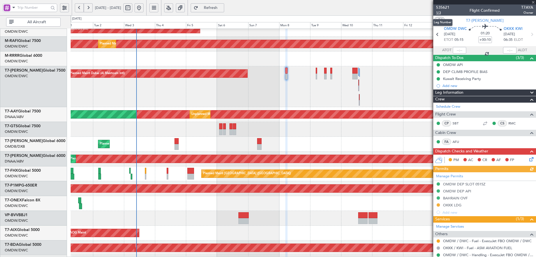
click at [438, 11] on span "1/3" at bounding box center [442, 12] width 13 height 5
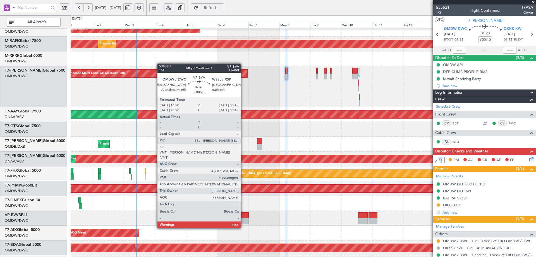
click at [243, 217] on div at bounding box center [243, 215] width 10 height 6
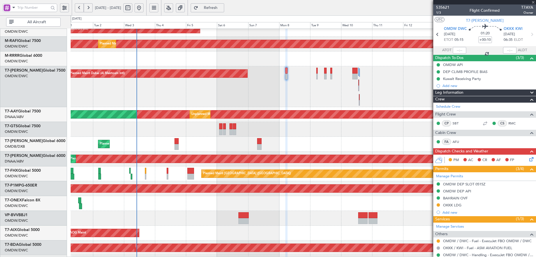
type input "+00:25"
type input "4"
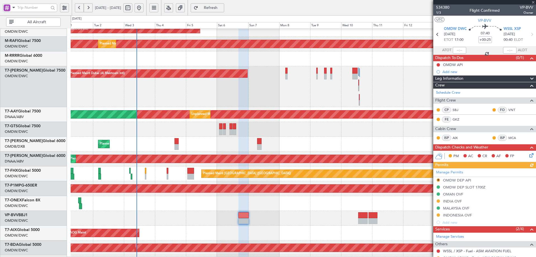
scroll to position [84, 0]
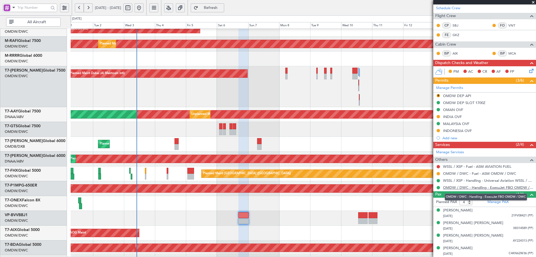
click at [491, 188] on link "OMDW / DWC - Handling - ExecuJet FBO OMDW / DWC" at bounding box center [488, 187] width 90 height 5
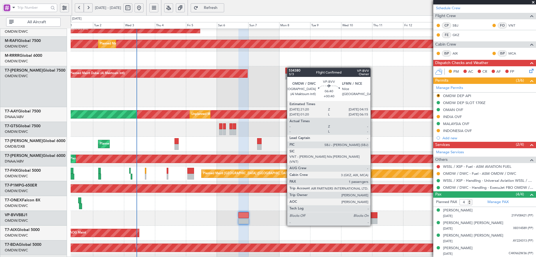
click at [373, 215] on div at bounding box center [373, 215] width 9 height 6
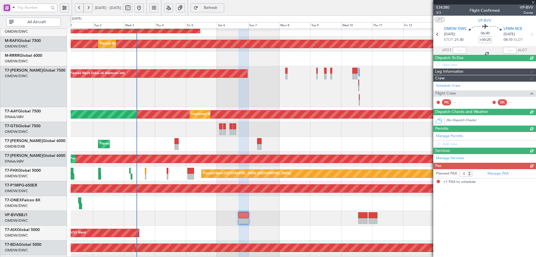
type input "+00:40"
type input "1"
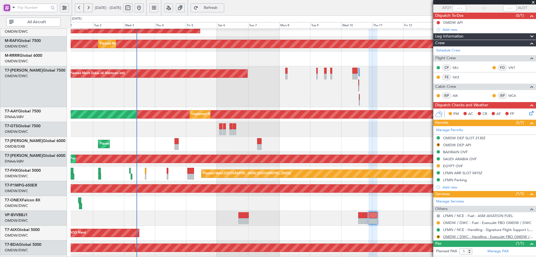
scroll to position [54, 0]
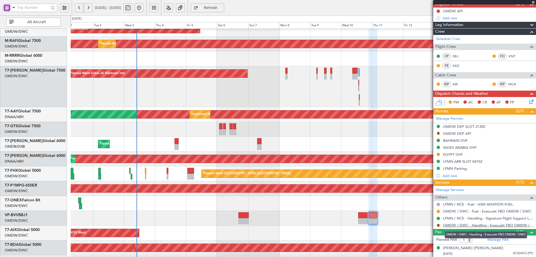
click at [454, 226] on link "OMDW / DWC - Handling - ExecuJet FBO OMDW / DWC" at bounding box center [488, 224] width 90 height 5
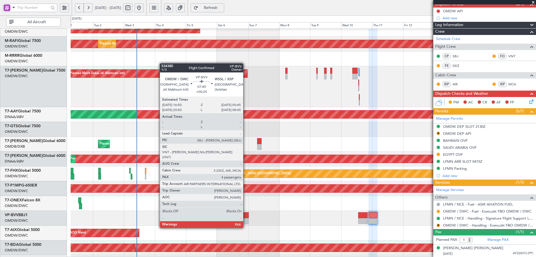
click at [246, 217] on div at bounding box center [243, 215] width 10 height 6
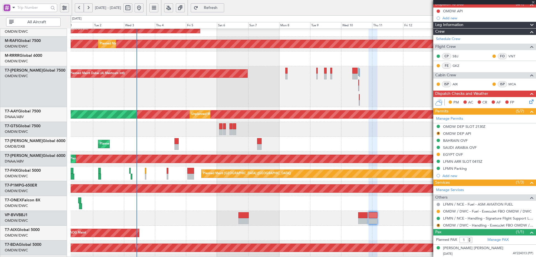
type input "+00:25"
type input "4"
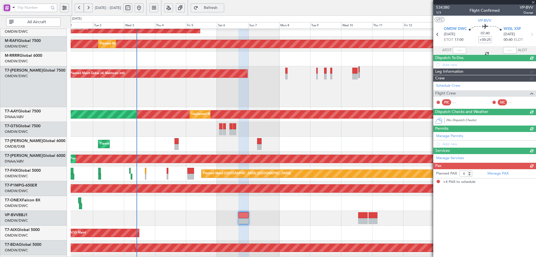
scroll to position [0, 0]
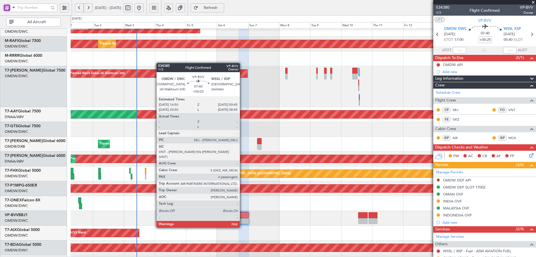
click at [242, 217] on div at bounding box center [243, 215] width 10 height 6
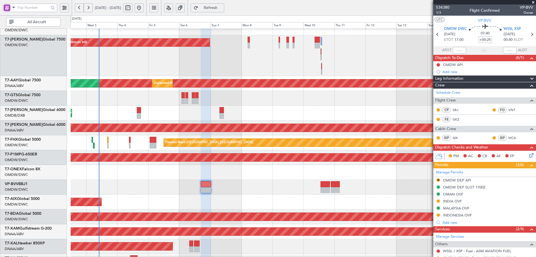
click at [262, 180] on div "Planned Maint Dubai (Al Maktoum Intl)" at bounding box center [303, 187] width 465 height 15
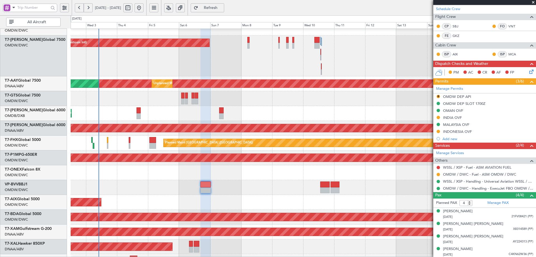
scroll to position [84, 0]
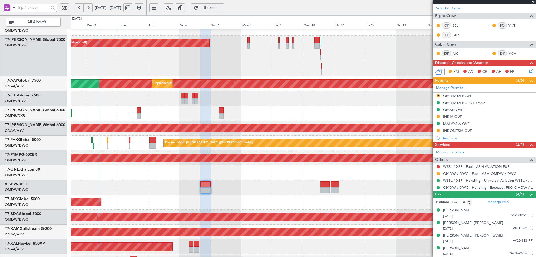
click at [478, 187] on link "OMDW / DWC - Handling - ExecuJet FBO OMDW / DWC" at bounding box center [488, 187] width 90 height 5
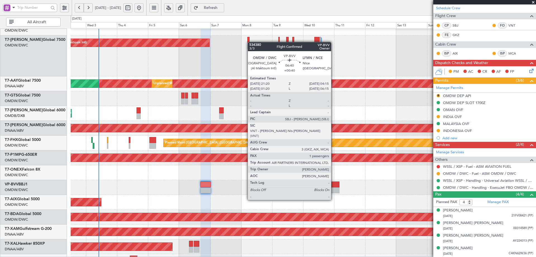
click at [334, 189] on div at bounding box center [335, 190] width 9 height 6
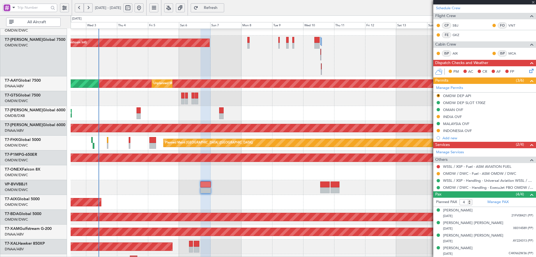
type input "+00:40"
type input "1"
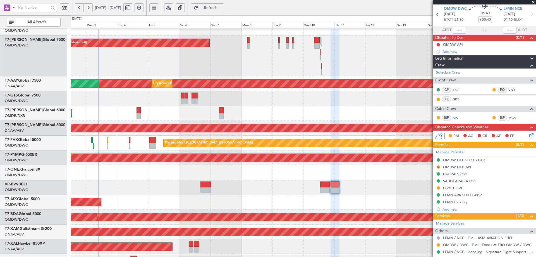
scroll to position [0, 0]
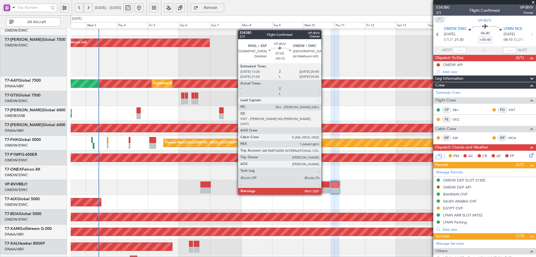
click at [324, 184] on div at bounding box center [324, 184] width 9 height 6
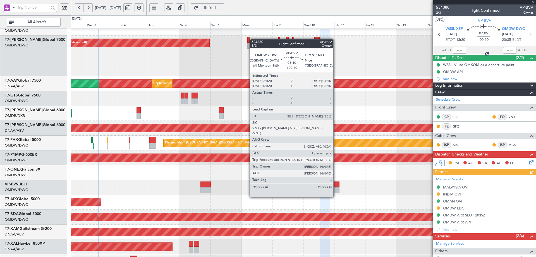
click at [336, 186] on div at bounding box center [335, 184] width 9 height 6
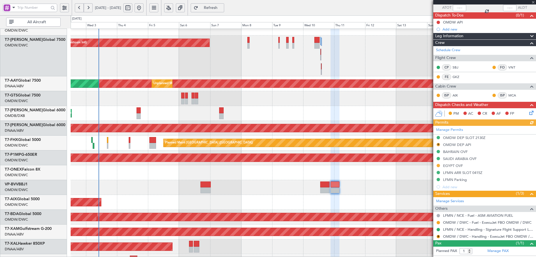
scroll to position [54, 0]
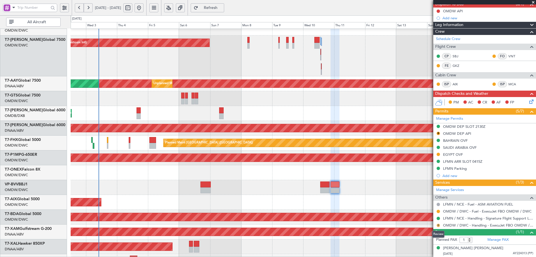
click at [438, 226] on button "R" at bounding box center [438, 224] width 3 height 3
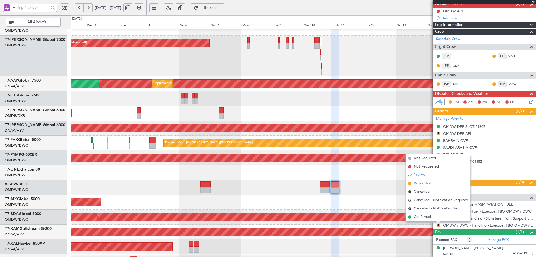
click at [420, 184] on span "Requested" at bounding box center [423, 183] width 18 height 6
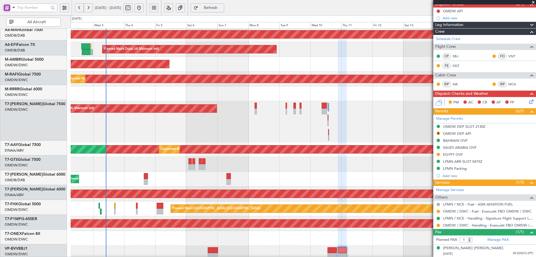
scroll to position [31, 0]
click at [253, 122] on div "Planned Maint Dubai (Al Maktoum Intl) AOG Maint [GEOGRAPHIC_DATA] (Al Maktoum I…" at bounding box center [303, 121] width 465 height 41
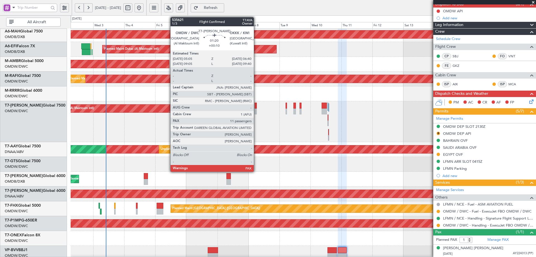
click at [256, 104] on div at bounding box center [256, 105] width 2 height 6
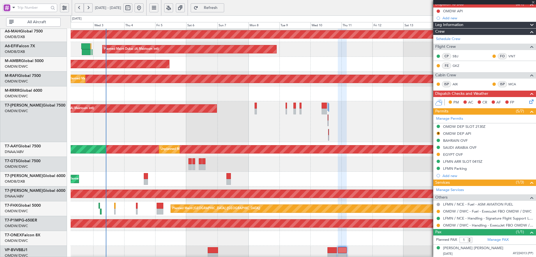
type input "+00:10"
type input "11"
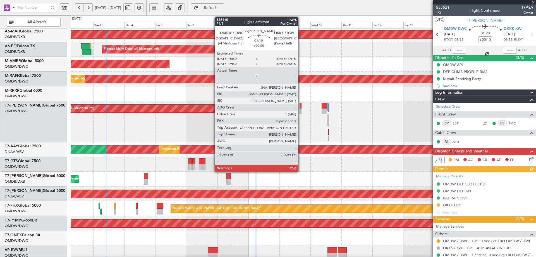
click at [301, 104] on div at bounding box center [301, 105] width 2 height 6
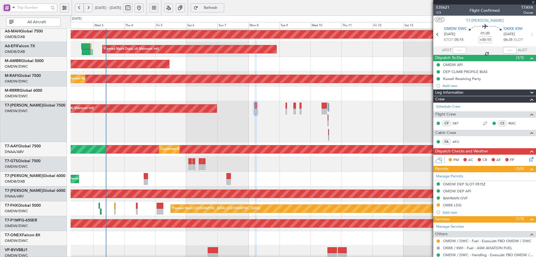
type input "0"
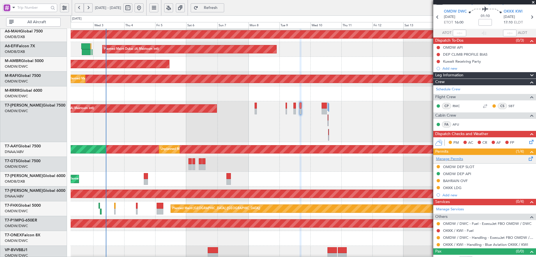
scroll to position [24, 0]
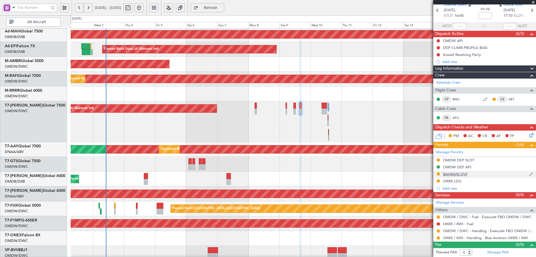
click at [460, 174] on div "BAHRAIN OVF" at bounding box center [455, 173] width 25 height 5
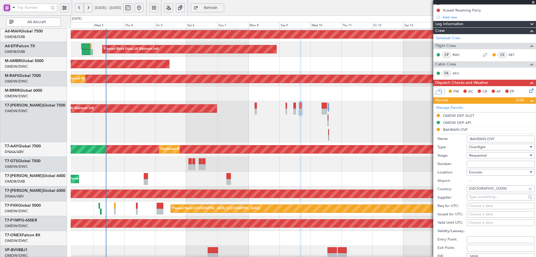
scroll to position [136, 0]
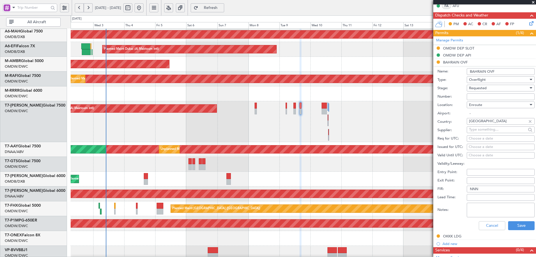
click at [476, 95] on input "Number:" at bounding box center [501, 96] width 68 height 7
paste input "AT/P/25-09/ON/000158"
type input "AT/P/25-09/ON/000158"
click at [485, 90] on span "Requested" at bounding box center [478, 87] width 18 height 5
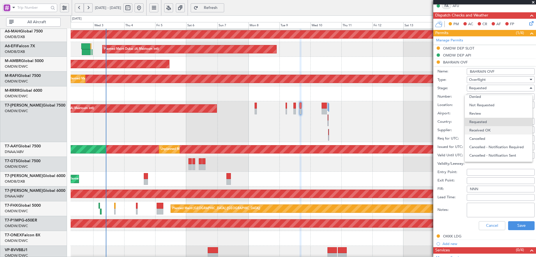
click at [488, 129] on span "Received OK" at bounding box center [498, 130] width 59 height 8
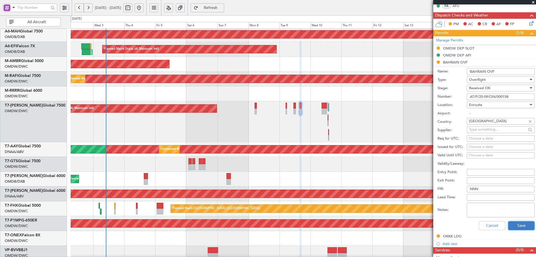
click at [519, 228] on button "Save" at bounding box center [521, 225] width 27 height 9
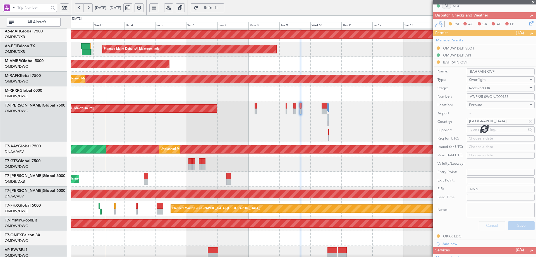
scroll to position [24, 0]
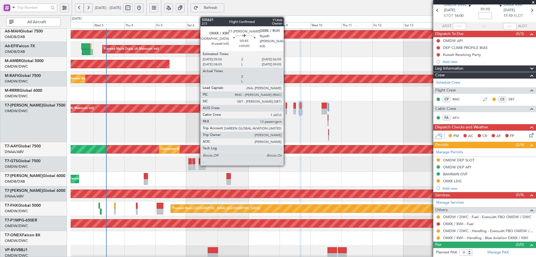
click at [286, 106] on div at bounding box center [286, 105] width 1 height 6
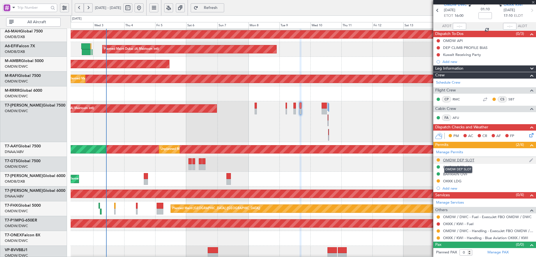
type input "12"
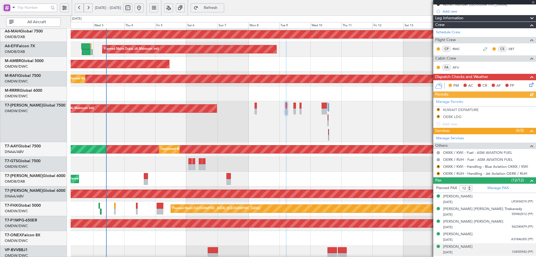
scroll to position [175, 0]
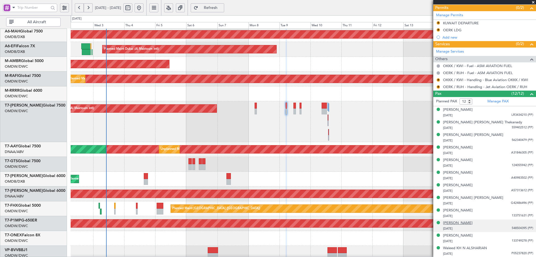
click at [473, 222] on div "[PERSON_NAME]" at bounding box center [458, 223] width 30 height 6
click at [472, 222] on div "[PERSON_NAME]" at bounding box center [458, 223] width 30 height 6
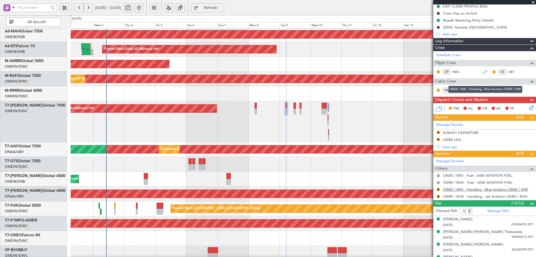
scroll to position [63, 0]
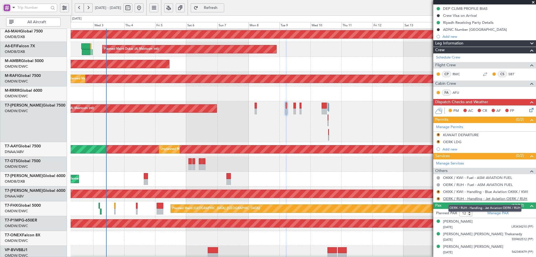
click at [481, 198] on link "OERK / RUH - Handling - Jet Aviation OERK / RUH" at bounding box center [485, 198] width 84 height 5
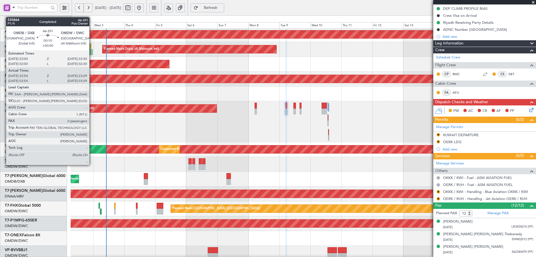
click at [92, 51] on div at bounding box center [92, 52] width 1 height 6
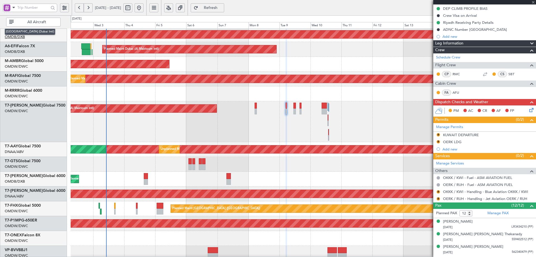
type input "23:09"
type input "23:24"
type input "0"
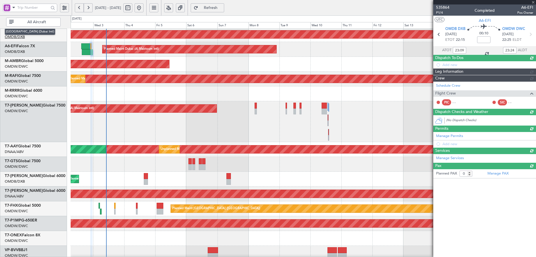
scroll to position [0, 0]
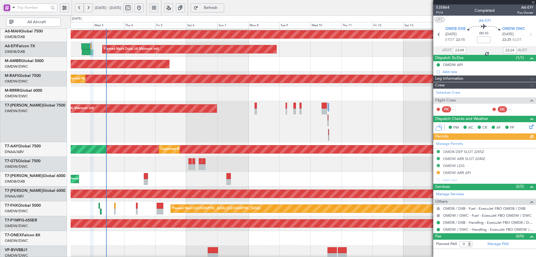
type input "Anita Mani (ANI)"
type input "7187"
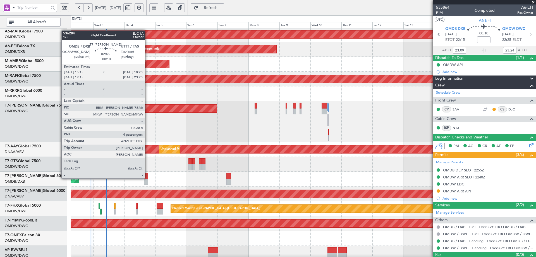
click at [148, 178] on div at bounding box center [146, 176] width 4 height 6
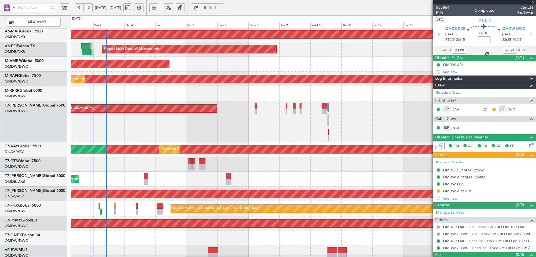
type input "+00:10"
type input "4"
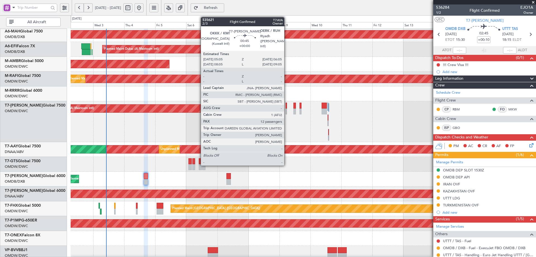
click at [287, 104] on div at bounding box center [286, 105] width 1 height 6
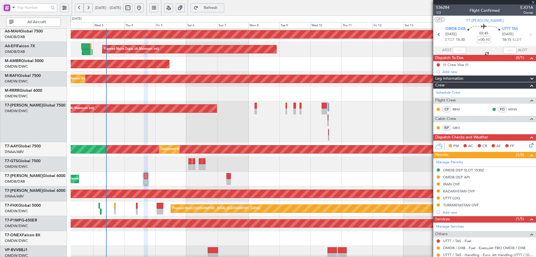
type input "12"
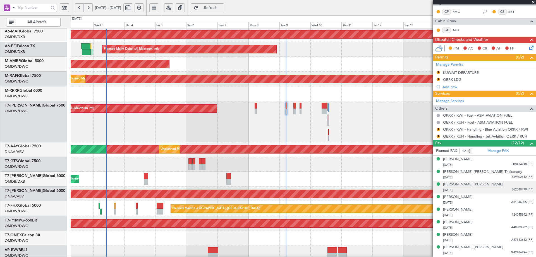
scroll to position [140, 0]
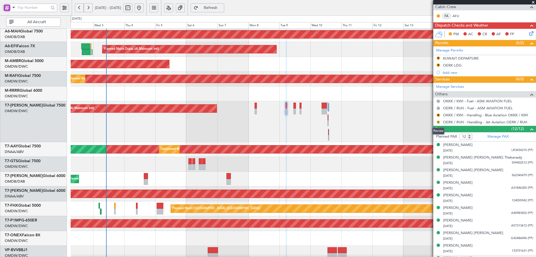
click at [439, 121] on button "R" at bounding box center [438, 121] width 3 height 3
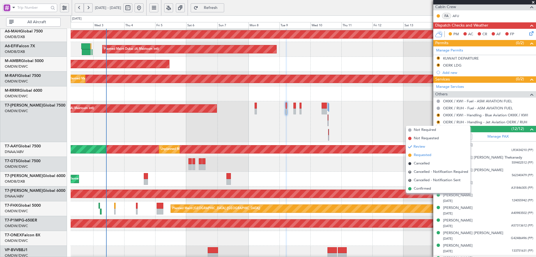
click at [415, 155] on span "Requested" at bounding box center [423, 155] width 18 height 6
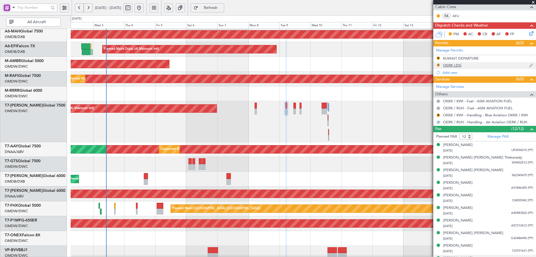
click at [438, 66] on button "R" at bounding box center [438, 64] width 3 height 3
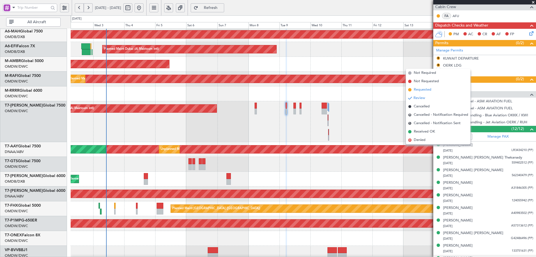
click at [421, 88] on span "Requested" at bounding box center [423, 90] width 18 height 6
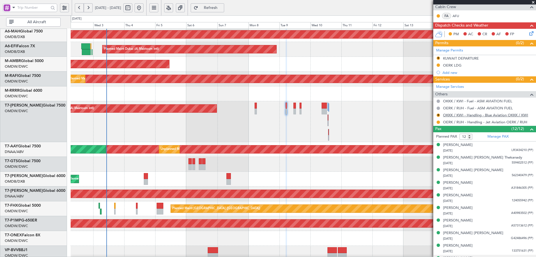
click at [454, 115] on link "OKKK / KWI - Handling - Blue Aviation OKKK / KWI" at bounding box center [485, 115] width 85 height 5
click at [439, 114] on button "R" at bounding box center [438, 114] width 3 height 3
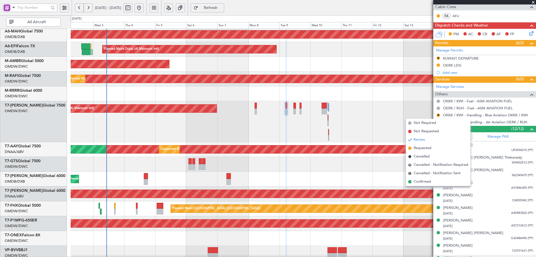
click at [425, 146] on span "Requested" at bounding box center [423, 148] width 18 height 6
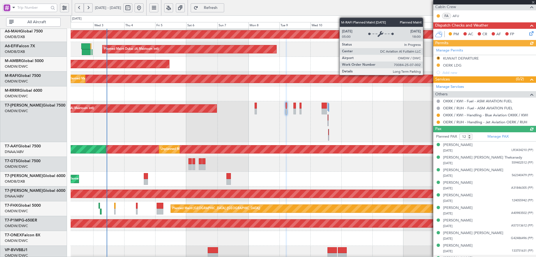
click at [437, 57] on div "Manage Permits R KUWAIT DEPARTURE OERK LDG Add new" at bounding box center [484, 61] width 103 height 30
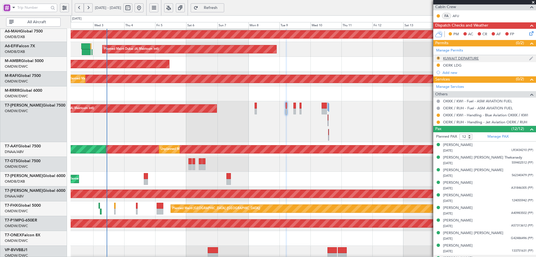
click at [438, 58] on button "R" at bounding box center [438, 57] width 3 height 3
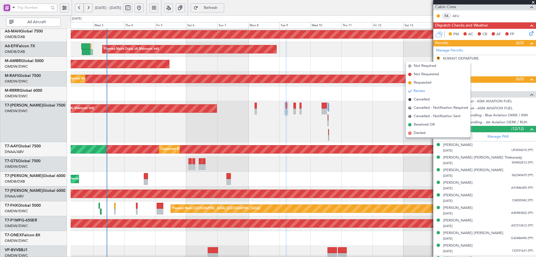
drag, startPoint x: 427, startPoint y: 83, endPoint x: 305, endPoint y: 80, distance: 122.3
click at [427, 83] on span "Requested" at bounding box center [423, 83] width 18 height 6
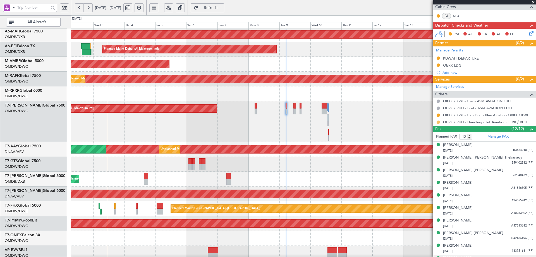
click at [438, 122] on button at bounding box center [438, 121] width 3 height 3
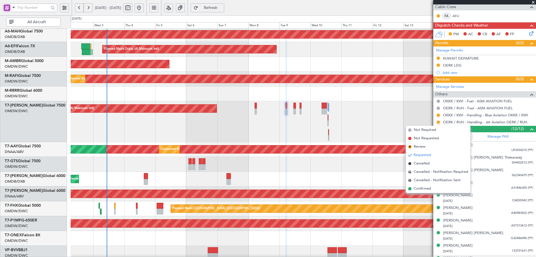
click at [416, 188] on span "Confirmed" at bounding box center [422, 189] width 17 height 6
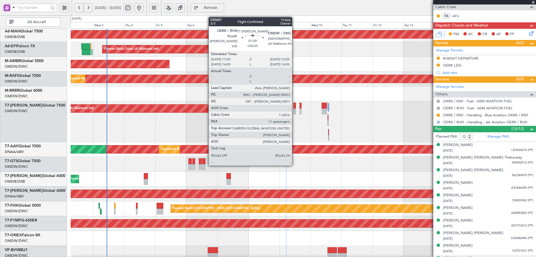
click at [295, 106] on div at bounding box center [294, 105] width 3 height 6
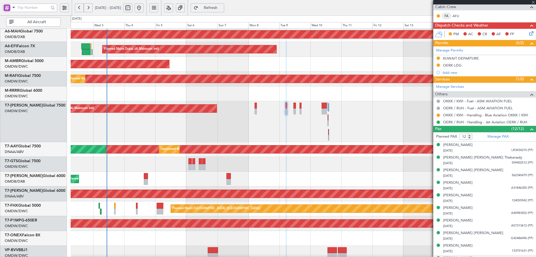
type input "+00:25"
type input "11"
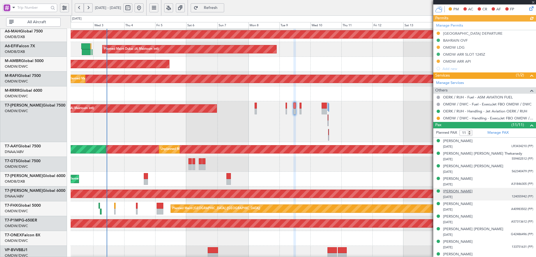
scroll to position [162, 0]
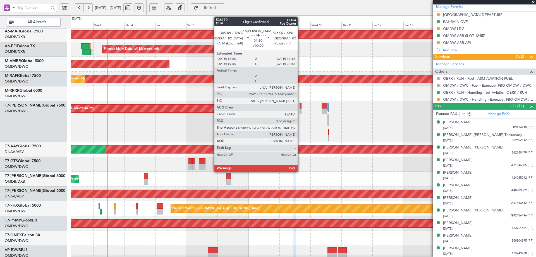
click at [300, 105] on div at bounding box center [301, 105] width 2 height 6
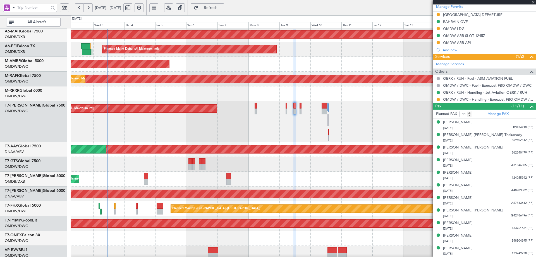
type input "0"
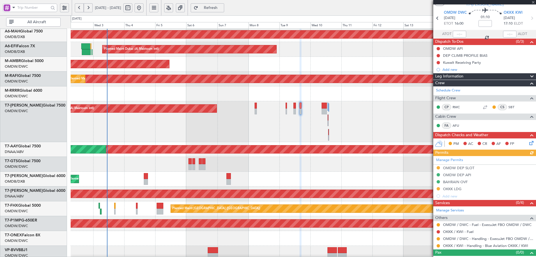
scroll to position [24, 0]
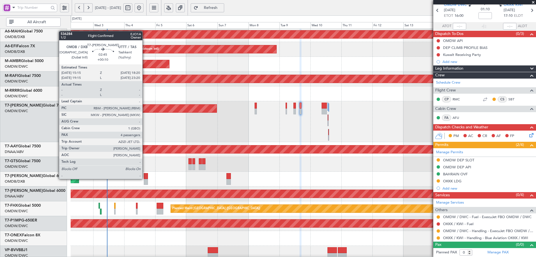
click at [145, 178] on div at bounding box center [146, 176] width 4 height 6
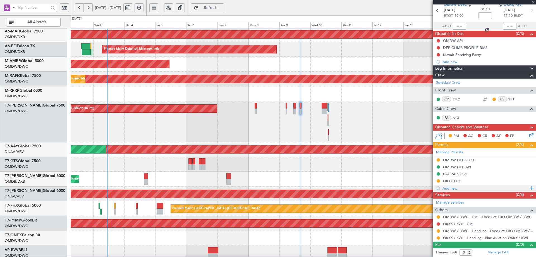
type input "+00:10"
type input "4"
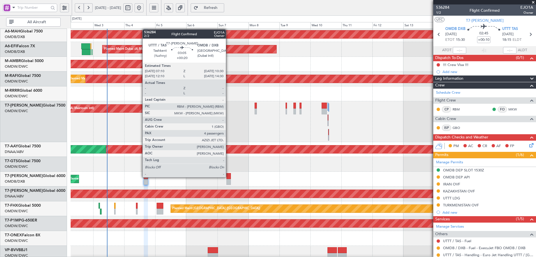
click at [228, 176] on div at bounding box center [228, 176] width 4 height 6
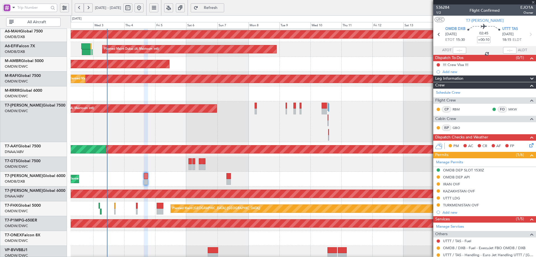
type input "+00:20"
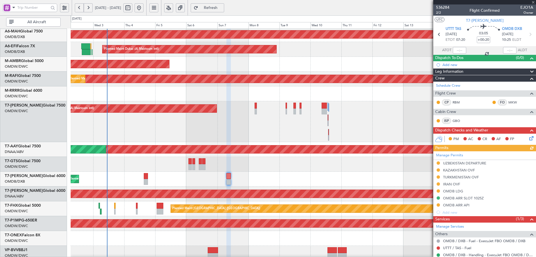
click at [449, 190] on div "Manage Permits UZBEKISTAN DEPARTURE KAZAKHSTAN OVF TURKMENISTAN OVF IRAN OVF OM…" at bounding box center [484, 183] width 103 height 64
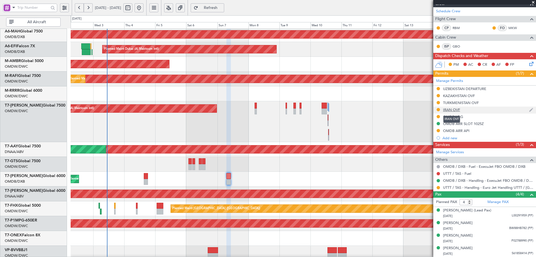
click at [456, 117] on mat-tooltip-component "IRAN OVF" at bounding box center [451, 119] width 25 height 15
click at [456, 117] on div "OMDB LDG" at bounding box center [453, 116] width 20 height 5
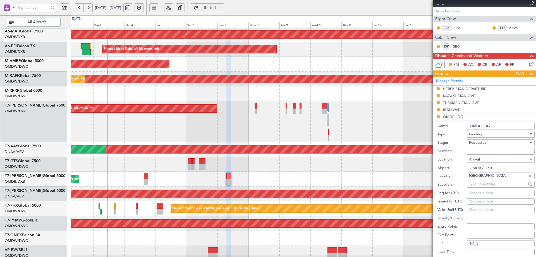
click at [472, 152] on input "Number:" at bounding box center [501, 151] width 68 height 7
paste input "LP/2025/12061"
type input "LP/2025/12061"
click at [474, 140] on span "Requested" at bounding box center [478, 142] width 18 height 5
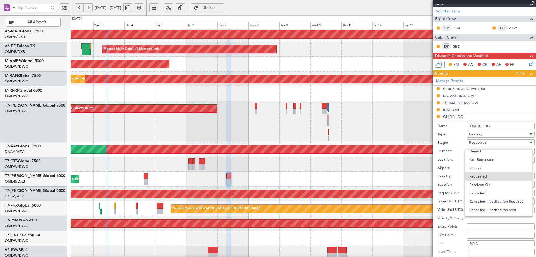
click at [479, 184] on span "Received OK" at bounding box center [498, 184] width 59 height 8
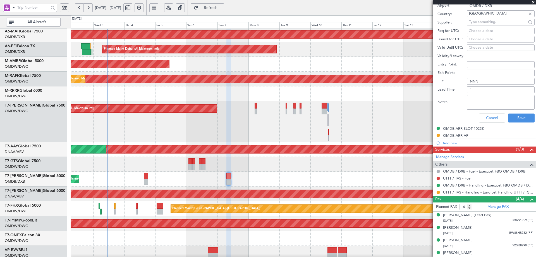
scroll to position [241, 0]
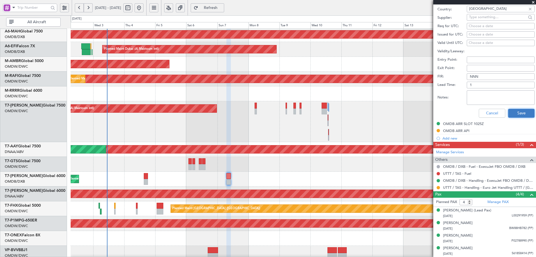
click at [518, 113] on button "Save" at bounding box center [521, 113] width 27 height 9
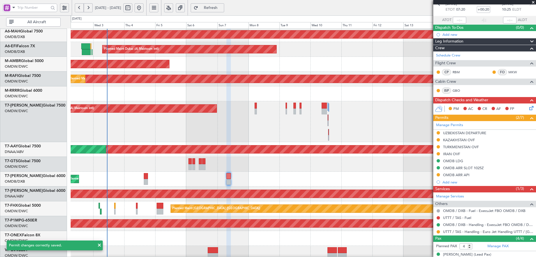
scroll to position [0, 0]
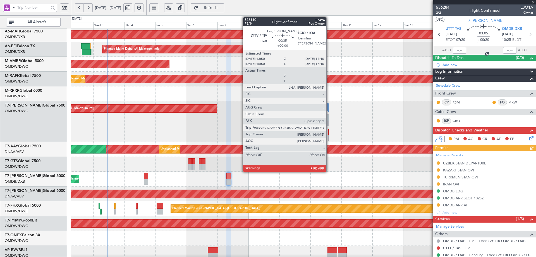
click at [329, 131] on div at bounding box center [328, 132] width 1 height 6
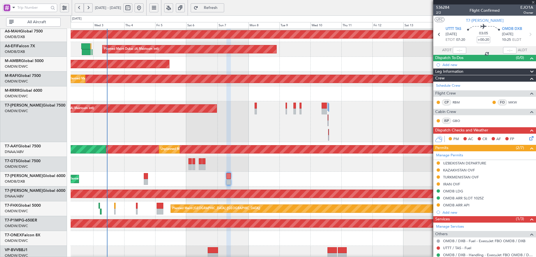
type input "0"
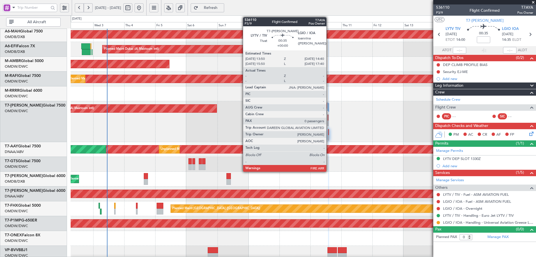
click at [329, 132] on div at bounding box center [328, 132] width 1 height 6
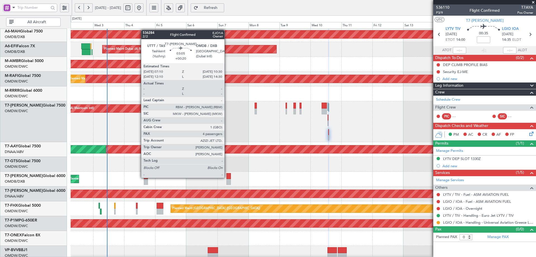
click at [227, 177] on div at bounding box center [228, 176] width 4 height 6
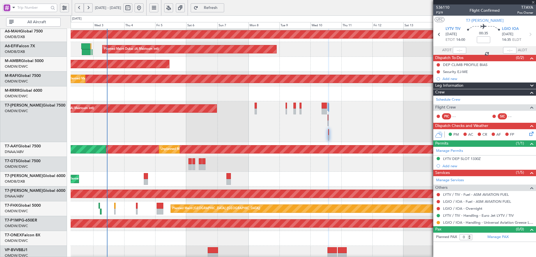
type input "+00:20"
type input "4"
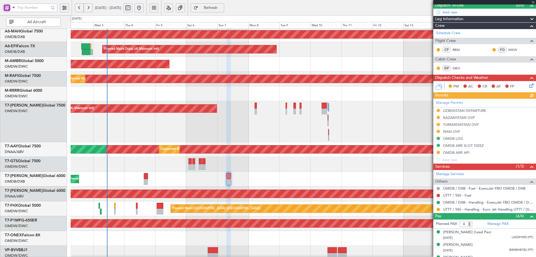
scroll to position [74, 0]
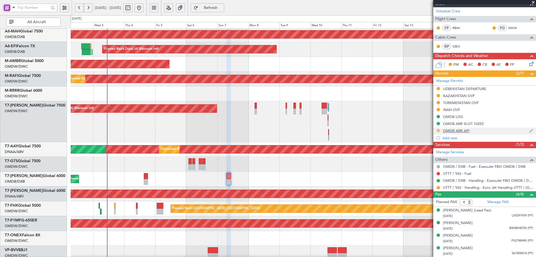
click at [437, 130] on button at bounding box center [438, 130] width 3 height 3
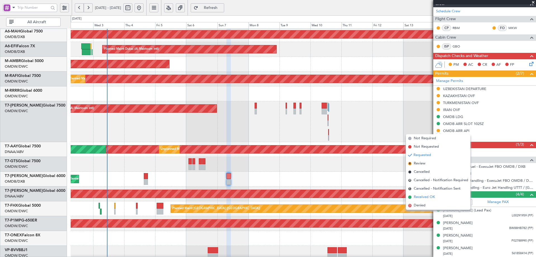
click at [415, 196] on span "Received OK" at bounding box center [424, 197] width 21 height 6
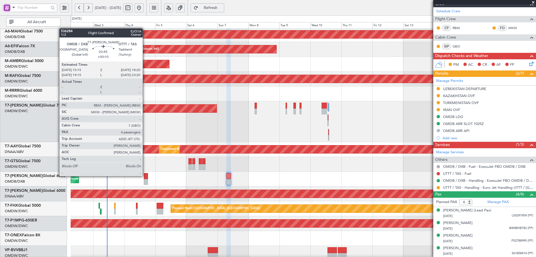
click at [145, 175] on div at bounding box center [146, 176] width 4 height 6
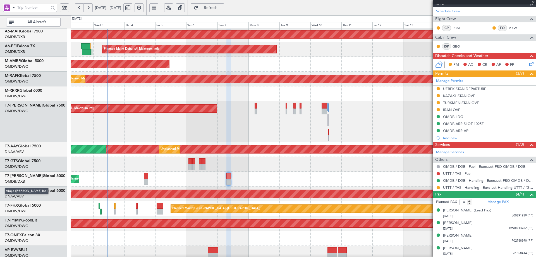
type input "+00:10"
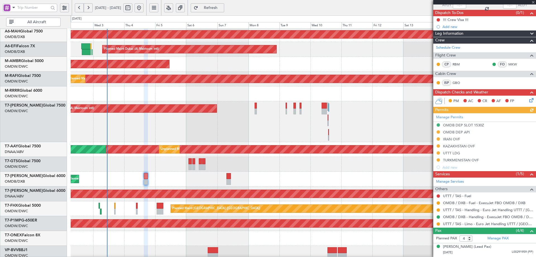
scroll to position [81, 0]
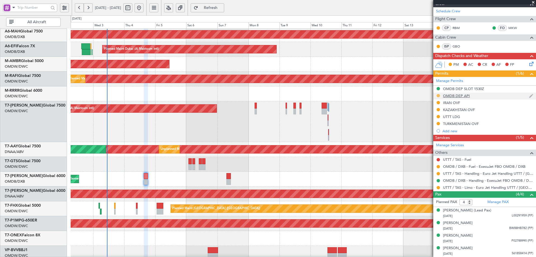
click at [438, 95] on button at bounding box center [438, 95] width 3 height 3
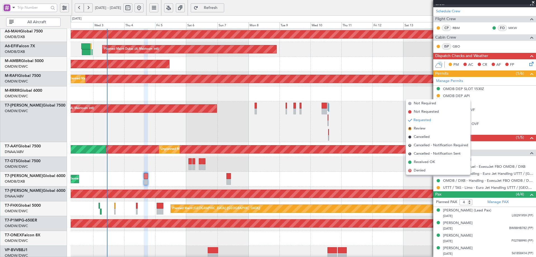
click at [420, 159] on span "Received OK" at bounding box center [424, 162] width 21 height 6
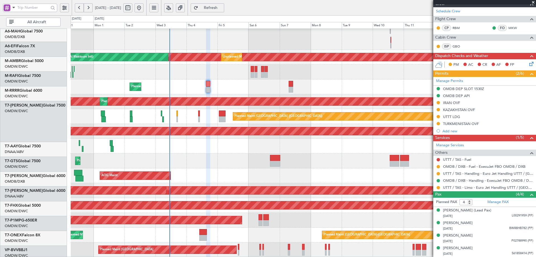
scroll to position [123, 0]
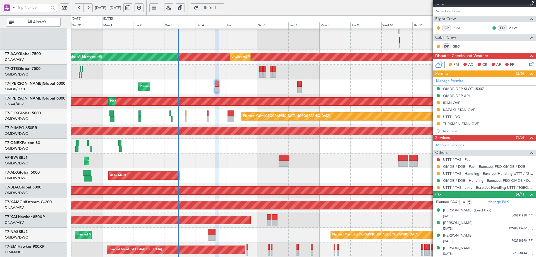
click at [226, 116] on div "Planned Maint Dubai (Al Maktoum Intl) AOG Maint Dubai (Al Maktoum Intl) Unplann…" at bounding box center [303, 80] width 465 height 351
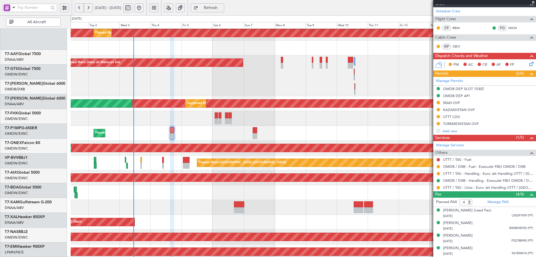
scroll to position [75, 0]
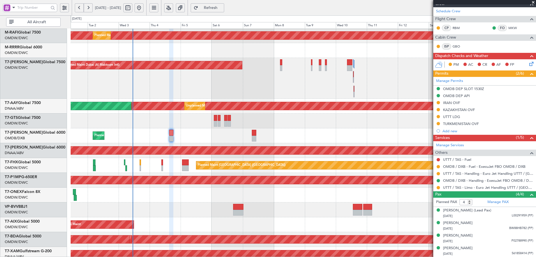
click at [331, 139] on div "Planned Maint [GEOGRAPHIC_DATA] ([GEOGRAPHIC_DATA] Intl) Planned Maint [GEOGRAP…" at bounding box center [303, 135] width 465 height 15
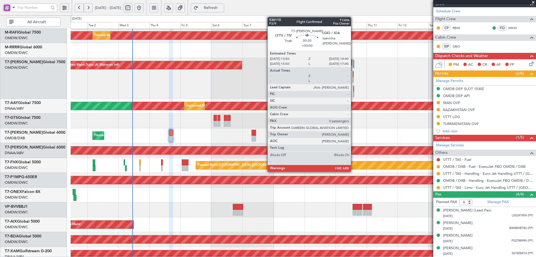
click at [353, 88] on div at bounding box center [353, 89] width 1 height 6
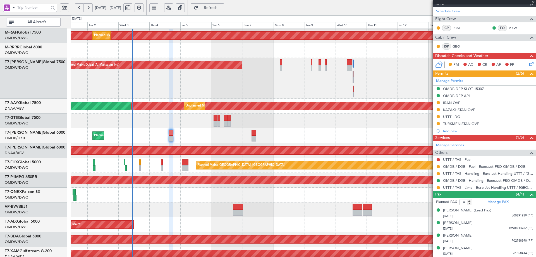
type input "0"
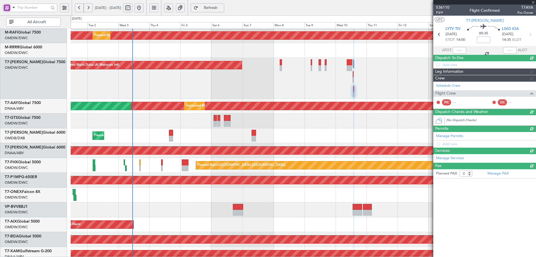
scroll to position [0, 0]
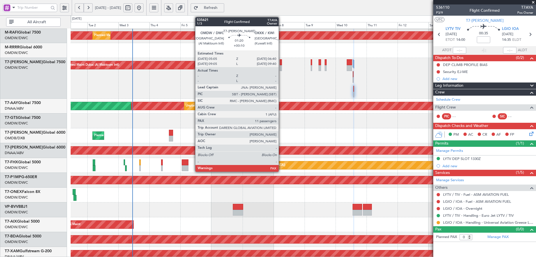
click at [281, 61] on div at bounding box center [281, 62] width 2 height 6
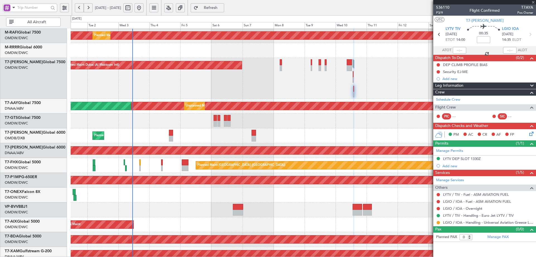
type input "+00:10"
type input "11"
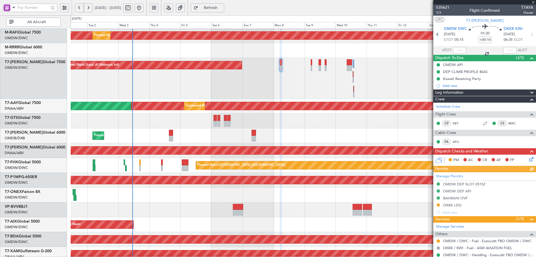
scroll to position [162, 0]
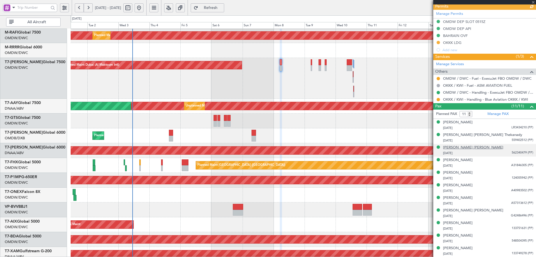
click at [465, 148] on div "[PERSON_NAME] [PERSON_NAME]" at bounding box center [473, 148] width 60 height 6
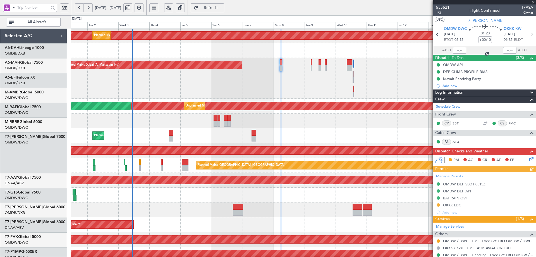
scroll to position [162, 0]
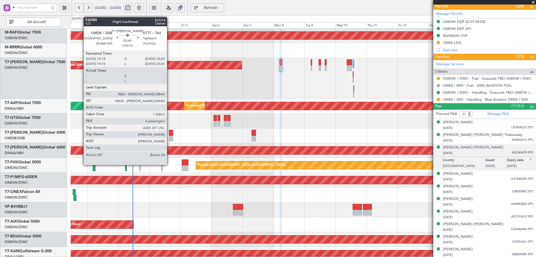
click at [169, 131] on div at bounding box center [171, 133] width 4 height 6
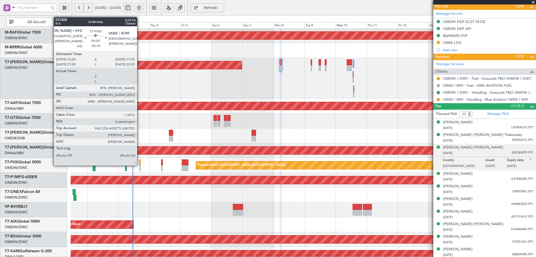
click at [140, 164] on div at bounding box center [140, 162] width 2 height 6
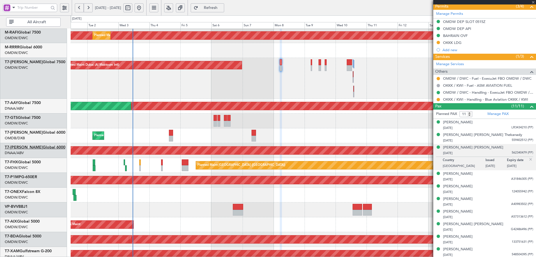
type input "-00:10"
type input "2"
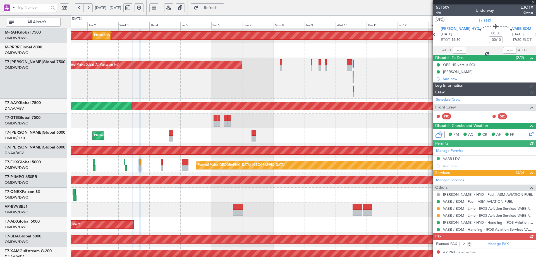
type input "[PERSON_NAME] (SYS)"
type input "7050"
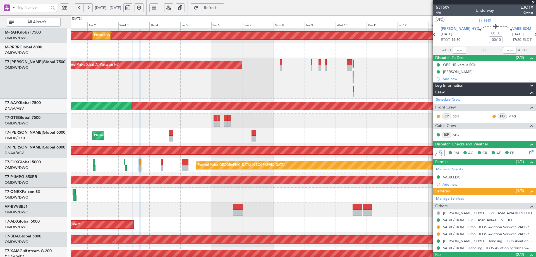
click at [398, 226] on div "AOG Maint Unplanned Maint [GEOGRAPHIC_DATA] Oberpfaffenhofen" at bounding box center [303, 224] width 465 height 15
click at [387, 216] on div "Planned Maint Dubai (Al Maktoum Intl)" at bounding box center [303, 209] width 465 height 15
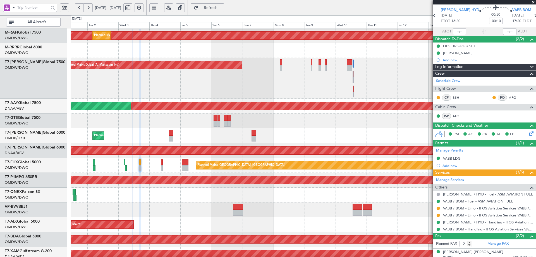
scroll to position [35, 0]
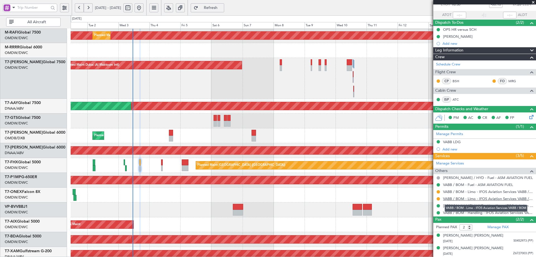
click at [444, 200] on link "VABB / BOM - Limo - IFOS Aviation Services VABB / BOM" at bounding box center [488, 198] width 90 height 5
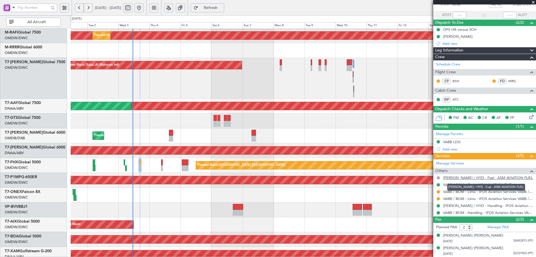
click at [460, 178] on link "[PERSON_NAME] / HYD - Fuel - ASM AVIATION FUEL" at bounding box center [488, 177] width 90 height 5
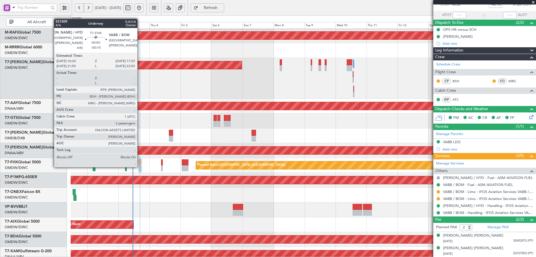
click at [140, 166] on div at bounding box center [140, 168] width 2 height 6
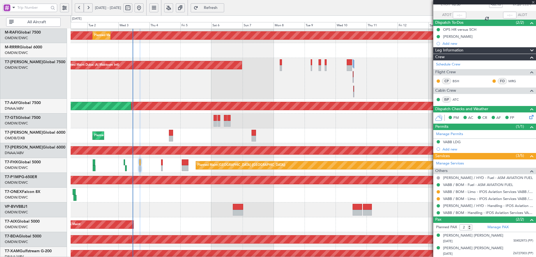
click at [140, 166] on div at bounding box center [140, 168] width 2 height 6
type input "[PERSON_NAME] (SYS)"
type input "7050"
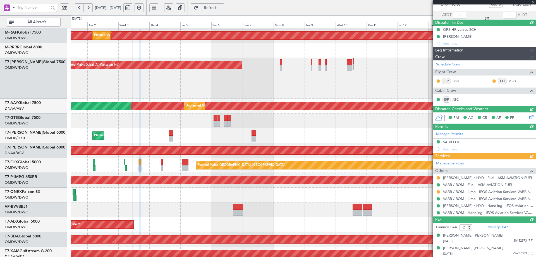
type input "[PERSON_NAME] (SYS)"
type input "7050"
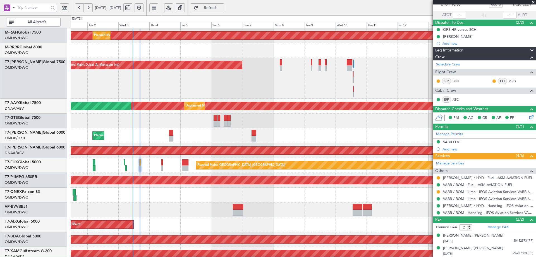
scroll to position [0, 0]
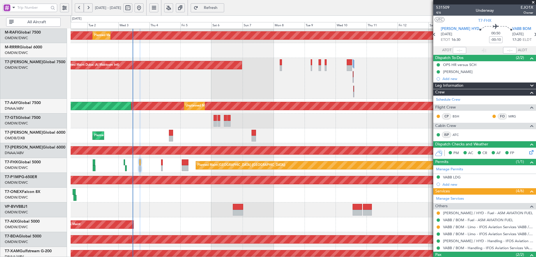
click at [222, 9] on span "Refresh" at bounding box center [210, 8] width 23 height 4
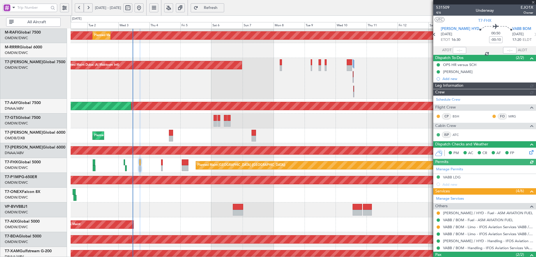
type input "[PERSON_NAME] (SYS)"
type input "7050"
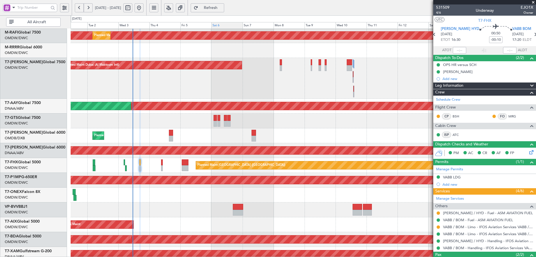
drag, startPoint x: 234, startPoint y: 8, endPoint x: 230, endPoint y: 25, distance: 17.7
click at [222, 8] on span "Refresh" at bounding box center [210, 8] width 23 height 4
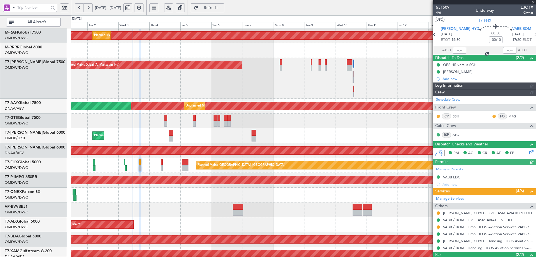
type input "[PERSON_NAME] (SYS)"
type input "7050"
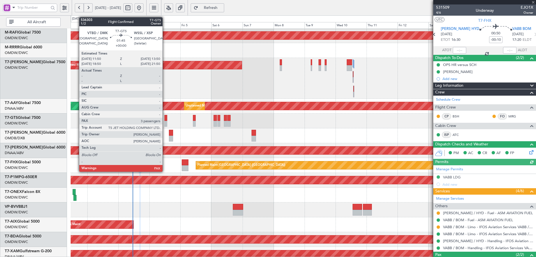
click at [165, 119] on div at bounding box center [165, 118] width 3 height 6
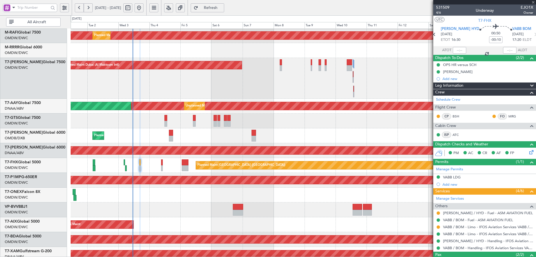
type input "3"
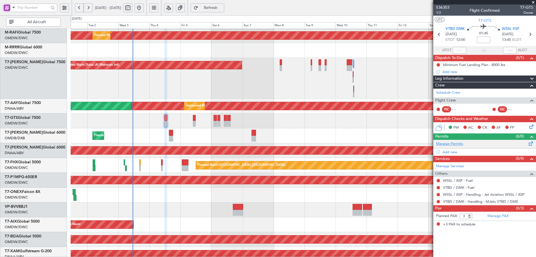
click at [456, 143] on link "Manage Permits" at bounding box center [449, 144] width 27 height 6
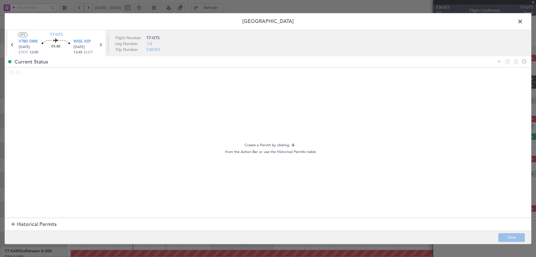
click at [36, 225] on span "Historical Permits" at bounding box center [37, 225] width 40 height 8
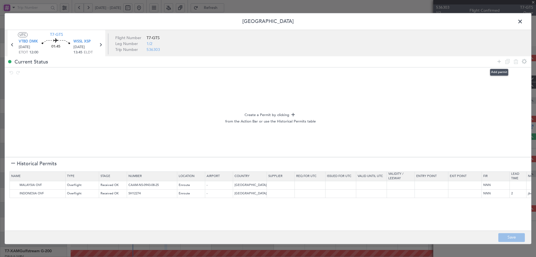
drag, startPoint x: 499, startPoint y: 61, endPoint x: 267, endPoint y: 93, distance: 234.2
click at [492, 62] on div "Current Status" at bounding box center [268, 61] width 527 height 11
click at [499, 62] on icon at bounding box center [499, 61] width 7 height 7
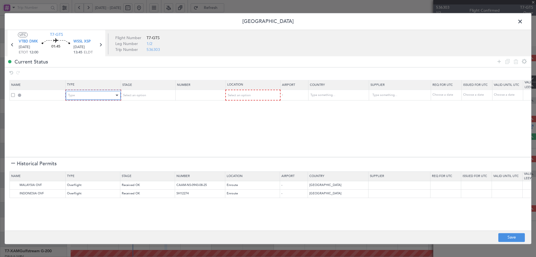
click at [101, 95] on div "Type" at bounding box center [91, 95] width 46 height 8
click at [81, 119] on span "Departure" at bounding box center [93, 118] width 50 height 8
click at [140, 95] on span "Select an option" at bounding box center [133, 95] width 23 height 4
click at [138, 113] on span "Not Requested" at bounding box center [148, 115] width 50 height 8
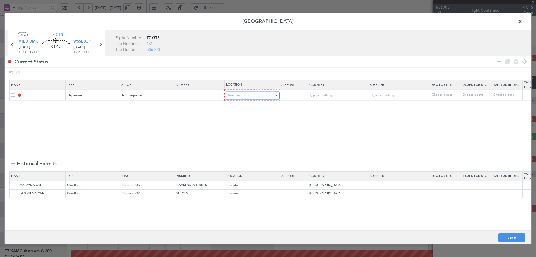
click at [268, 93] on div "Select an option" at bounding box center [250, 95] width 46 height 8
click at [245, 106] on span "Departure" at bounding box center [253, 107] width 50 height 8
drag, startPoint x: 15, startPoint y: 185, endPoint x: 15, endPoint y: 190, distance: 4.8
click at [0, 0] on img at bounding box center [0, 0] width 0 height 0
click at [13, 192] on img at bounding box center [14, 193] width 7 height 7
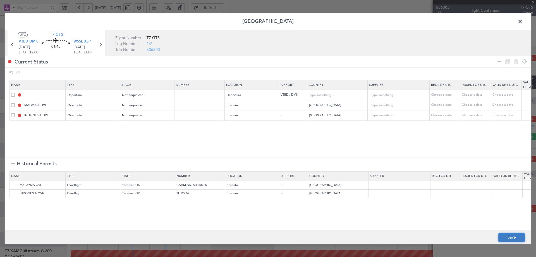
click at [510, 238] on button "Save" at bounding box center [511, 237] width 27 height 9
type input "DEPARTURE"
type input "[GEOGRAPHIC_DATA]"
type input "NNN"
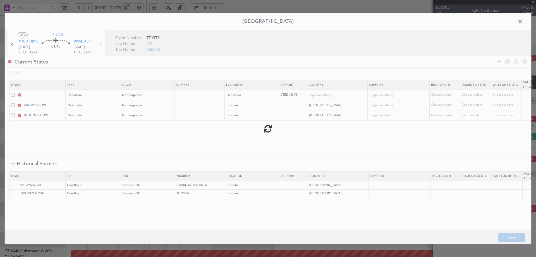
type input "NNN"
type input "2"
click at [99, 42] on icon at bounding box center [100, 44] width 7 height 7
type input "0"
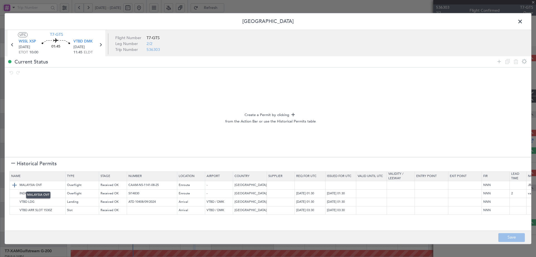
click at [15, 184] on img at bounding box center [14, 185] width 7 height 7
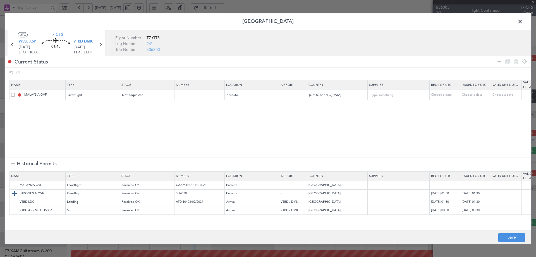
click at [16, 193] on img at bounding box center [14, 193] width 7 height 7
click at [17, 202] on img at bounding box center [14, 201] width 7 height 7
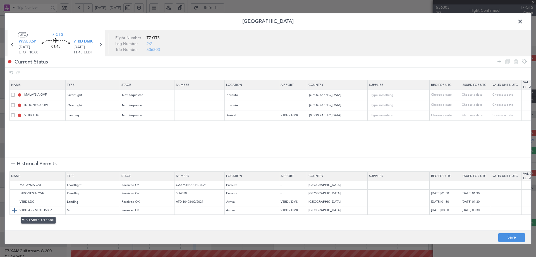
click at [14, 211] on img at bounding box center [14, 210] width 7 height 7
click at [504, 238] on button "Save" at bounding box center [511, 237] width 27 height 9
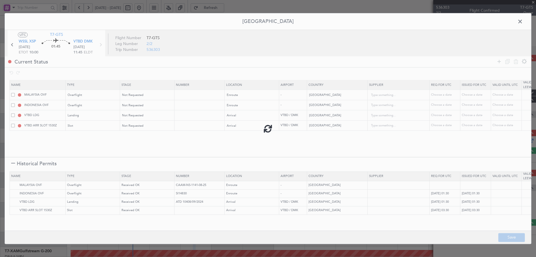
type input "NNN"
type input "2"
type input "NNN"
type input "VTBD ARR SLOT"
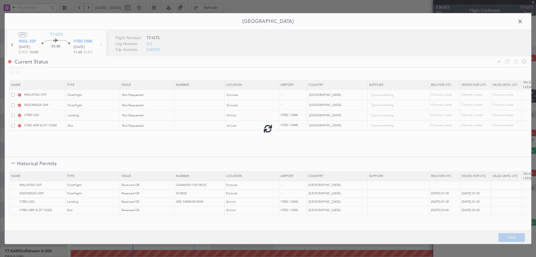
type input "NNN"
click at [523, 21] on span at bounding box center [523, 22] width 0 height 11
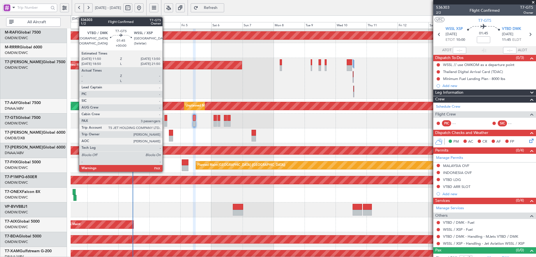
click at [165, 118] on div at bounding box center [165, 118] width 3 height 6
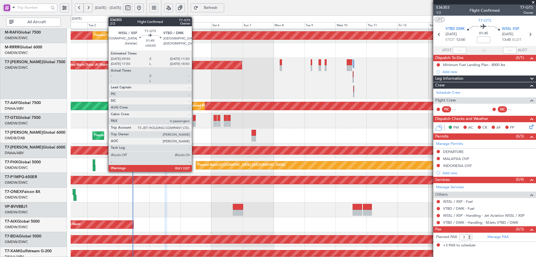
click at [194, 118] on div at bounding box center [194, 118] width 3 height 6
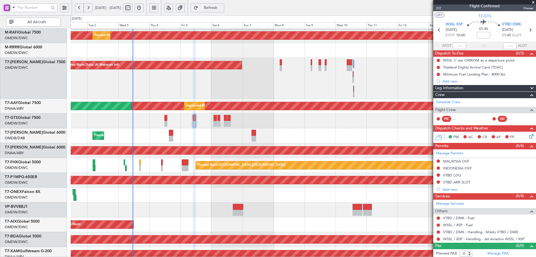
scroll to position [6, 0]
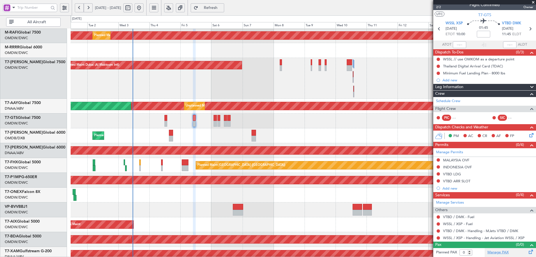
click at [496, 251] on link "Manage PAX" at bounding box center [497, 252] width 21 height 6
click at [222, 9] on span "Refresh" at bounding box center [210, 8] width 23 height 4
type input "3"
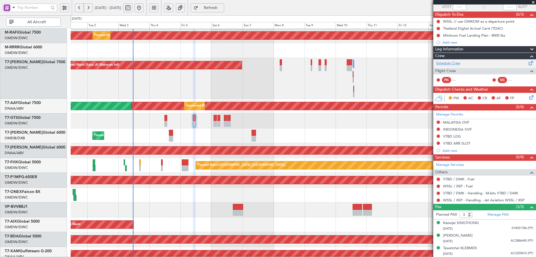
click at [455, 65] on link "Schedule Crew" at bounding box center [448, 64] width 24 height 6
click at [496, 215] on link "Manage PAX" at bounding box center [497, 215] width 21 height 6
click at [478, 200] on link "WSSL / XSP - Handling - Jet Aviation WSSL / XSP" at bounding box center [484, 199] width 82 height 5
click at [467, 199] on link "WSSL / XSP - Handling - Jet Aviation WSSL / XSP" at bounding box center [484, 199] width 82 height 5
click at [454, 191] on link "VTBD / DMK - Handling - MJets VTBD / DMK" at bounding box center [480, 192] width 75 height 5
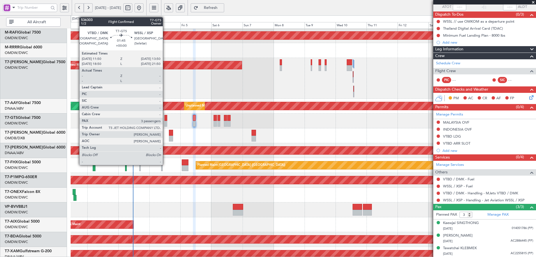
click at [165, 118] on div at bounding box center [165, 118] width 3 height 6
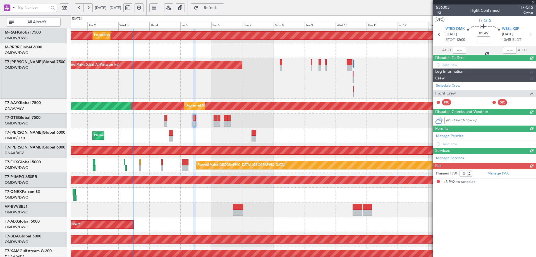
scroll to position [0, 0]
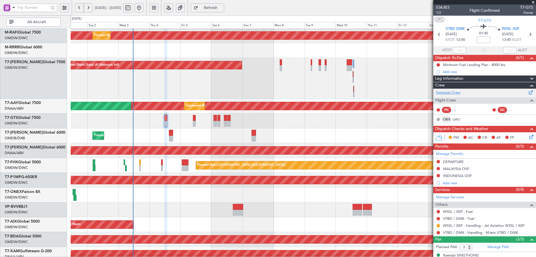
click at [458, 93] on link "Schedule Crew" at bounding box center [448, 93] width 24 height 6
click at [224, 3] on button "Refresh" at bounding box center [208, 7] width 34 height 9
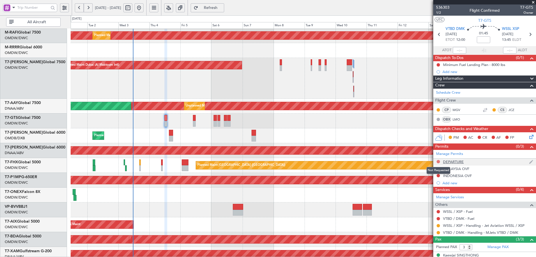
click at [439, 161] on button at bounding box center [438, 161] width 3 height 3
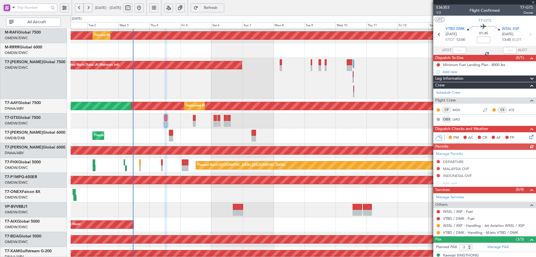
click at [437, 162] on div "Manage Permits DEPARTURE [GEOGRAPHIC_DATA] OVF INDONESIA OVF Add new" at bounding box center [484, 168] width 103 height 37
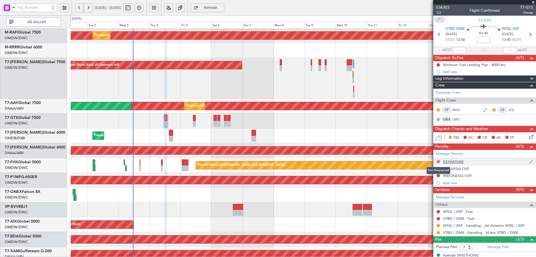
click at [437, 161] on button at bounding box center [438, 161] width 3 height 3
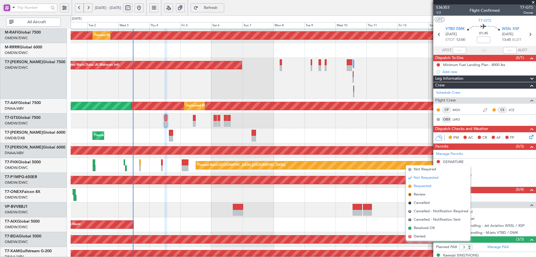
click at [422, 187] on span "Requested" at bounding box center [423, 186] width 18 height 6
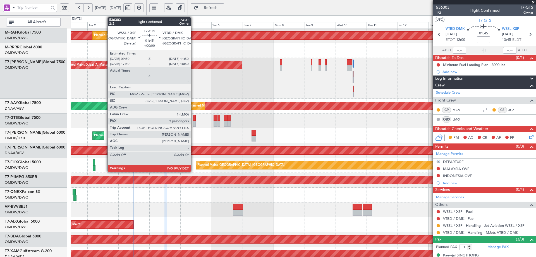
click at [193, 117] on div at bounding box center [194, 118] width 3 height 6
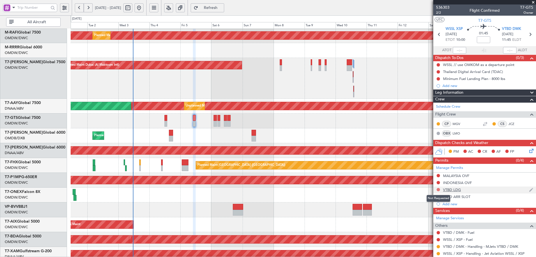
click at [438, 190] on button at bounding box center [438, 189] width 3 height 3
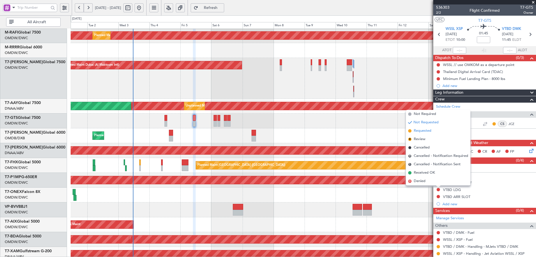
click at [422, 131] on span "Requested" at bounding box center [423, 131] width 18 height 6
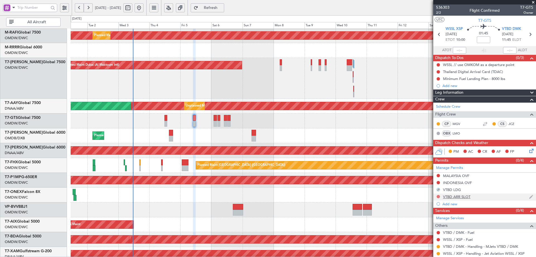
click at [437, 196] on button at bounding box center [438, 196] width 3 height 3
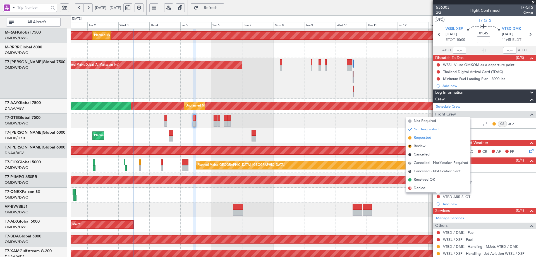
click at [425, 138] on span "Requested" at bounding box center [423, 138] width 18 height 6
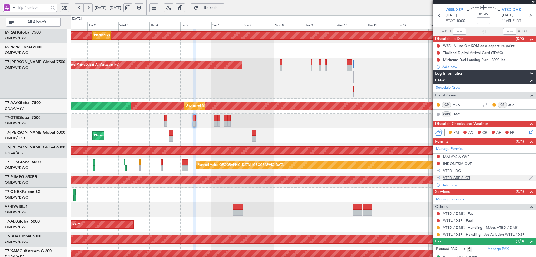
scroll to position [28, 0]
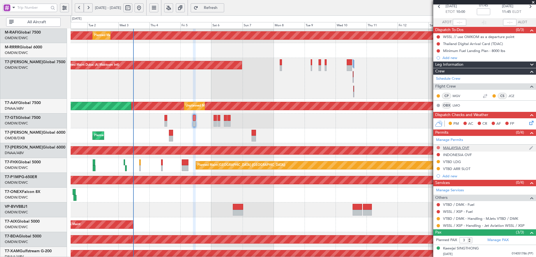
click at [439, 147] on button at bounding box center [438, 147] width 3 height 3
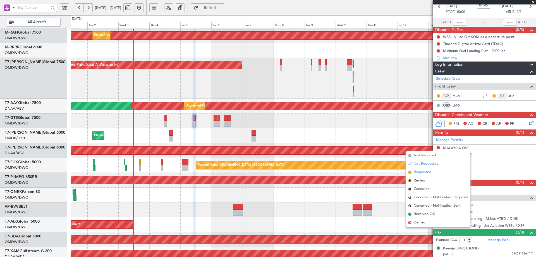
click at [421, 173] on span "Requested" at bounding box center [423, 172] width 18 height 6
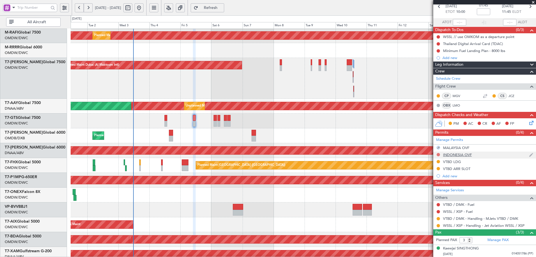
click at [438, 154] on button at bounding box center [438, 154] width 3 height 3
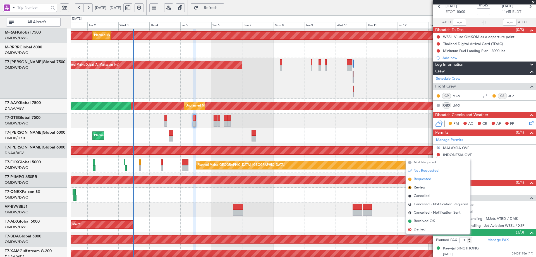
click at [426, 180] on span "Requested" at bounding box center [423, 179] width 18 height 6
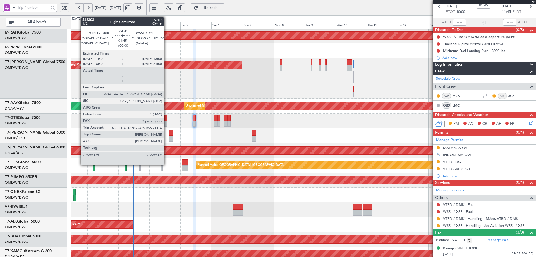
click at [167, 118] on div at bounding box center [165, 118] width 3 height 6
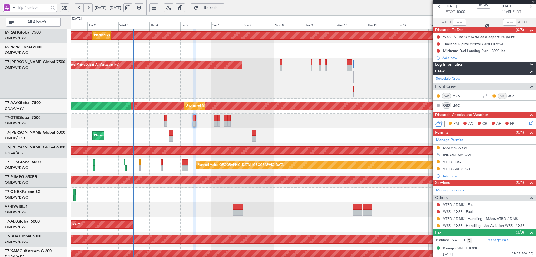
scroll to position [0, 0]
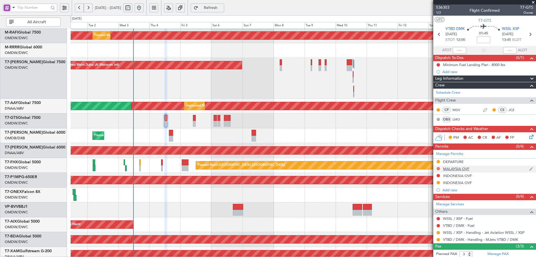
click at [439, 169] on button at bounding box center [438, 168] width 3 height 3
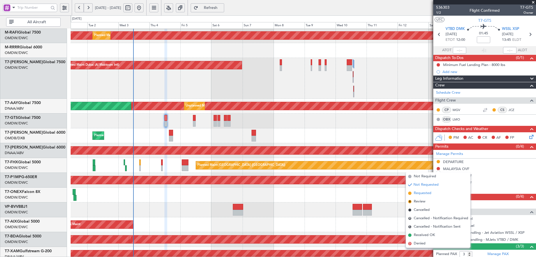
click at [418, 194] on span "Requested" at bounding box center [423, 193] width 18 height 6
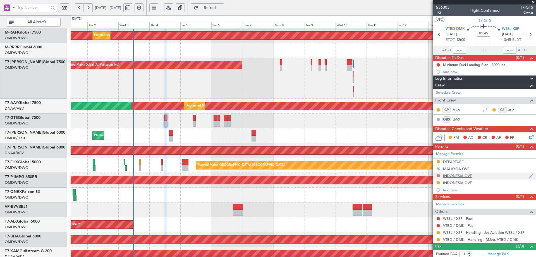
click at [438, 174] on button at bounding box center [438, 175] width 3 height 3
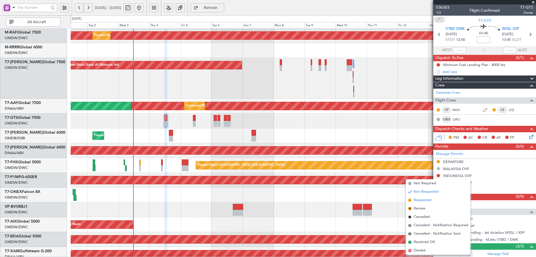
click at [421, 200] on span "Requested" at bounding box center [423, 200] width 18 height 6
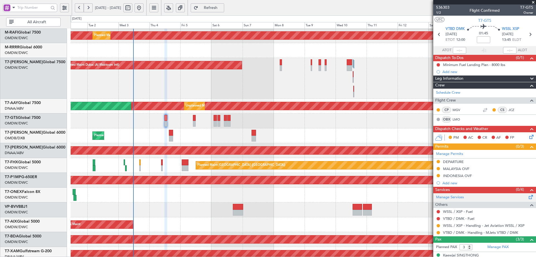
scroll to position [32, 0]
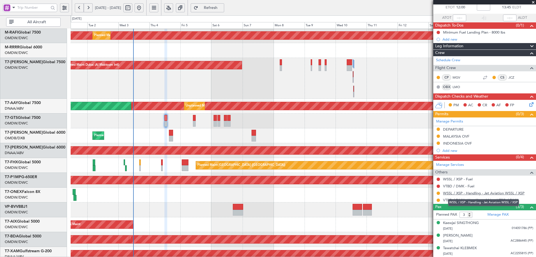
click at [473, 192] on link "WSSL / XSP - Handling - Jet Aviation WSSL / XSP" at bounding box center [484, 192] width 82 height 5
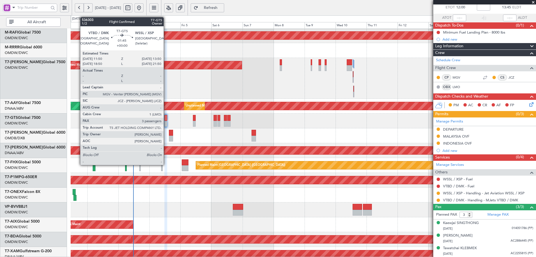
click at [166, 116] on div at bounding box center [165, 118] width 3 height 6
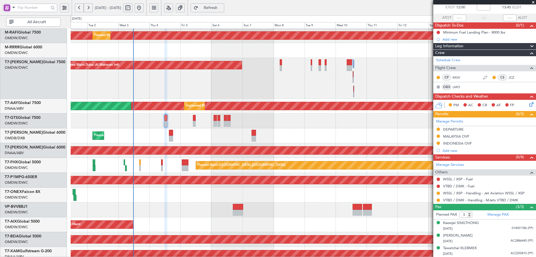
click at [219, 8] on span "Refresh" at bounding box center [210, 8] width 23 height 4
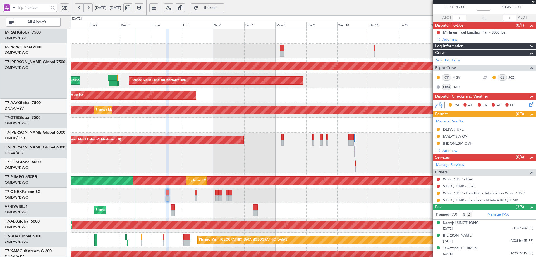
scroll to position [0, 0]
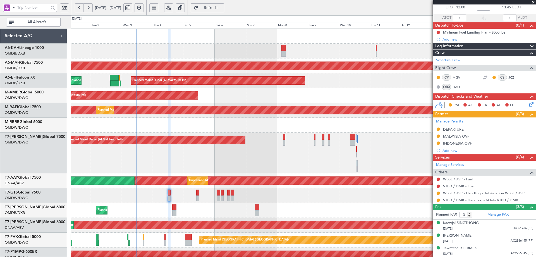
click at [261, 161] on div "Planned Maint Dubai (Al Maktoum Intl) AOG Maint Dubai (Al Maktoum Intl)" at bounding box center [303, 152] width 465 height 41
click at [458, 87] on link "LMO" at bounding box center [459, 86] width 13 height 5
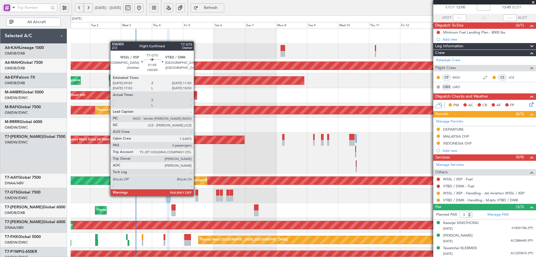
click at [196, 195] on div at bounding box center [196, 198] width 3 height 6
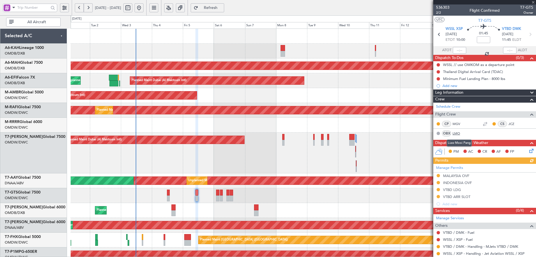
click at [458, 134] on link "LMO" at bounding box center [459, 133] width 13 height 5
click at [454, 132] on link "LMO" at bounding box center [459, 133] width 13 height 5
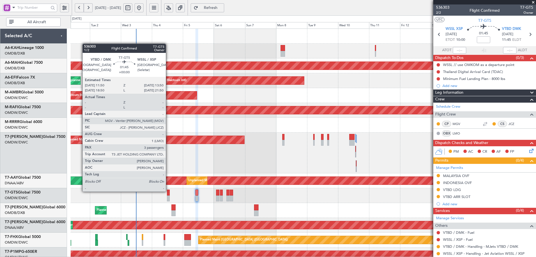
click at [168, 191] on div at bounding box center [168, 192] width 3 height 6
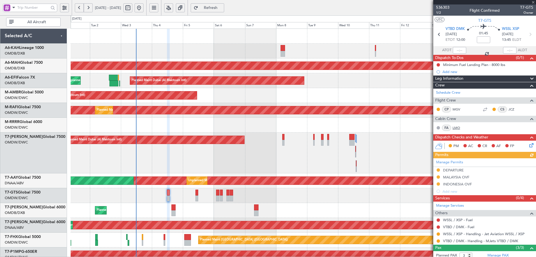
click at [454, 128] on link "LMO" at bounding box center [459, 127] width 13 height 5
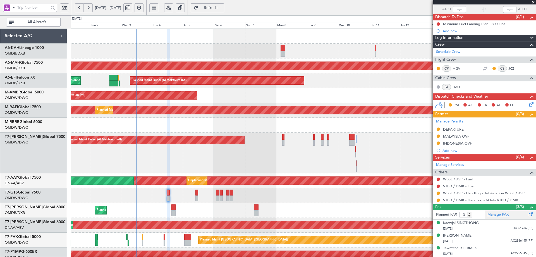
click at [497, 217] on div "Manage PAX" at bounding box center [510, 214] width 51 height 9
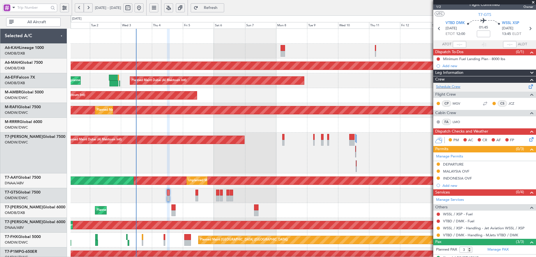
scroll to position [0, 0]
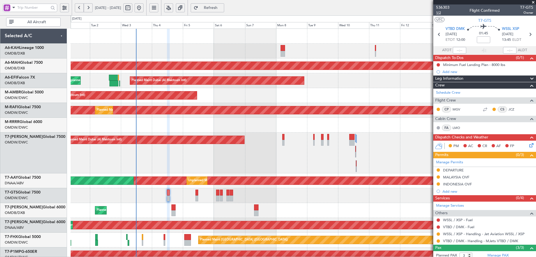
click at [440, 13] on span "1/2" at bounding box center [442, 12] width 13 height 5
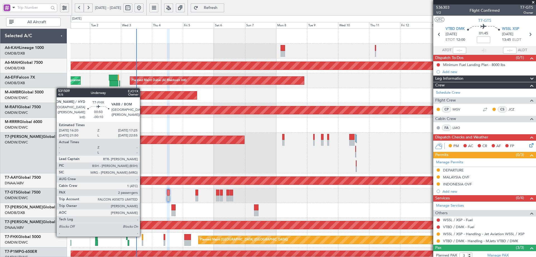
click at [142, 236] on div at bounding box center [143, 237] width 2 height 6
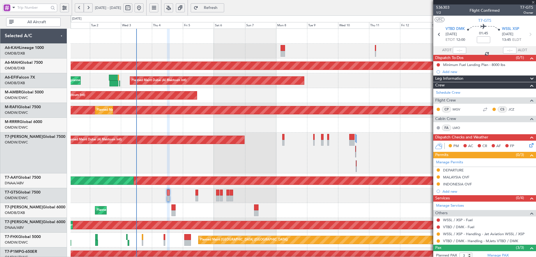
type input "-00:10"
type input "2"
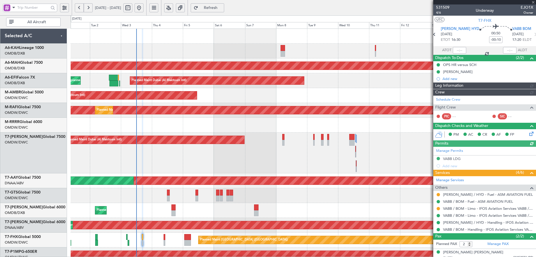
type input "Syed Shakeel (SYS)"
type input "7050"
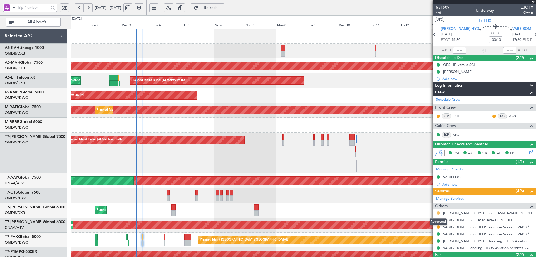
click at [438, 212] on button at bounding box center [438, 212] width 3 height 3
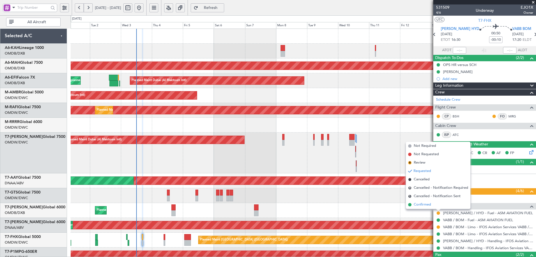
click at [420, 205] on span "Confirmed" at bounding box center [422, 205] width 17 height 6
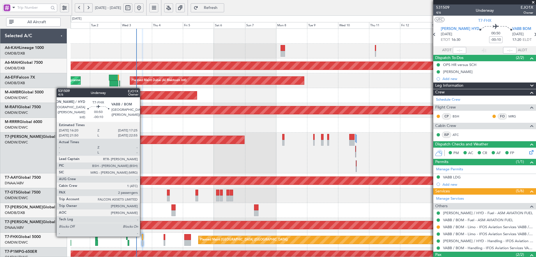
click at [142, 236] on div at bounding box center [143, 237] width 2 height 6
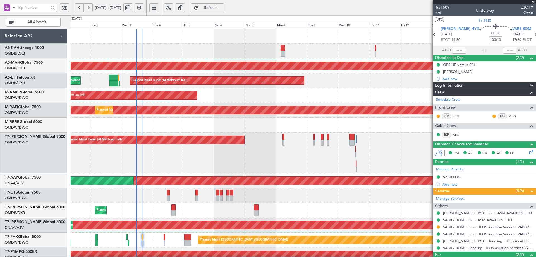
type input "Syed Shakeel (SYS)"
type input "7050"
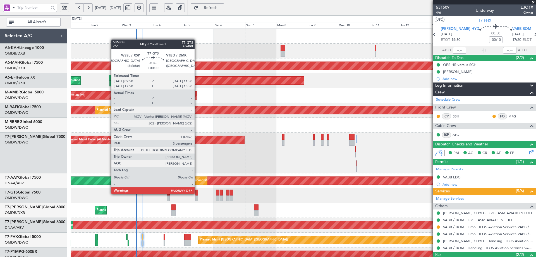
click at [197, 193] on div at bounding box center [196, 192] width 3 height 6
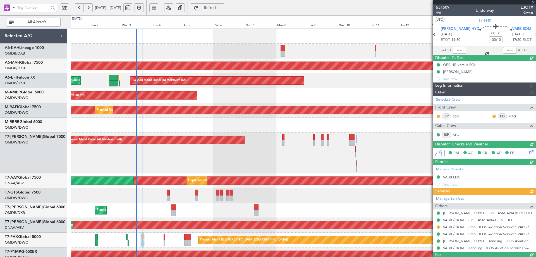
type input "Syed Shakeel (SYS)"
type input "7050"
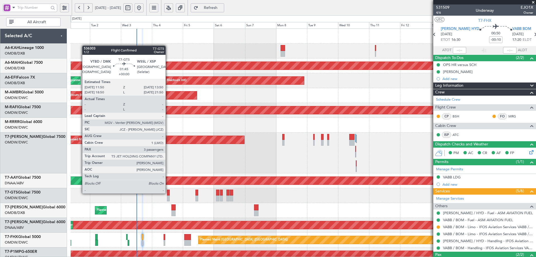
click at [168, 193] on div at bounding box center [168, 192] width 3 height 6
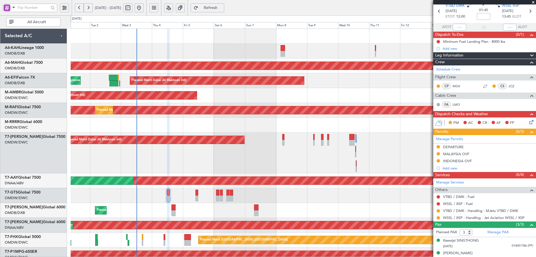
scroll to position [41, 0]
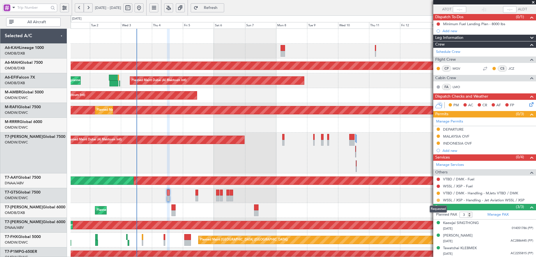
click at [438, 198] on button at bounding box center [438, 199] width 3 height 3
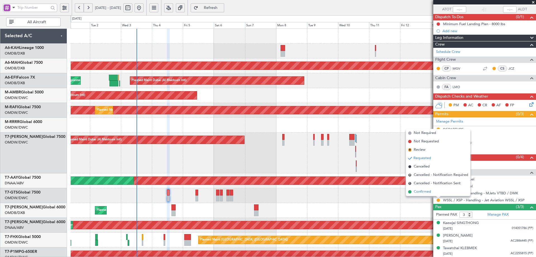
click at [415, 191] on span "Confirmed" at bounding box center [422, 192] width 17 height 6
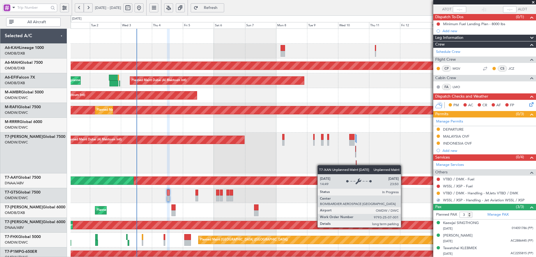
click at [403, 220] on div "Unplanned Maint Dubai (Al Maktoum Intl) Planned Maint Dubai (Al Maktoum Intl)" at bounding box center [303, 224] width 465 height 15
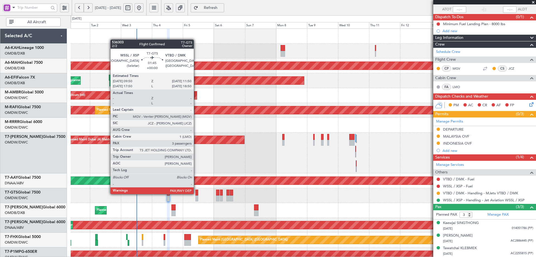
click at [196, 193] on div at bounding box center [196, 192] width 3 height 6
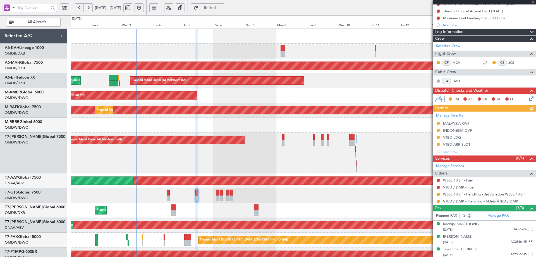
scroll to position [62, 0]
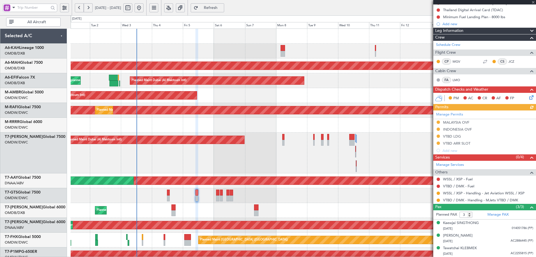
click at [438, 200] on button at bounding box center [438, 199] width 3 height 3
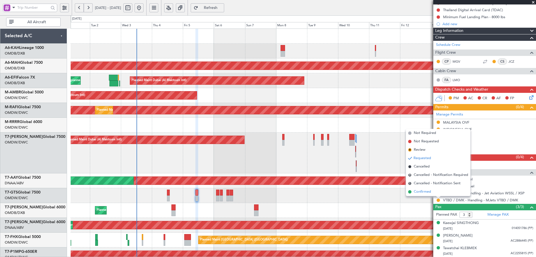
click at [420, 194] on span "Confirmed" at bounding box center [422, 192] width 17 height 6
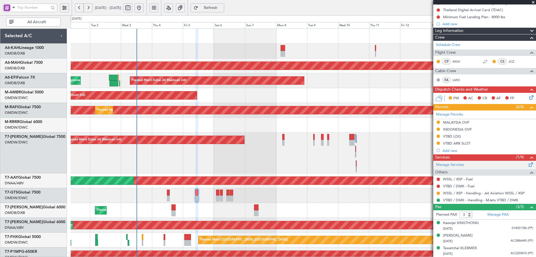
scroll to position [0, 0]
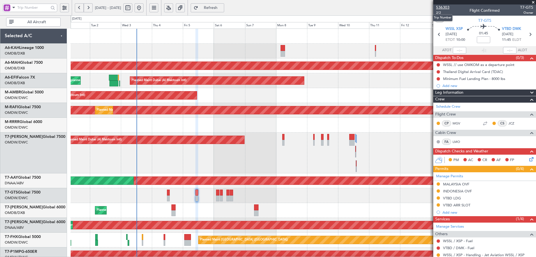
click at [446, 8] on span "536303" at bounding box center [442, 7] width 13 height 6
click at [222, 6] on span "Refreshing..." at bounding box center [210, 8] width 23 height 4
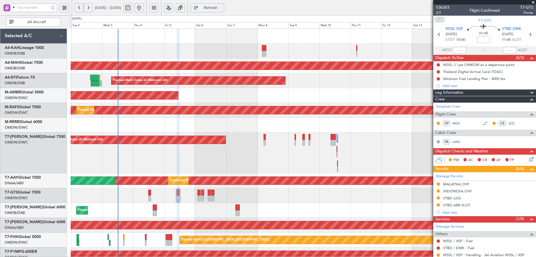
click at [295, 145] on div at bounding box center [295, 143] width 1 height 6
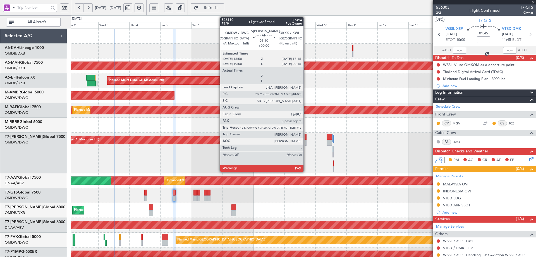
click at [306, 137] on div at bounding box center [306, 137] width 2 height 6
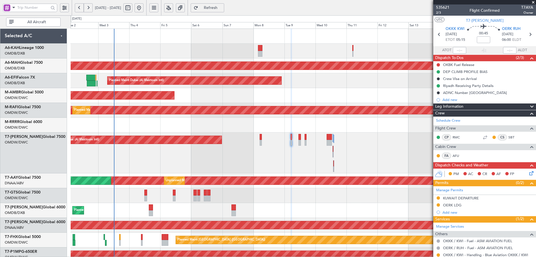
click at [224, 10] on button "Refresh" at bounding box center [208, 7] width 34 height 9
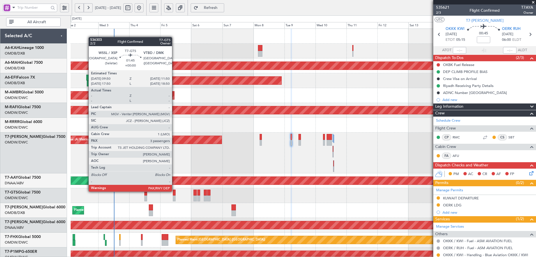
click at [174, 191] on div at bounding box center [174, 192] width 3 height 6
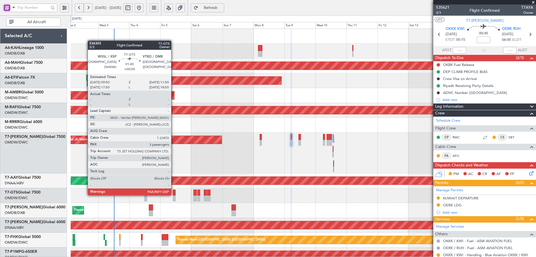
click at [174, 194] on div at bounding box center [174, 192] width 3 height 6
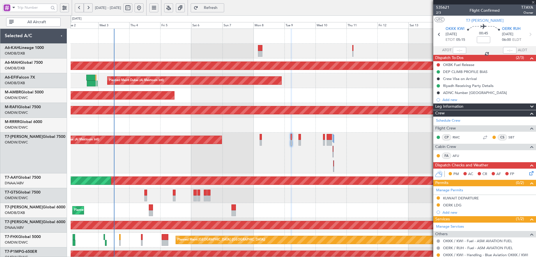
type input "3"
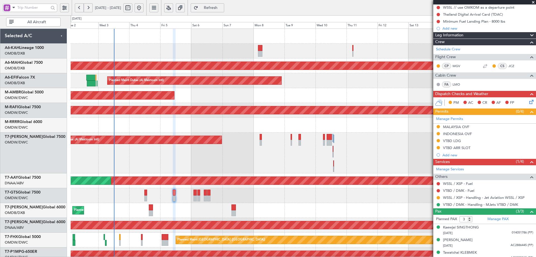
scroll to position [62, 0]
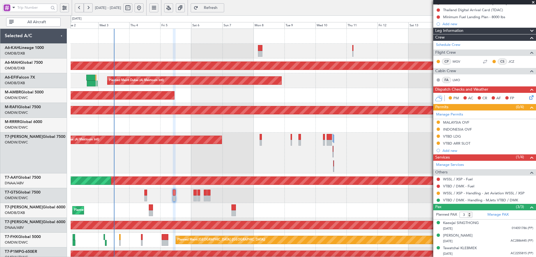
click at [438, 191] on div at bounding box center [438, 193] width 4 height 4
click at [439, 192] on button at bounding box center [438, 192] width 3 height 3
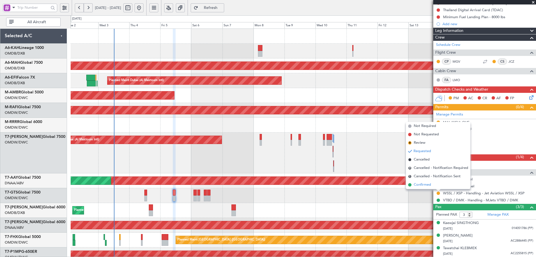
click at [418, 181] on li "Confirmed" at bounding box center [438, 184] width 64 height 8
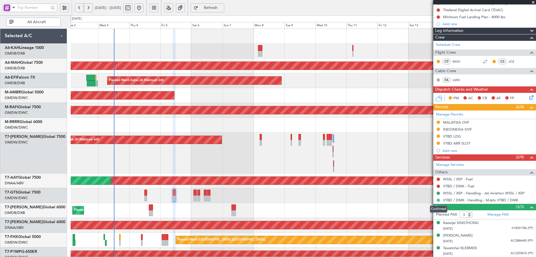
click at [439, 200] on button at bounding box center [438, 199] width 3 height 3
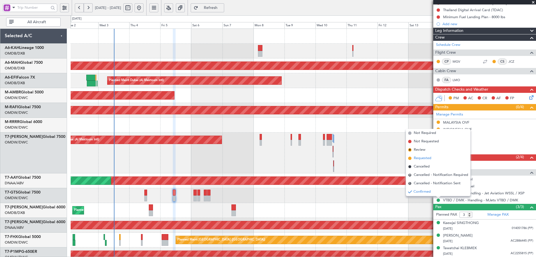
click at [418, 158] on span "Requested" at bounding box center [423, 158] width 18 height 6
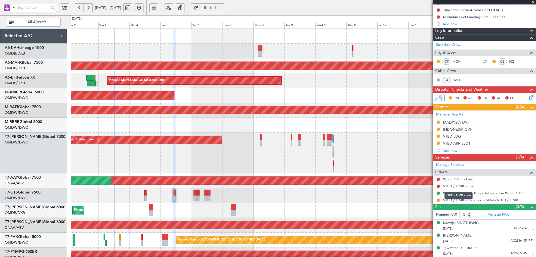
click at [460, 187] on link "VTBD / DMK - Fuel" at bounding box center [458, 185] width 31 height 5
click at [222, 9] on span "Refresh" at bounding box center [210, 8] width 23 height 4
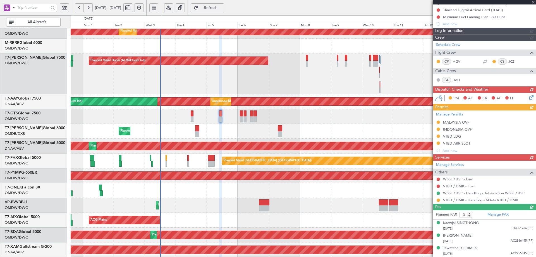
click at [176, 128] on div "Planned Maint Dubai (Dubai Intl) Planned Maint Dubai (Dubai Intl)" at bounding box center [303, 131] width 465 height 15
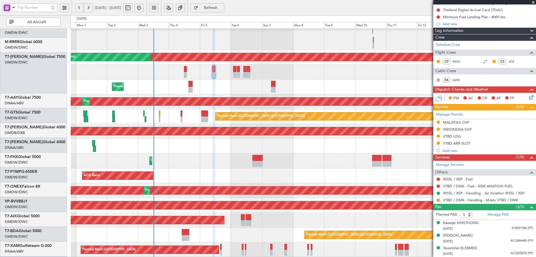
scroll to position [123, 0]
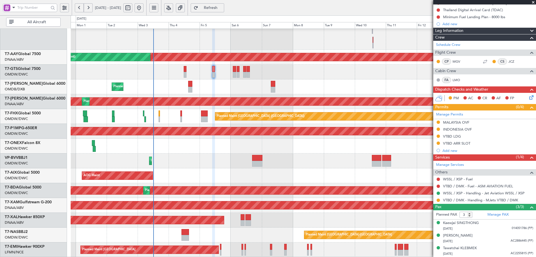
click at [188, 151] on div "Planned Maint Dubai (Al Maktoum Intl) AOG Maint Dubai (Al Maktoum Intl) Unplann…" at bounding box center [303, 80] width 465 height 351
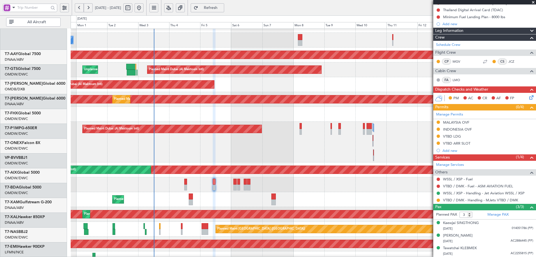
scroll to position [0, 0]
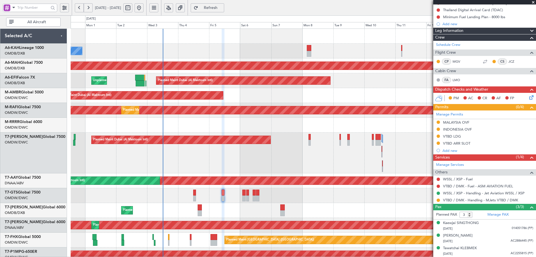
click at [231, 187] on div "No Crew Planned Maint Dubai (Dubai Intl) Planned Maint Dubai (Dubai Intl) Plann…" at bounding box center [268, 135] width 536 height 241
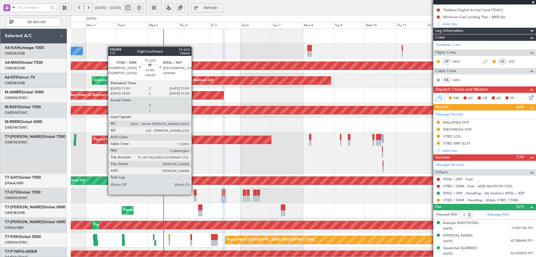
click at [194, 194] on div at bounding box center [195, 192] width 3 height 6
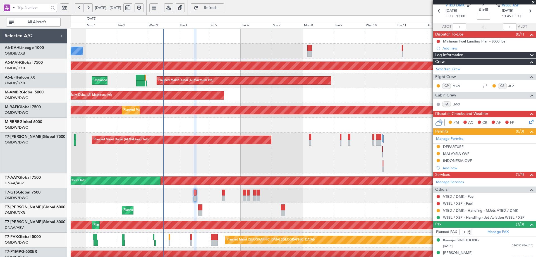
scroll to position [41, 0]
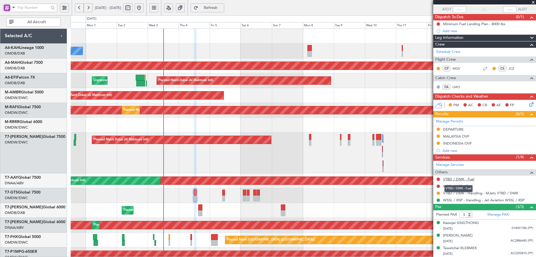
click at [461, 179] on link "VTBD / DMK - Fuel" at bounding box center [458, 178] width 31 height 5
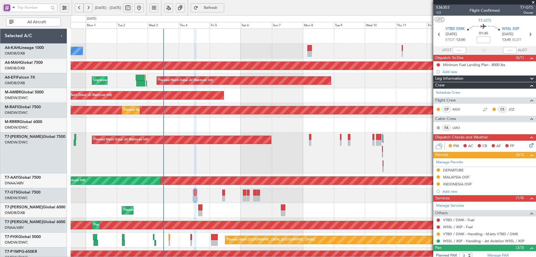
scroll to position [41, 0]
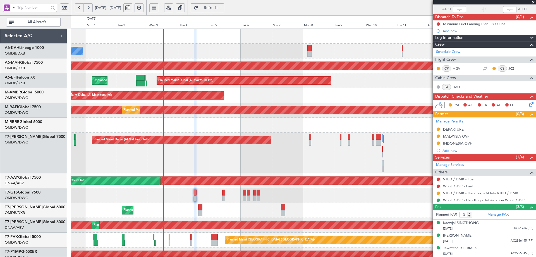
click at [222, 8] on span "Refresh" at bounding box center [210, 8] width 23 height 4
click at [464, 180] on link "VTBD / DMK - Fuel - ASM AVIATION FUEL" at bounding box center [478, 178] width 70 height 5
click at [462, 185] on link "WSSL / XSP - Fuel" at bounding box center [458, 185] width 30 height 5
click at [222, 6] on span "Refresh" at bounding box center [210, 8] width 23 height 4
drag, startPoint x: 439, startPoint y: 186, endPoint x: 420, endPoint y: 151, distance: 39.7
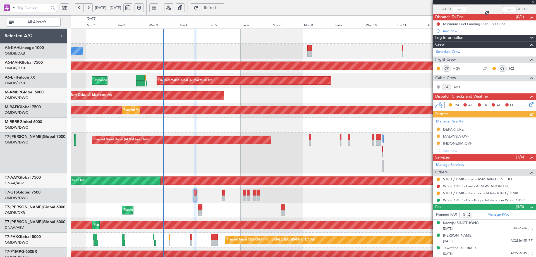
click at [439, 186] on button at bounding box center [438, 185] width 3 height 3
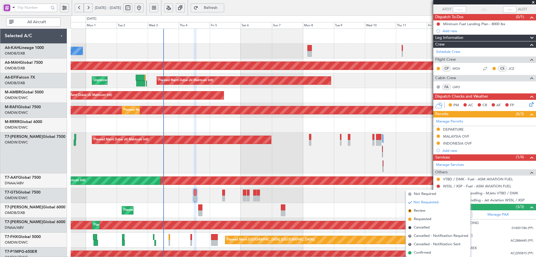
drag, startPoint x: 421, startPoint y: 193, endPoint x: 255, endPoint y: 200, distance: 166.2
click at [420, 193] on span "Not Required" at bounding box center [425, 194] width 22 height 6
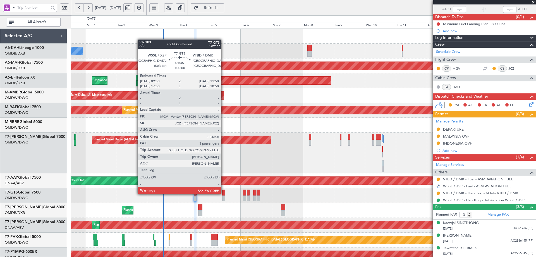
click at [224, 193] on div at bounding box center [223, 192] width 3 height 6
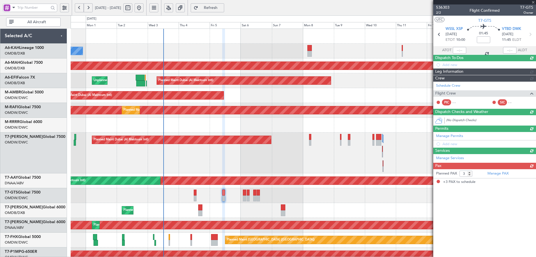
scroll to position [0, 0]
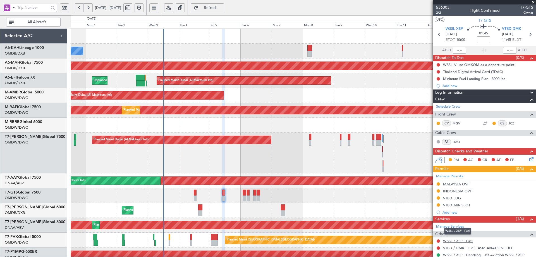
click at [463, 241] on link "WSSL / XSP - Fuel" at bounding box center [458, 240] width 30 height 5
